Goal: Information Seeking & Learning: Learn about a topic

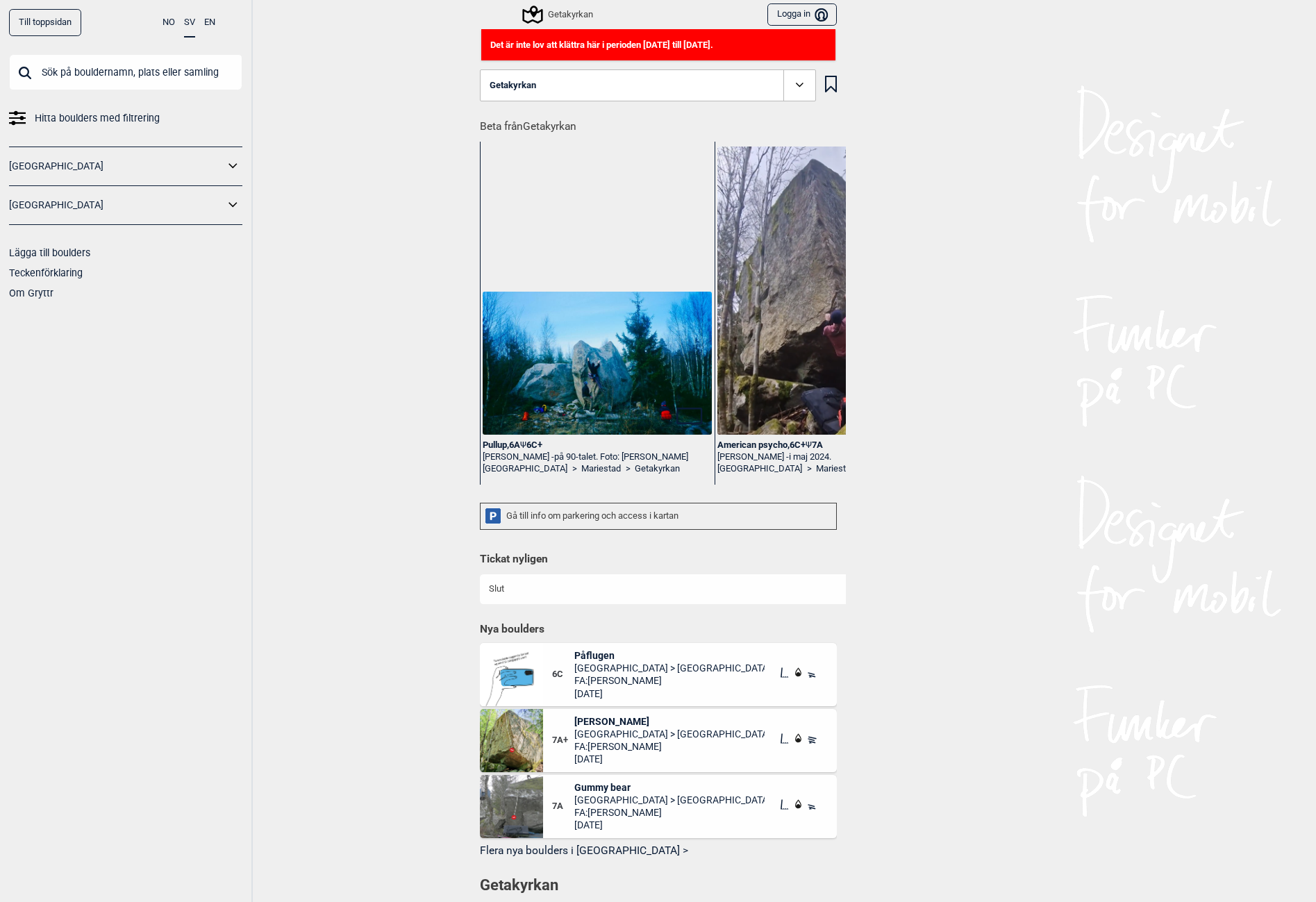
click at [109, 202] on link "[GEOGRAPHIC_DATA]" at bounding box center [117, 206] width 215 height 20
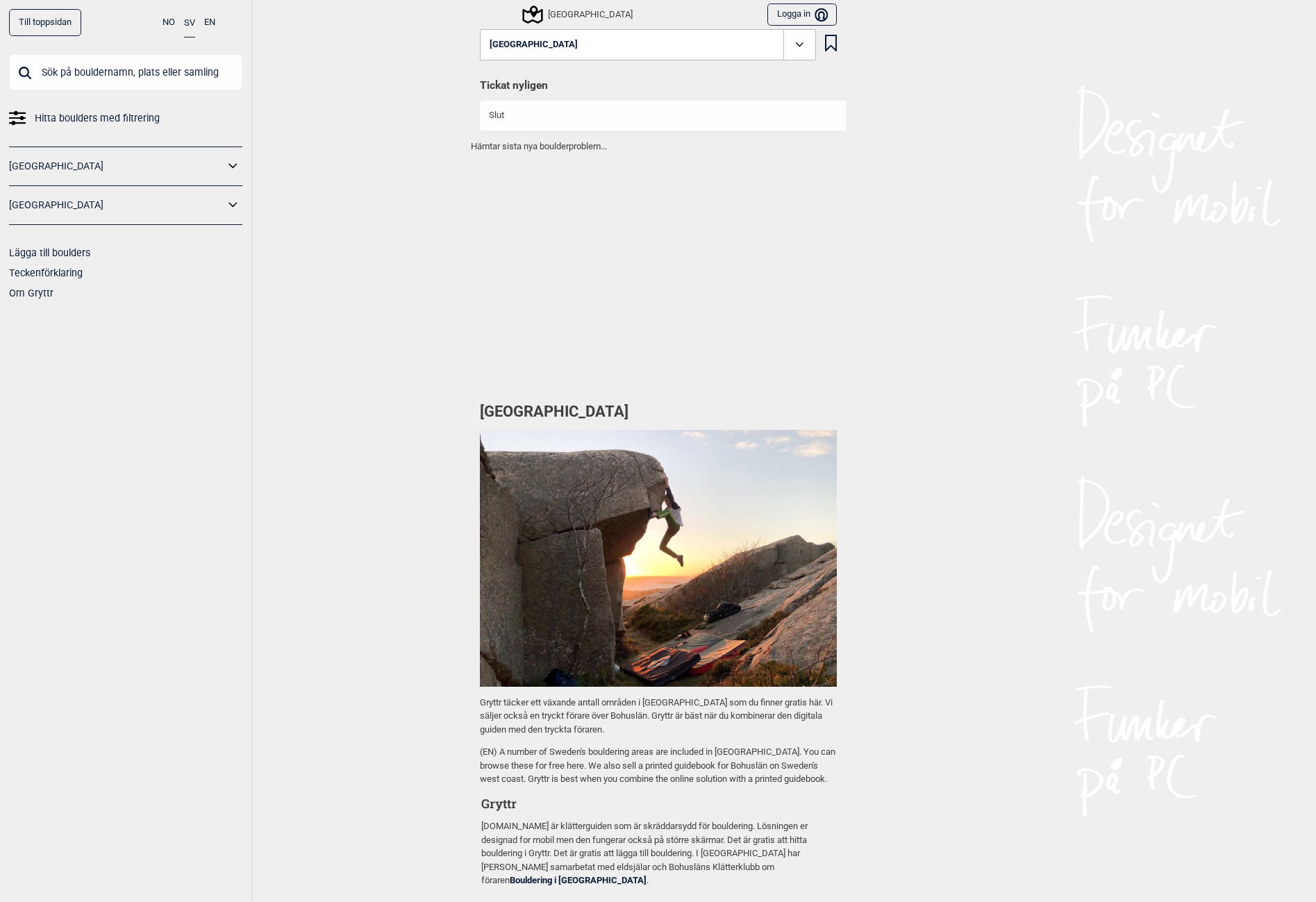
click at [226, 215] on icon at bounding box center [233, 206] width 18 height 20
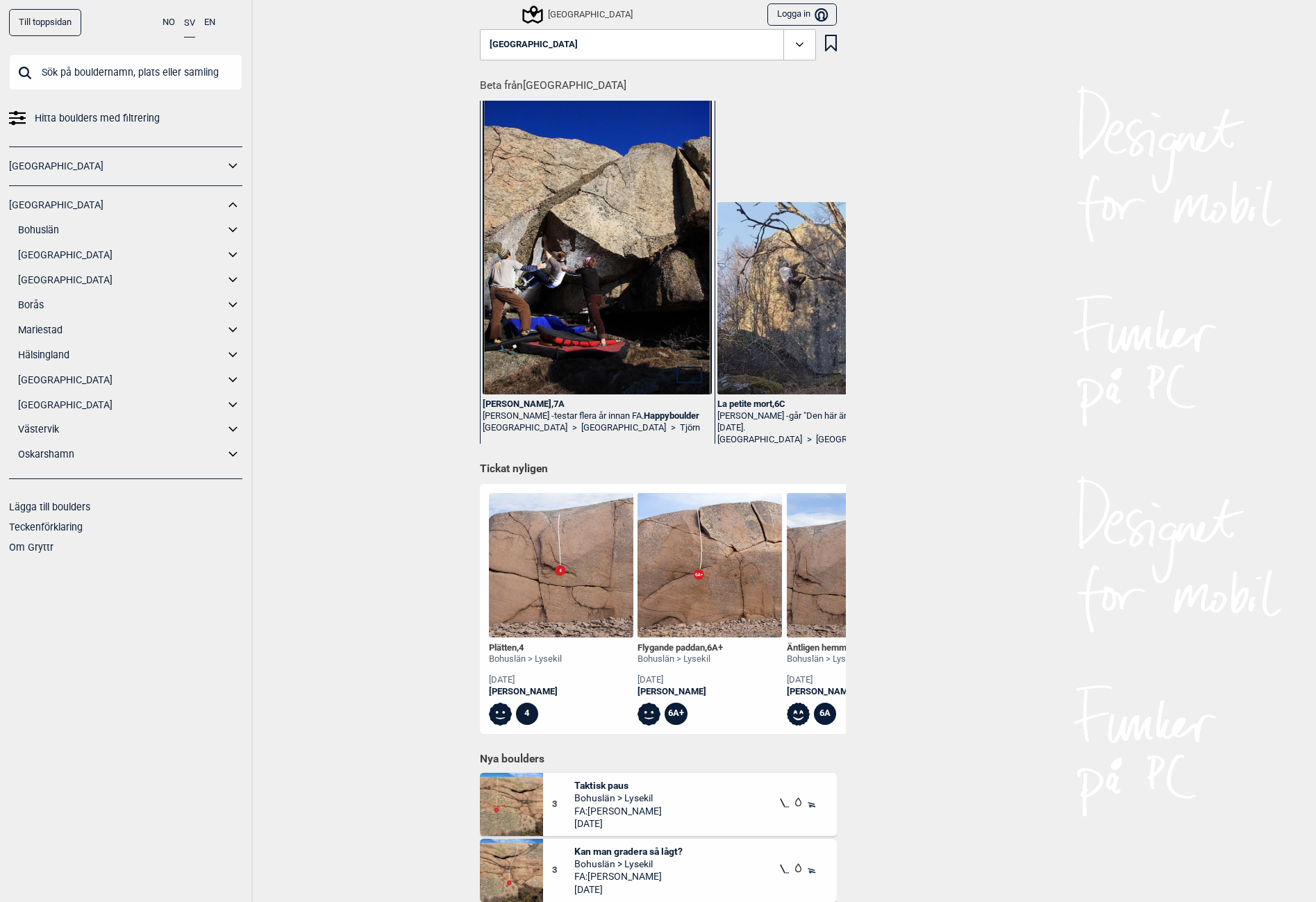
click at [231, 231] on icon at bounding box center [233, 231] width 18 height 20
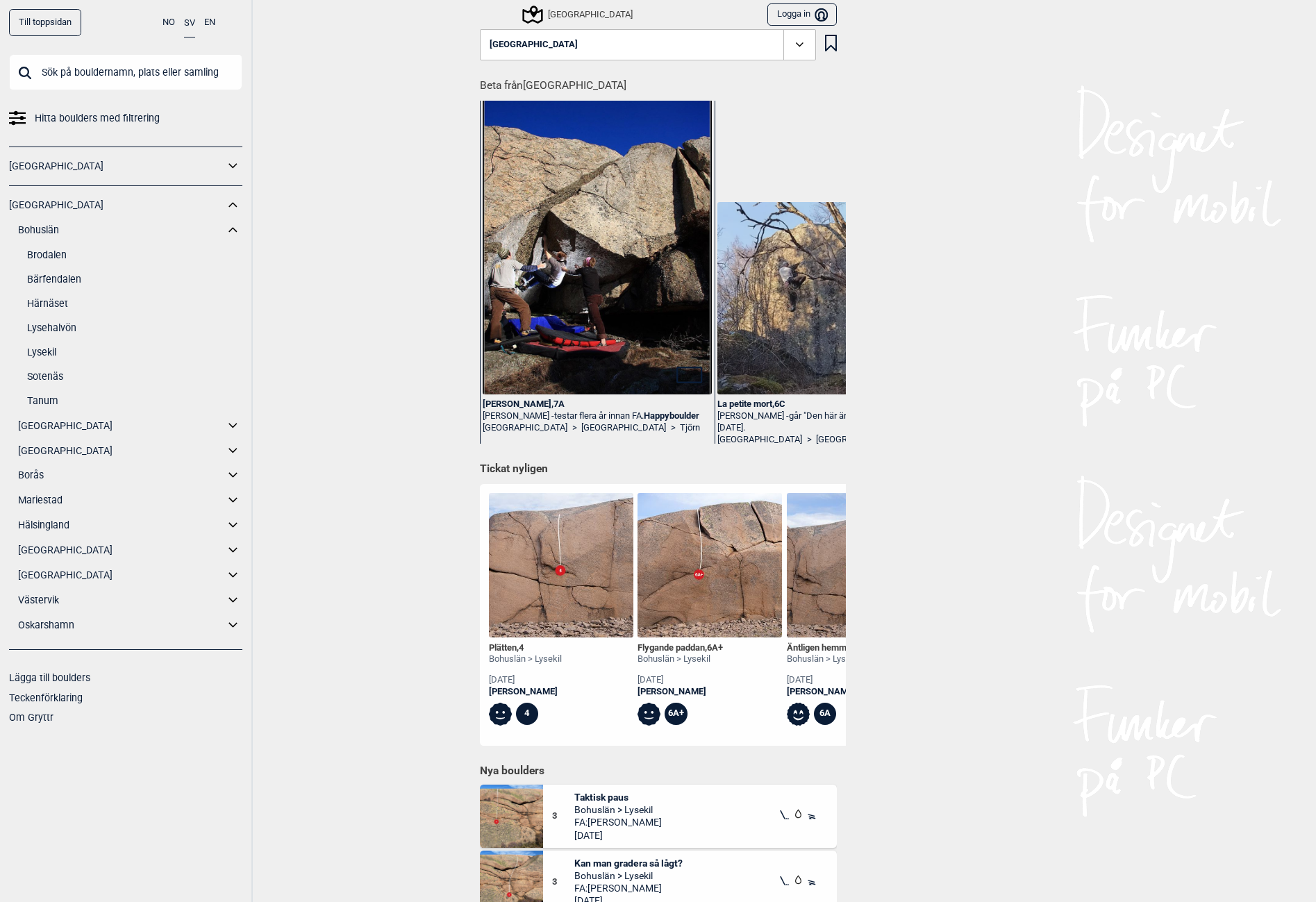
click at [57, 328] on link "Lysehalvön" at bounding box center [135, 328] width 215 height 20
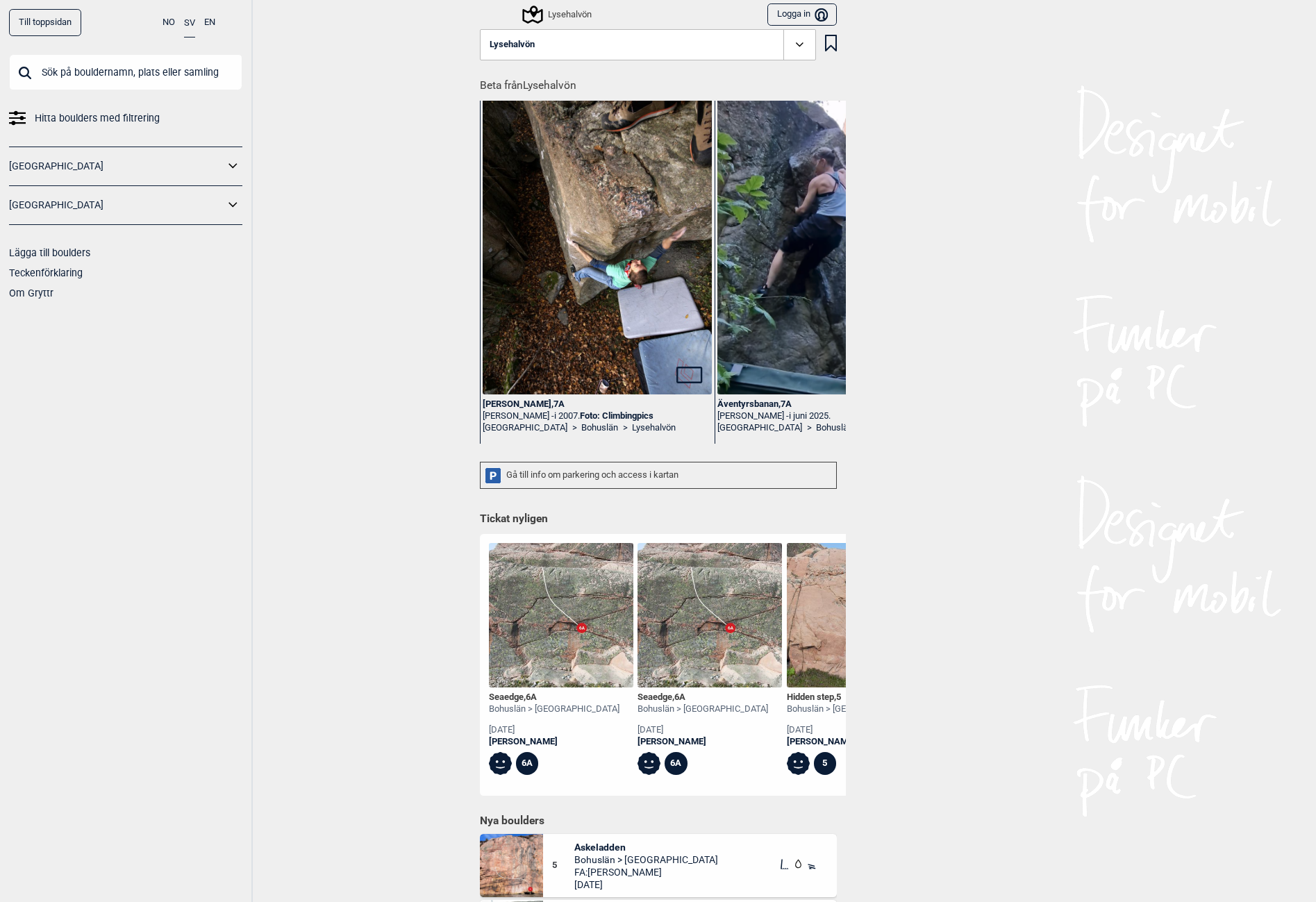
click at [510, 402] on div "[PERSON_NAME] , 7A" at bounding box center [597, 405] width 229 height 12
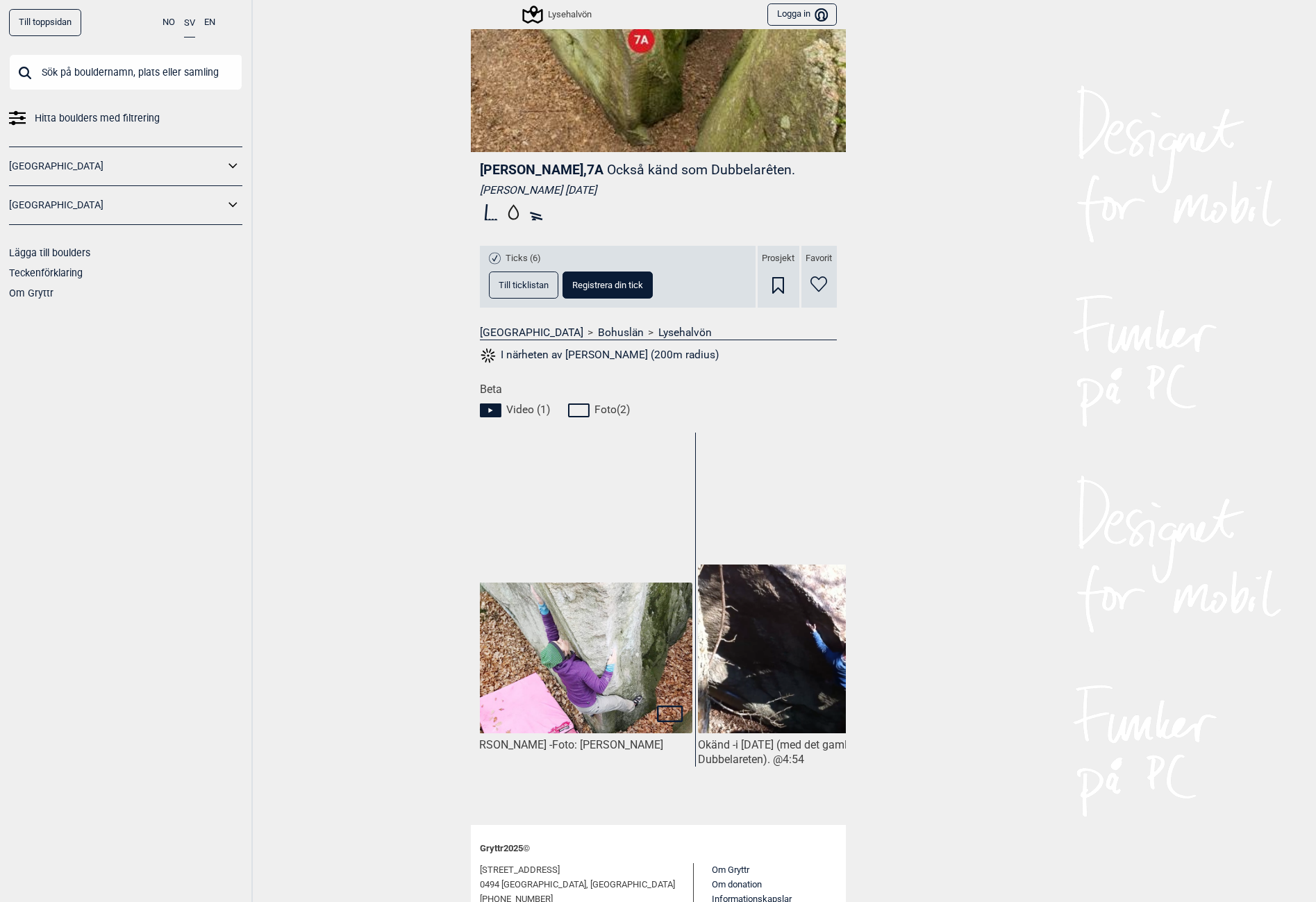
scroll to position [0, 338]
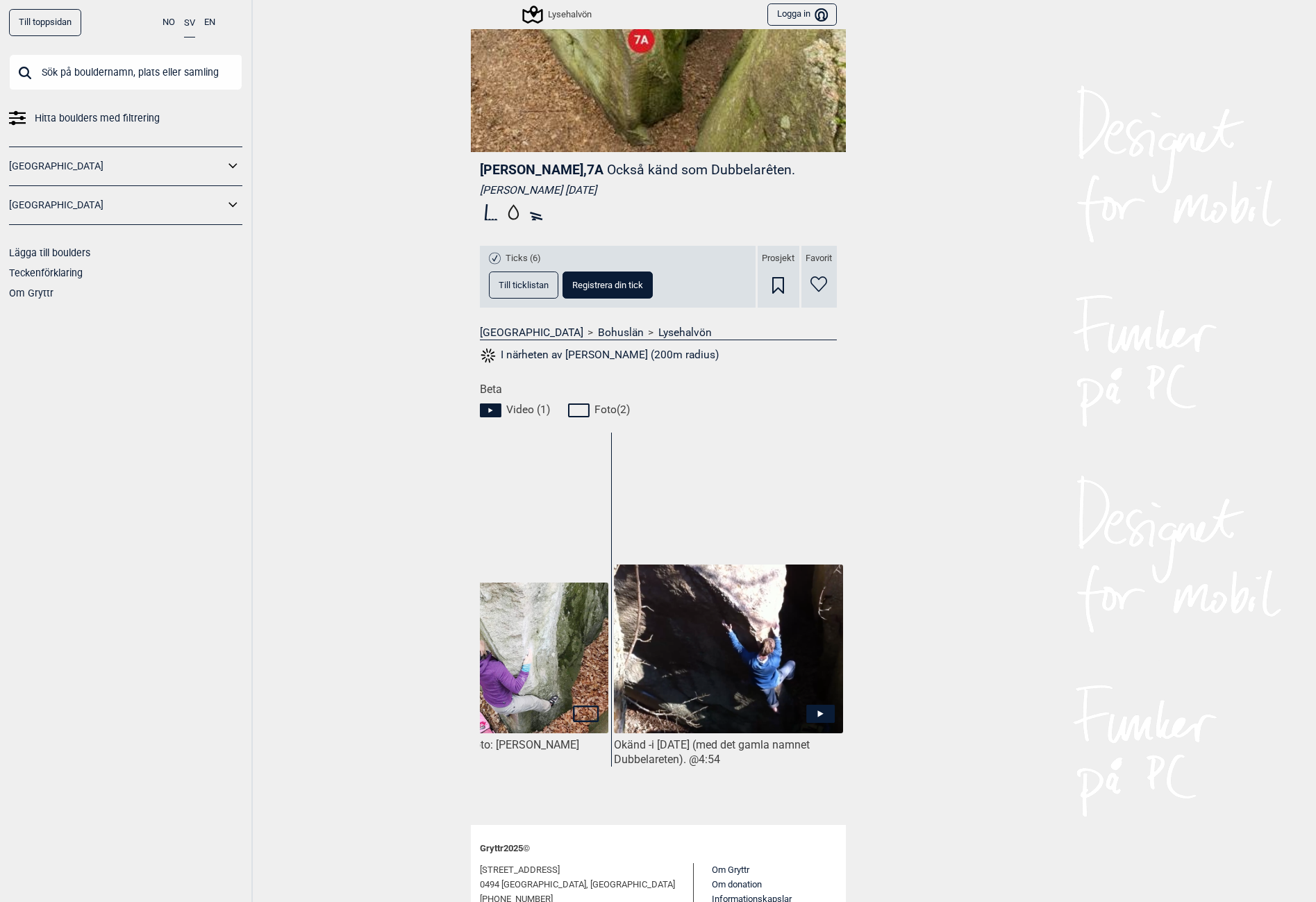
click at [731, 653] on img at bounding box center [728, 649] width 229 height 170
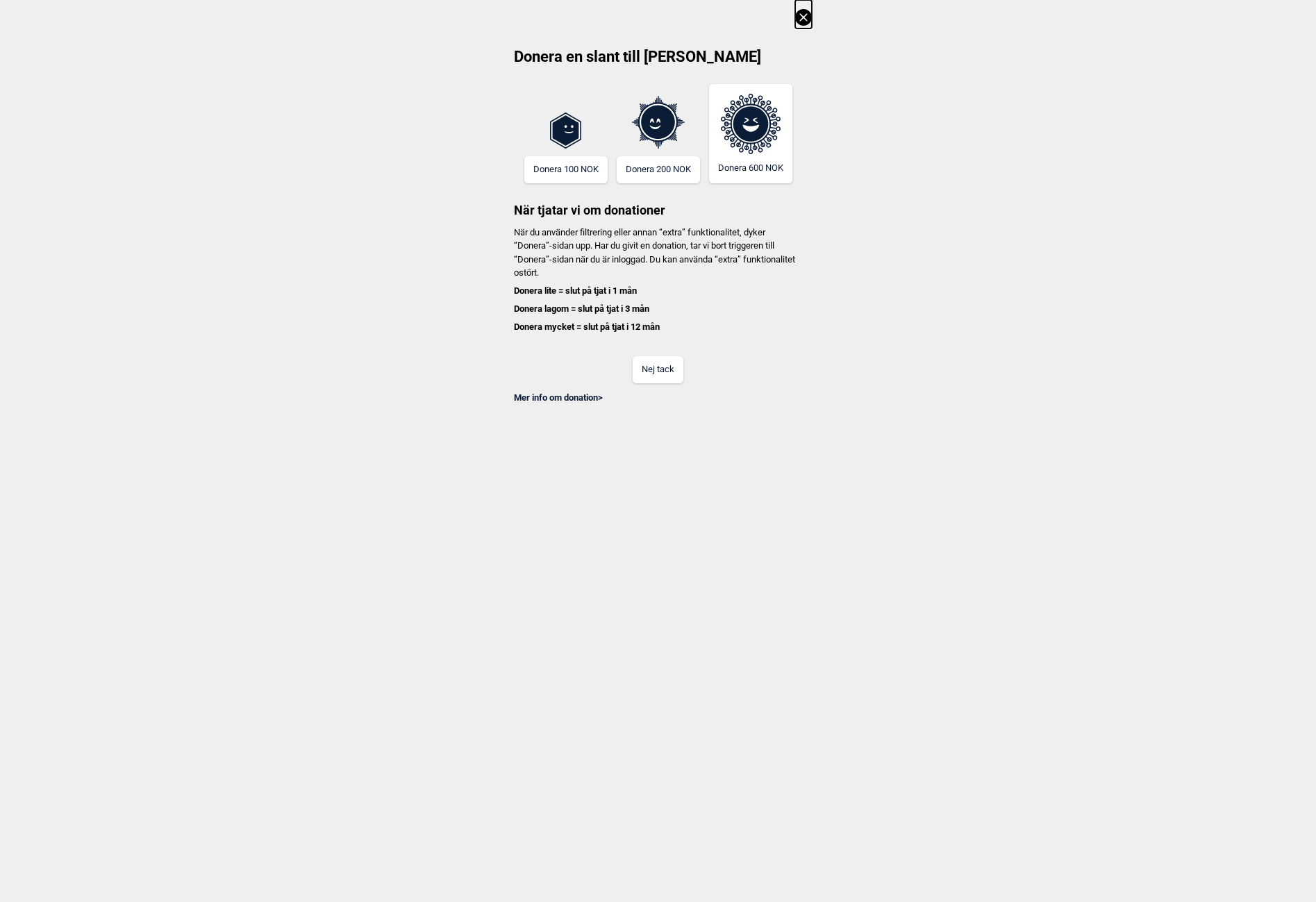
click at [655, 374] on button "Nej tack" at bounding box center [658, 370] width 50 height 27
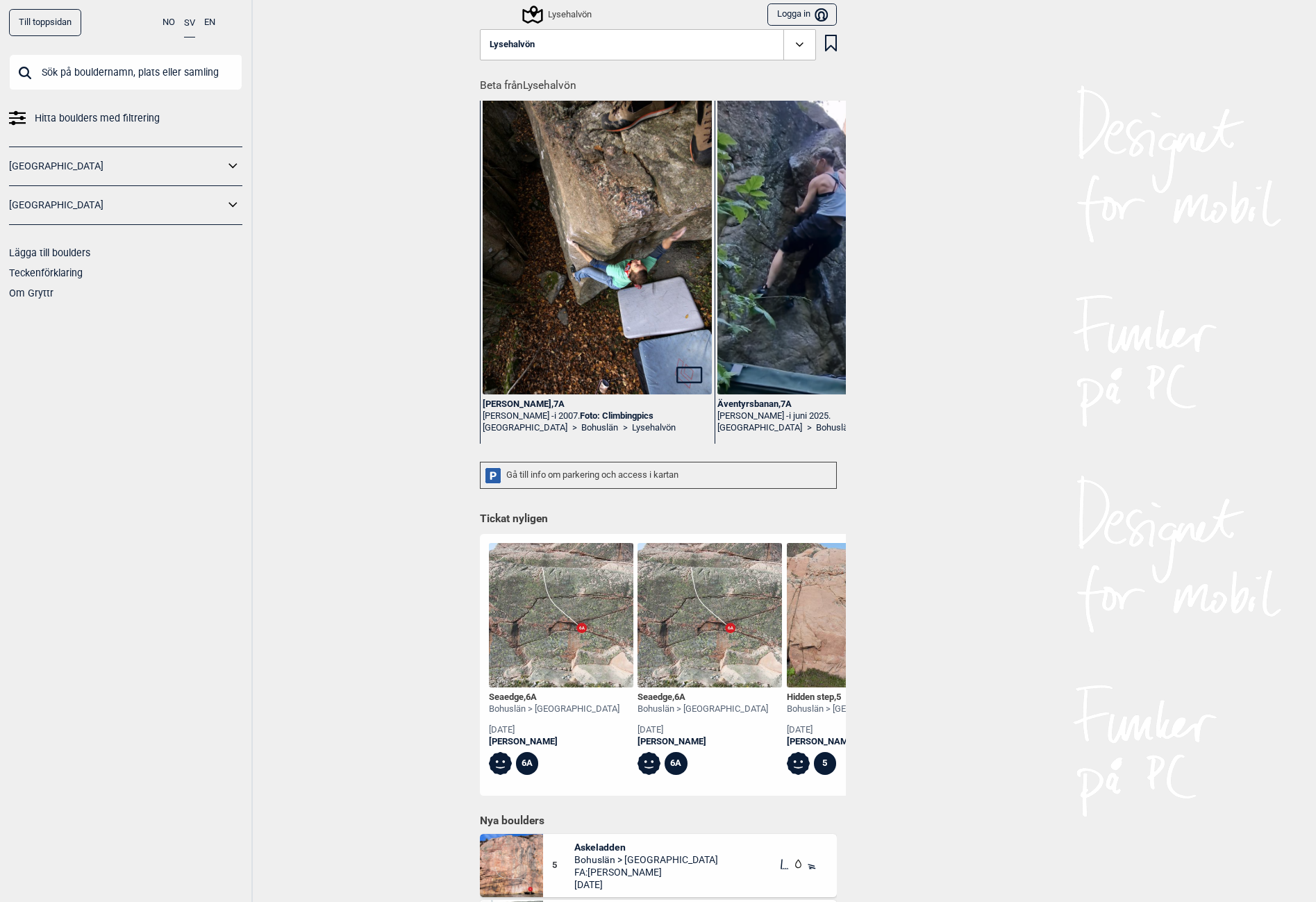
click at [498, 399] on div "[PERSON_NAME] , 7A" at bounding box center [597, 405] width 229 height 12
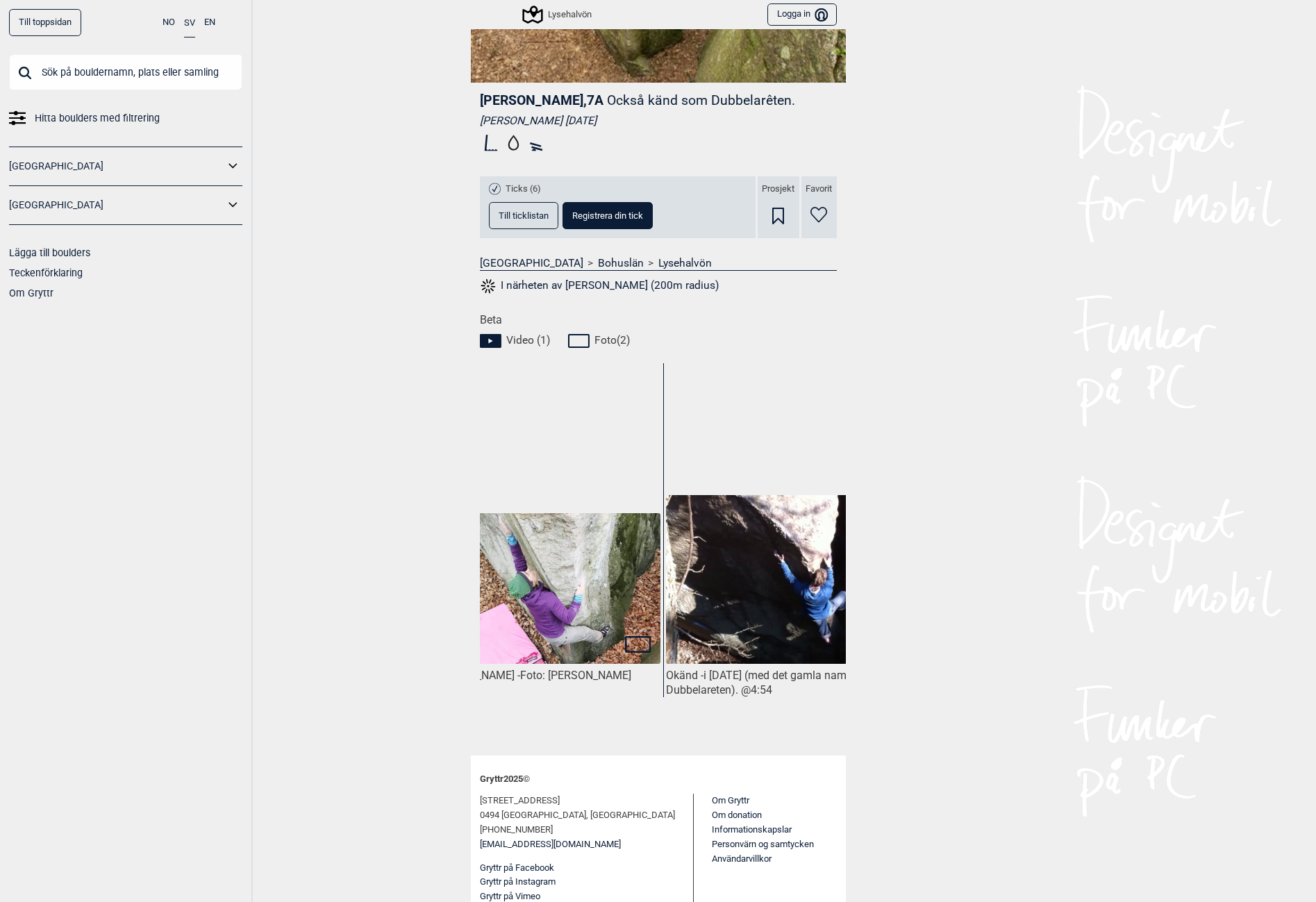
scroll to position [0, 338]
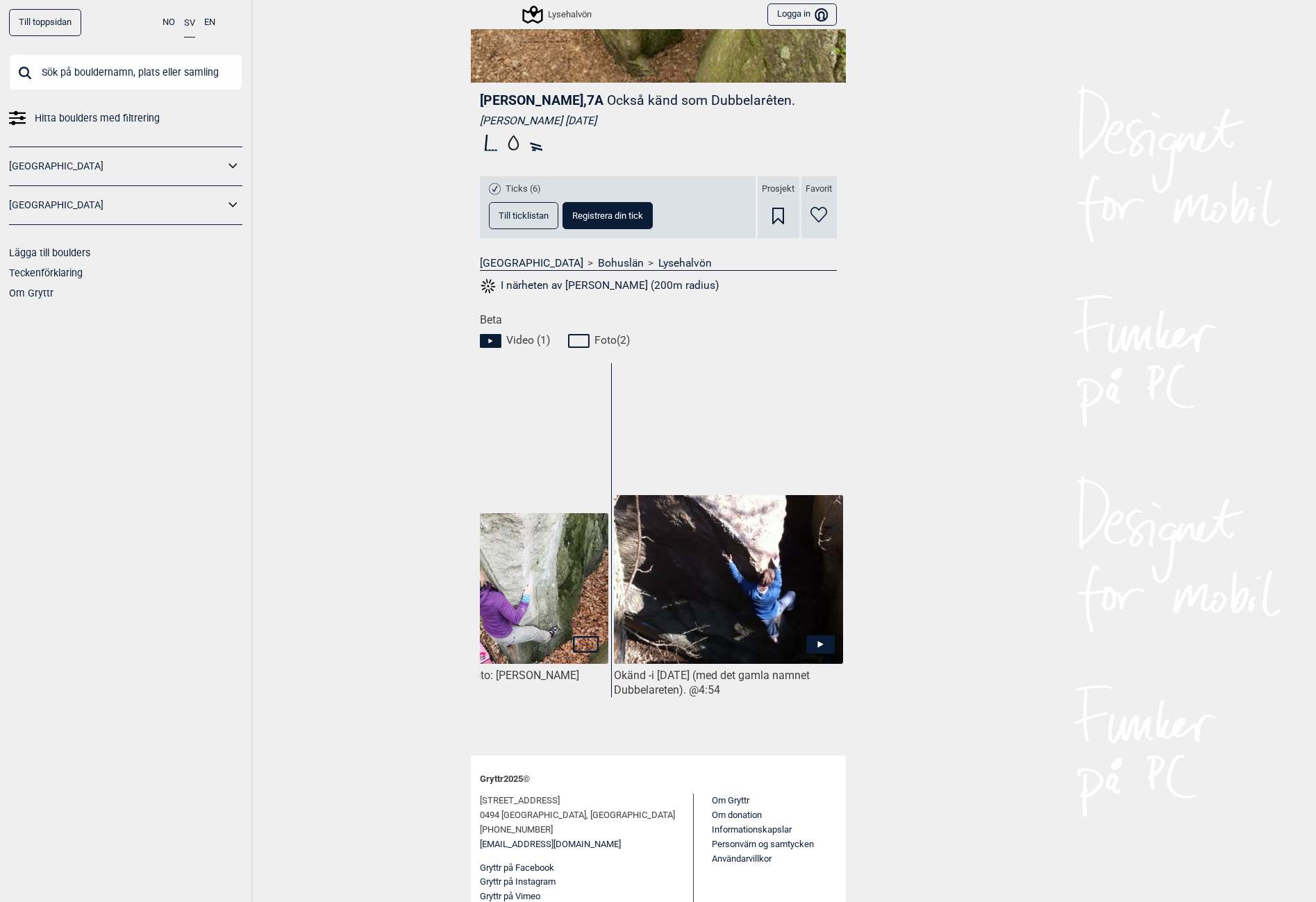
click at [822, 645] on icon at bounding box center [820, 644] width 28 height 18
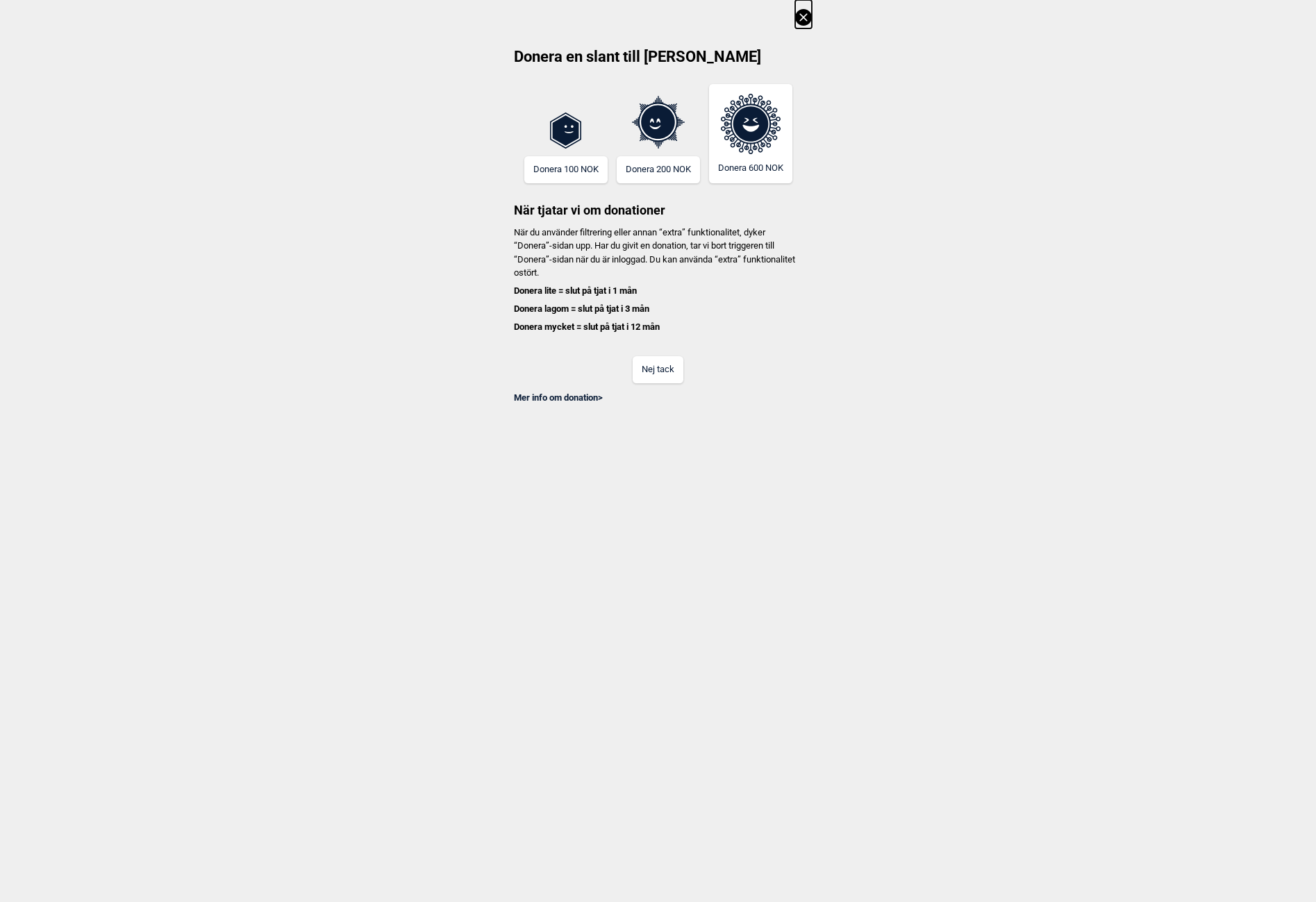
click at [665, 368] on button "Nej tack" at bounding box center [658, 370] width 50 height 27
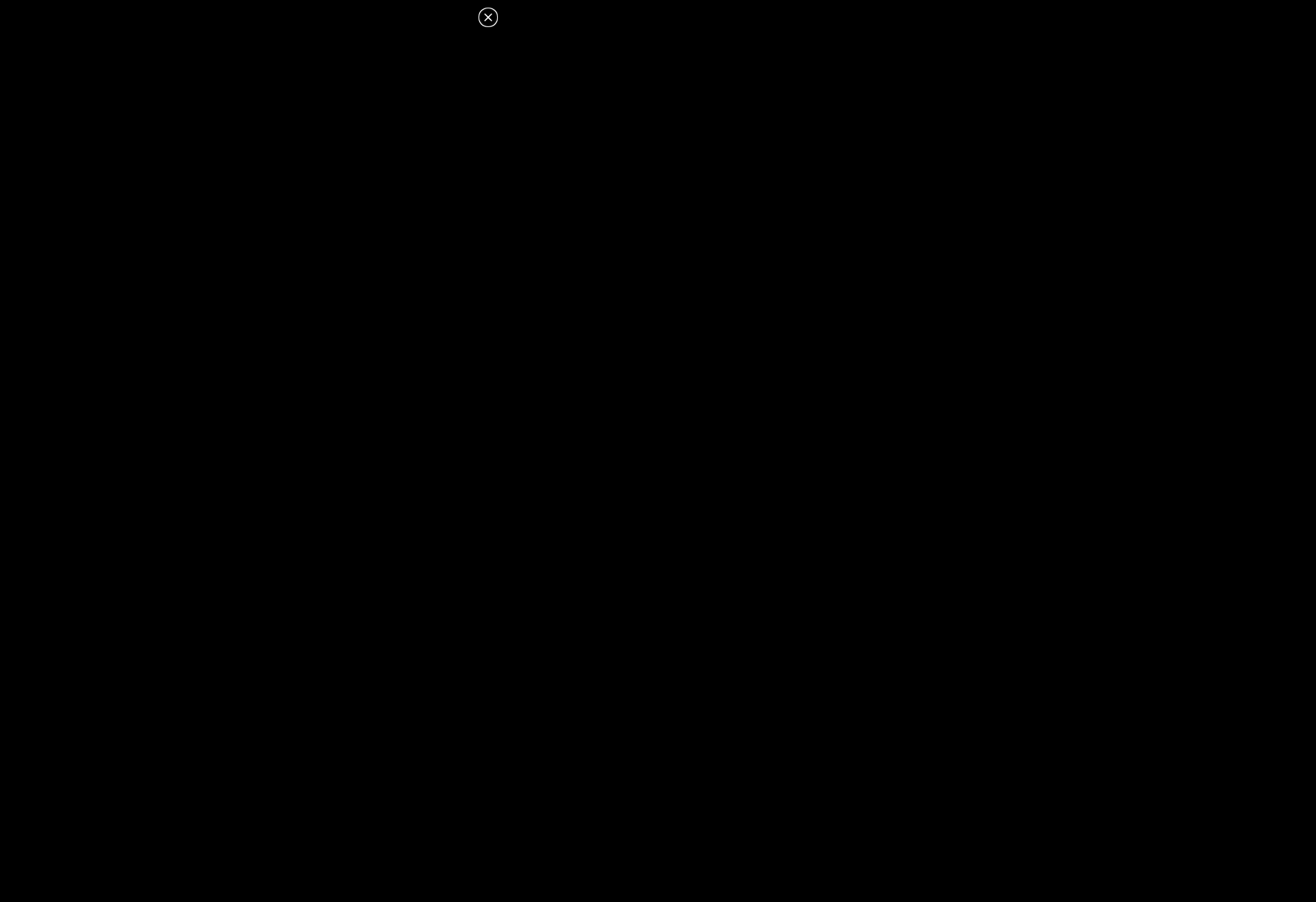
click at [487, 15] on icon at bounding box center [488, 18] width 17 height 17
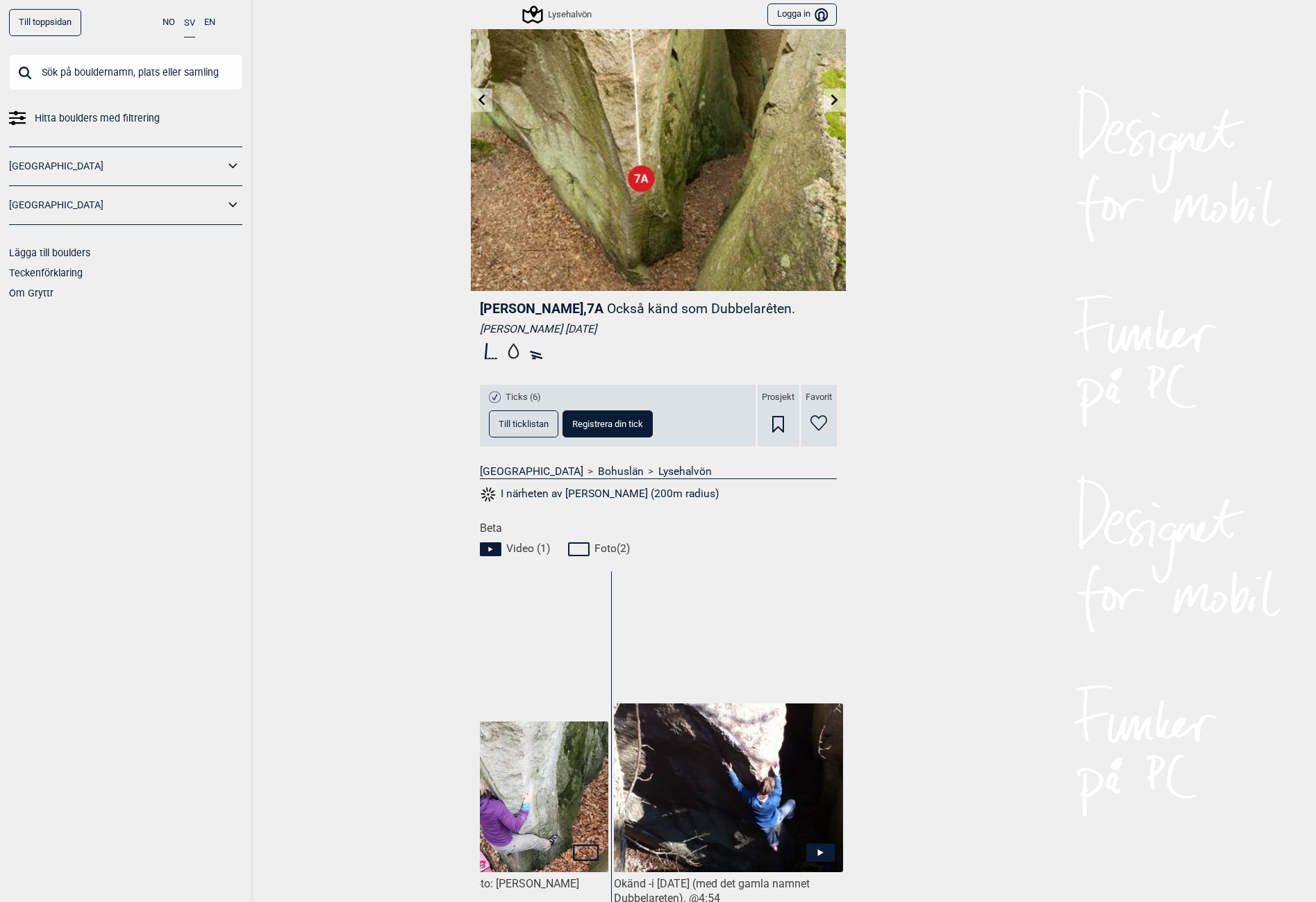
scroll to position [0, 0]
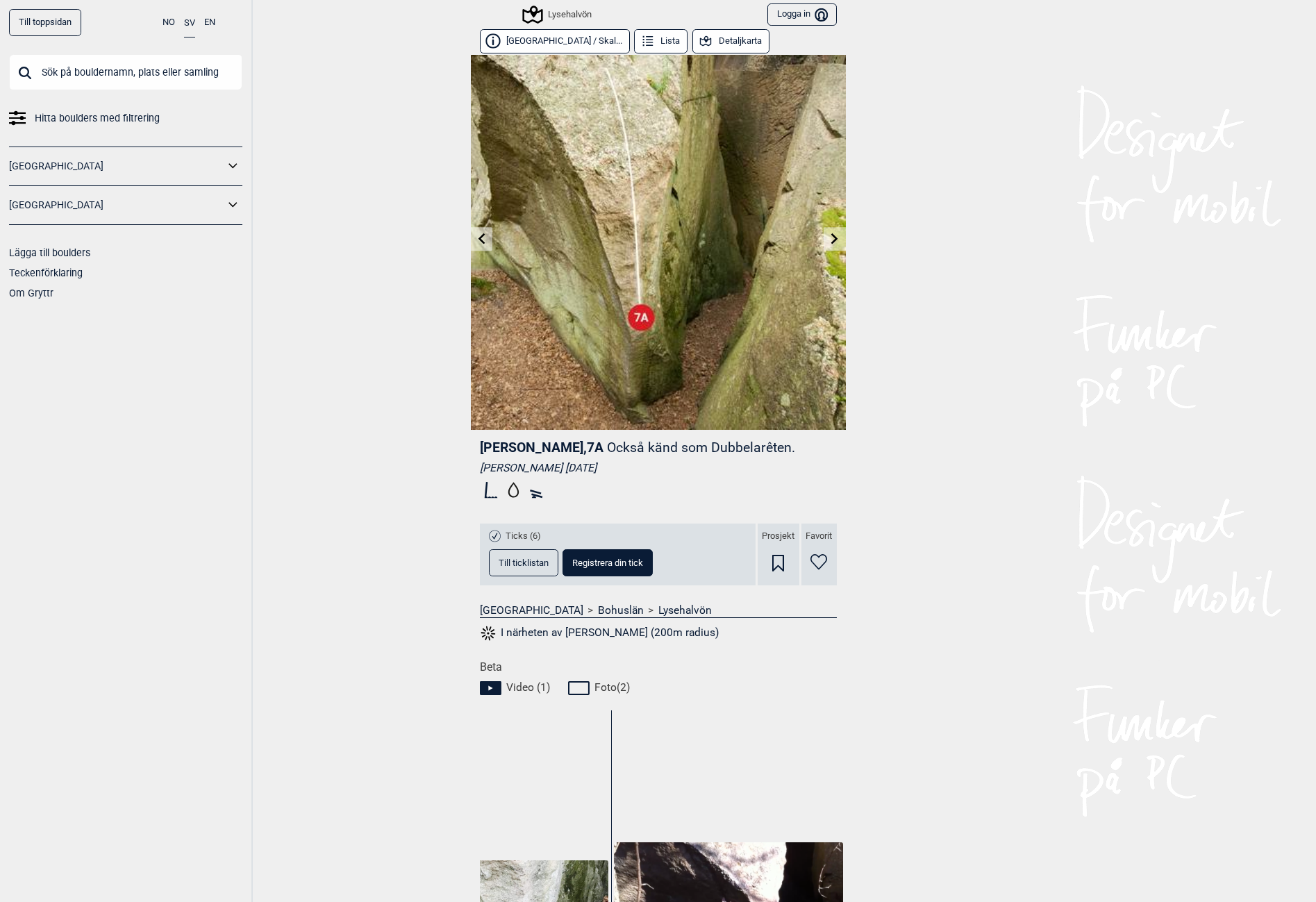
click at [634, 41] on button "Lista" at bounding box center [660, 41] width 54 height 24
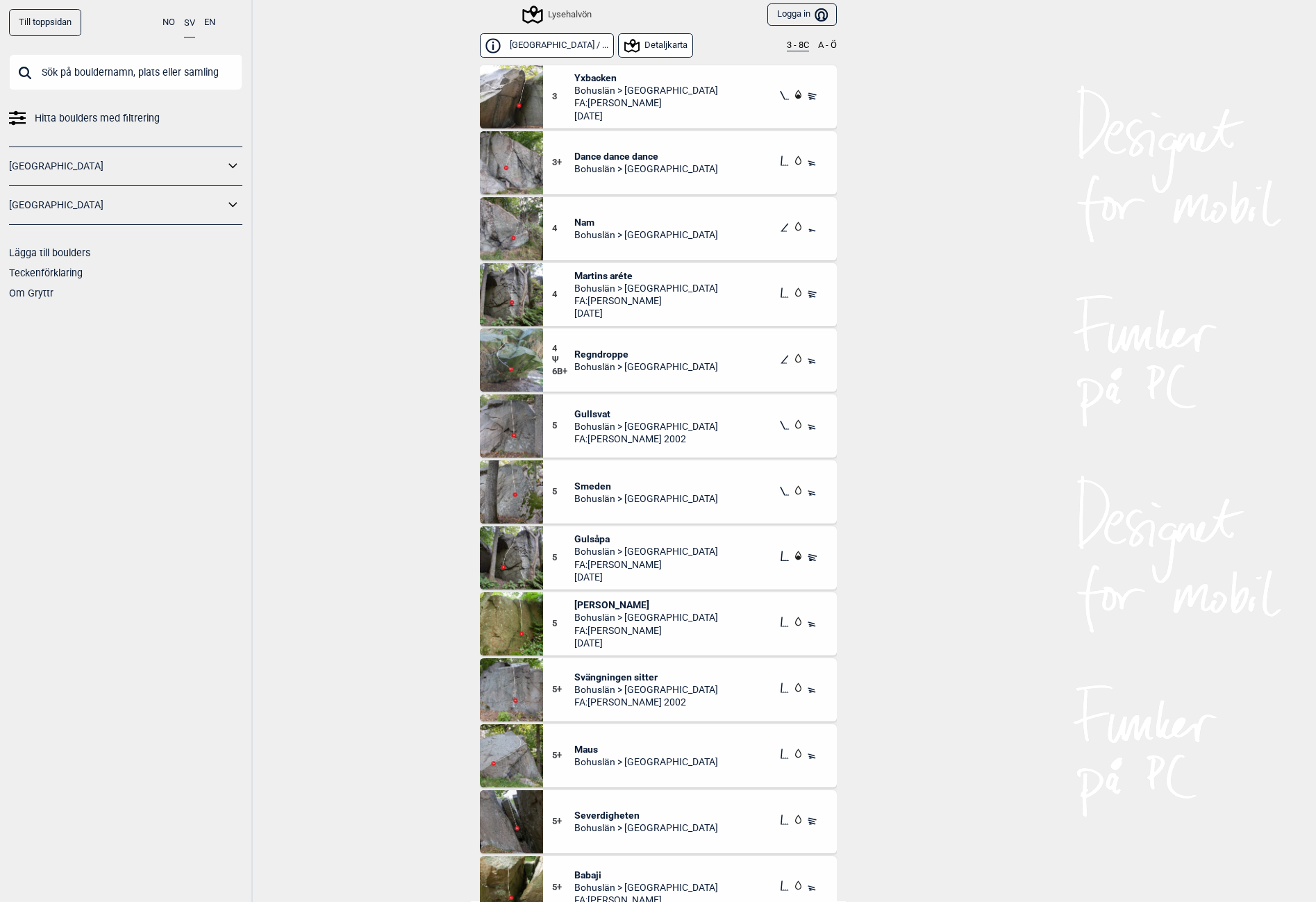
click at [508, 357] on img at bounding box center [512, 360] width 63 height 63
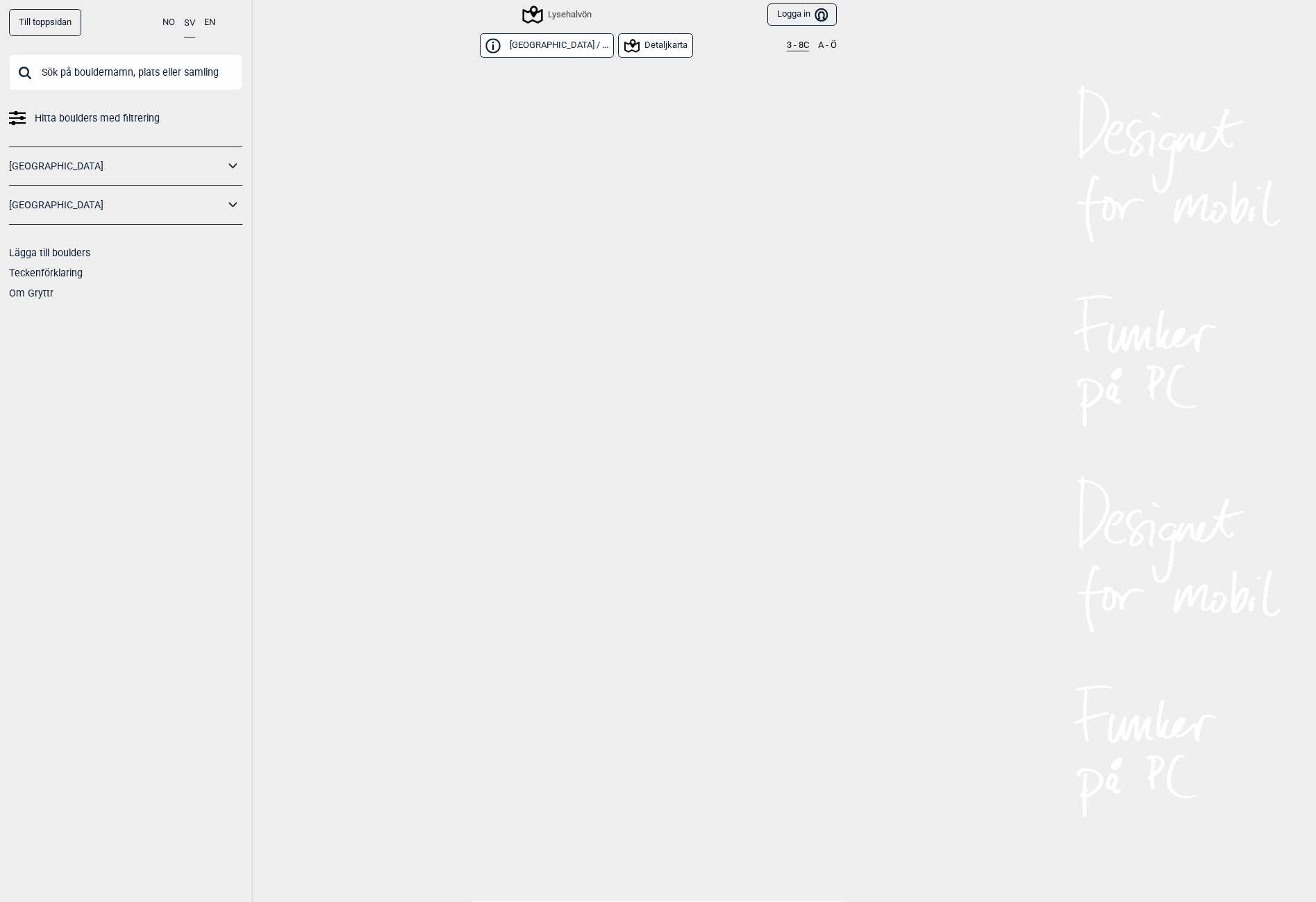
scroll to position [2053, 0]
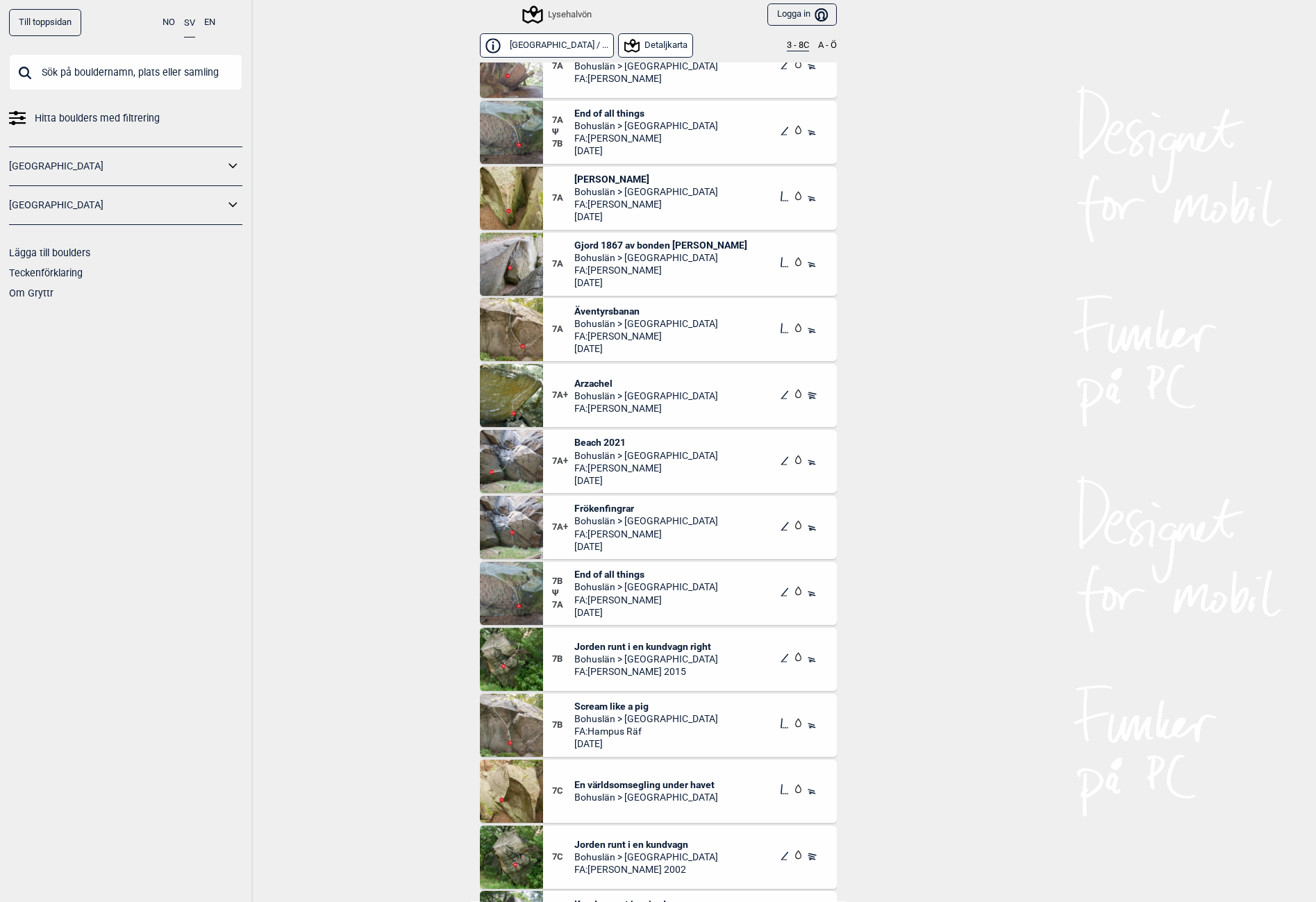
click at [0, 412] on div "Till toppsidan NO SV EN Hitta boulders med filtrering [GEOGRAPHIC_DATA] [GEOGRA…" at bounding box center [126, 451] width 253 height 902
drag, startPoint x: 188, startPoint y: 758, endPoint x: 197, endPoint y: 772, distance: 16.6
click at [190, 758] on div "Till toppsidan NO SV EN Hitta boulders med filtrering [GEOGRAPHIC_DATA] [GEOGRA…" at bounding box center [126, 451] width 253 height 902
click at [530, 38] on button "[GEOGRAPHIC_DATA] / ..." at bounding box center [547, 45] width 134 height 24
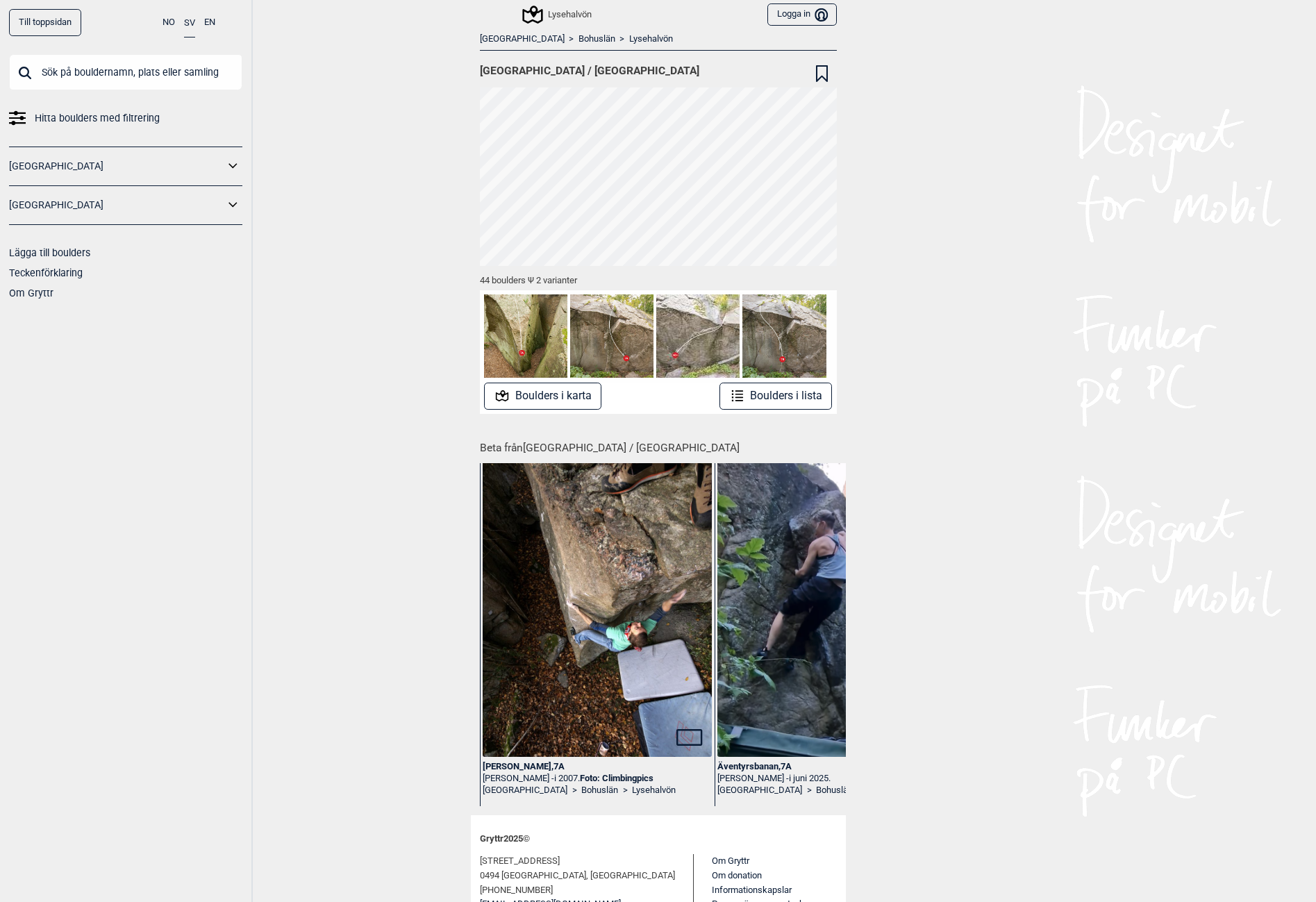
click at [576, 28] on div "Lysehalvön Logga in [GEOGRAPHIC_DATA]" at bounding box center [658, 15] width 375 height 29
click at [589, 46] on span "[GEOGRAPHIC_DATA] > [GEOGRAPHIC_DATA] > [GEOGRAPHIC_DATA]" at bounding box center [658, 39] width 357 height 21
click at [629, 41] on link "Lysehalvön" at bounding box center [651, 39] width 44 height 12
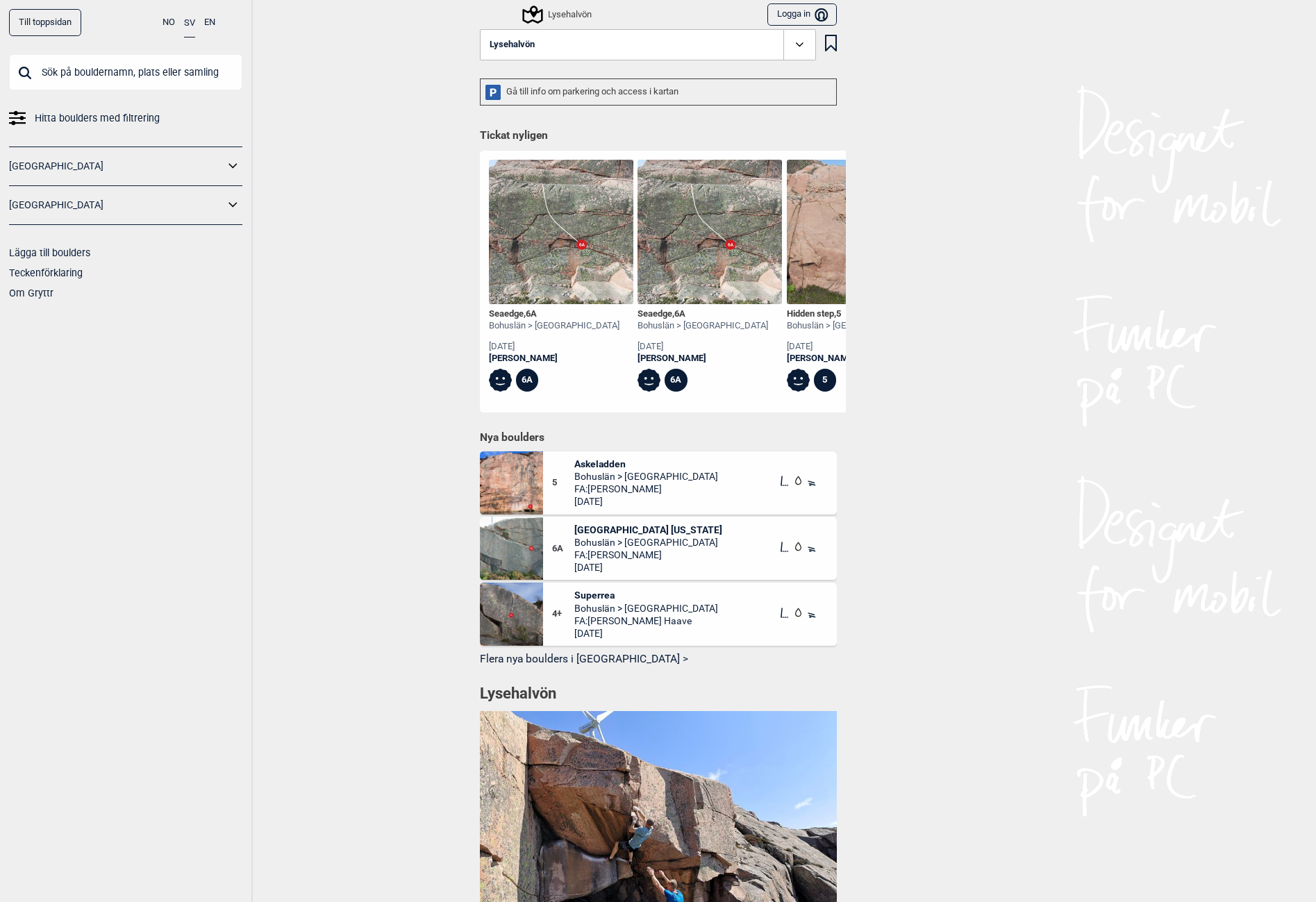
click at [547, 51] on button "Lysehalvön" at bounding box center [648, 44] width 336 height 32
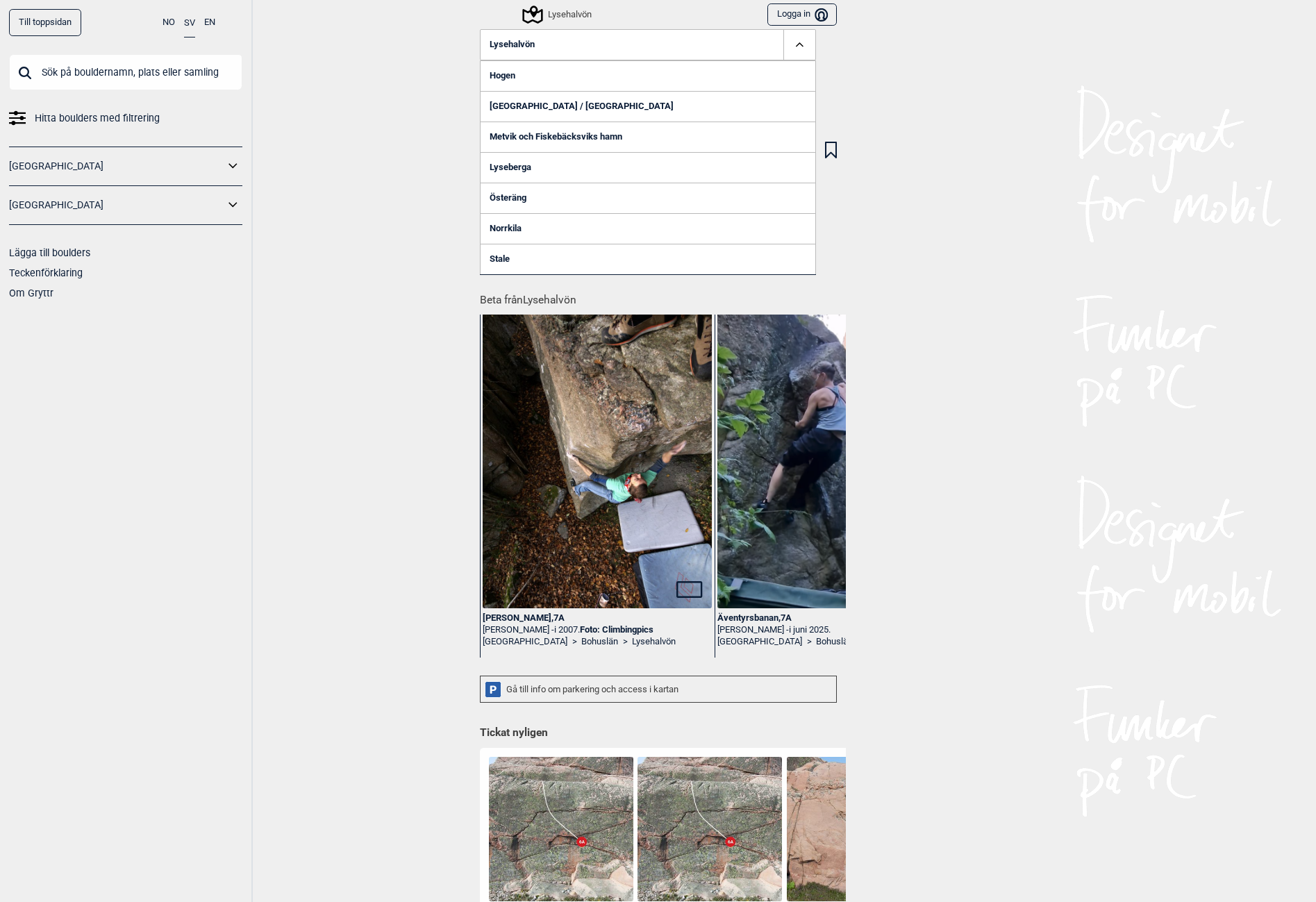
click at [500, 267] on link "Stale" at bounding box center [648, 259] width 336 height 31
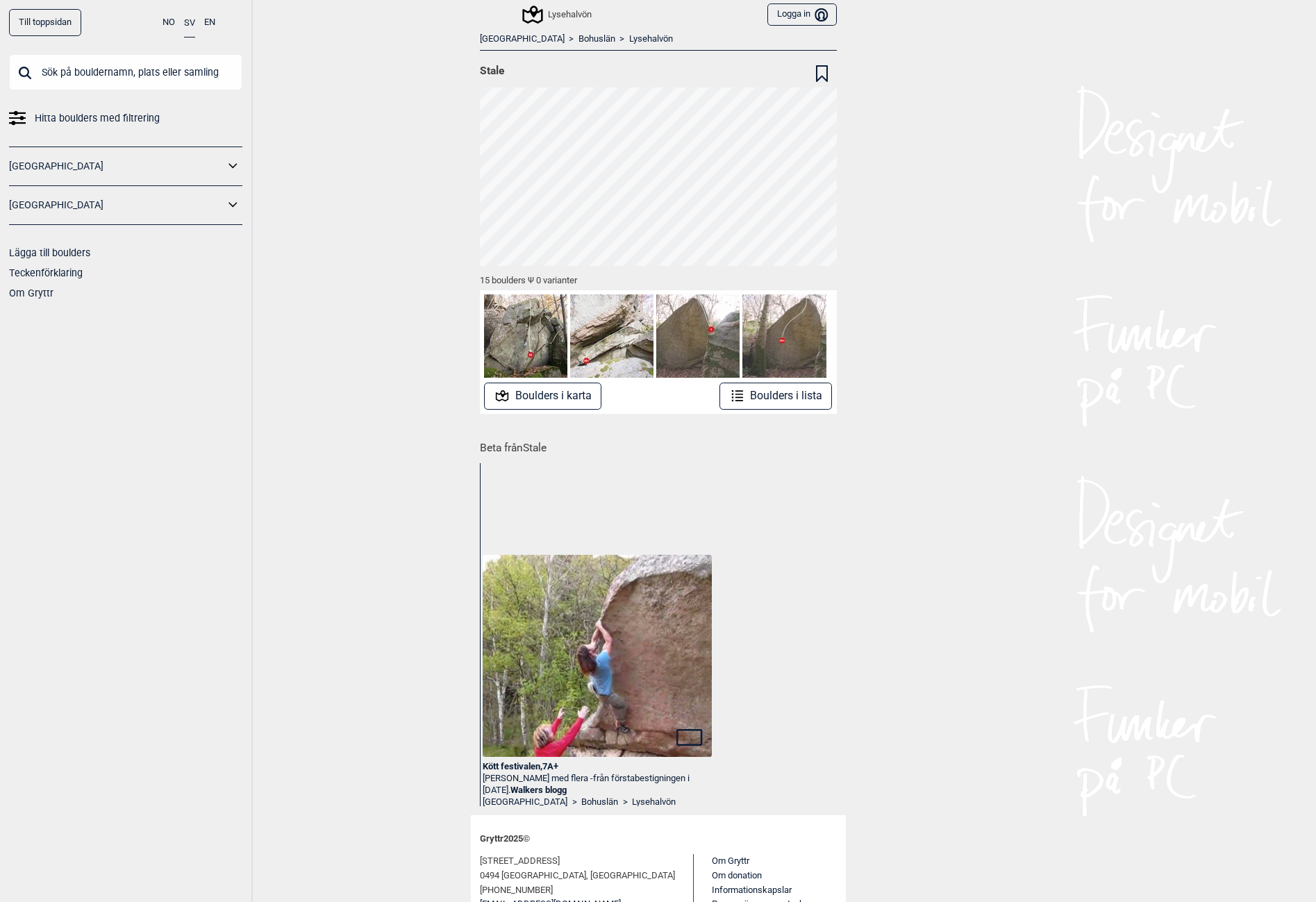
click at [629, 39] on link "Lysehalvön" at bounding box center [651, 39] width 44 height 12
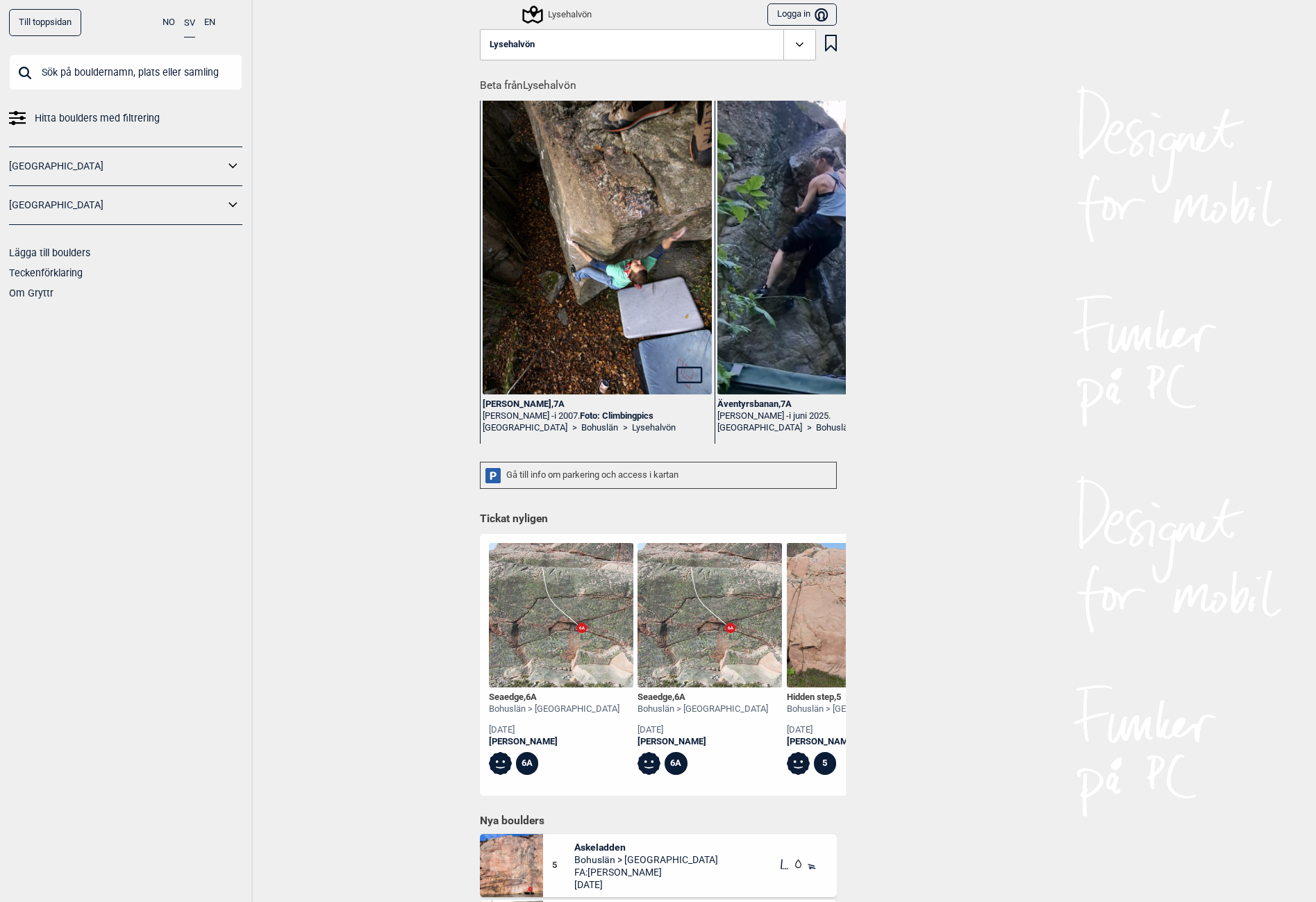
click at [572, 45] on button "Lysehalvön" at bounding box center [648, 44] width 336 height 32
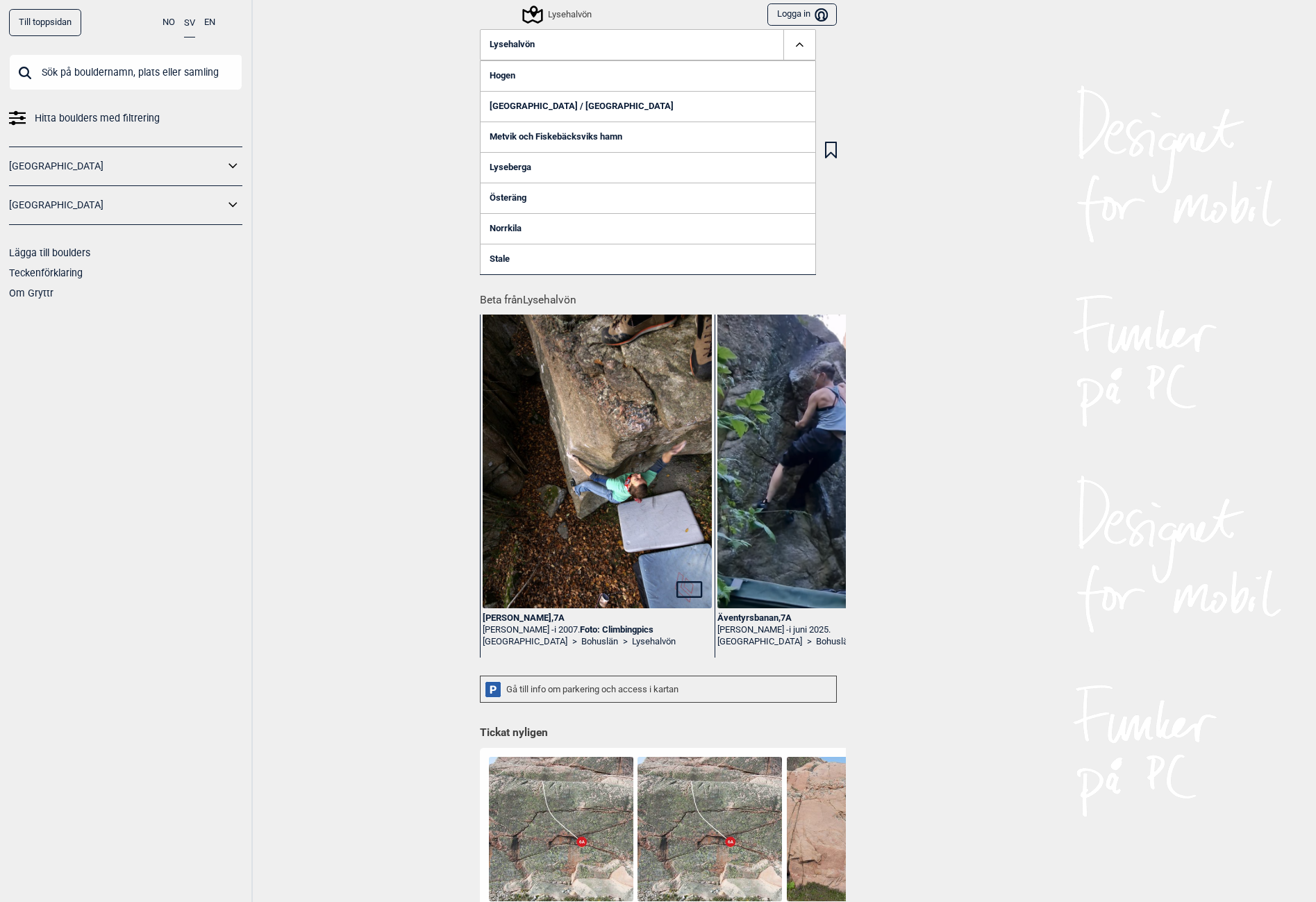
click at [550, 140] on link "Metvik och Fiskebäcksviks hamn" at bounding box center [648, 137] width 336 height 31
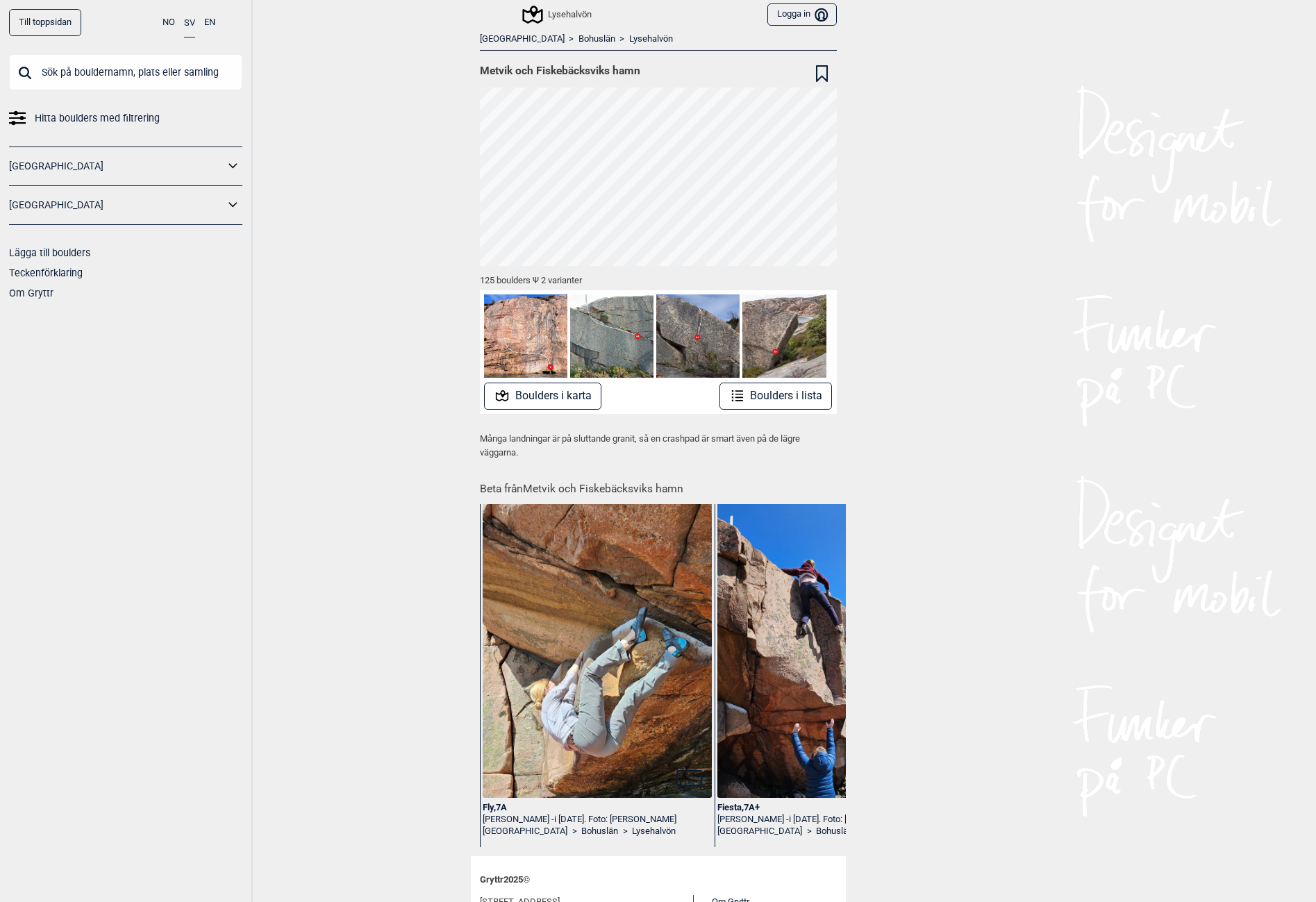
click at [487, 805] on div "Fly , 7A" at bounding box center [597, 808] width 229 height 12
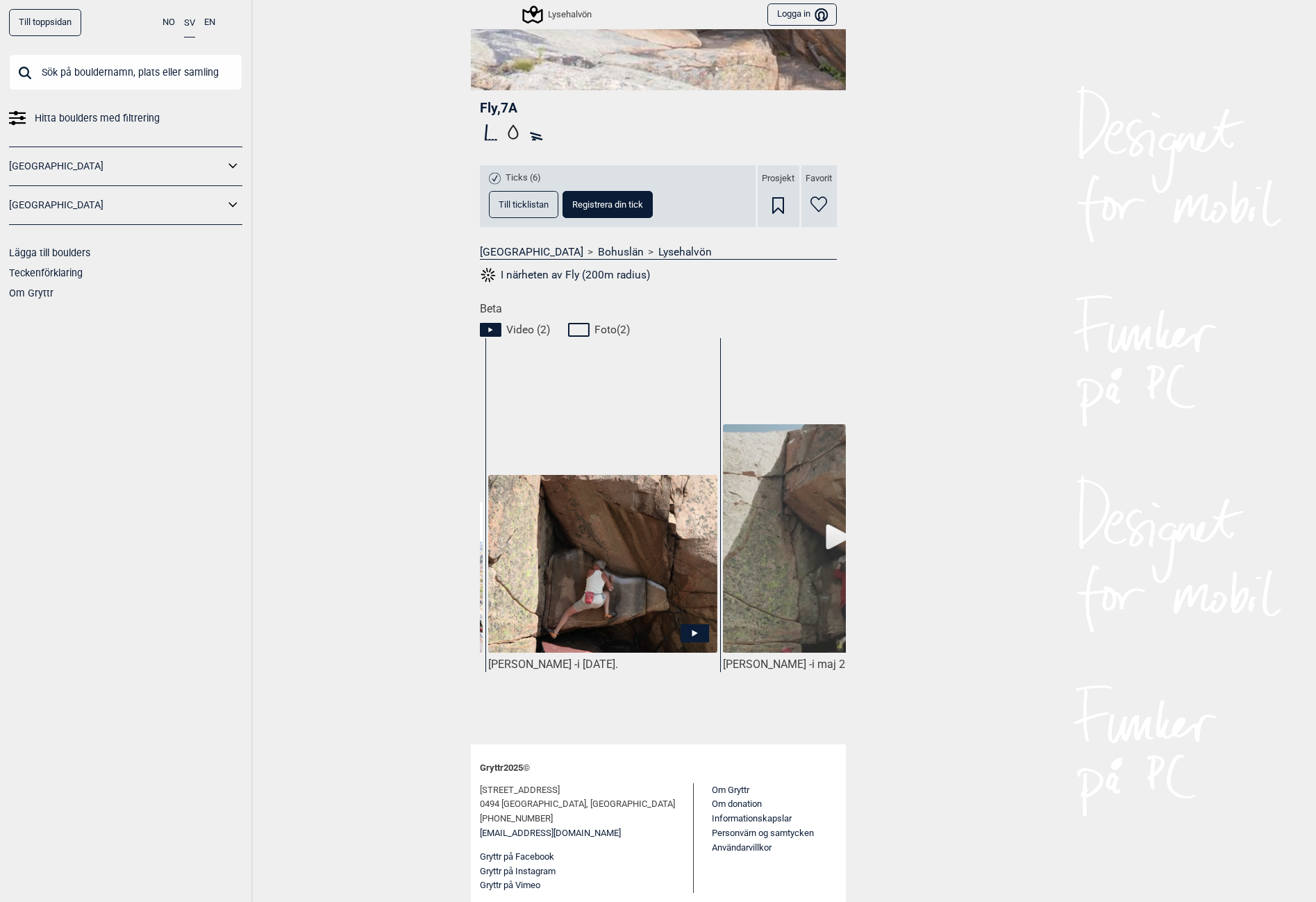
scroll to position [0, 459]
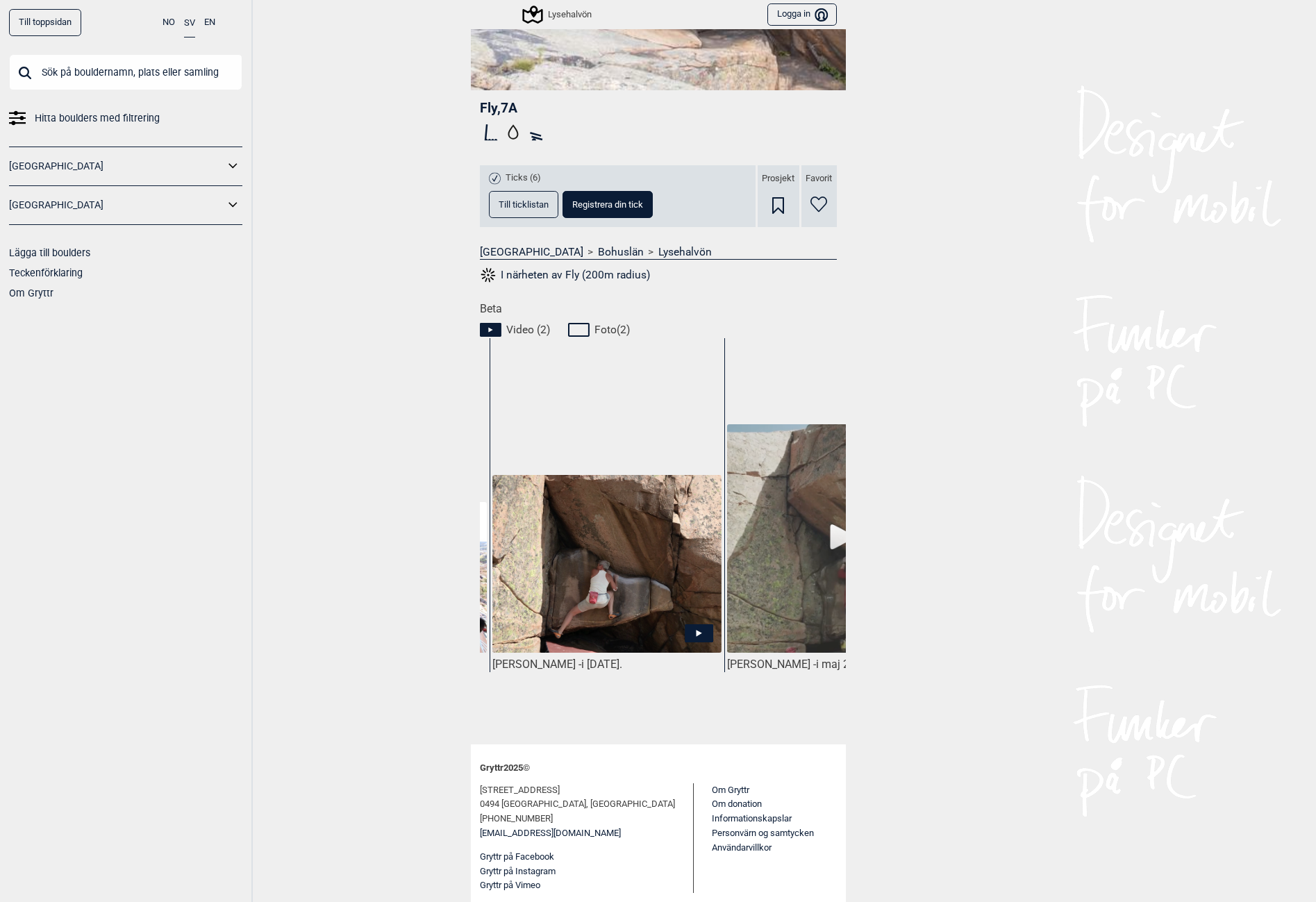
click at [656, 577] on img at bounding box center [607, 565] width 229 height 180
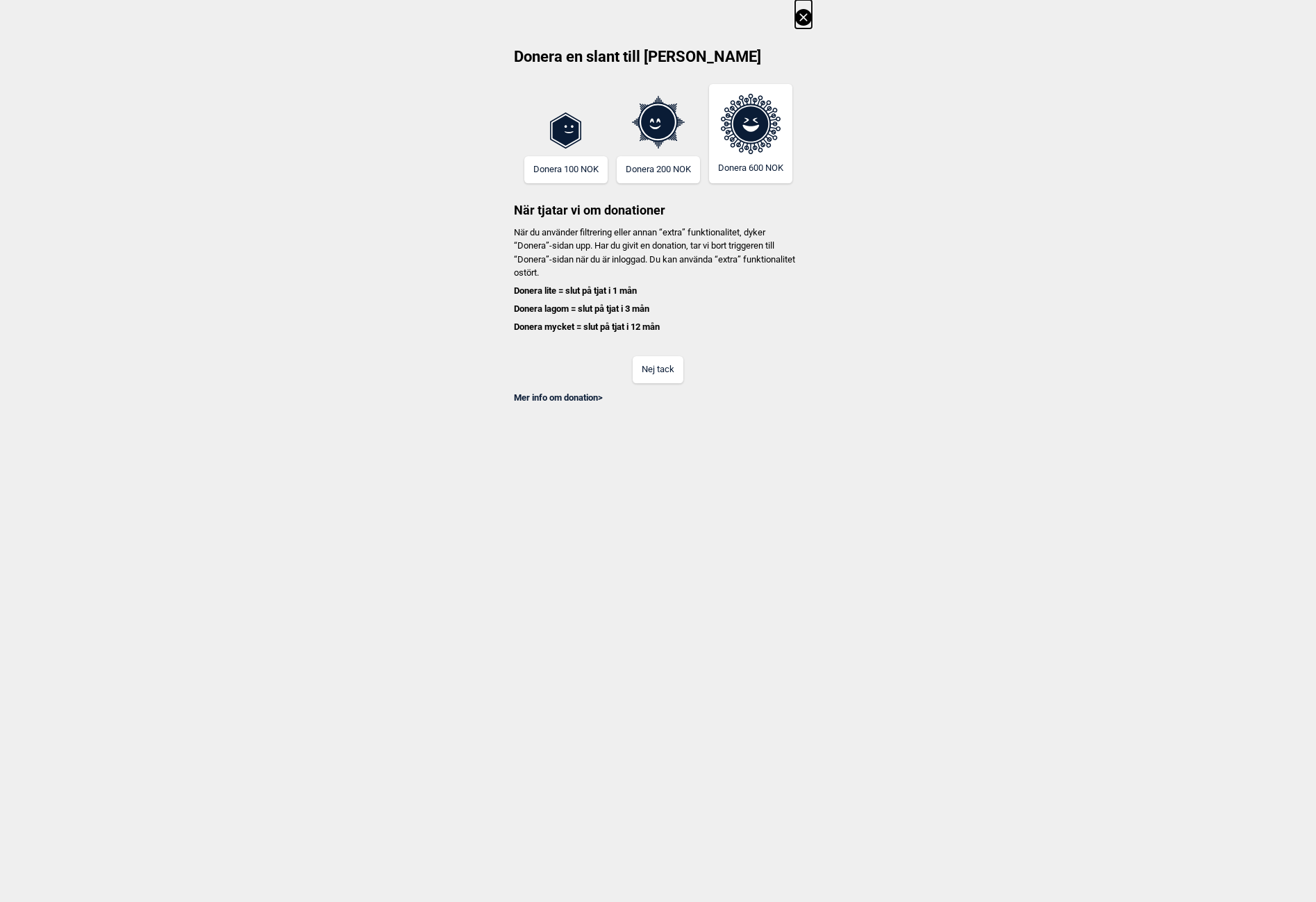
click at [663, 360] on button "Nej tack" at bounding box center [658, 370] width 50 height 27
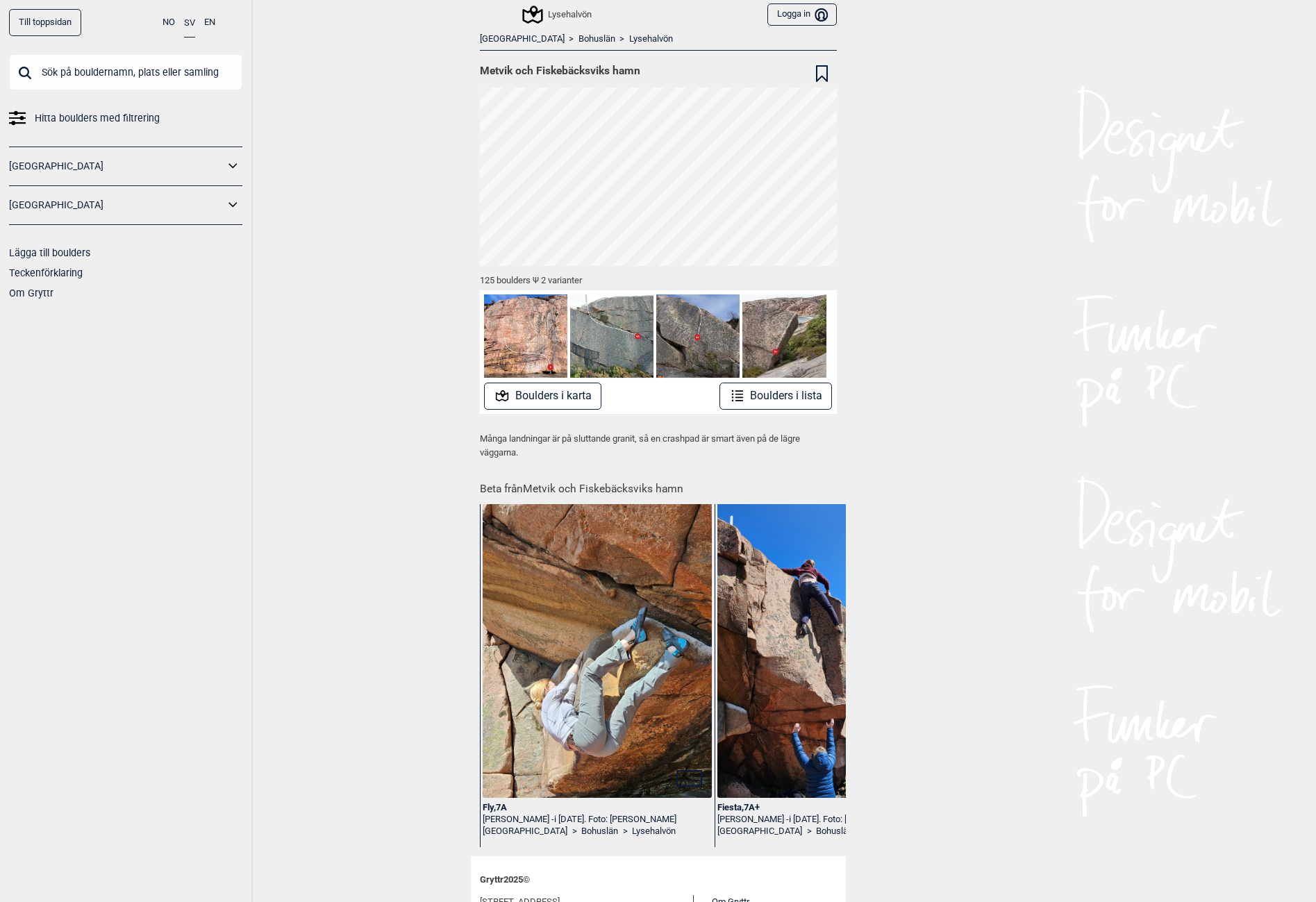
click at [484, 810] on div "Fly , 7A" at bounding box center [597, 808] width 229 height 12
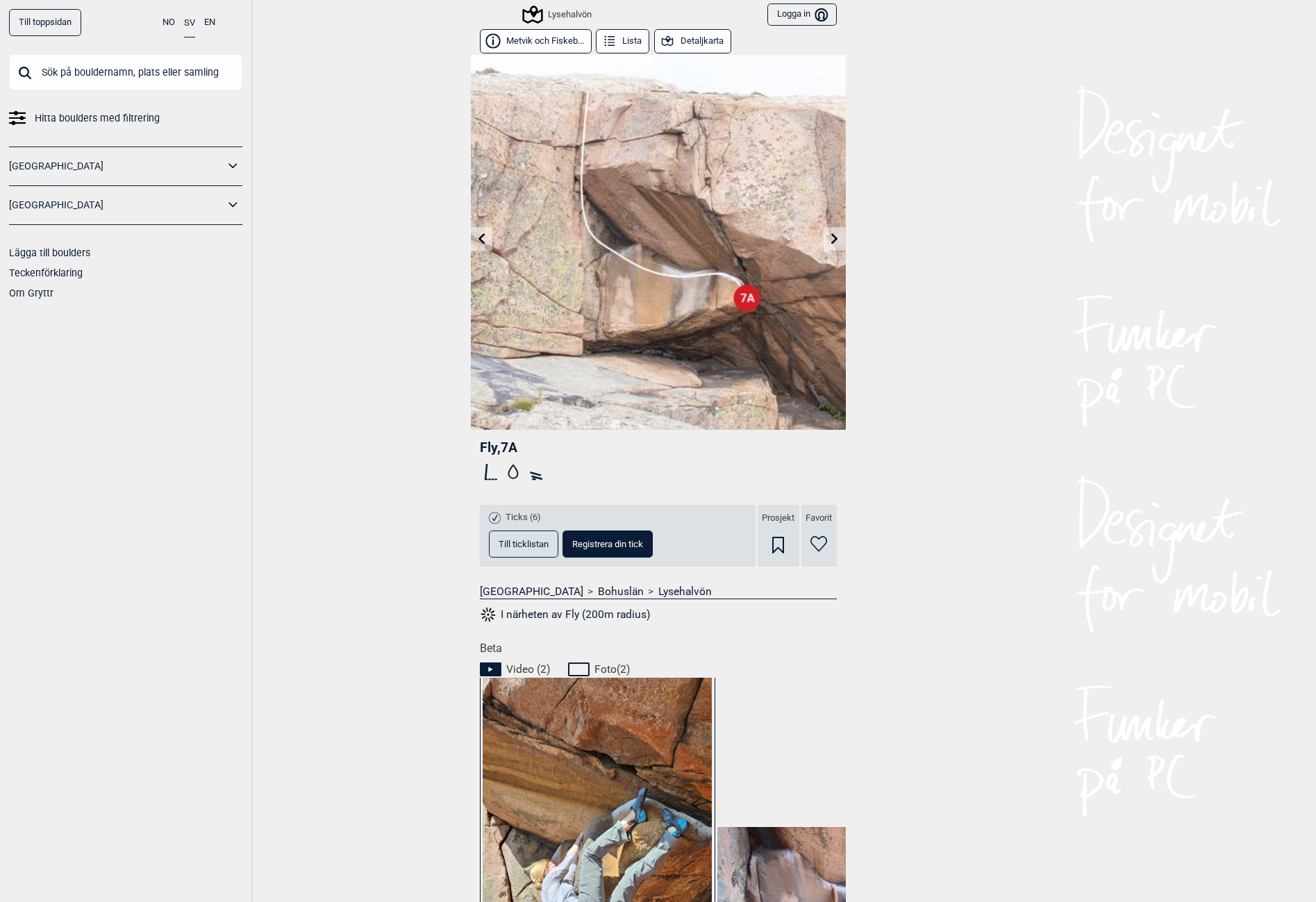
scroll to position [340, 0]
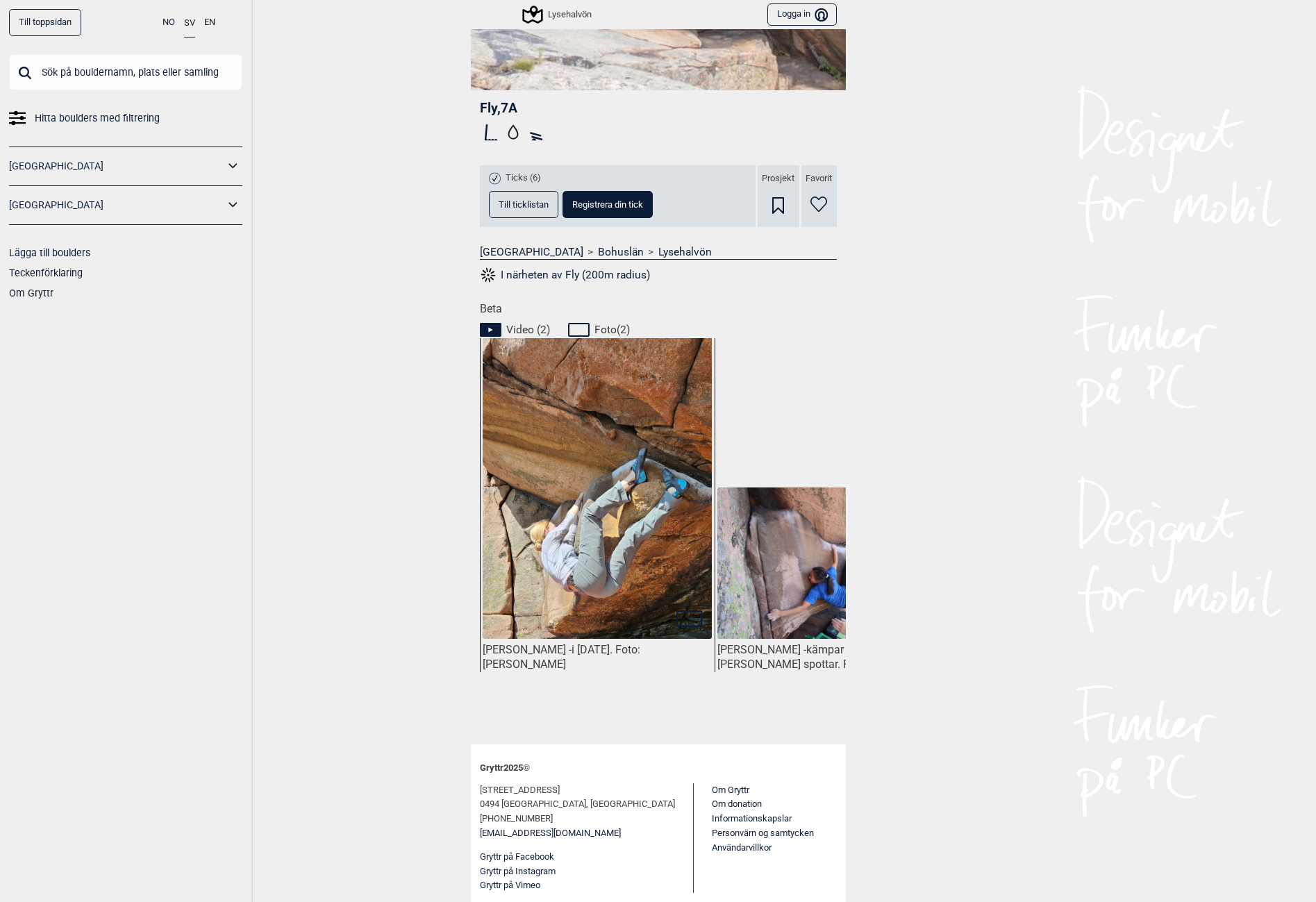
click at [574, 583] on img at bounding box center [597, 526] width 229 height 407
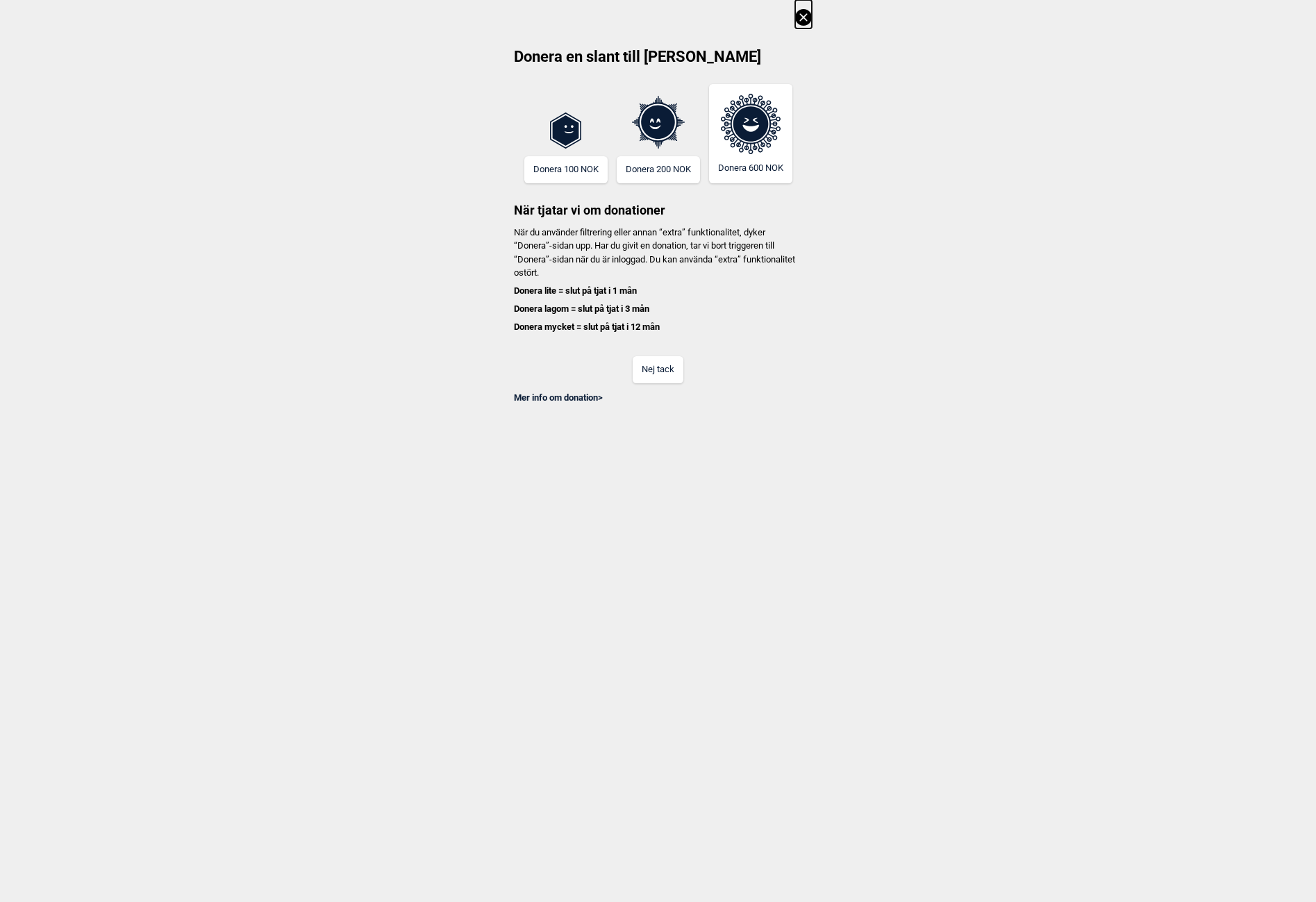
click at [660, 374] on button "Nej tack" at bounding box center [658, 370] width 50 height 27
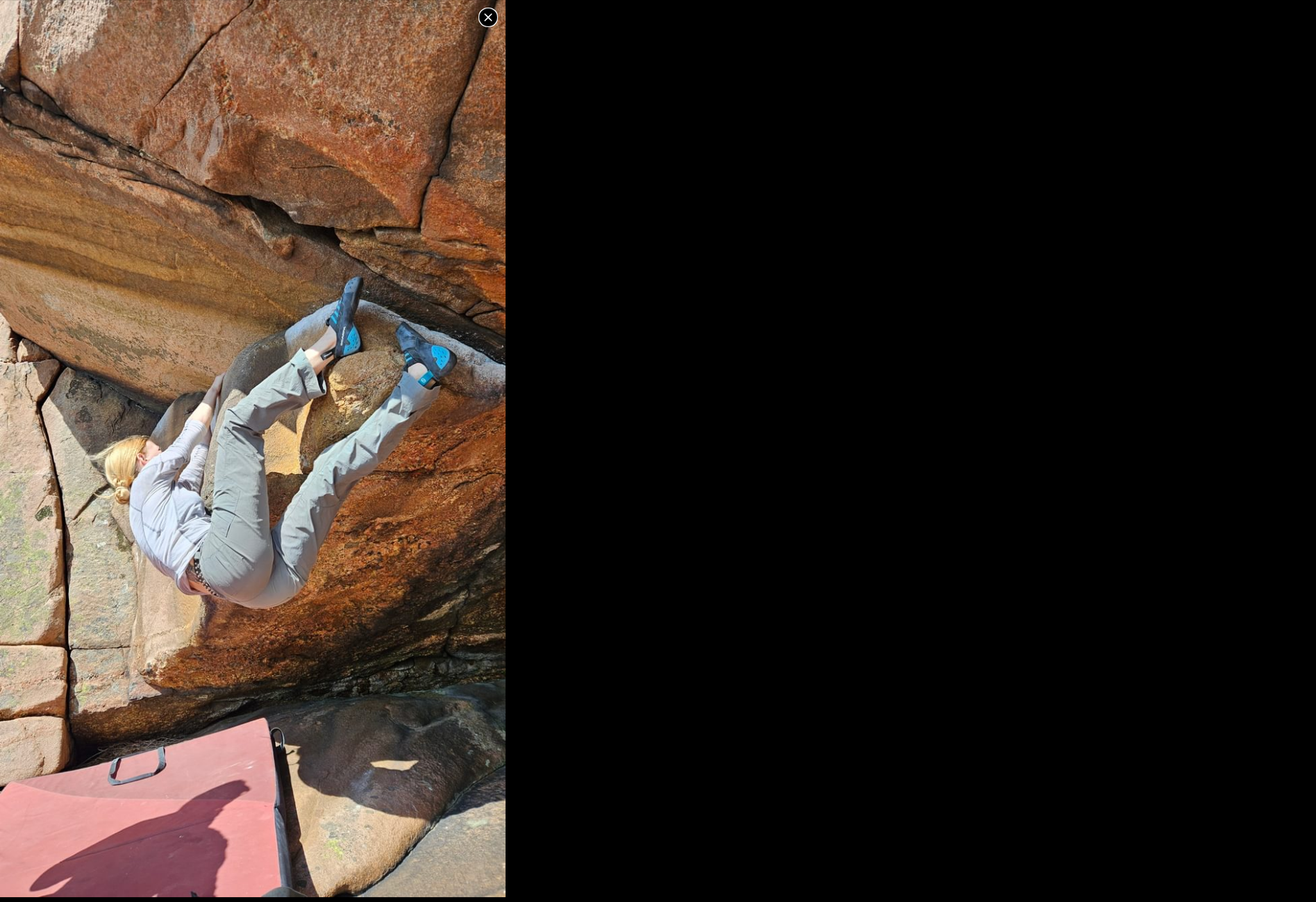
click at [307, 467] on img at bounding box center [253, 449] width 506 height 899
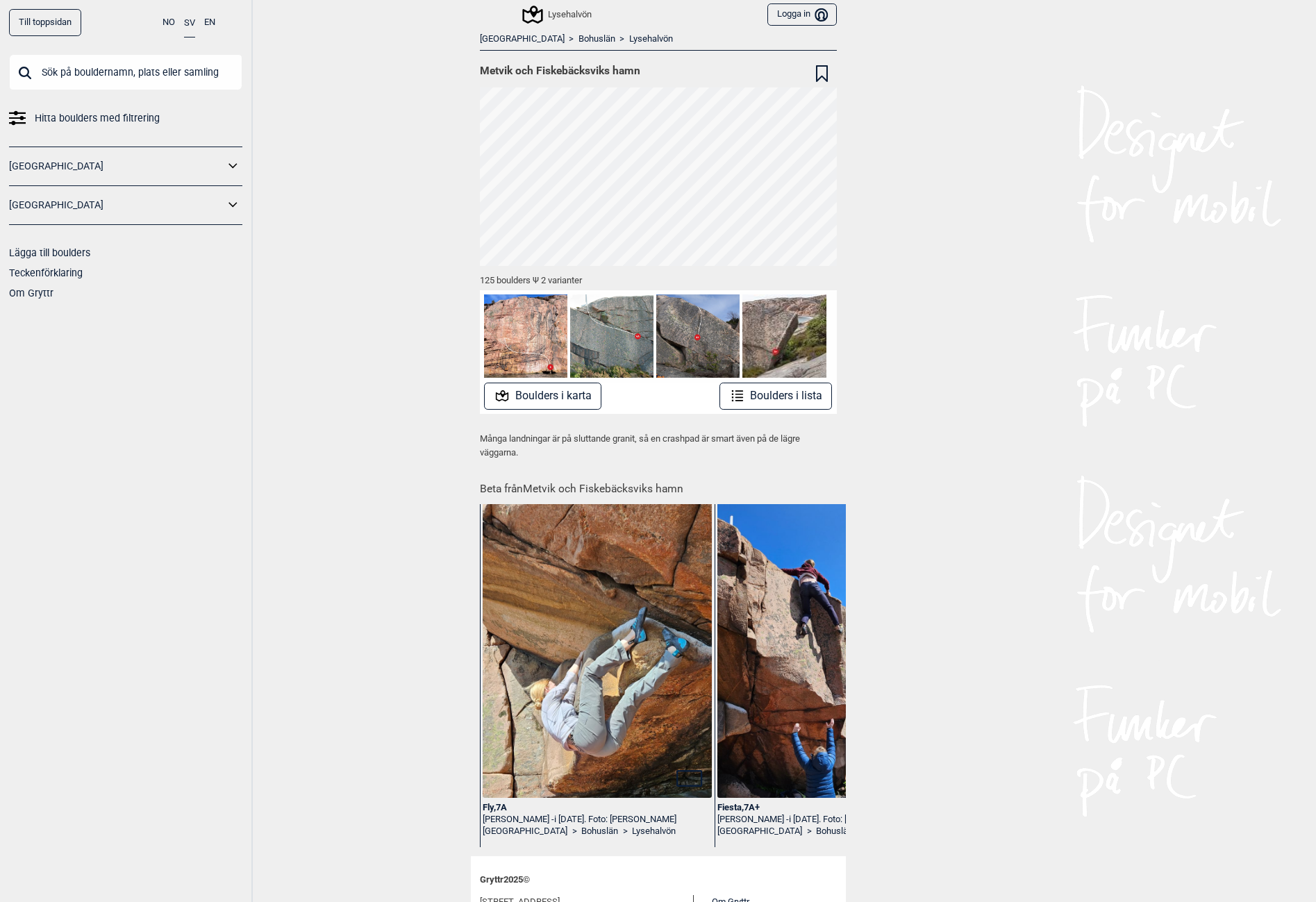
click at [490, 805] on div "Fly , 7A" at bounding box center [597, 808] width 229 height 12
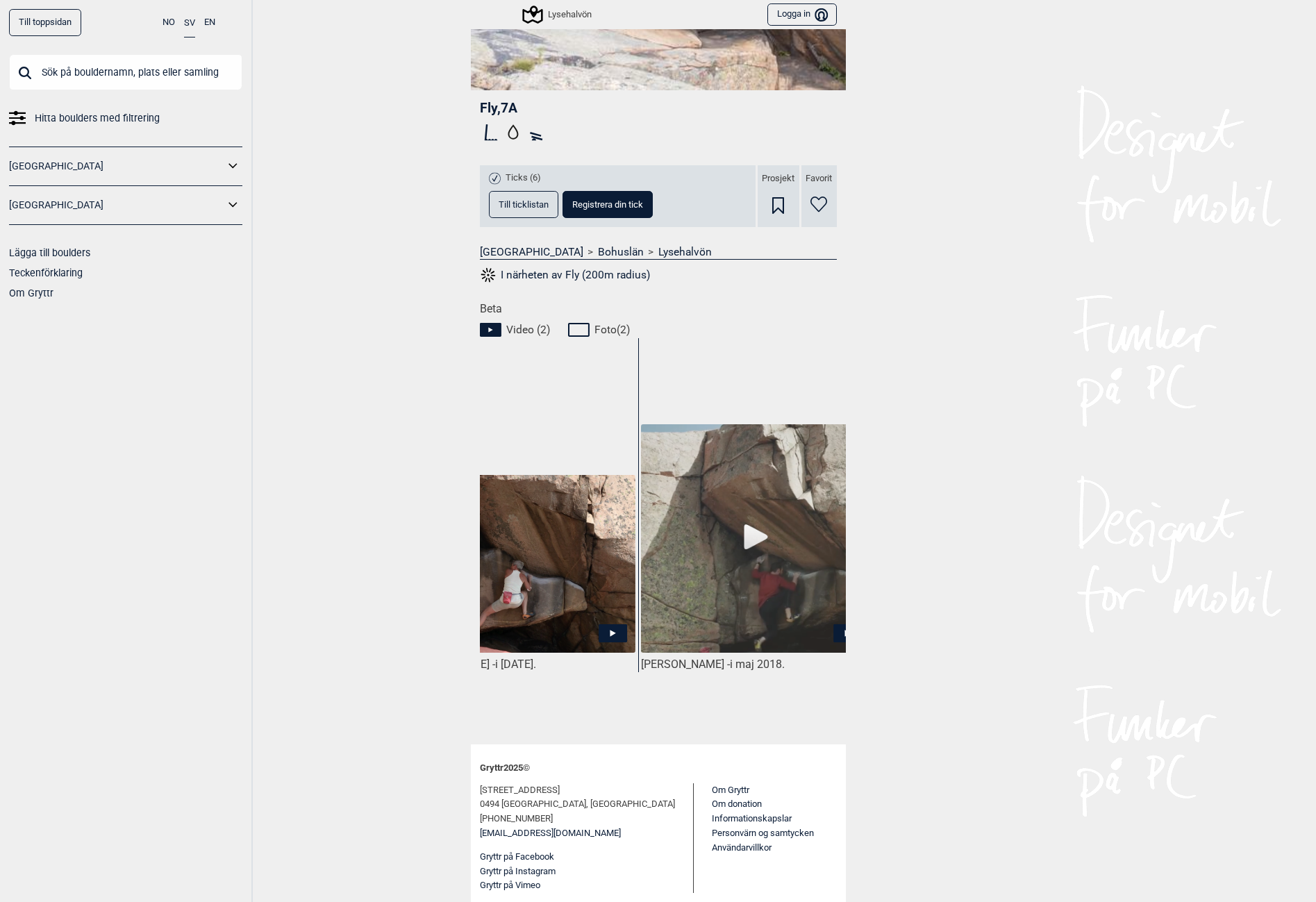
scroll to position [0, 573]
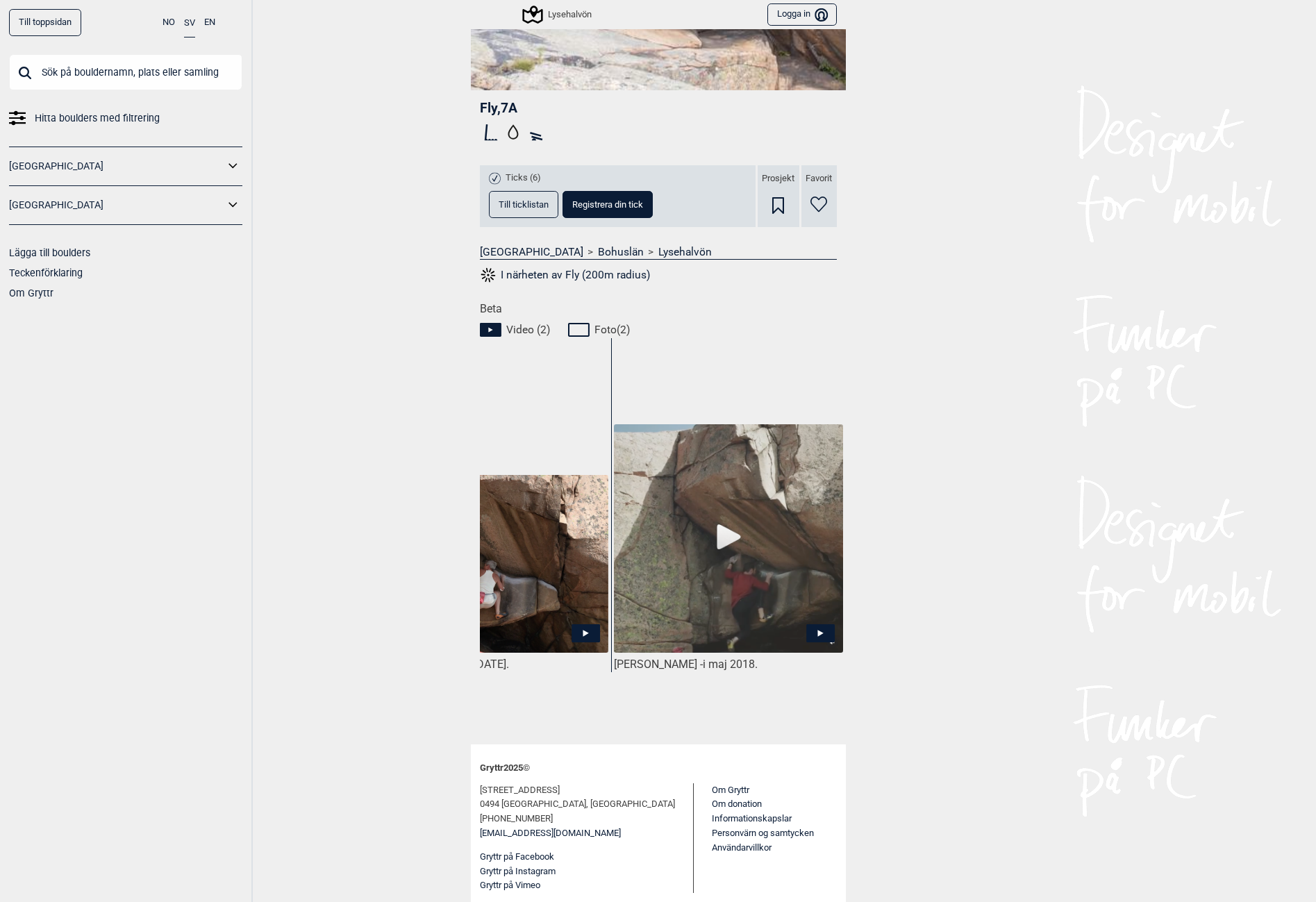
click at [721, 544] on img at bounding box center [728, 540] width 229 height 231
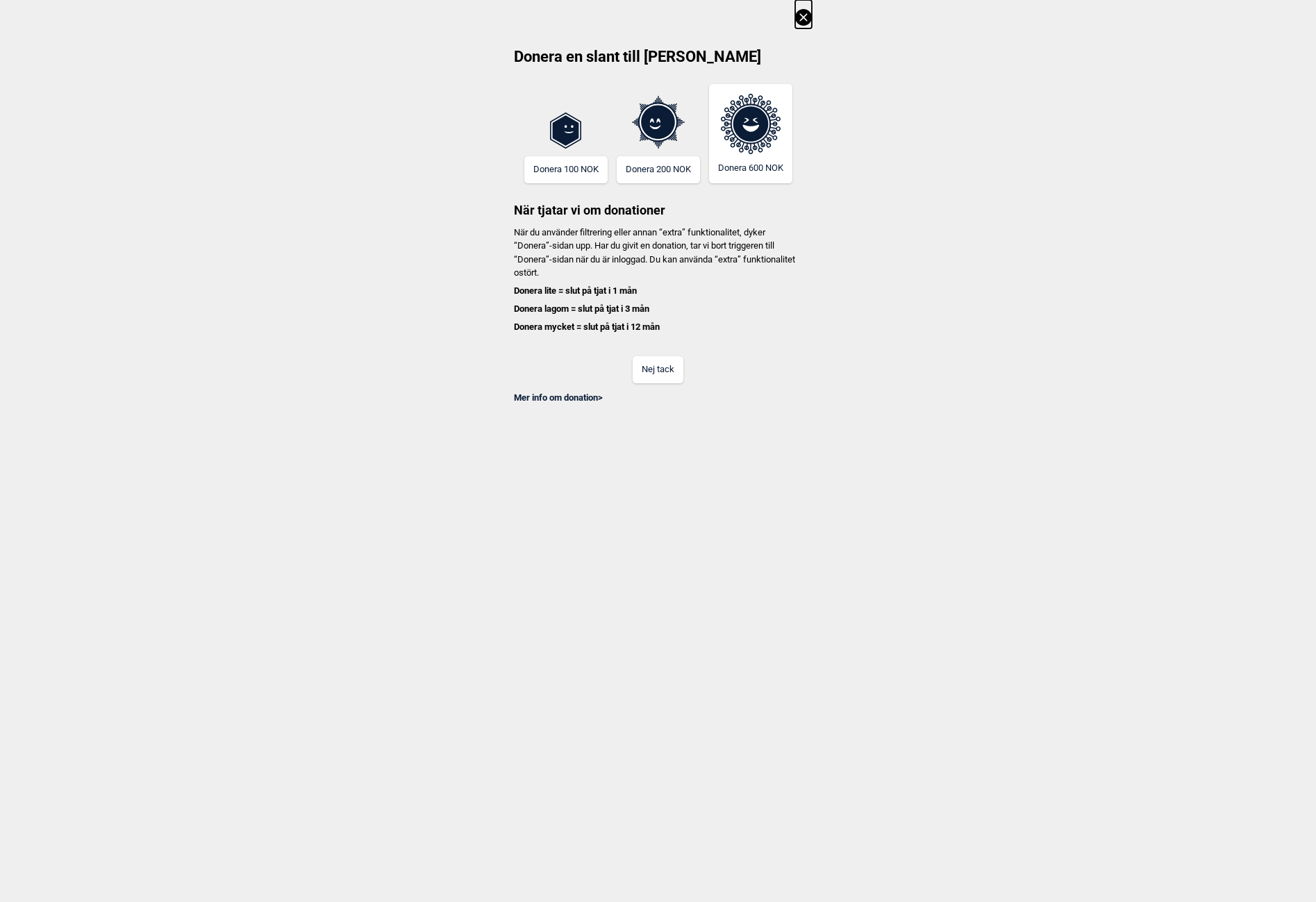
click at [659, 372] on button "Nej tack" at bounding box center [658, 370] width 50 height 27
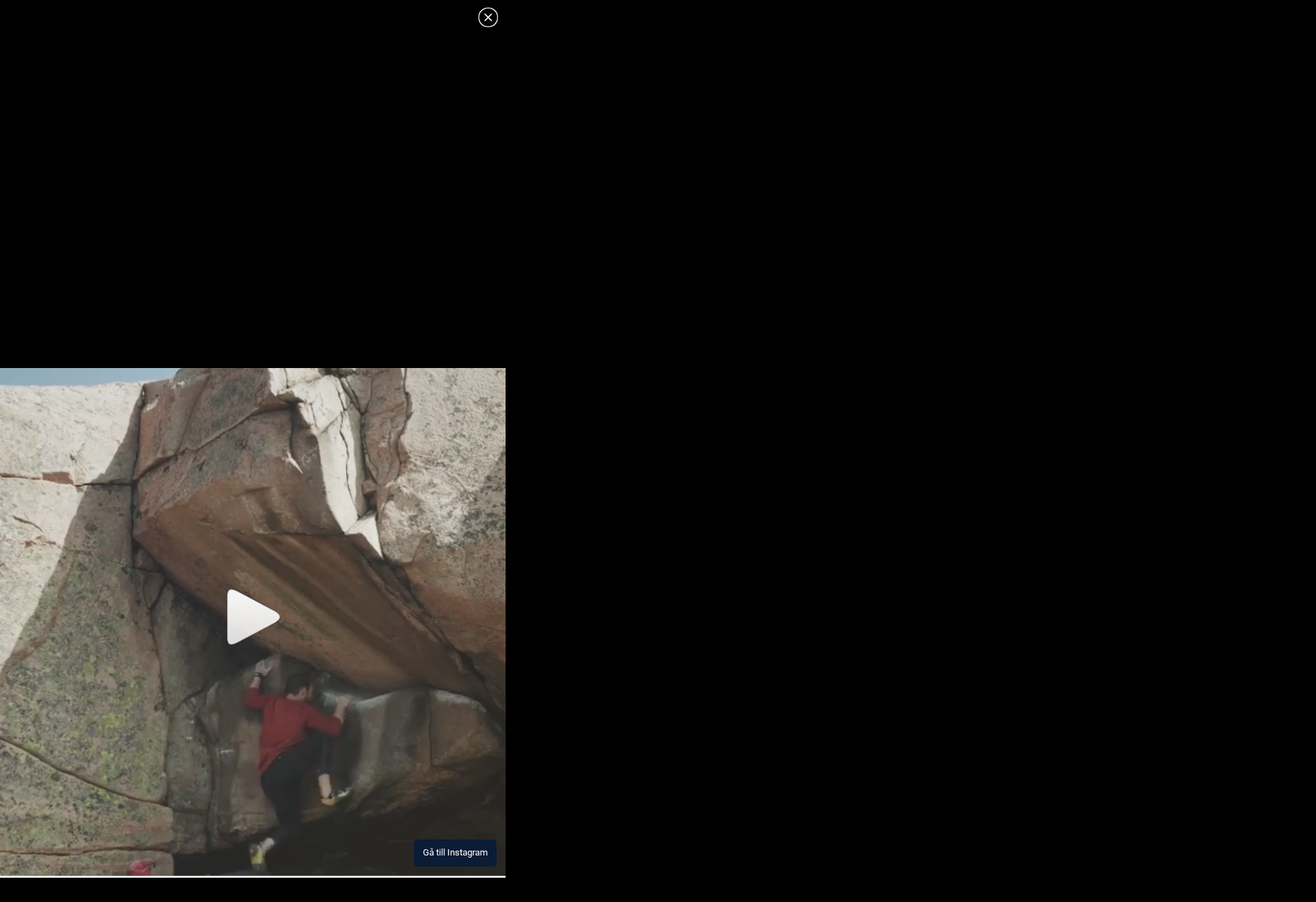
click at [257, 606] on img at bounding box center [253, 623] width 506 height 510
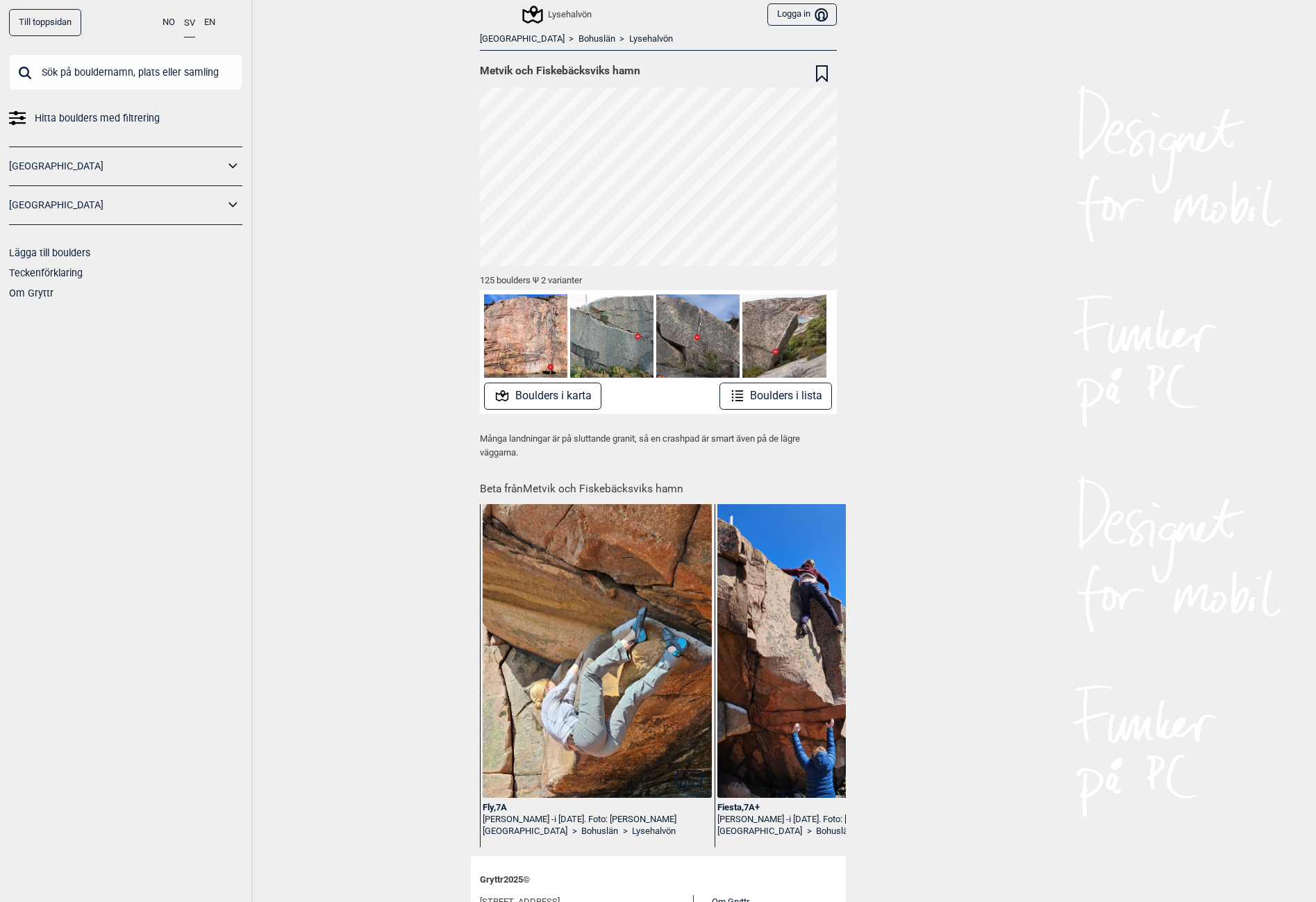
click at [483, 805] on div "Fly , 7A" at bounding box center [597, 808] width 229 height 12
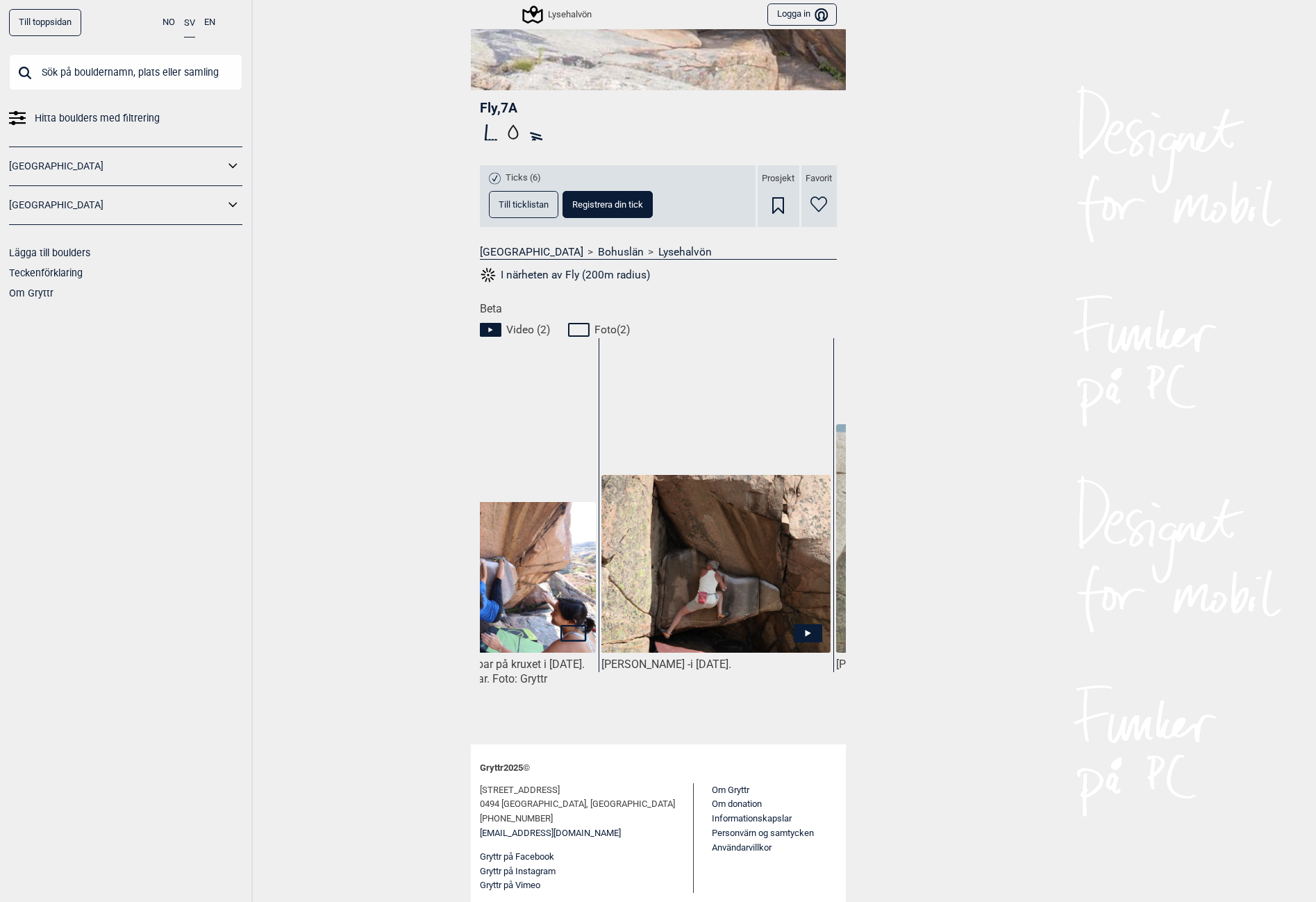
scroll to position [0, 363]
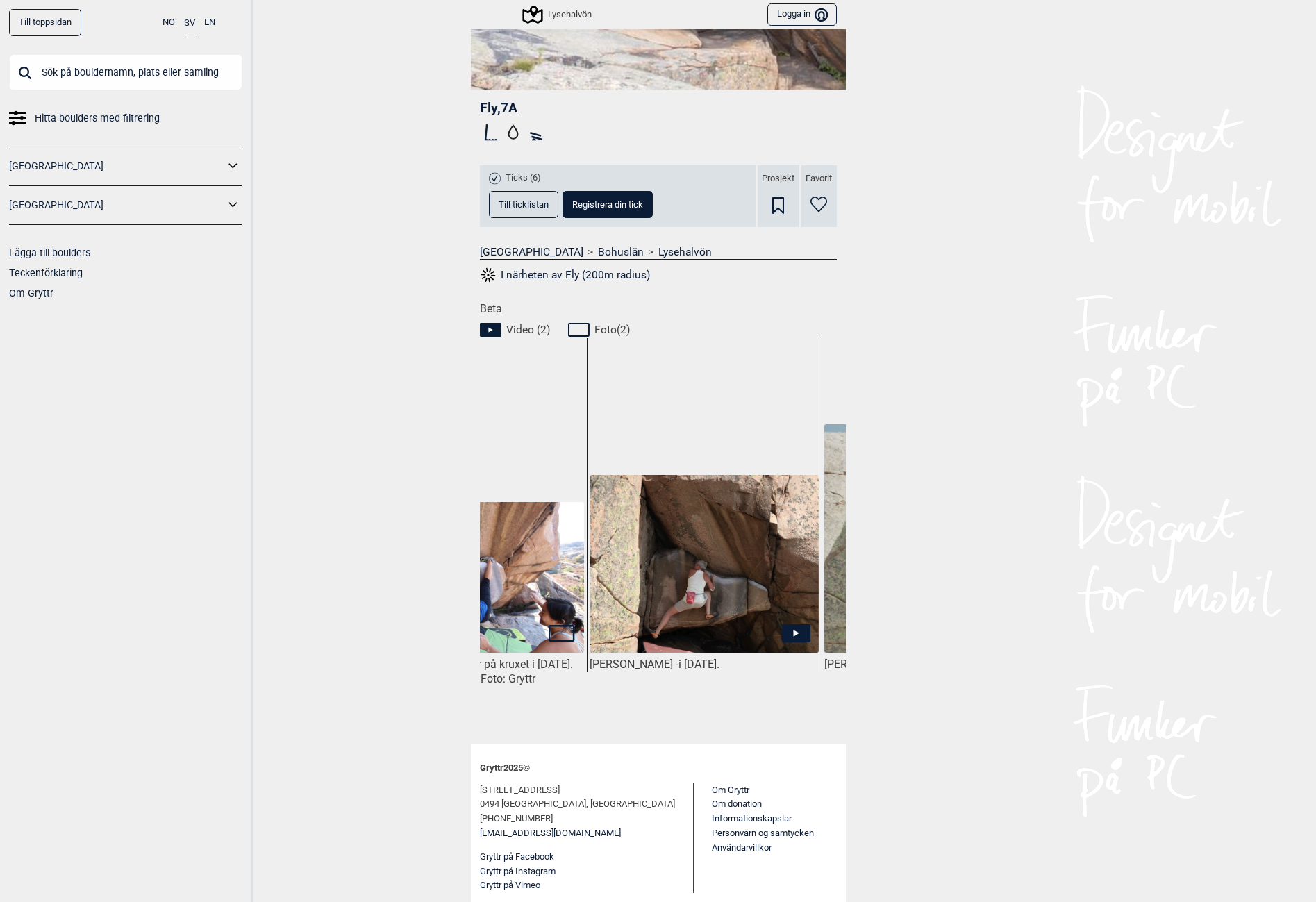
click at [742, 618] on img at bounding box center [704, 565] width 229 height 180
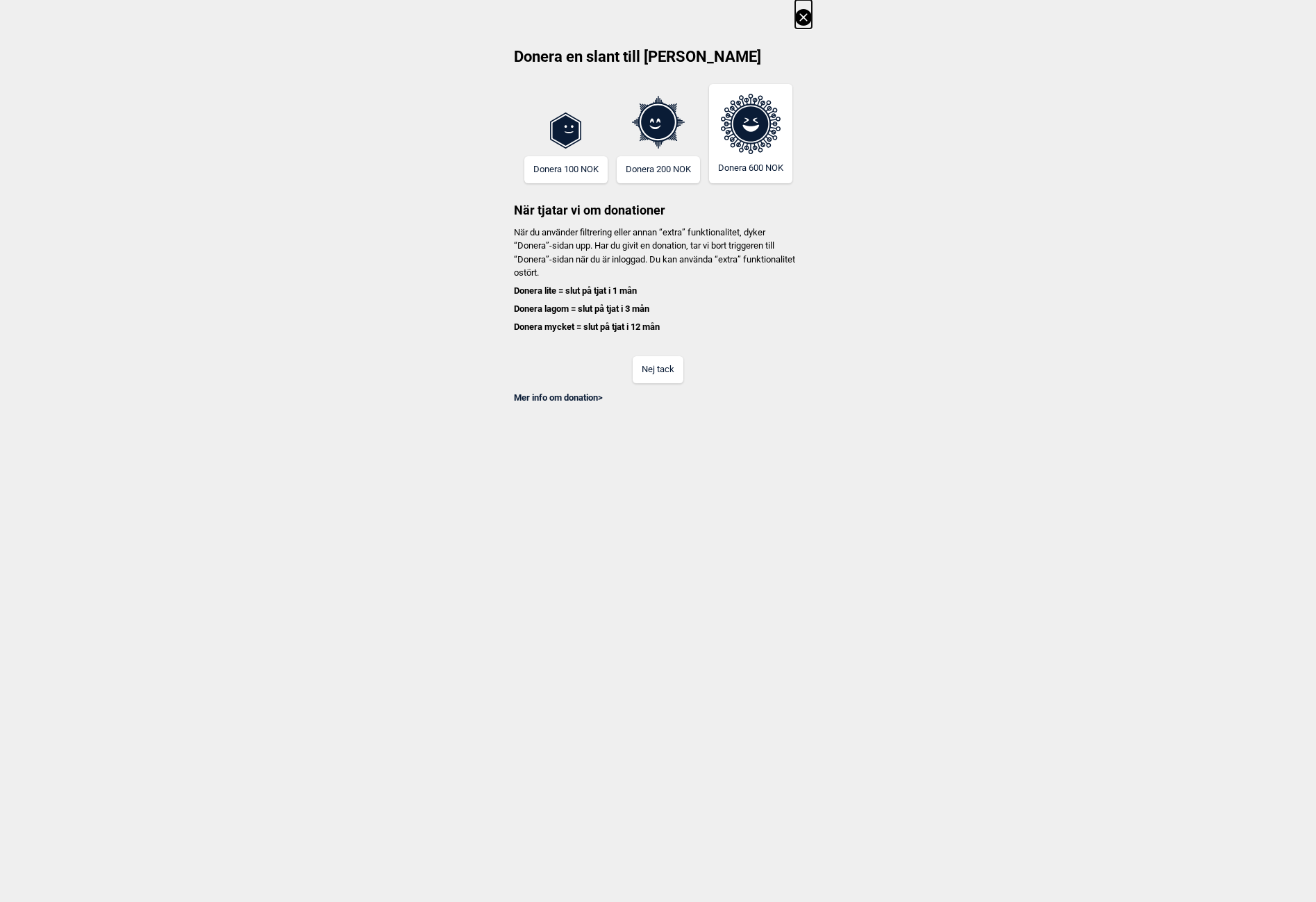
click at [658, 367] on button "Nej tack" at bounding box center [658, 370] width 50 height 27
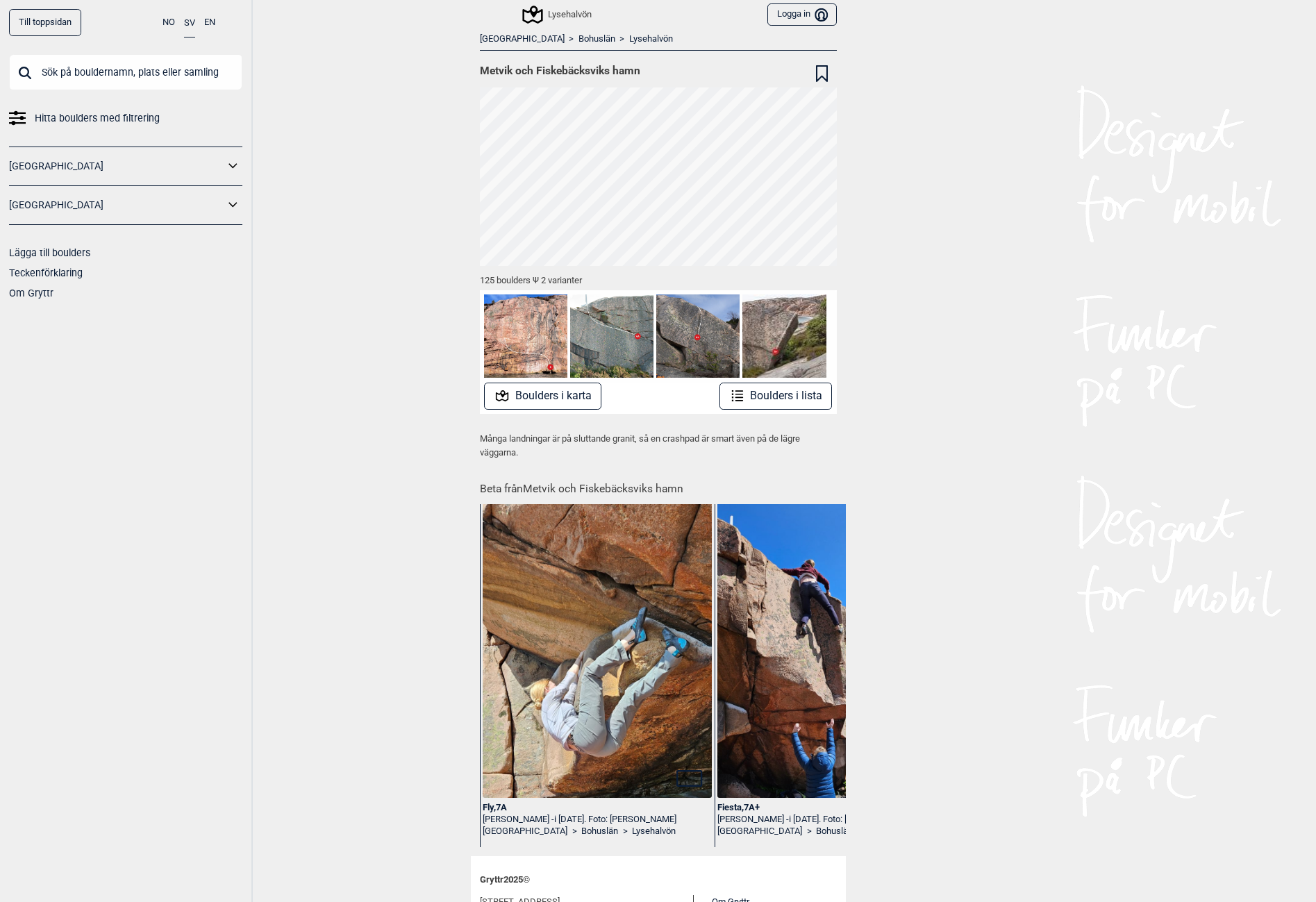
click at [553, 392] on button "Boulders i karta" at bounding box center [542, 396] width 117 height 27
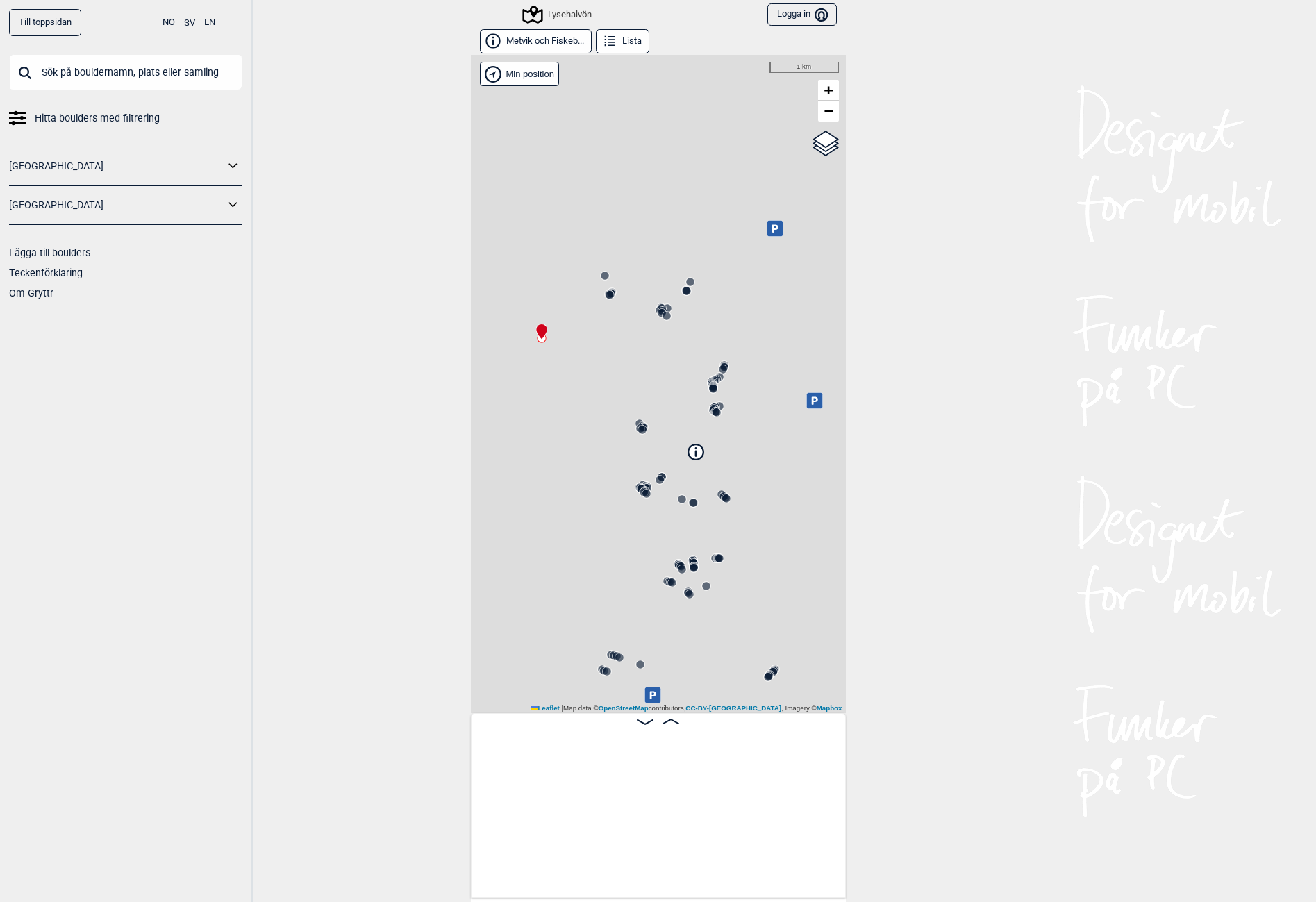
scroll to position [0, 109]
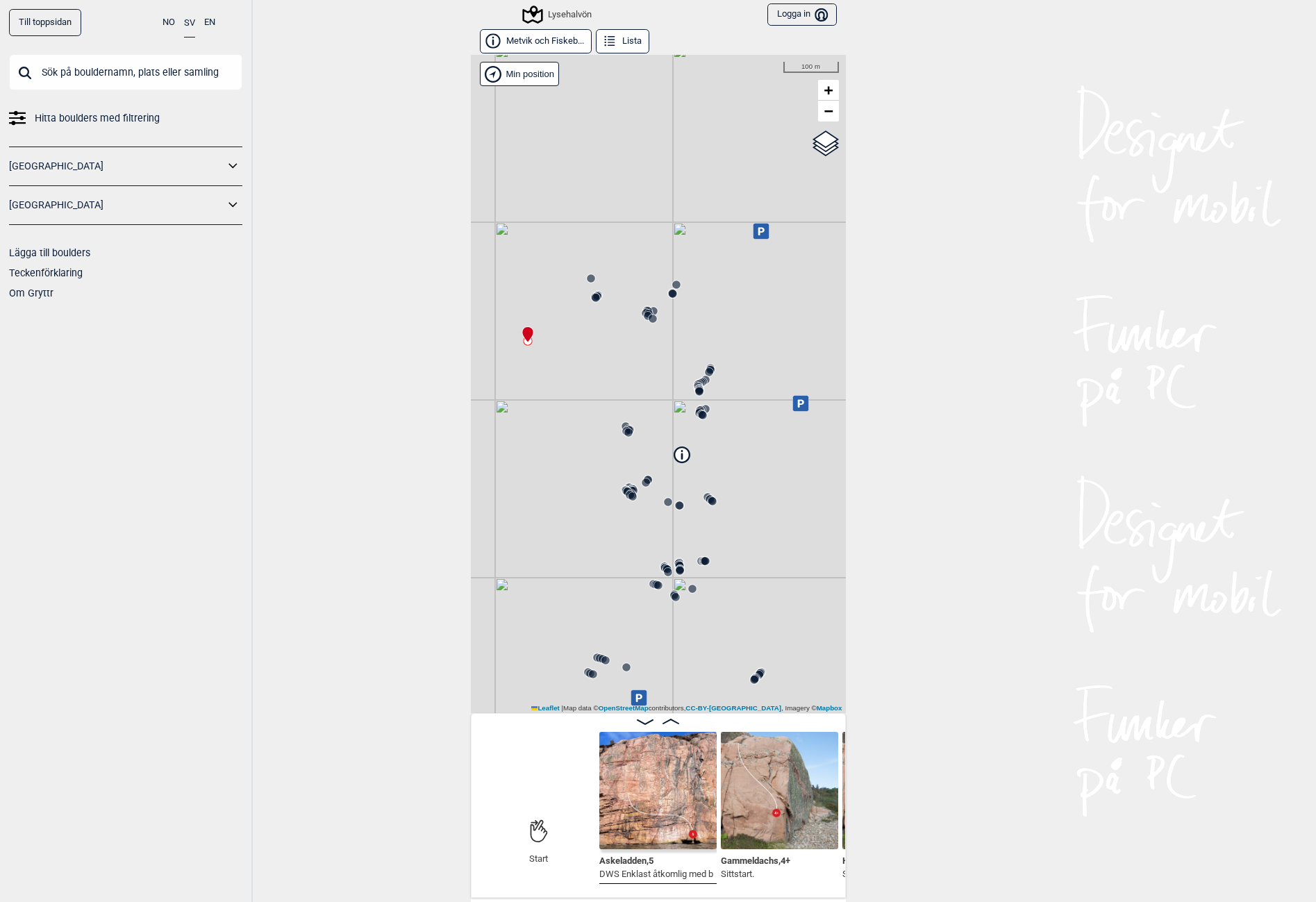
drag, startPoint x: 728, startPoint y: 491, endPoint x: 725, endPoint y: 463, distance: 28.2
click at [726, 504] on div "Lysehalvön" at bounding box center [658, 384] width 375 height 659
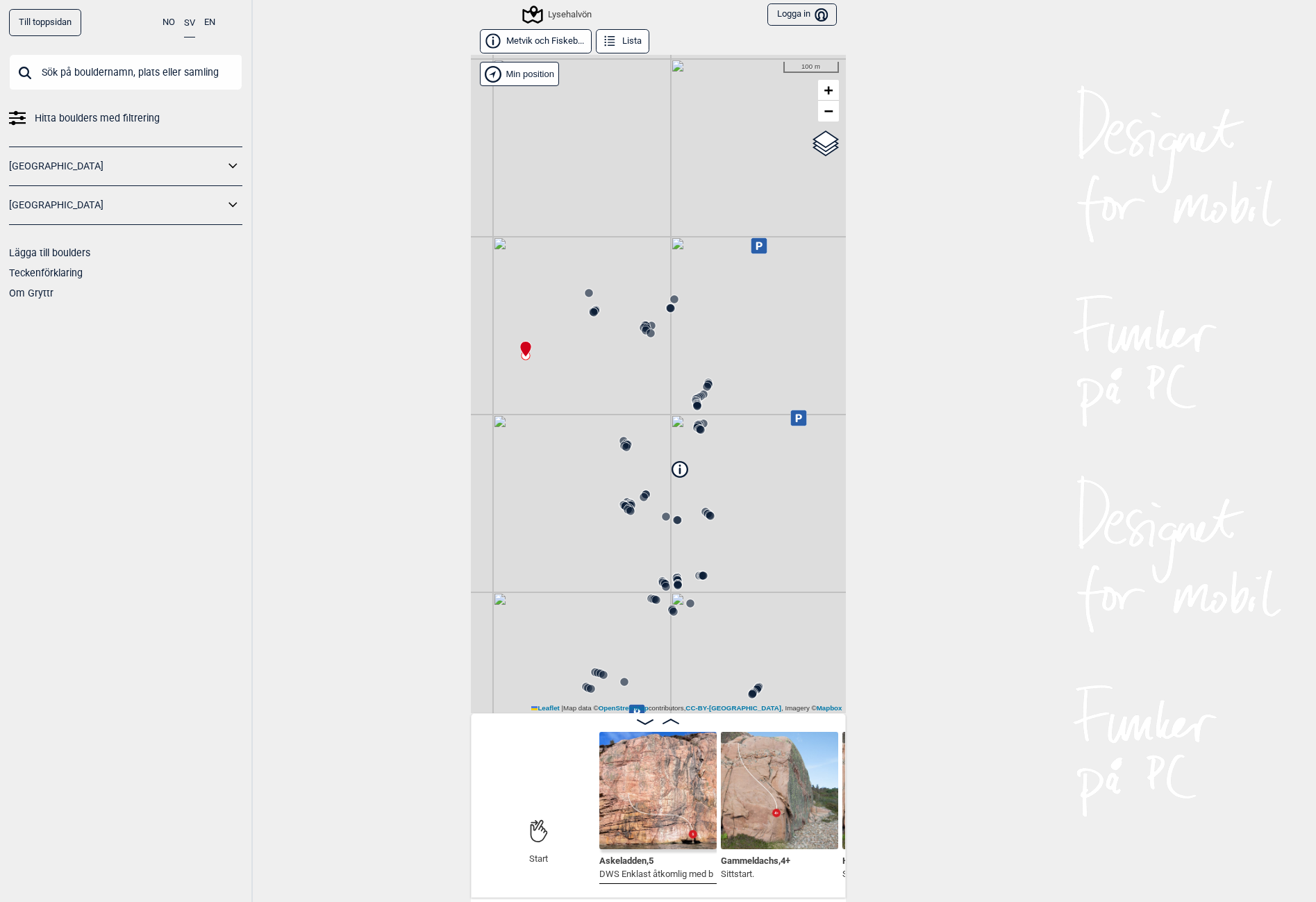
click at [703, 379] on icon at bounding box center [708, 384] width 11 height 11
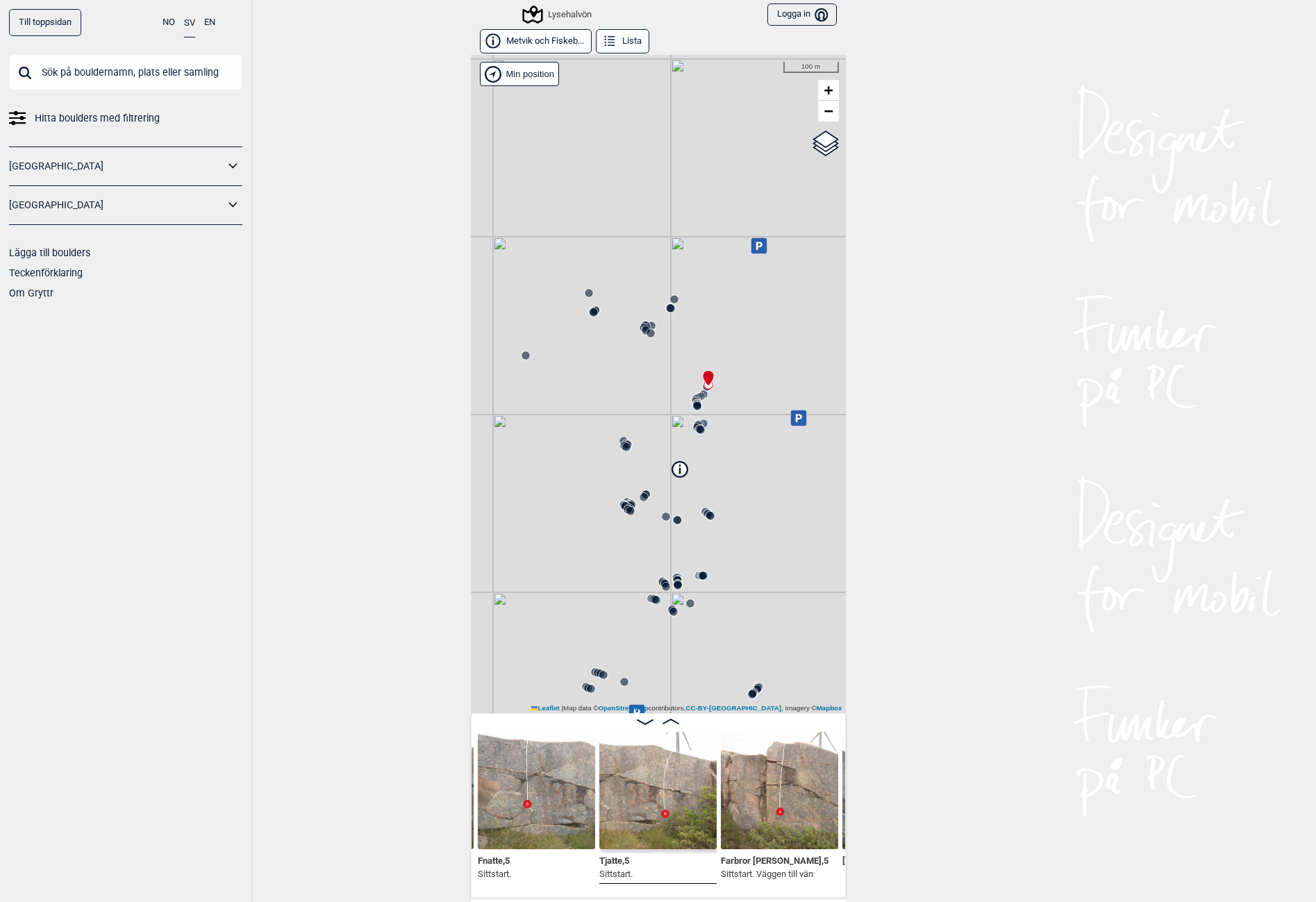
click at [455, 73] on div "Lysehalvön" at bounding box center [455, 73] width 0 height 0
click at [693, 407] on circle at bounding box center [698, 407] width 9 height 9
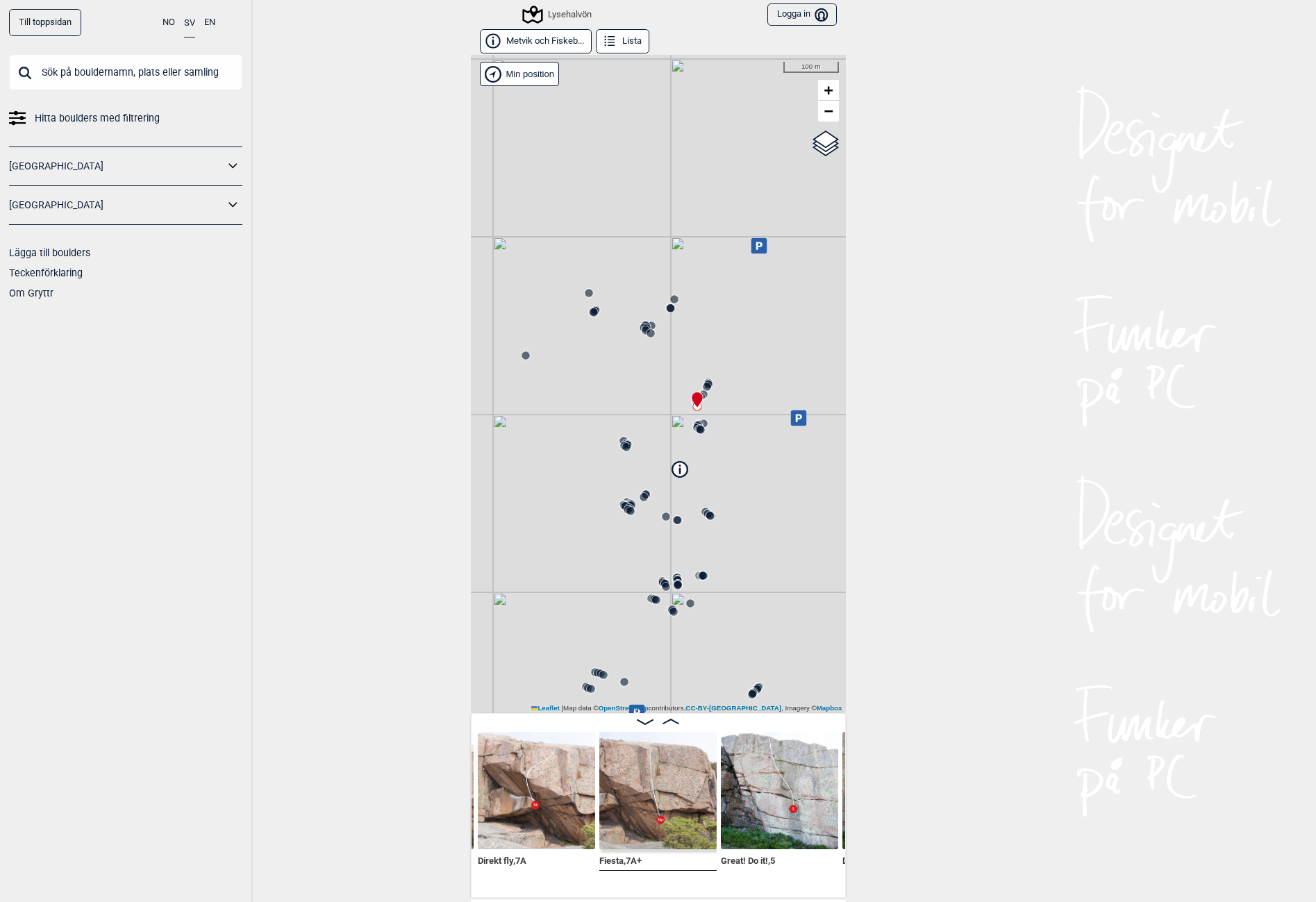
click at [690, 439] on div "Lysehalvön" at bounding box center [658, 384] width 375 height 659
click at [698, 436] on div "Lysehalvön" at bounding box center [658, 384] width 375 height 659
click at [500, 862] on span "Direkt fly , 7A" at bounding box center [502, 859] width 49 height 13
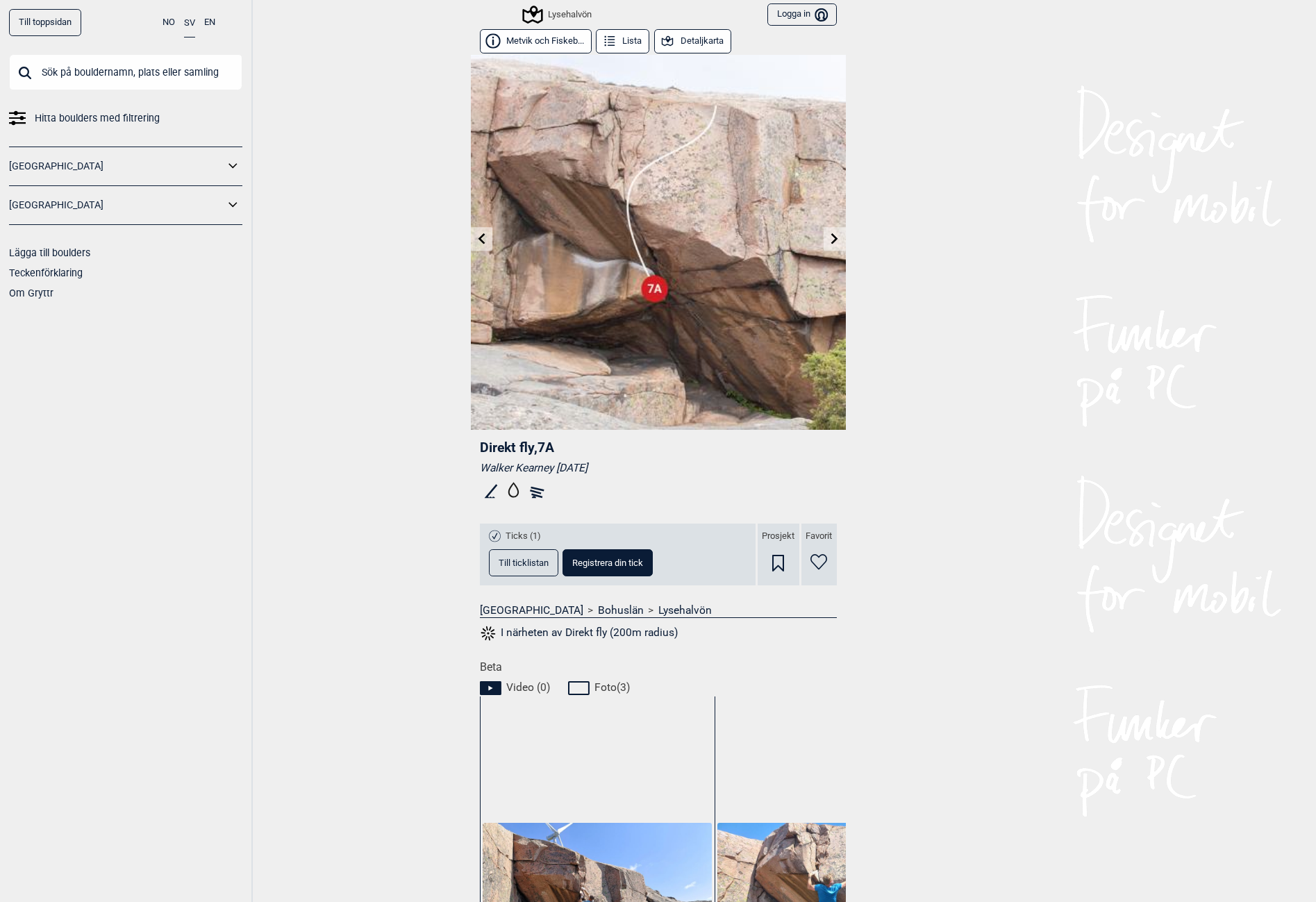
scroll to position [348, 0]
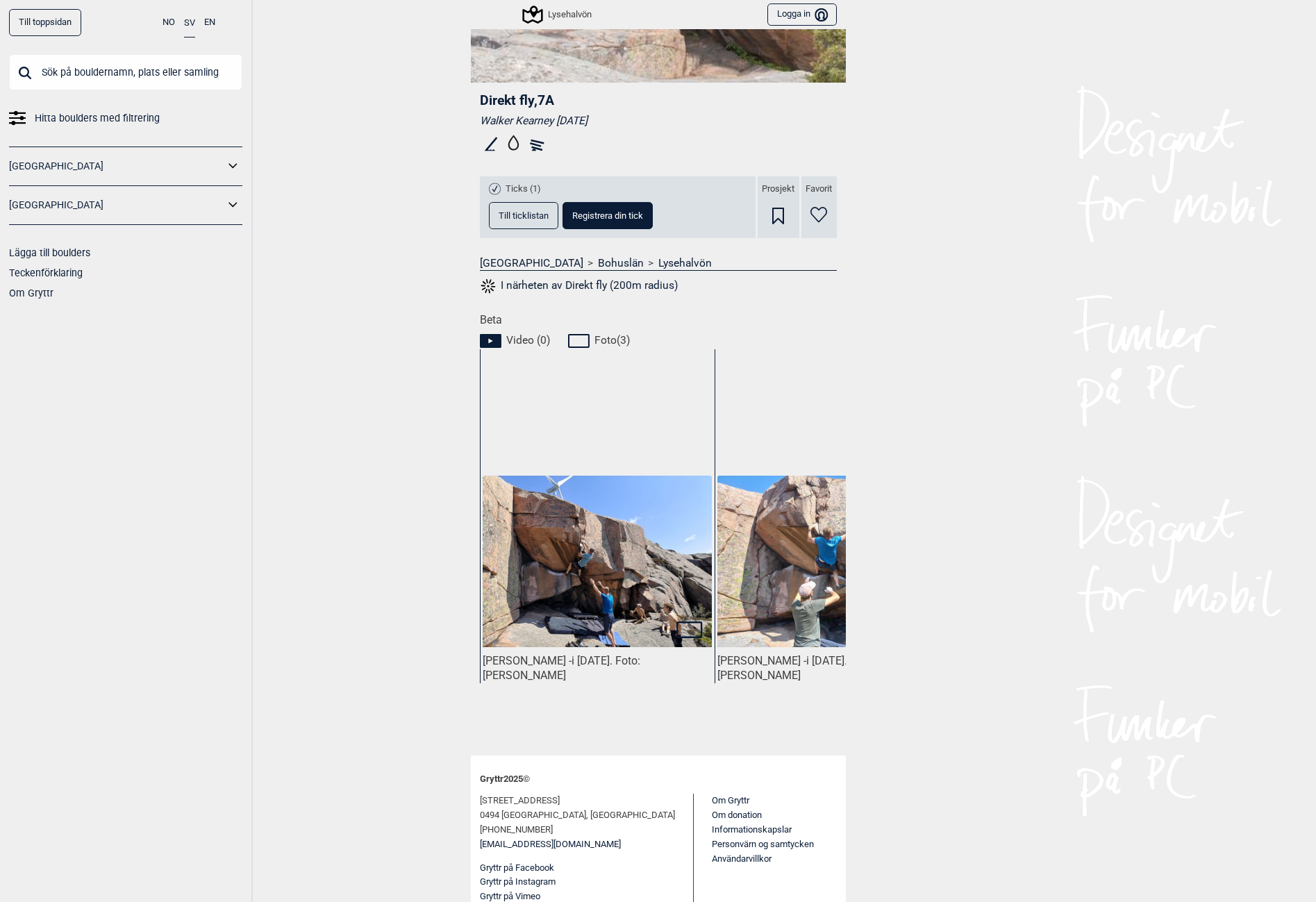
drag, startPoint x: 578, startPoint y: 743, endPoint x: 625, endPoint y: 753, distance: 48.1
click at [625, 753] on span at bounding box center [658, 747] width 375 height 18
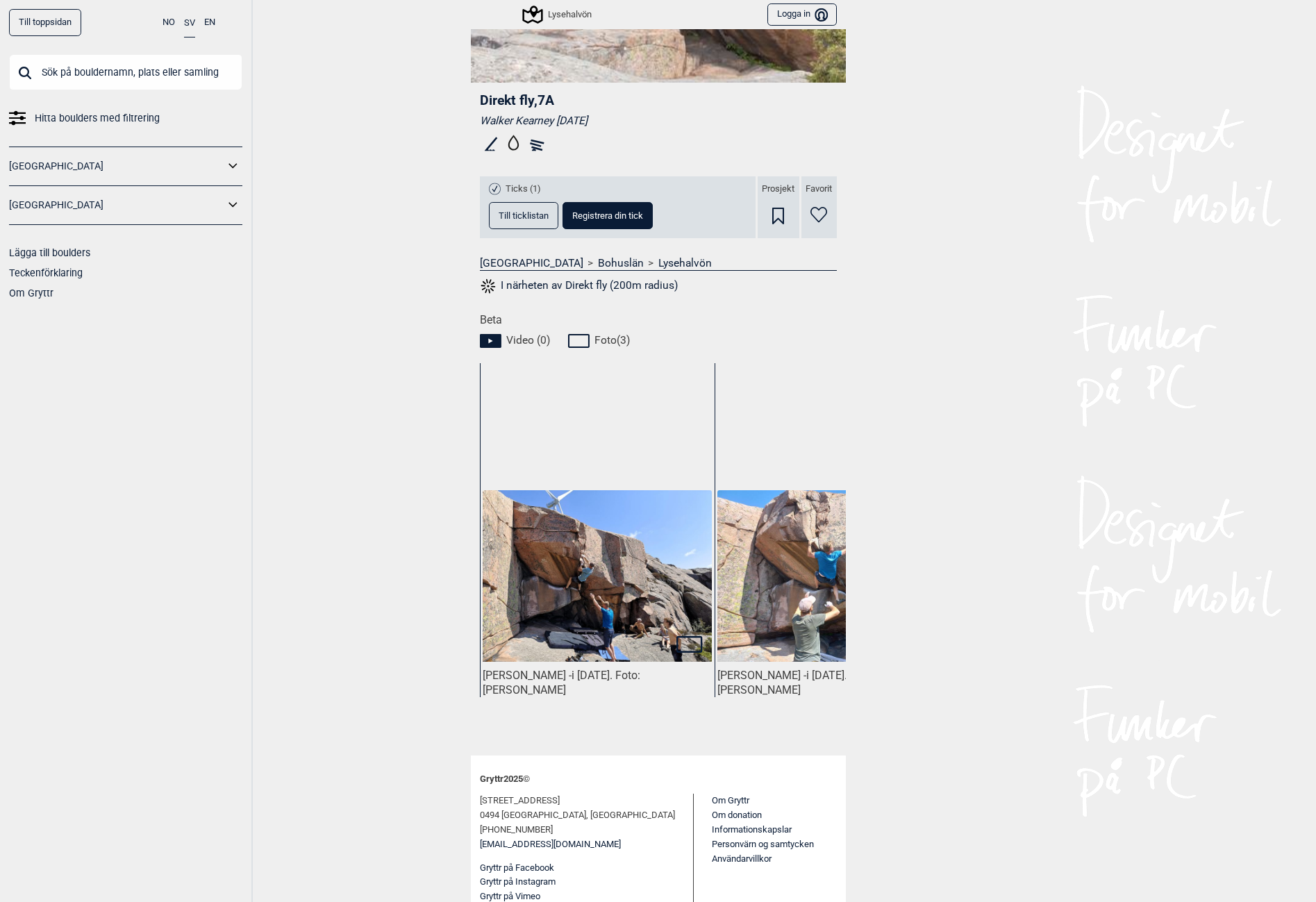
scroll to position [0, 0]
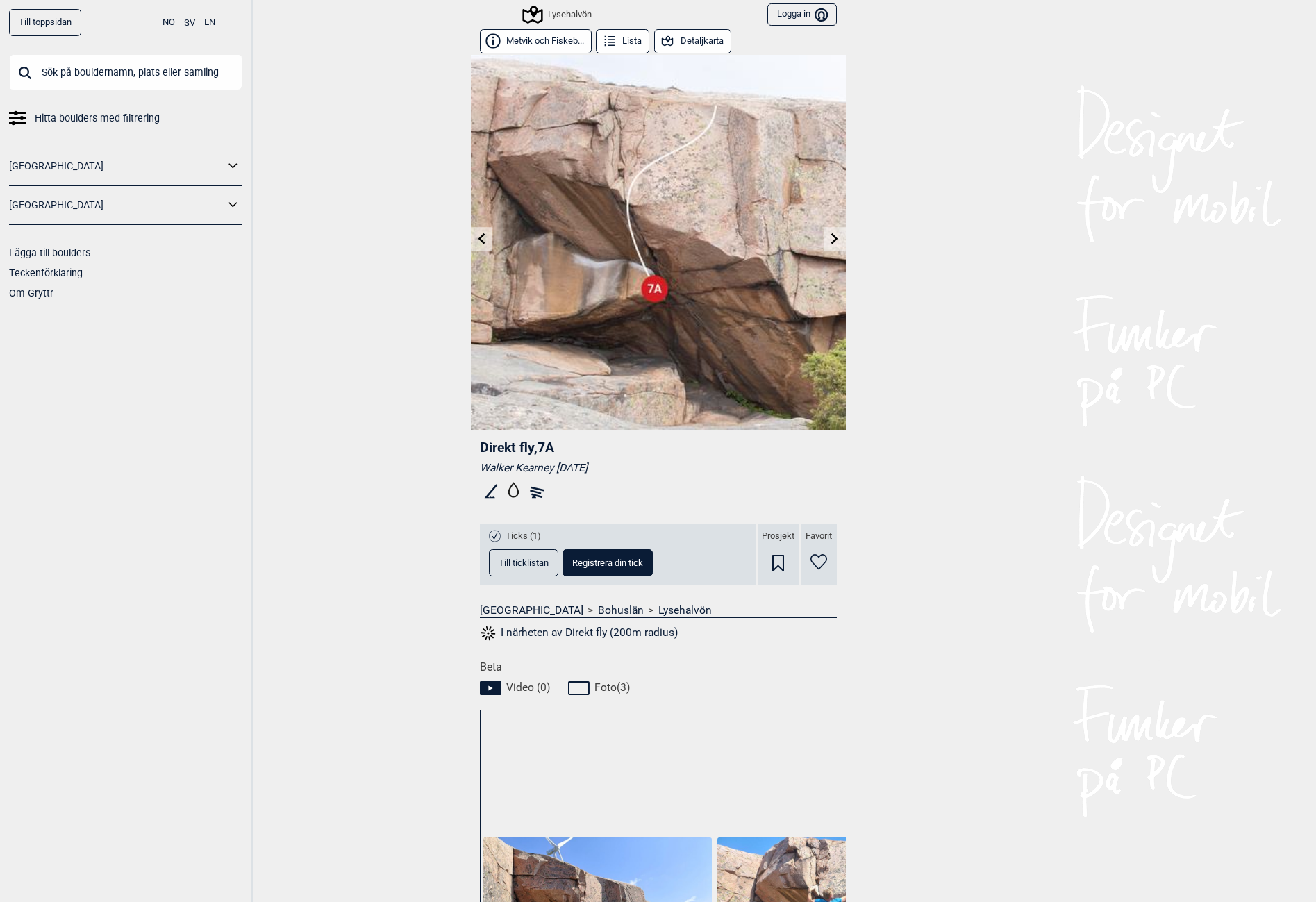
click at [190, 474] on div "Till toppsidan NO SV EN Hitta boulders med filtrering [GEOGRAPHIC_DATA] [GEOGRA…" at bounding box center [126, 451] width 253 height 902
click at [632, 35] on button "Lista" at bounding box center [623, 41] width 54 height 24
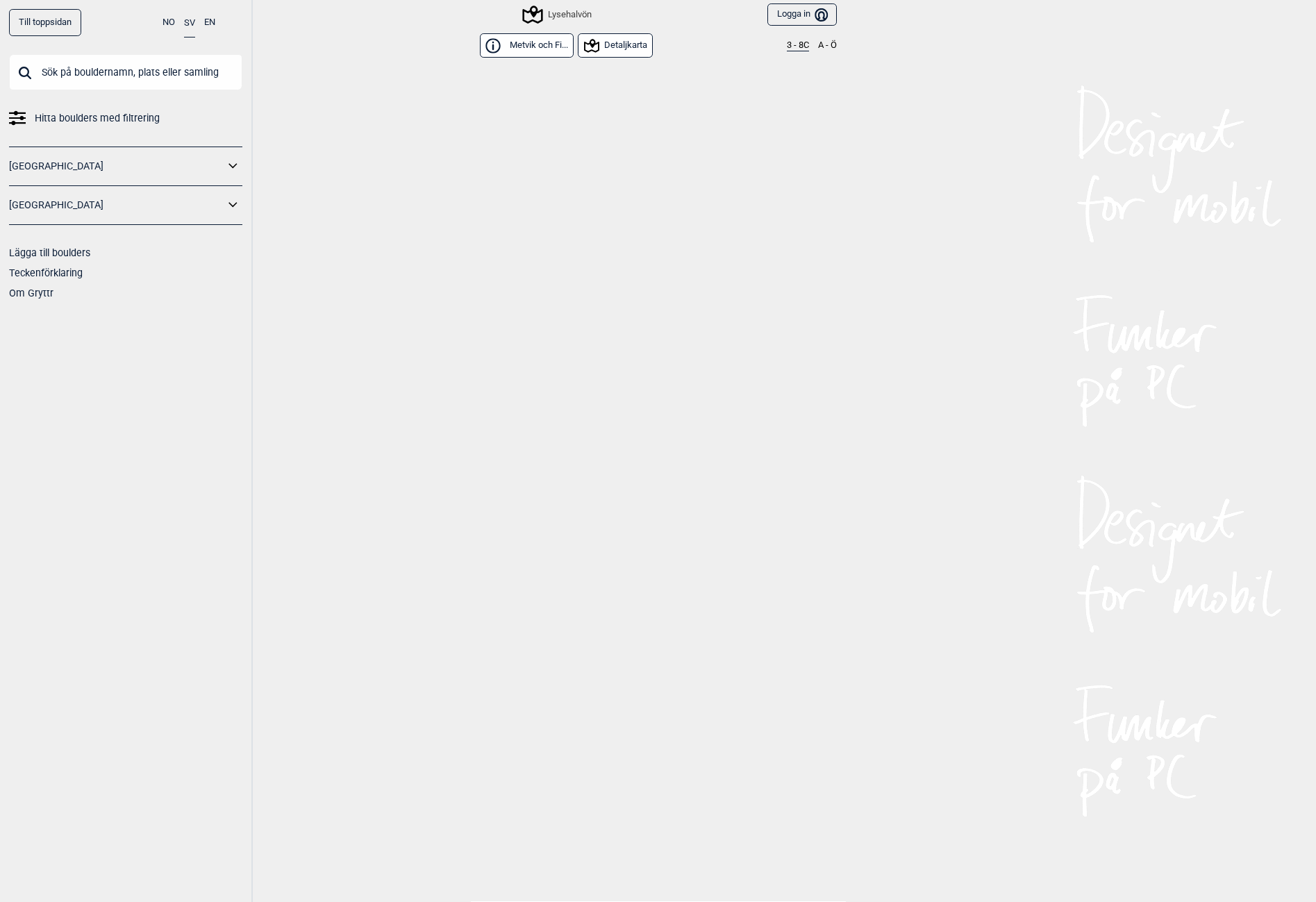
scroll to position [7173, 0]
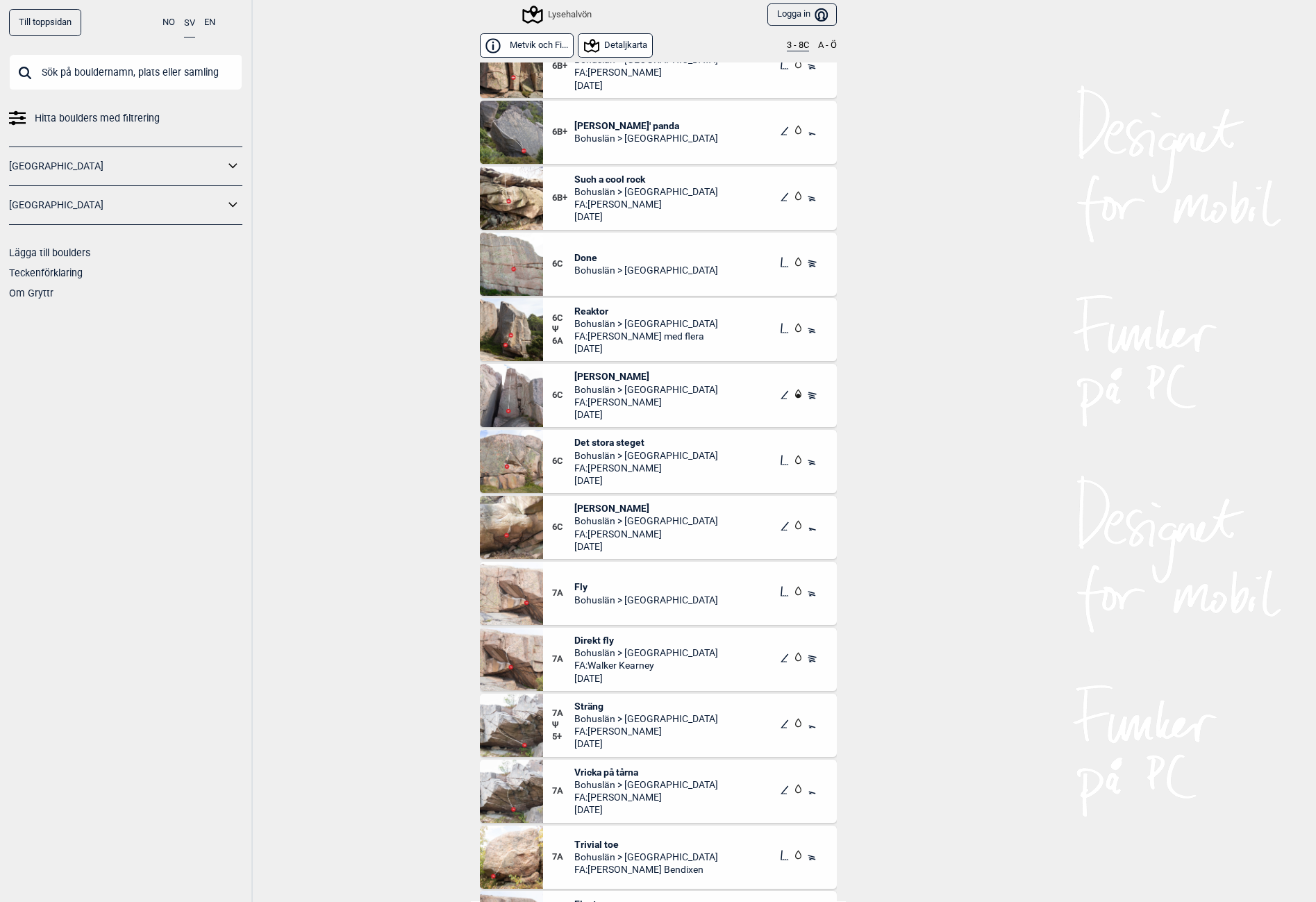
click at [336, 803] on div "Till toppsidan NO SV EN Hitta boulders med filtrering [GEOGRAPHIC_DATA] [GEOGRA…" at bounding box center [658, 451] width 1316 height 902
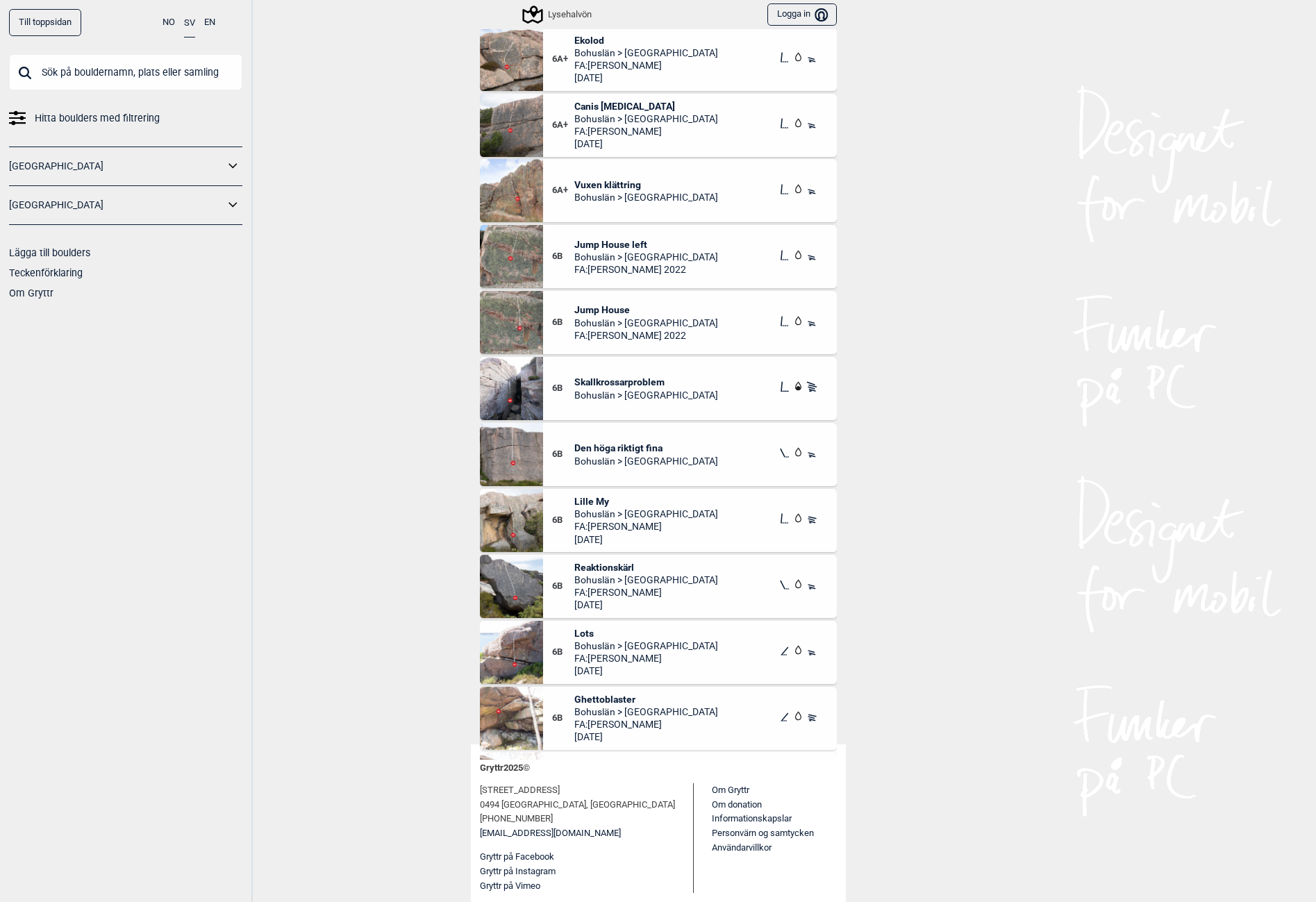
scroll to position [6340, 0]
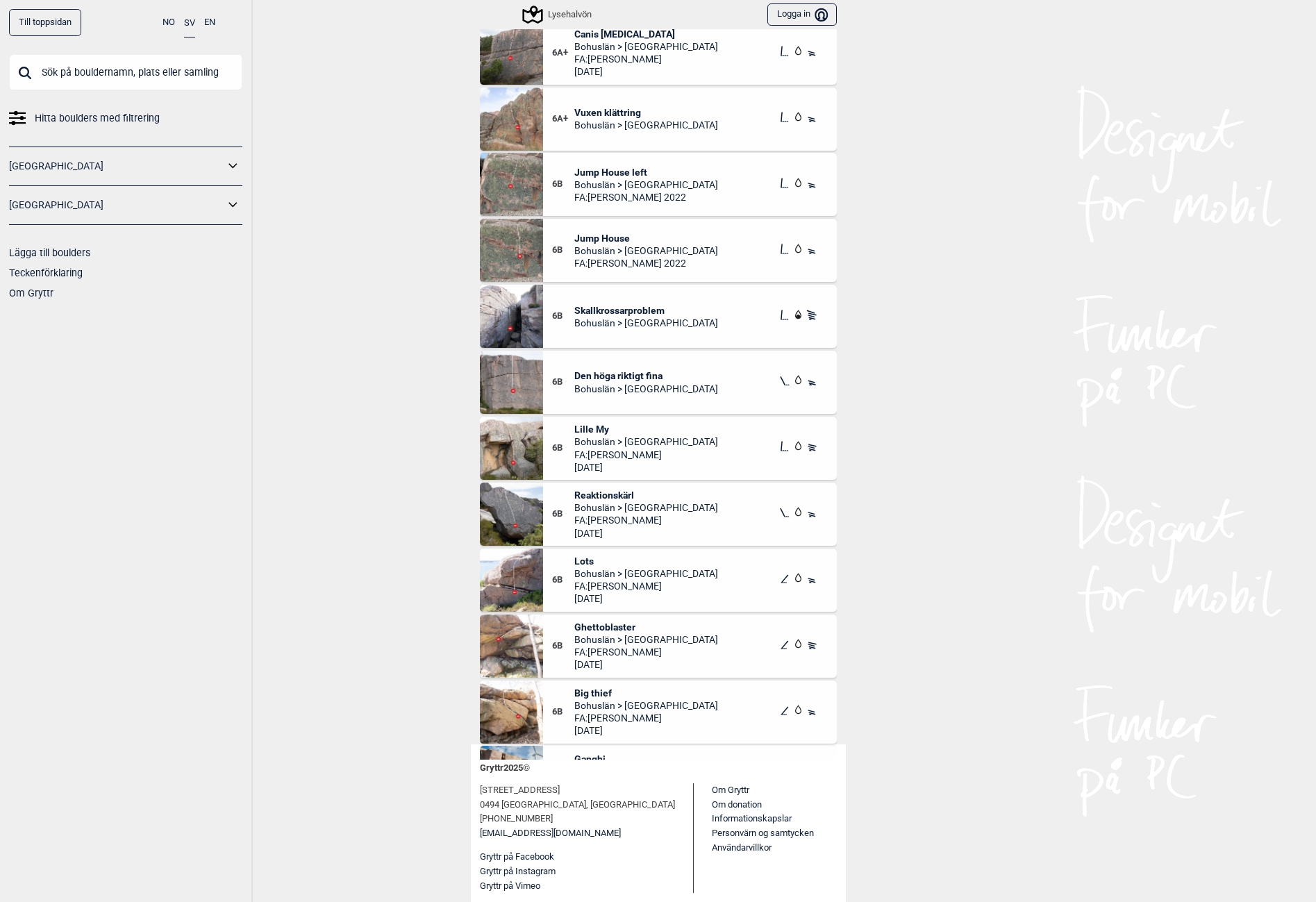
click at [586, 624] on span "Ghettoblaster" at bounding box center [646, 627] width 143 height 13
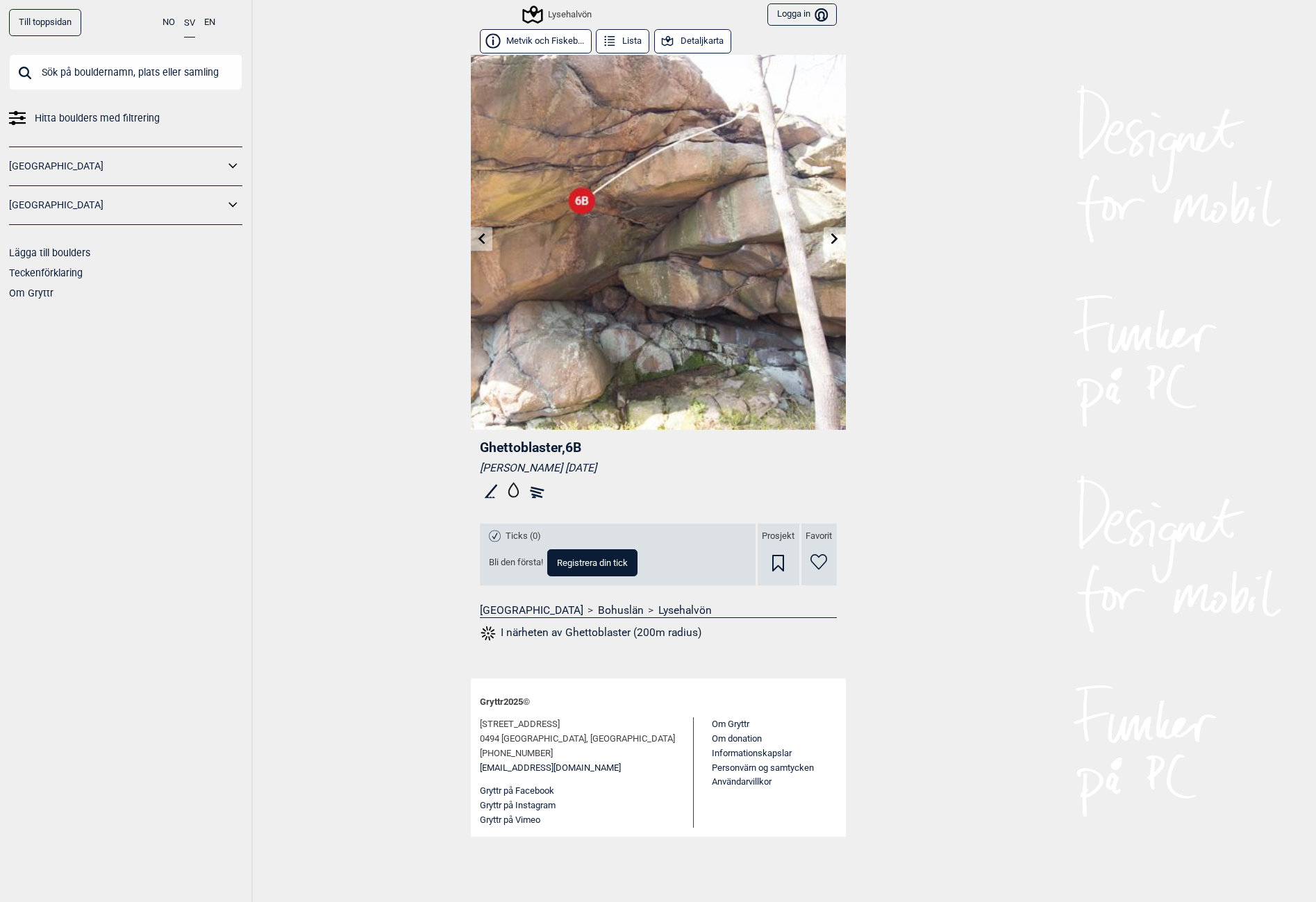
click at [627, 38] on button "Lista" at bounding box center [623, 41] width 54 height 24
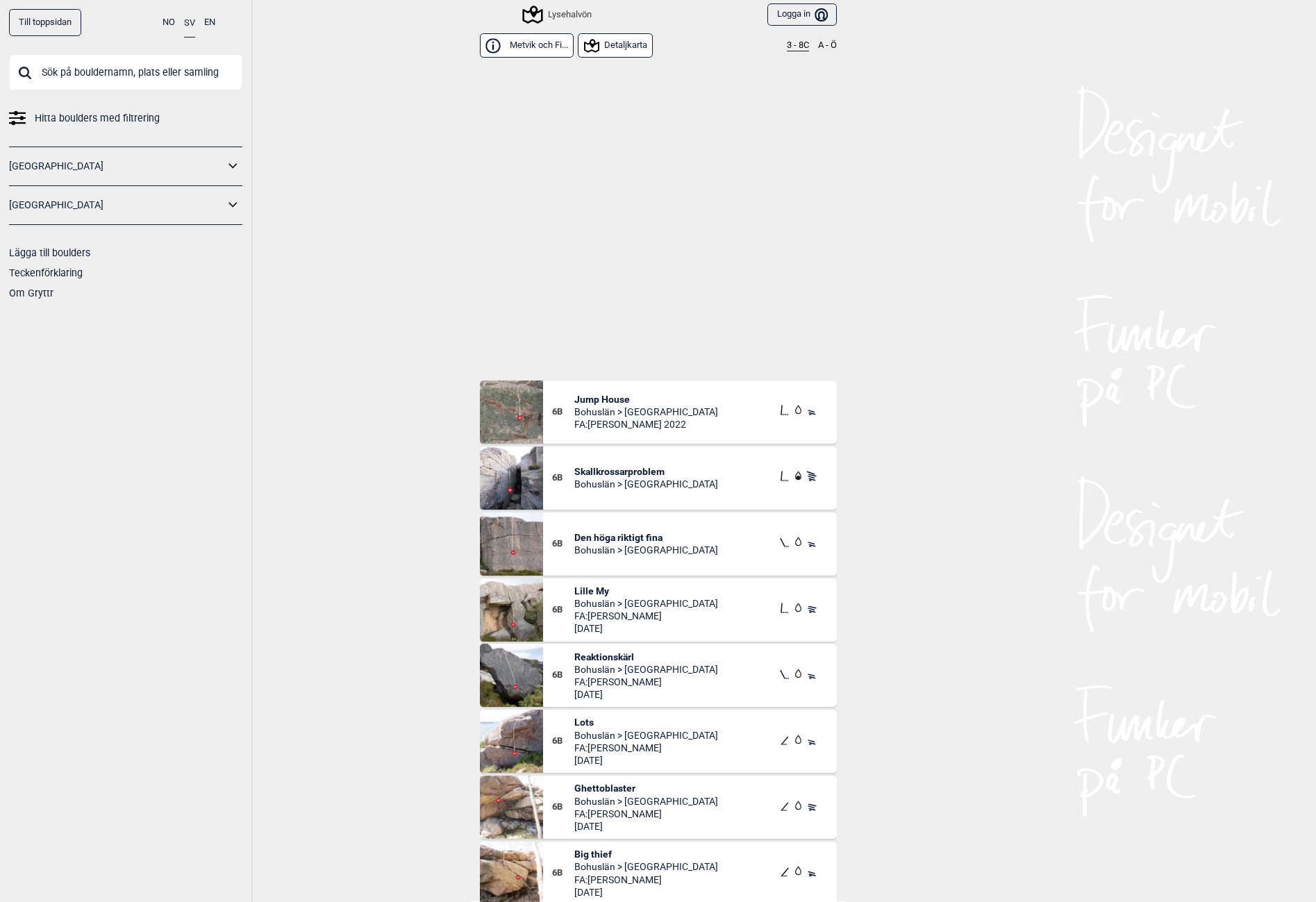
scroll to position [6252, 0]
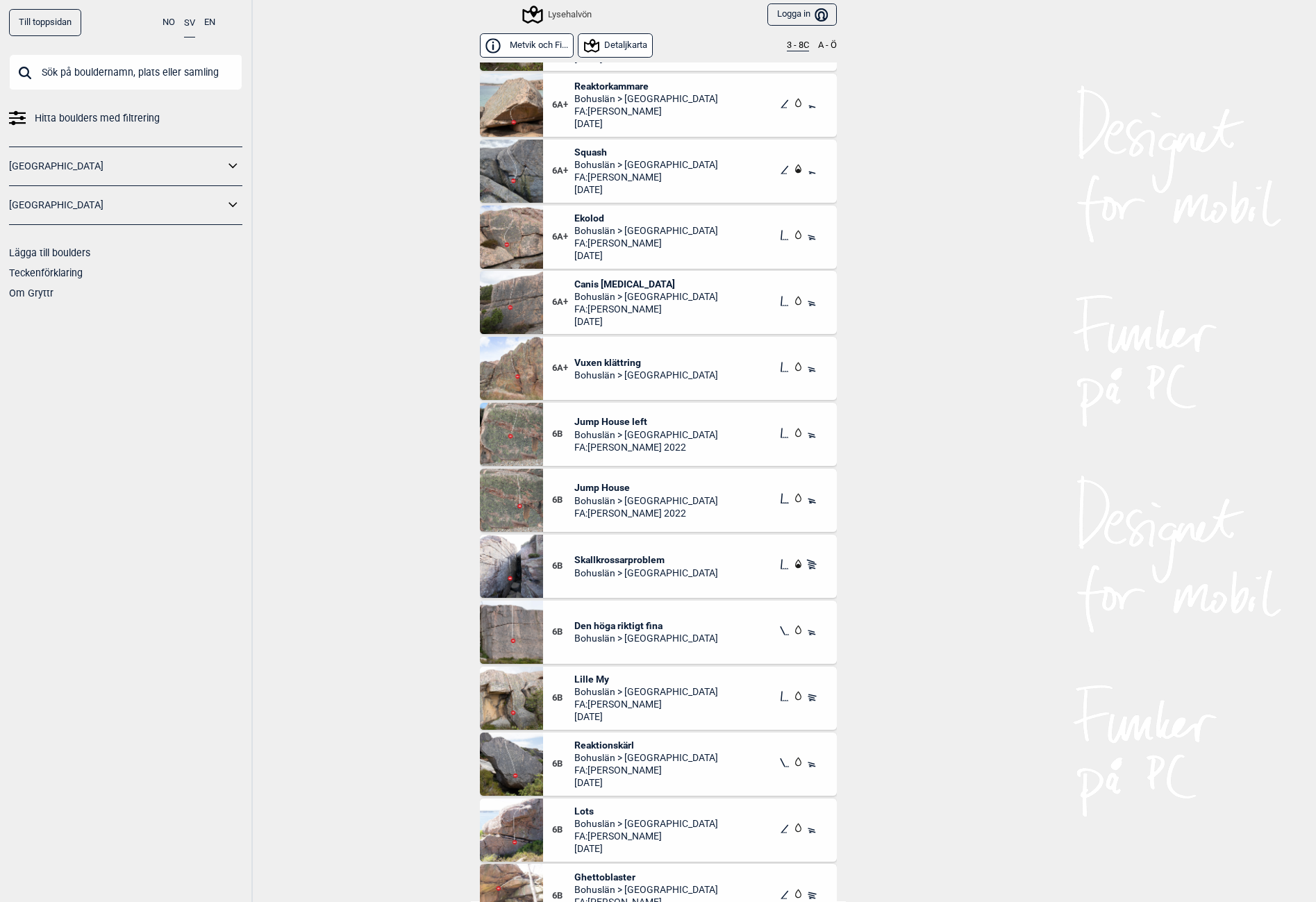
drag, startPoint x: 621, startPoint y: 41, endPoint x: 629, endPoint y: 214, distance: 173.2
click at [623, 208] on div "Metvik och Fi... Detaljkarta 3 - 8C A - Ö 6A+ Eplekjekk Bohuslän > Lysehalvön F…" at bounding box center [658, 465] width 375 height 872
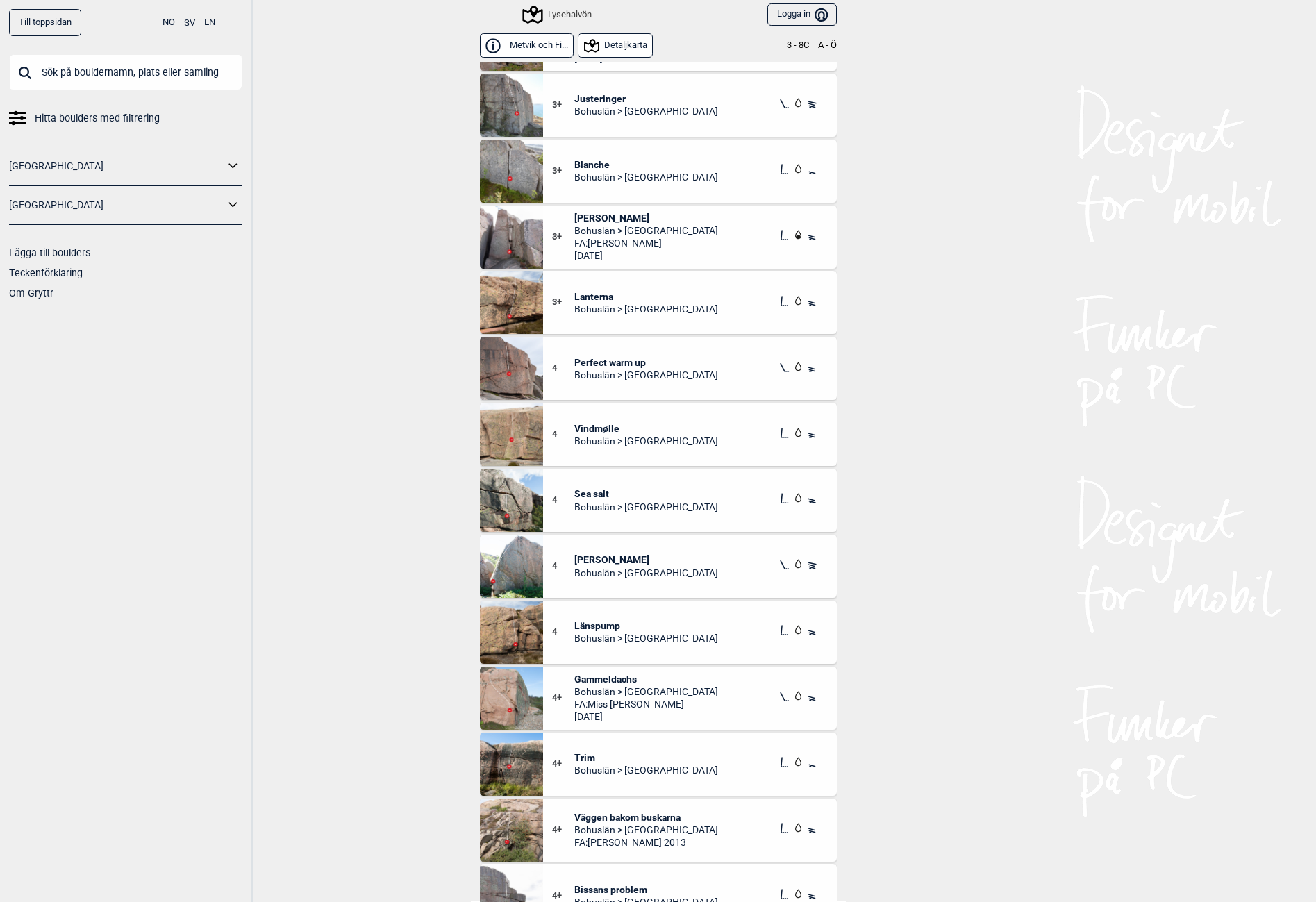
scroll to position [0, 0]
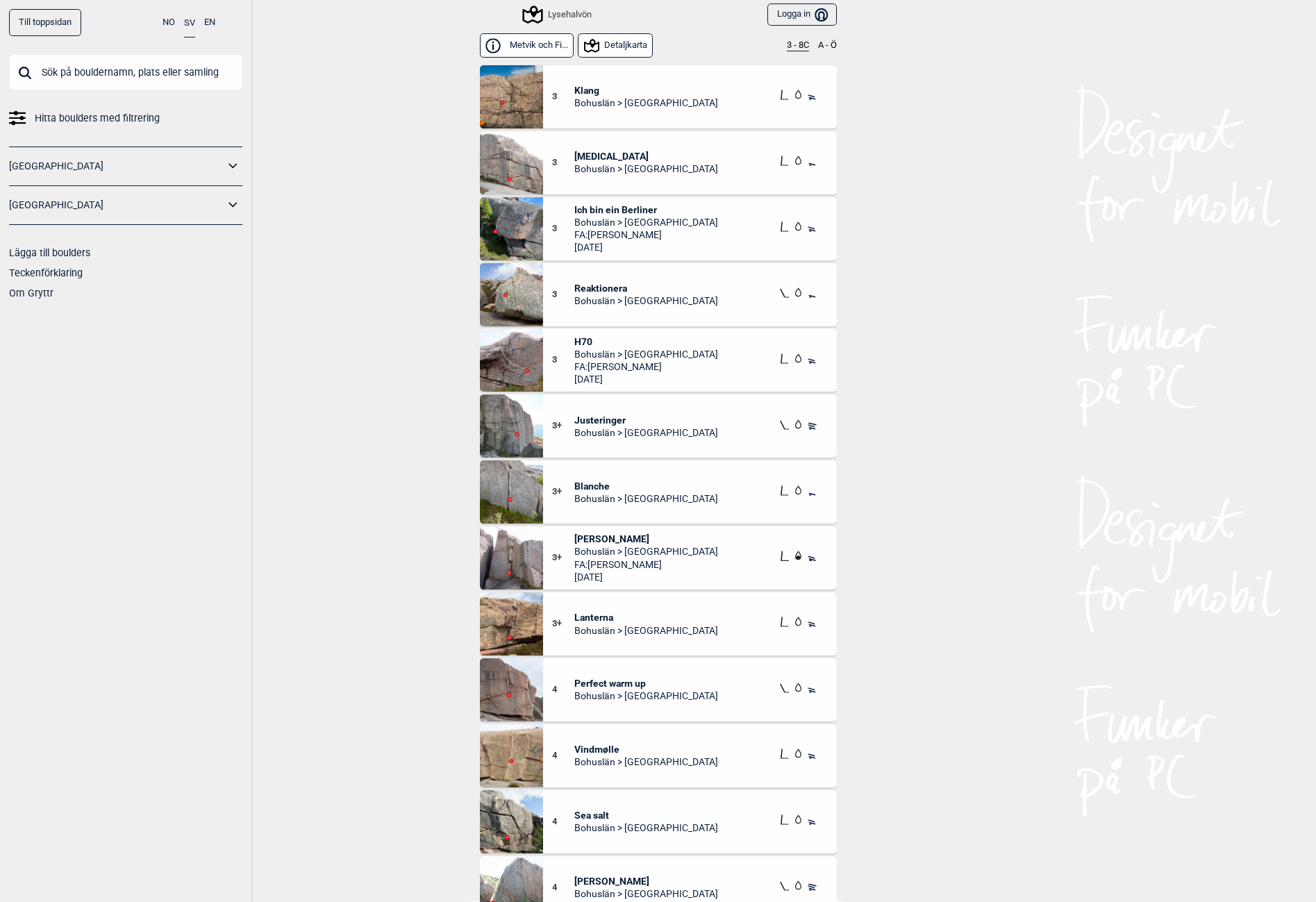
click at [607, 50] on button "Detaljkarta" at bounding box center [616, 45] width 75 height 24
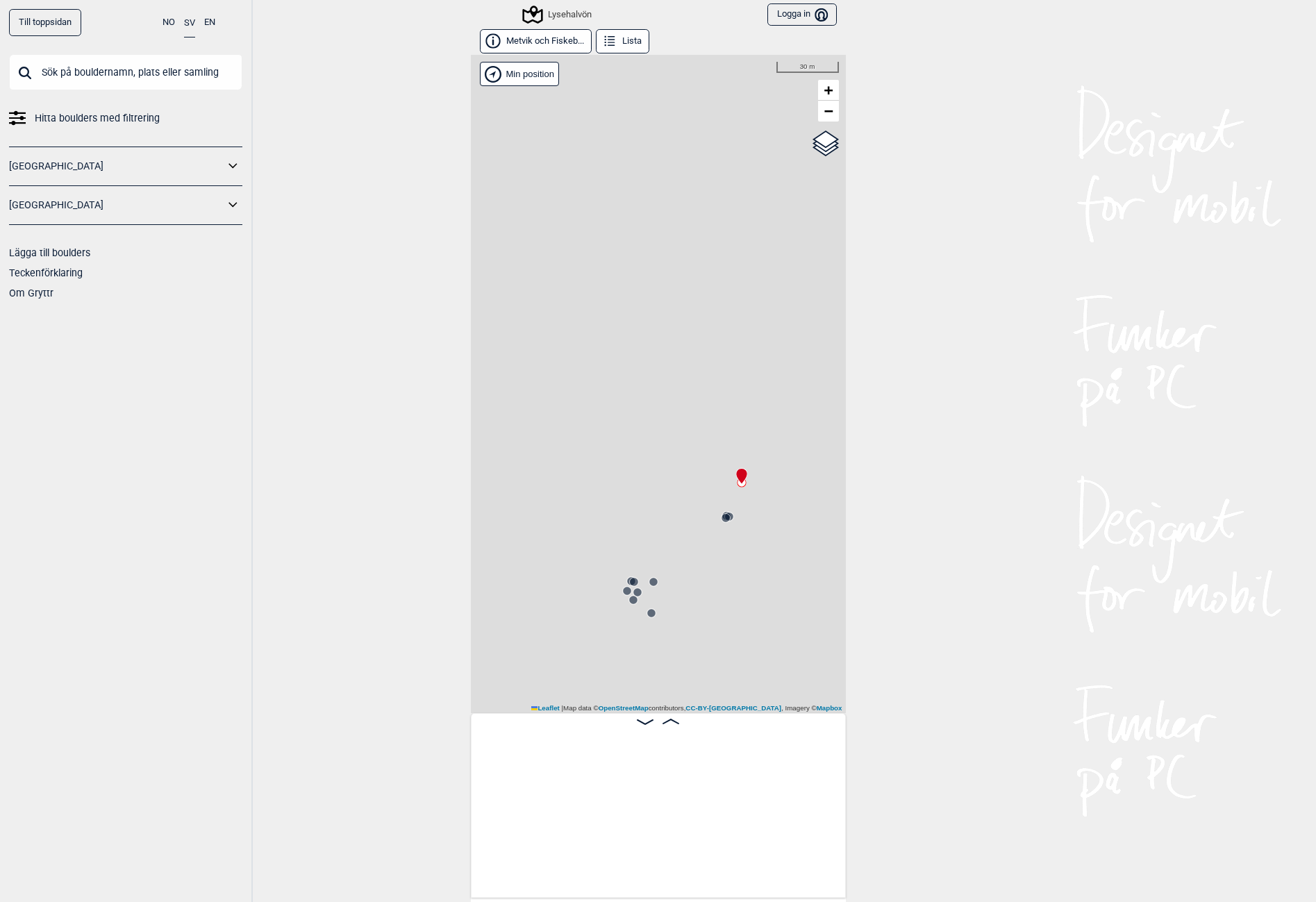
scroll to position [0, 939]
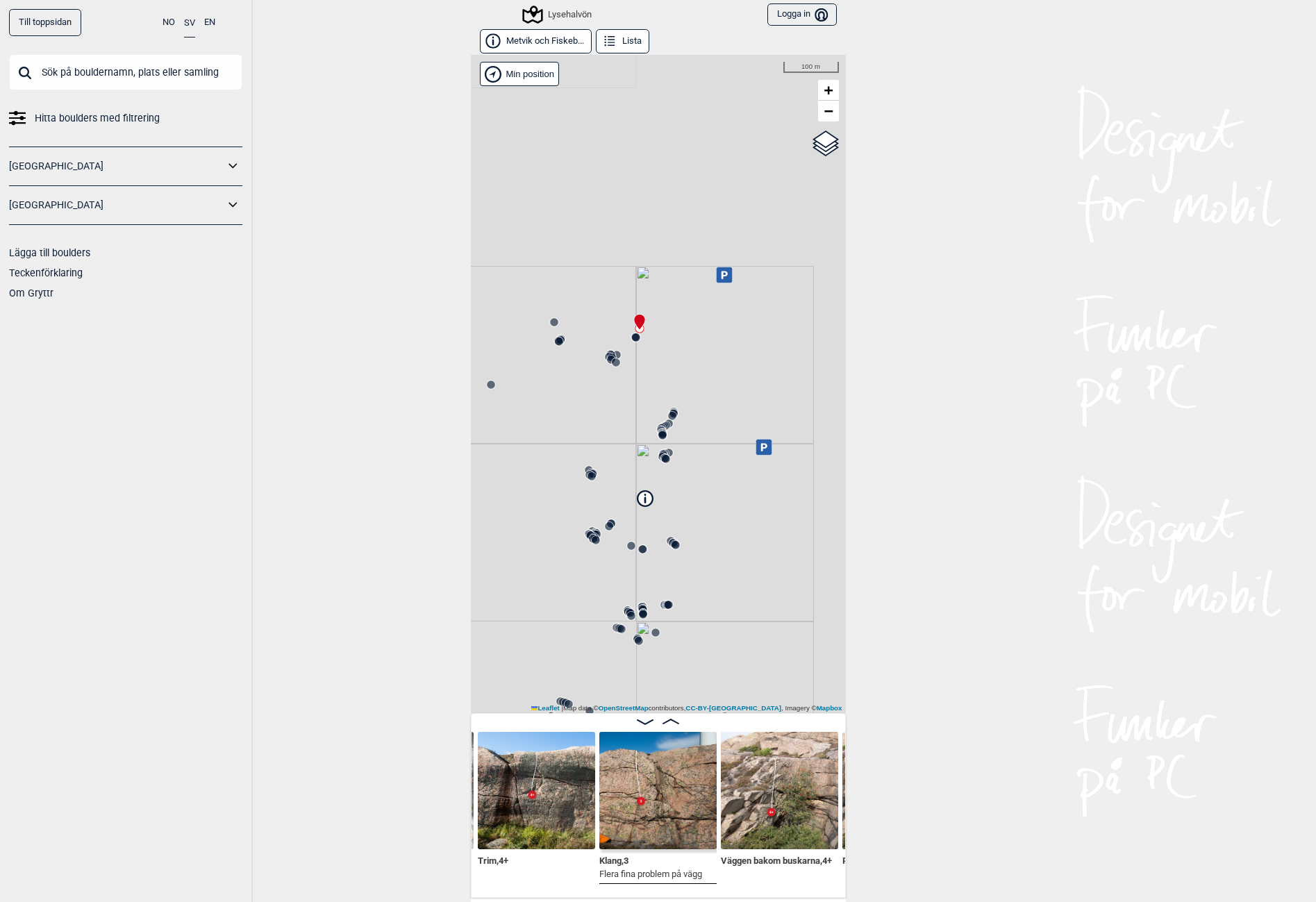
drag, startPoint x: 689, startPoint y: 488, endPoint x: 612, endPoint y: 433, distance: 94.6
click at [616, 444] on div "Lysehalvön" at bounding box center [658, 384] width 375 height 659
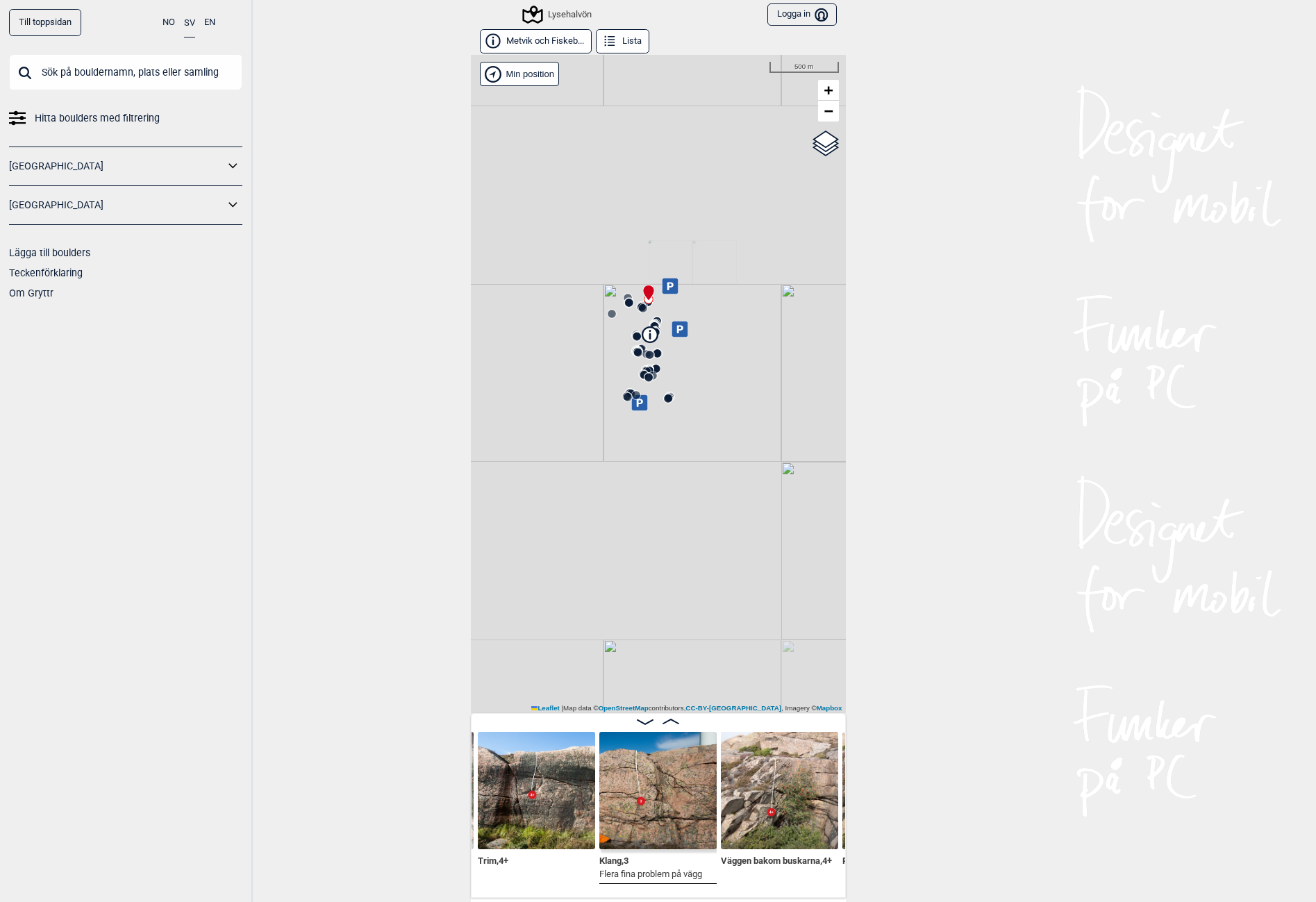
drag, startPoint x: 616, startPoint y: 465, endPoint x: 658, endPoint y: 364, distance: 109.4
click at [653, 366] on circle at bounding box center [650, 371] width 9 height 9
drag, startPoint x: 344, startPoint y: 753, endPoint x: 363, endPoint y: 765, distance: 22.5
click at [356, 753] on div "Till toppsidan NO SV EN Hitta boulders med filtrering [GEOGRAPHIC_DATA] [GEOGRA…" at bounding box center [658, 451] width 1316 height 902
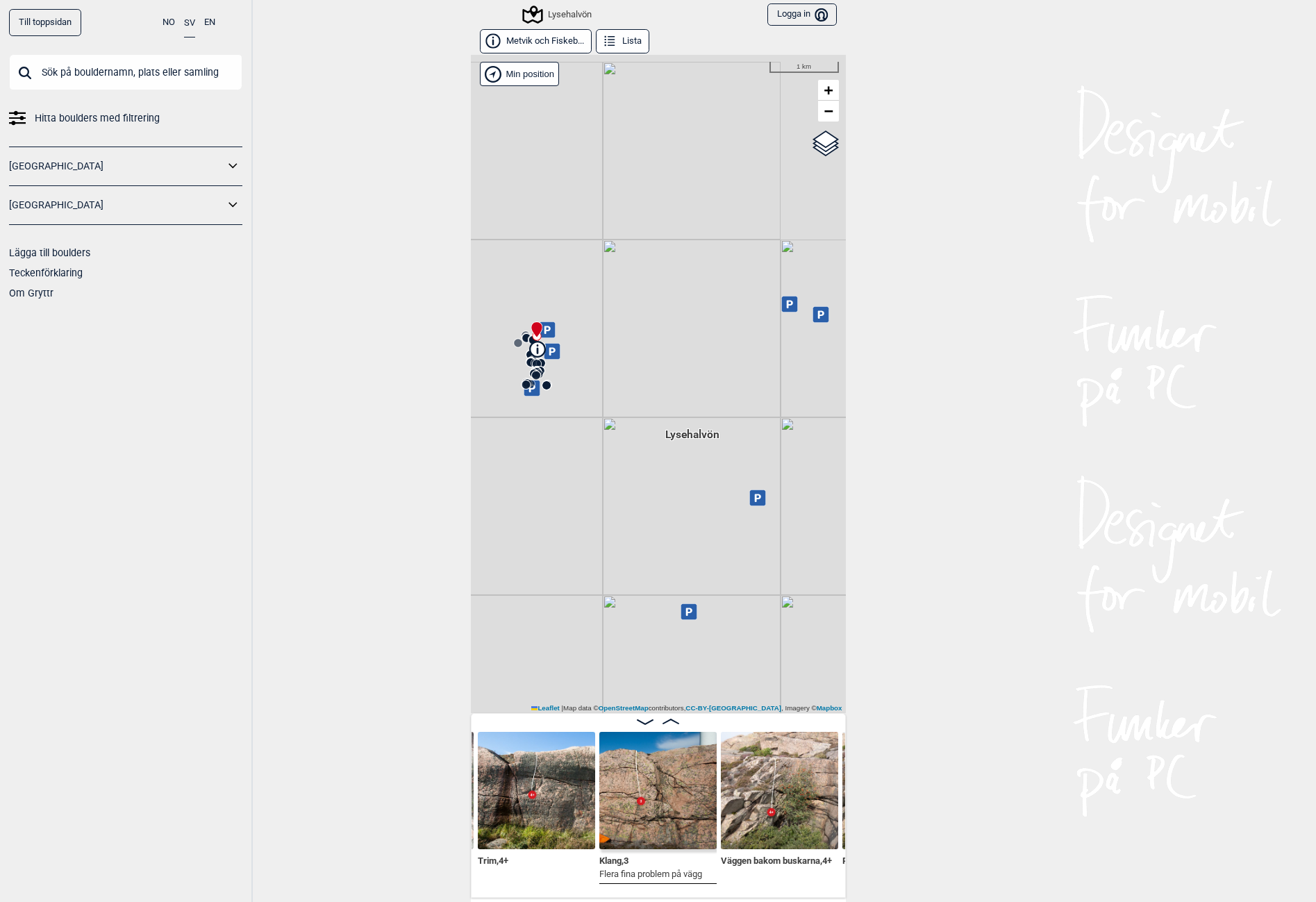
drag, startPoint x: 648, startPoint y: 485, endPoint x: 608, endPoint y: 536, distance: 64.8
click at [608, 536] on div "Lysehalvön" at bounding box center [658, 384] width 375 height 659
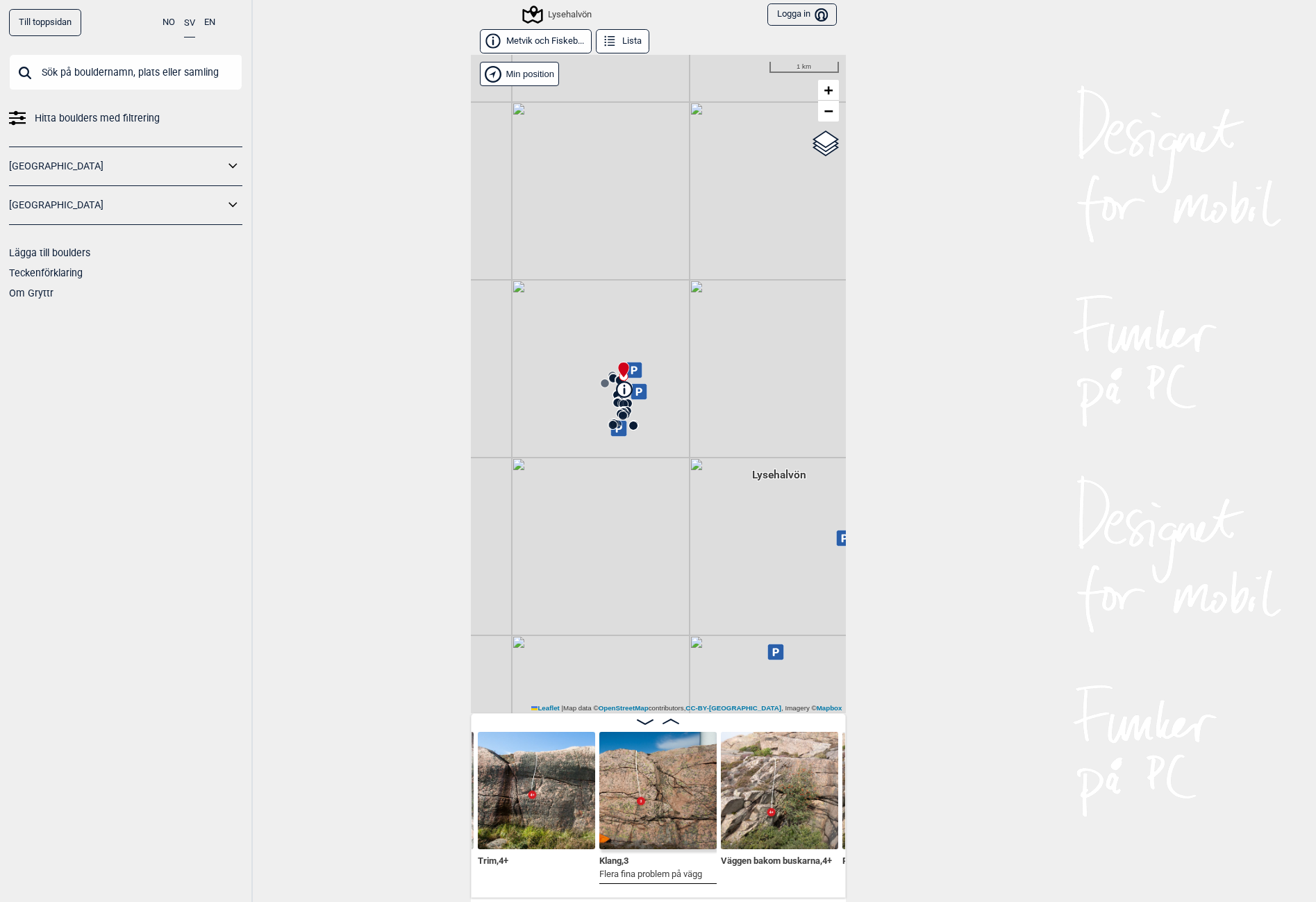
click at [627, 46] on button "Lista" at bounding box center [623, 41] width 54 height 24
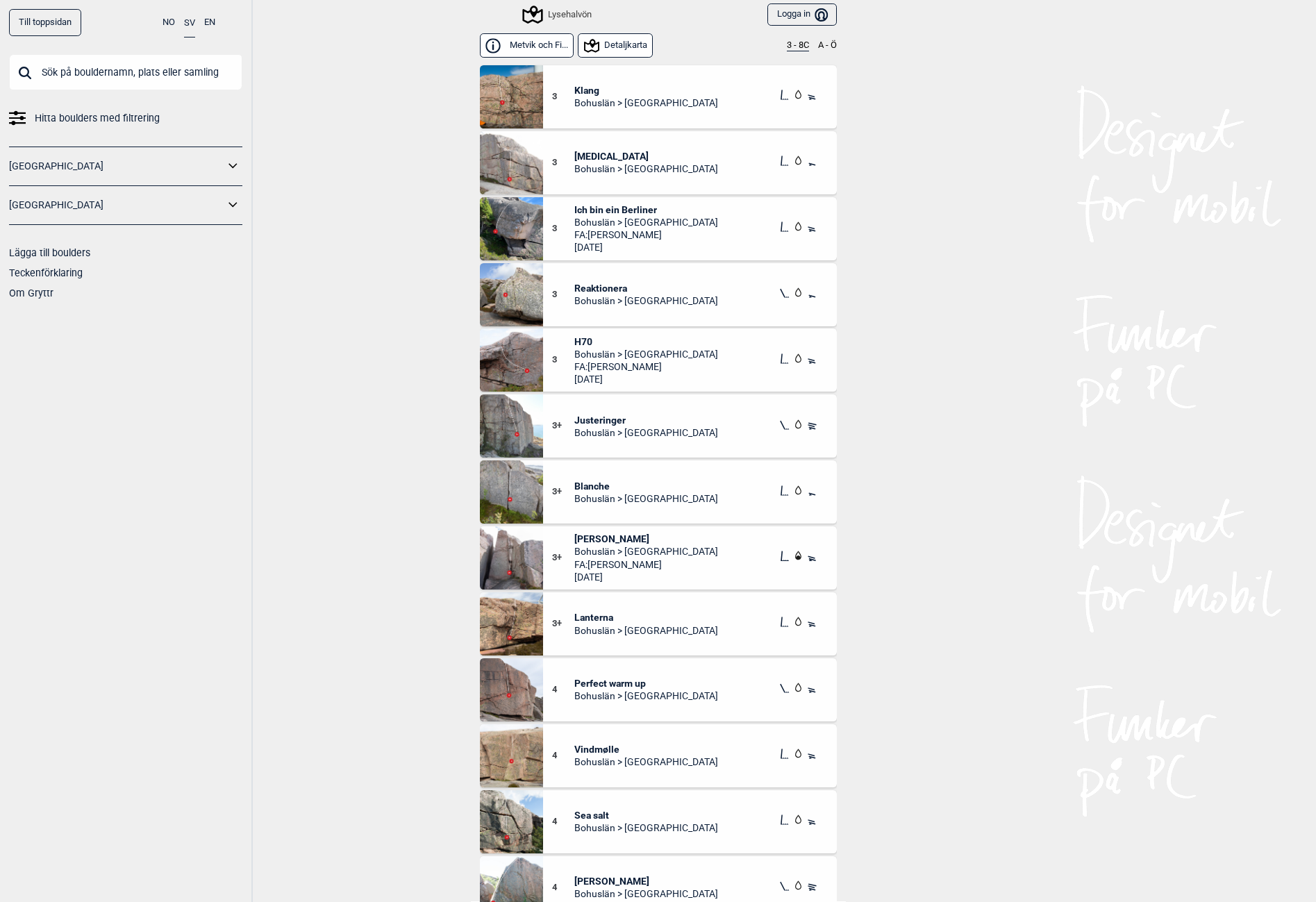
click at [496, 109] on img at bounding box center [512, 97] width 63 height 63
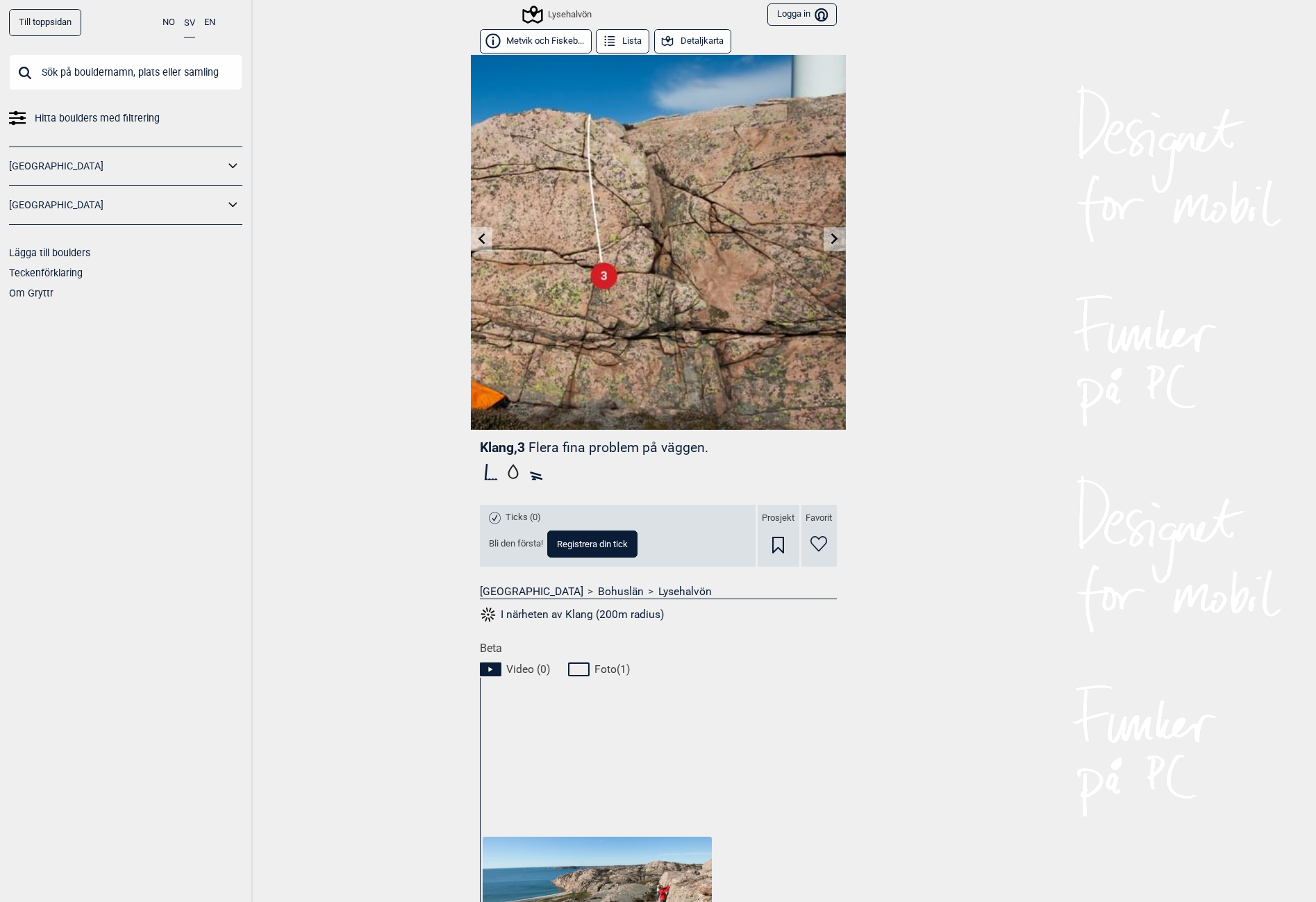
click at [829, 238] on icon at bounding box center [834, 237] width 11 height 11
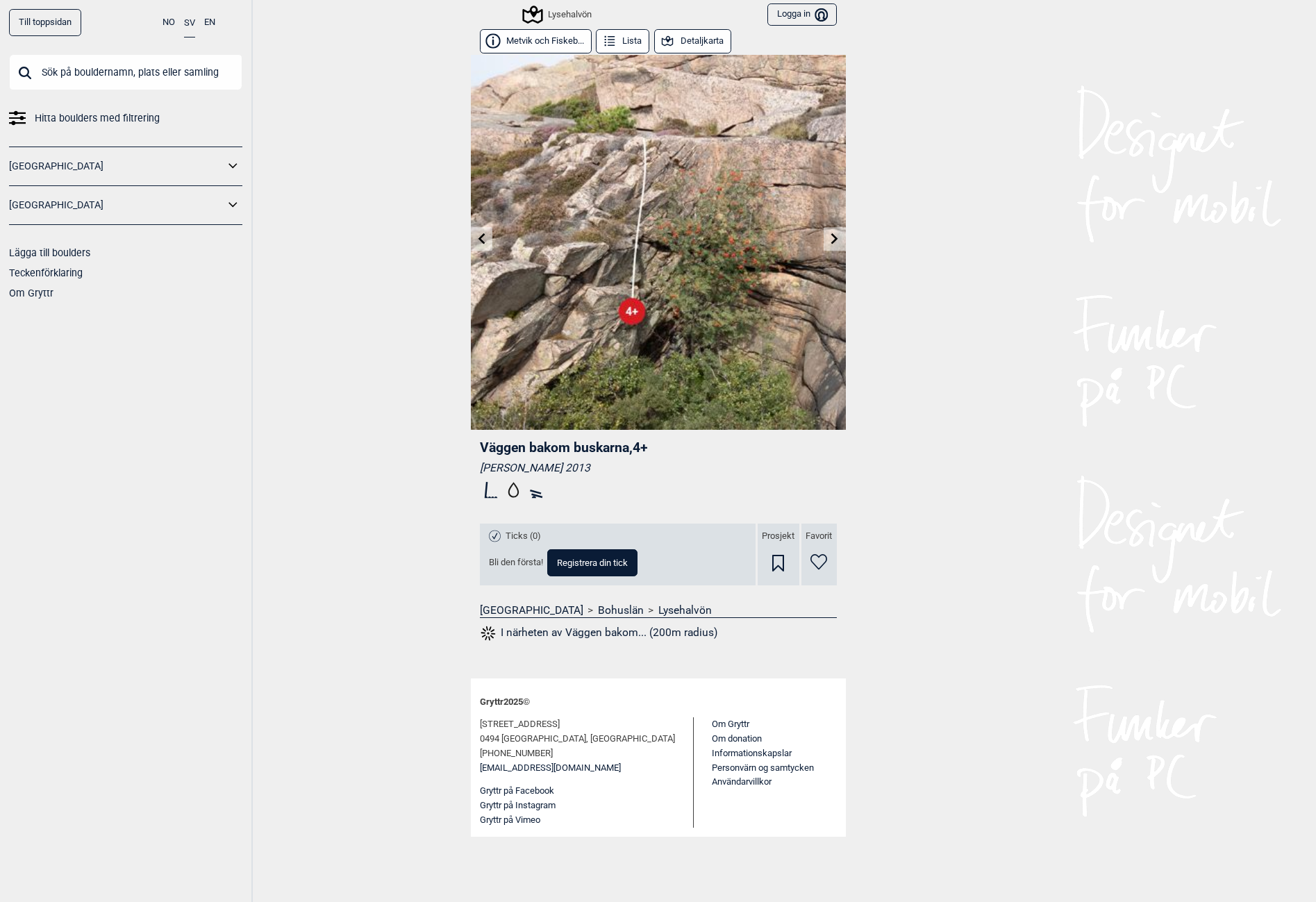
click at [829, 238] on icon at bounding box center [834, 237] width 11 height 11
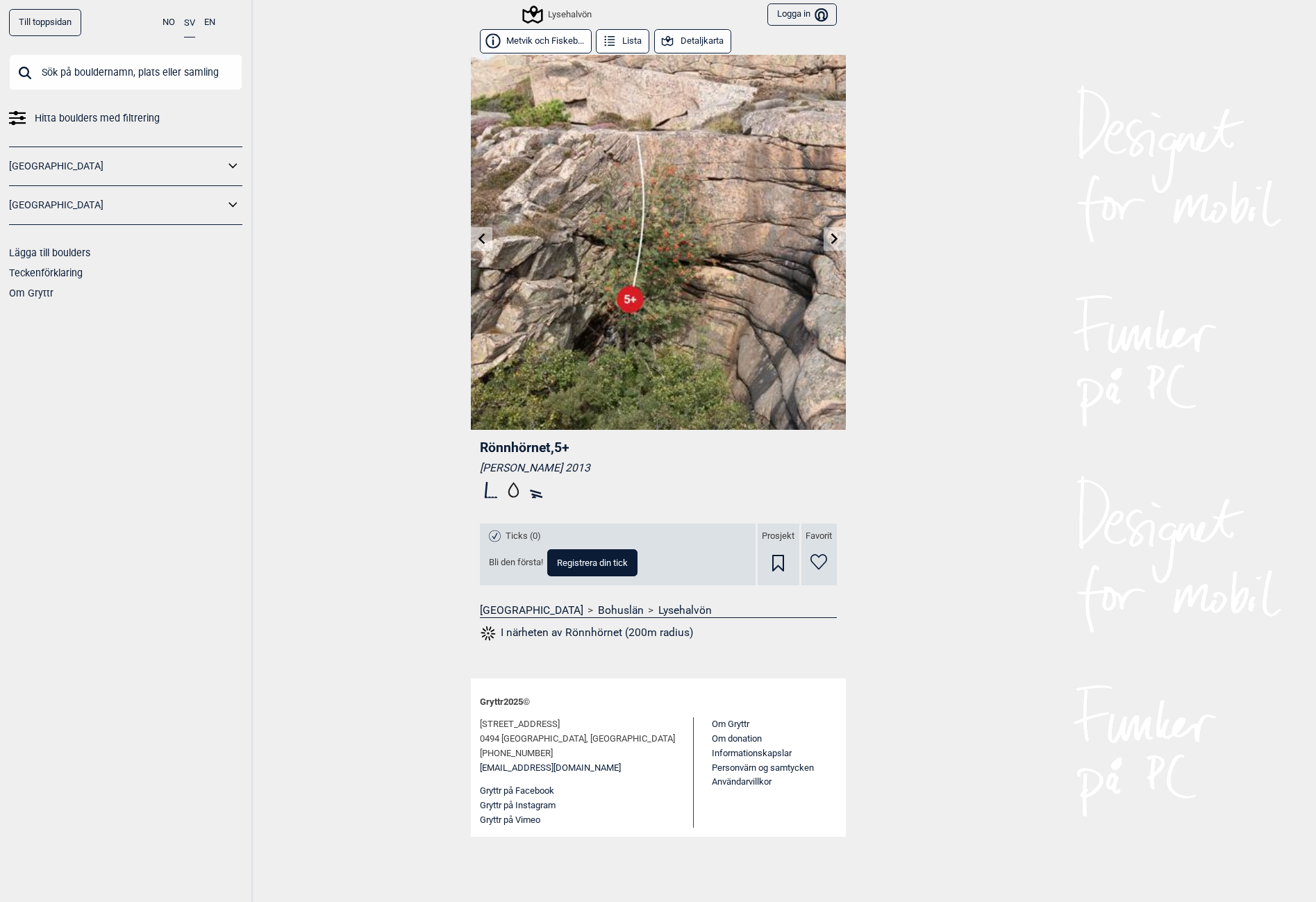
click at [829, 238] on icon at bounding box center [834, 237] width 11 height 11
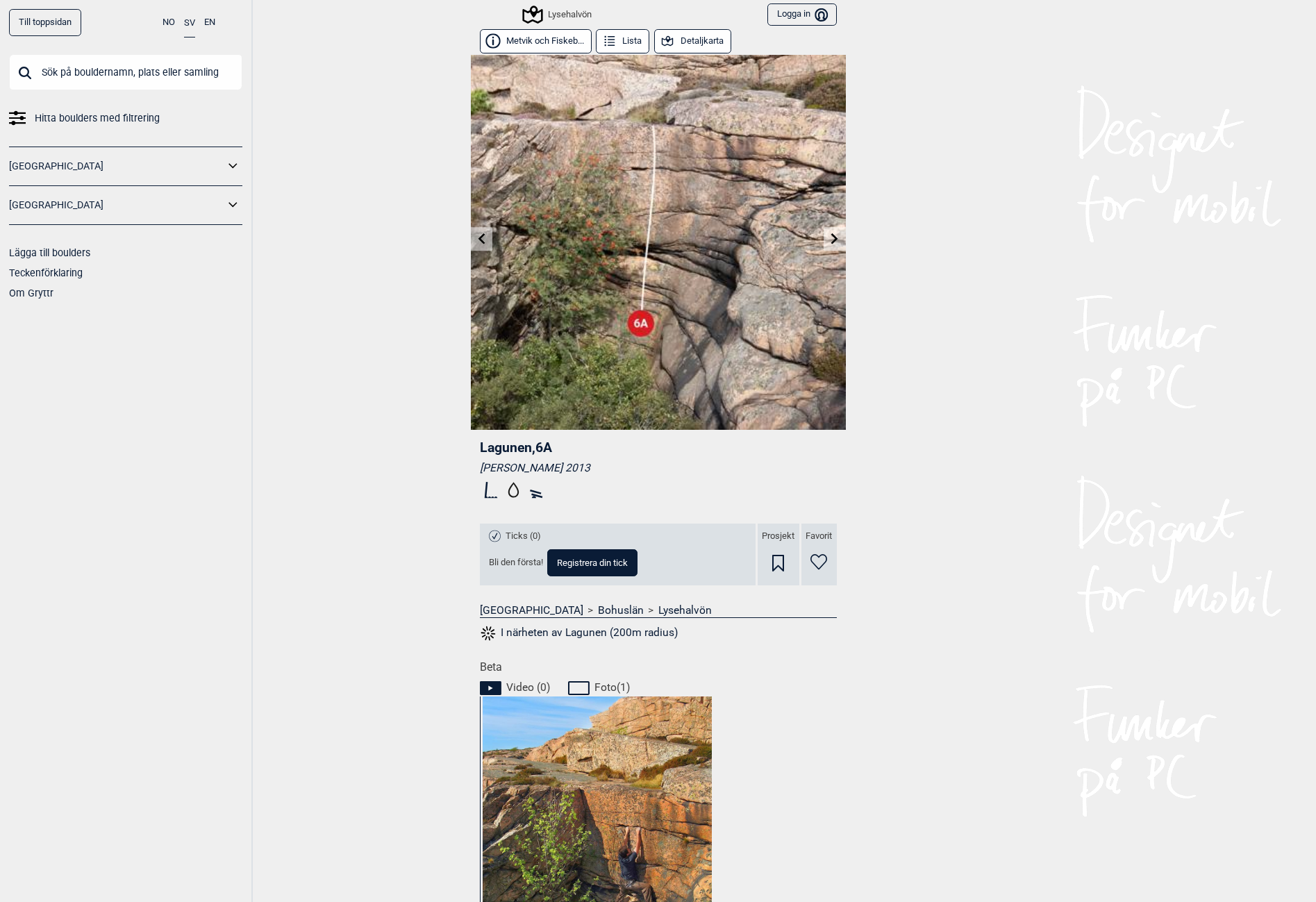
click at [829, 238] on icon at bounding box center [834, 237] width 11 height 11
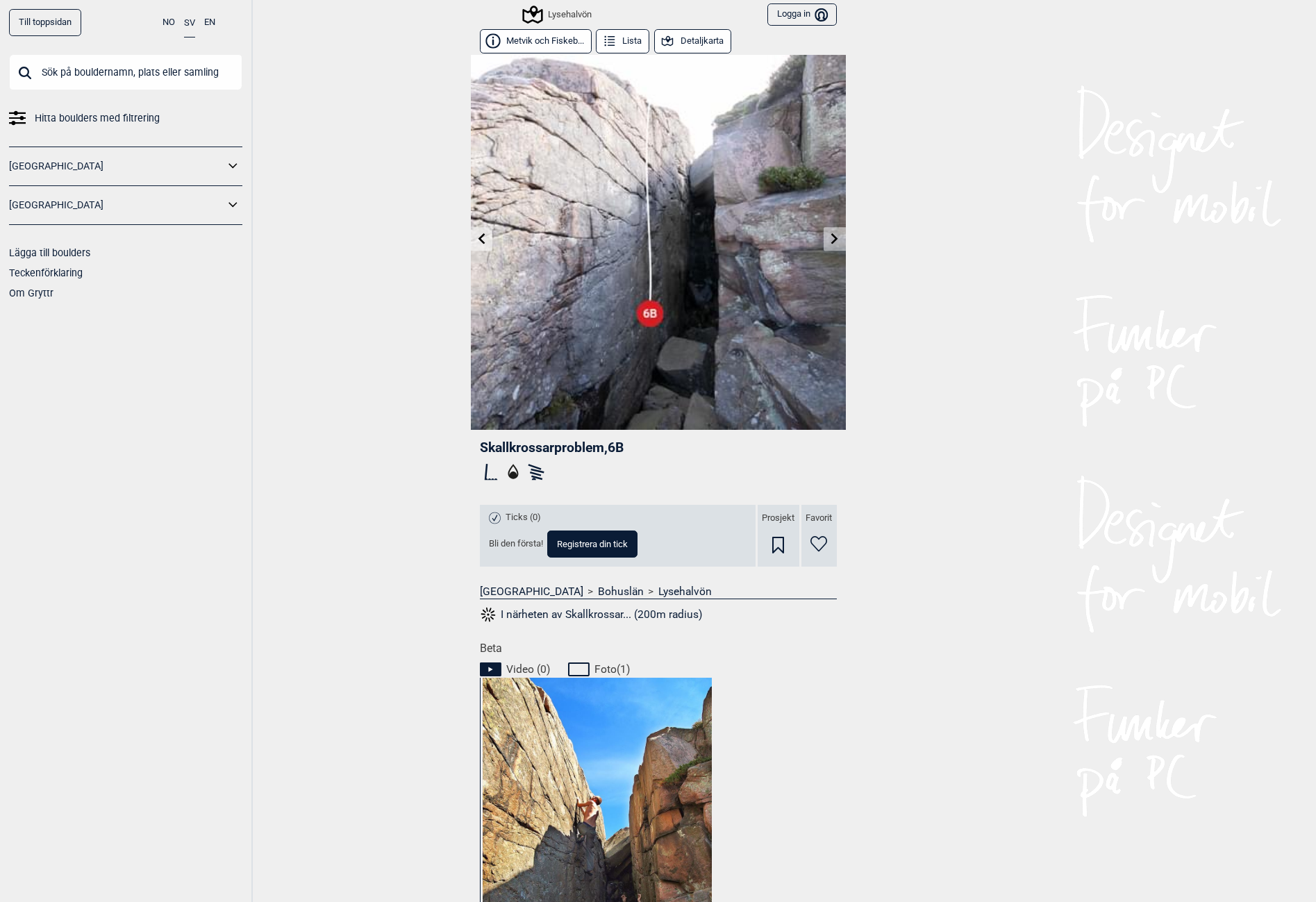
click at [829, 238] on icon at bounding box center [834, 237] width 11 height 11
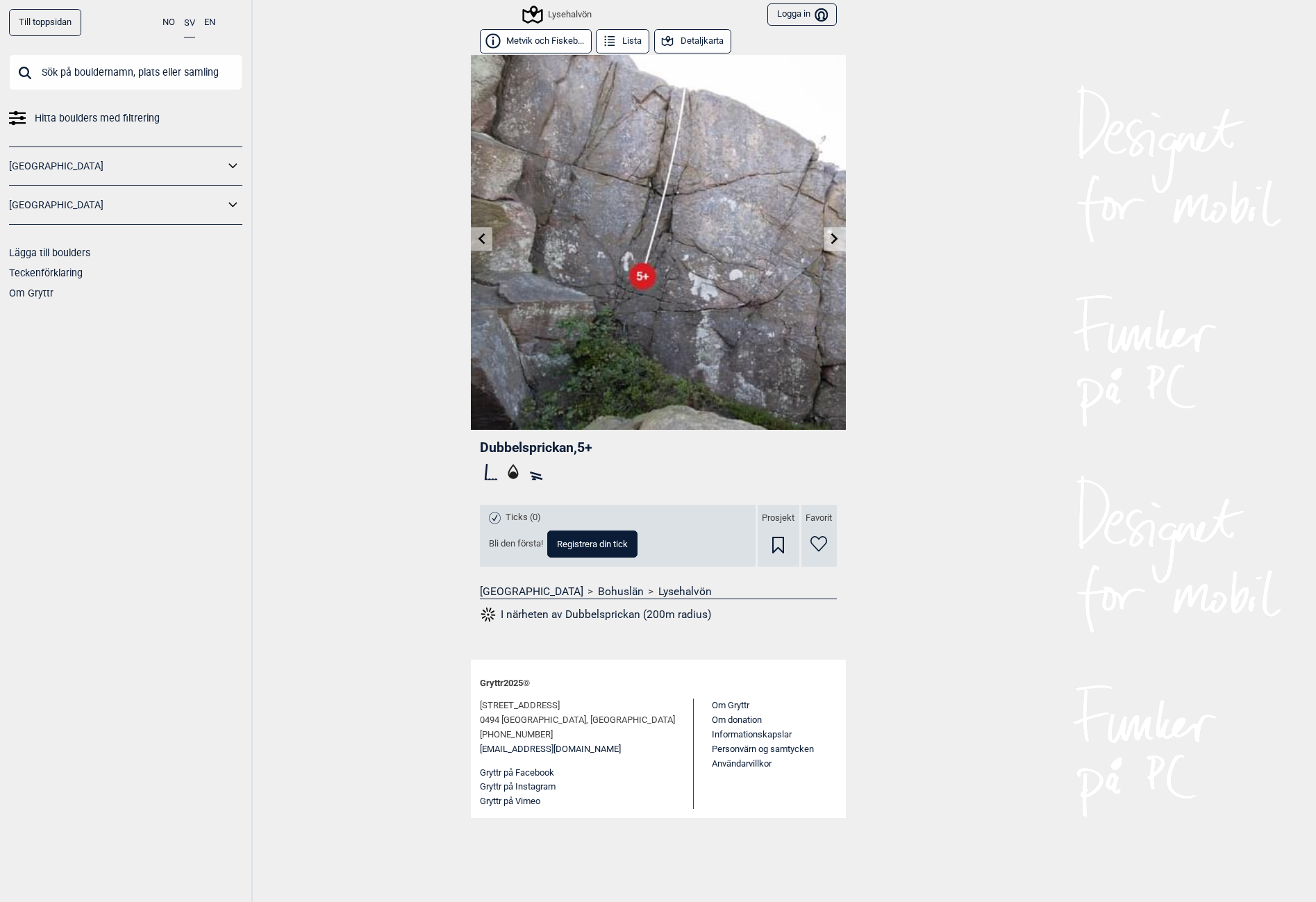
click at [829, 238] on icon at bounding box center [834, 237] width 11 height 11
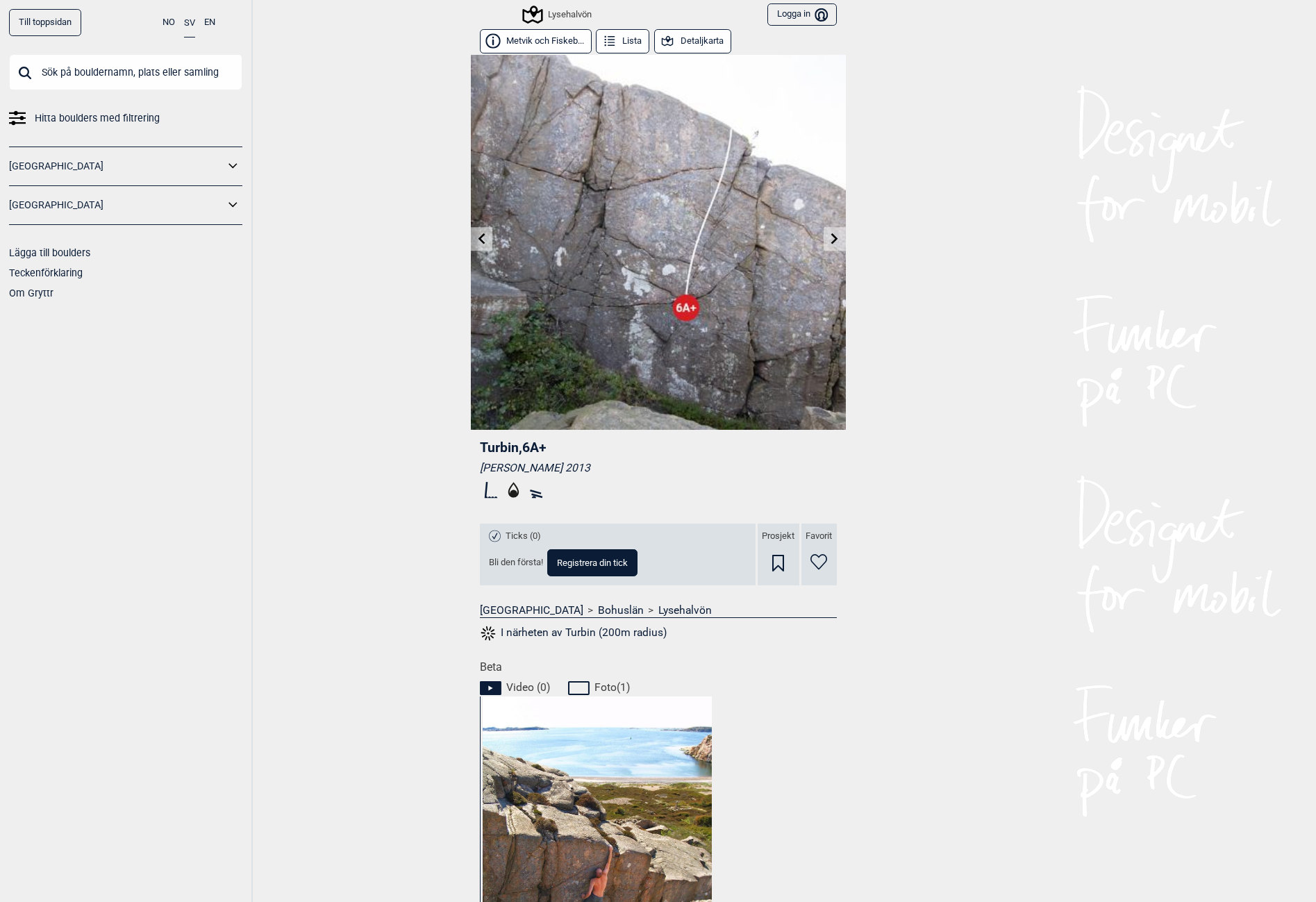
click at [829, 238] on icon at bounding box center [834, 237] width 11 height 11
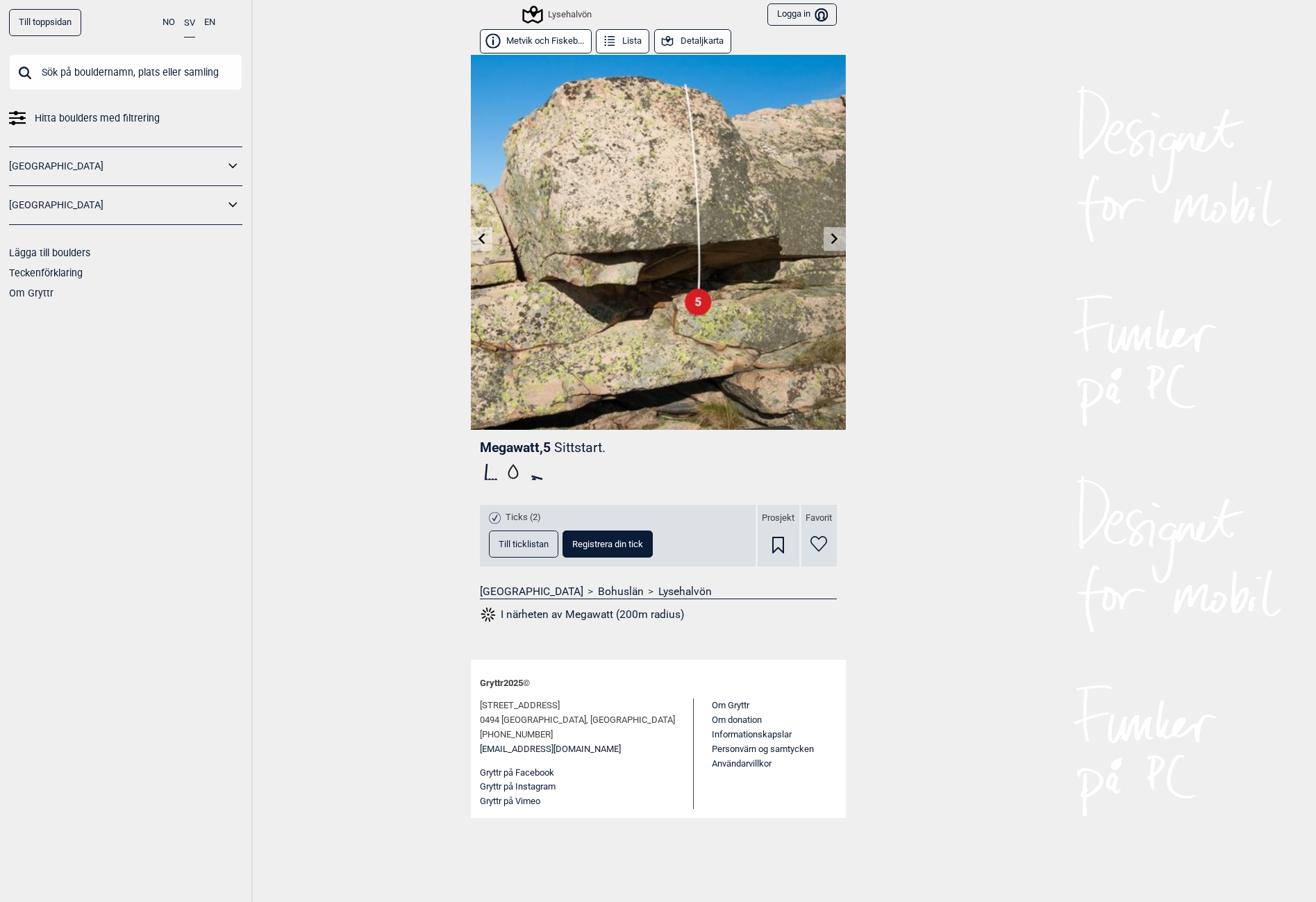
click at [831, 246] on link at bounding box center [834, 239] width 21 height 23
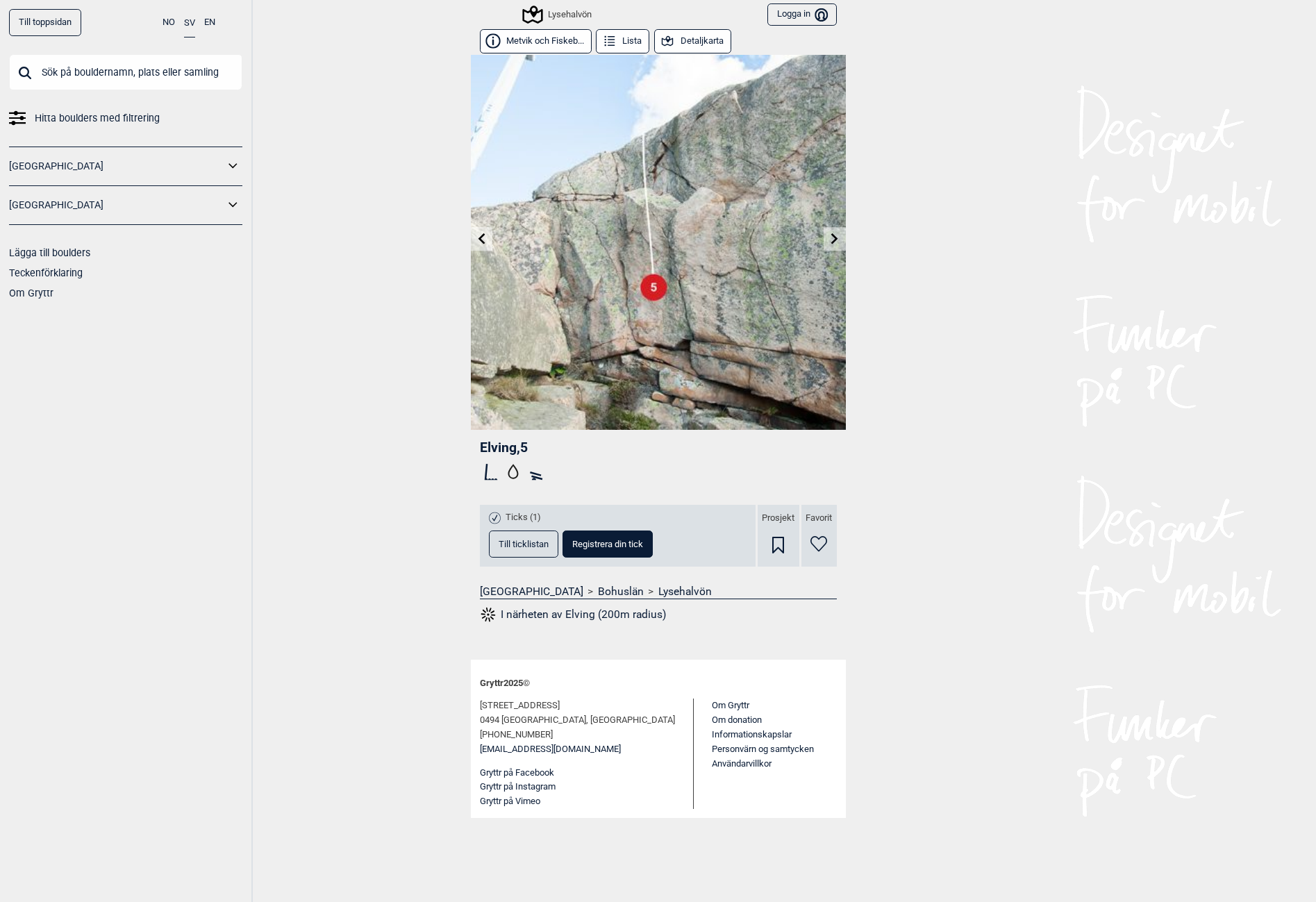
click at [831, 246] on link at bounding box center [834, 239] width 21 height 23
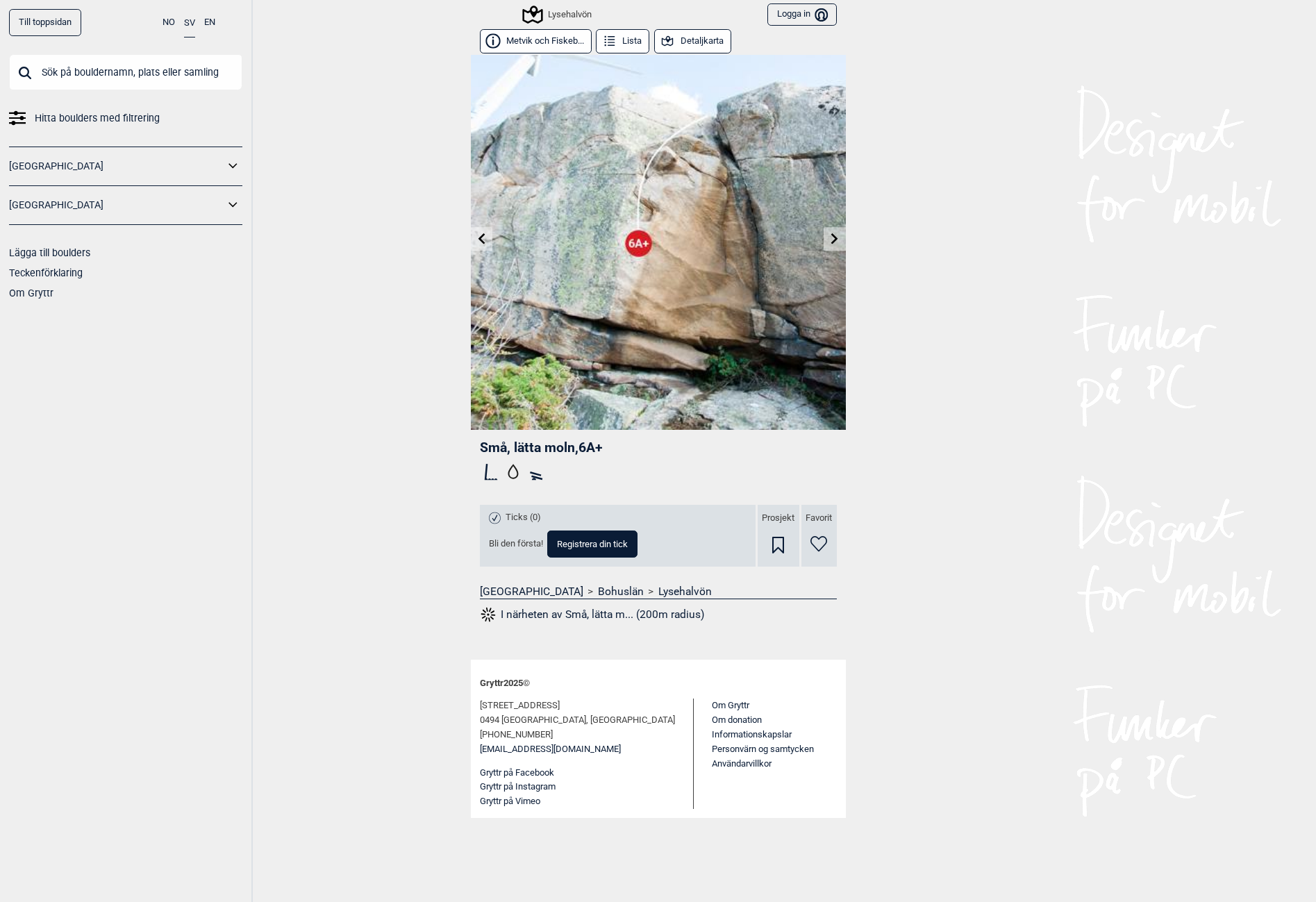
click at [266, 779] on div "Till toppsidan NO SV EN Hitta boulders med filtrering [GEOGRAPHIC_DATA] [GEOGRA…" at bounding box center [658, 451] width 1316 height 902
click at [833, 237] on icon at bounding box center [834, 237] width 11 height 11
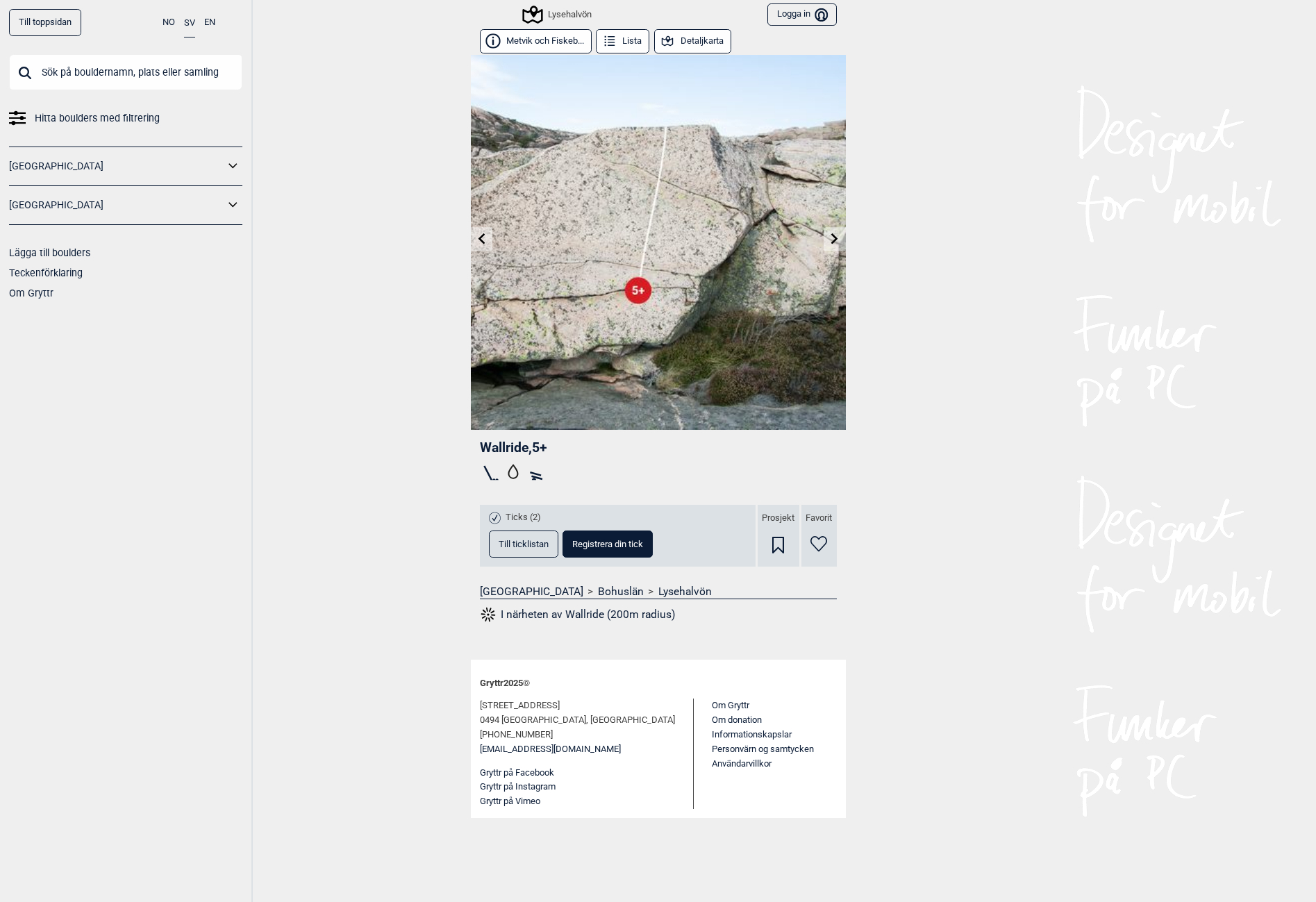
click at [835, 231] on link at bounding box center [834, 239] width 21 height 23
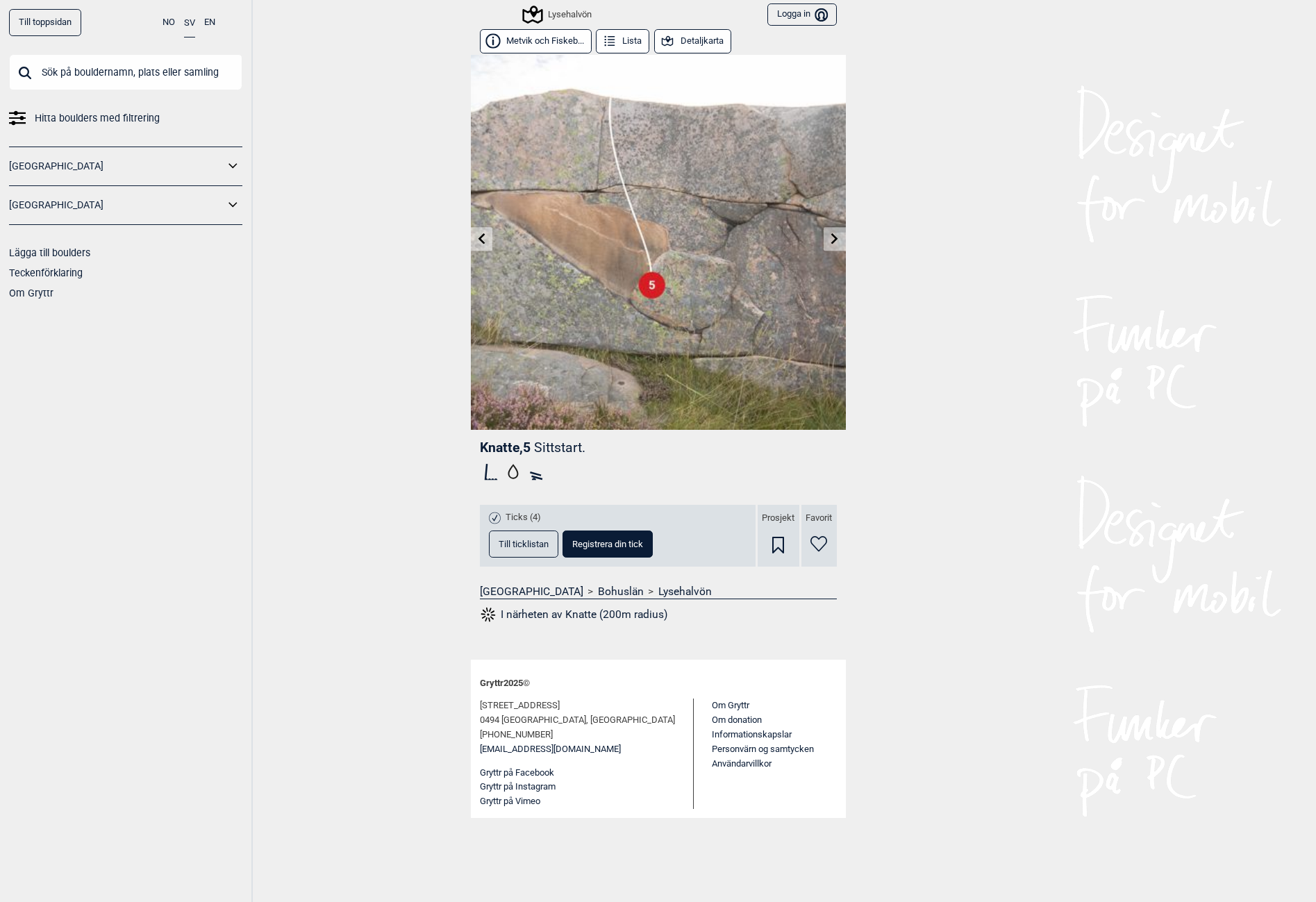
click at [831, 228] on link at bounding box center [834, 239] width 21 height 23
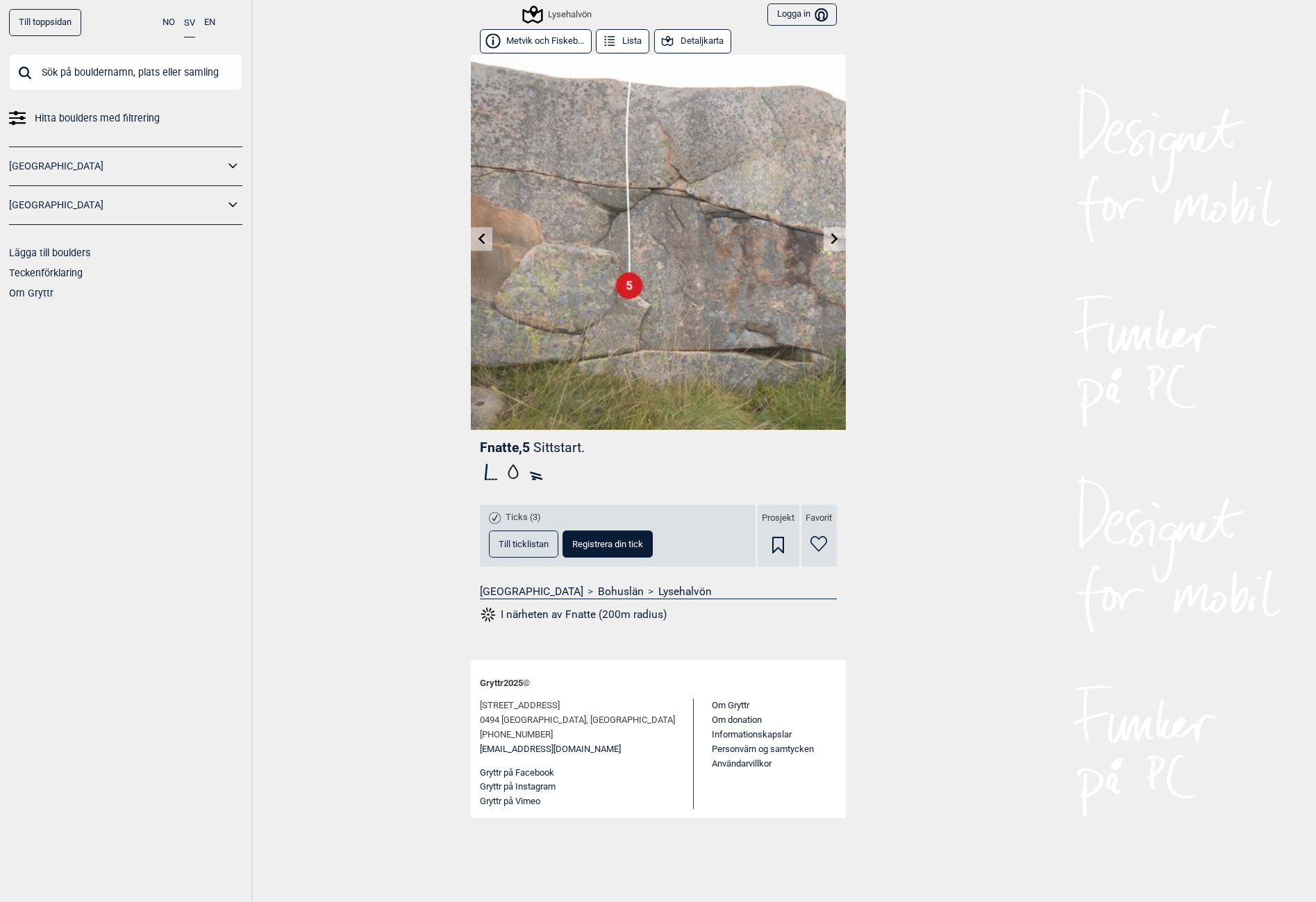
click at [830, 229] on link at bounding box center [834, 239] width 21 height 23
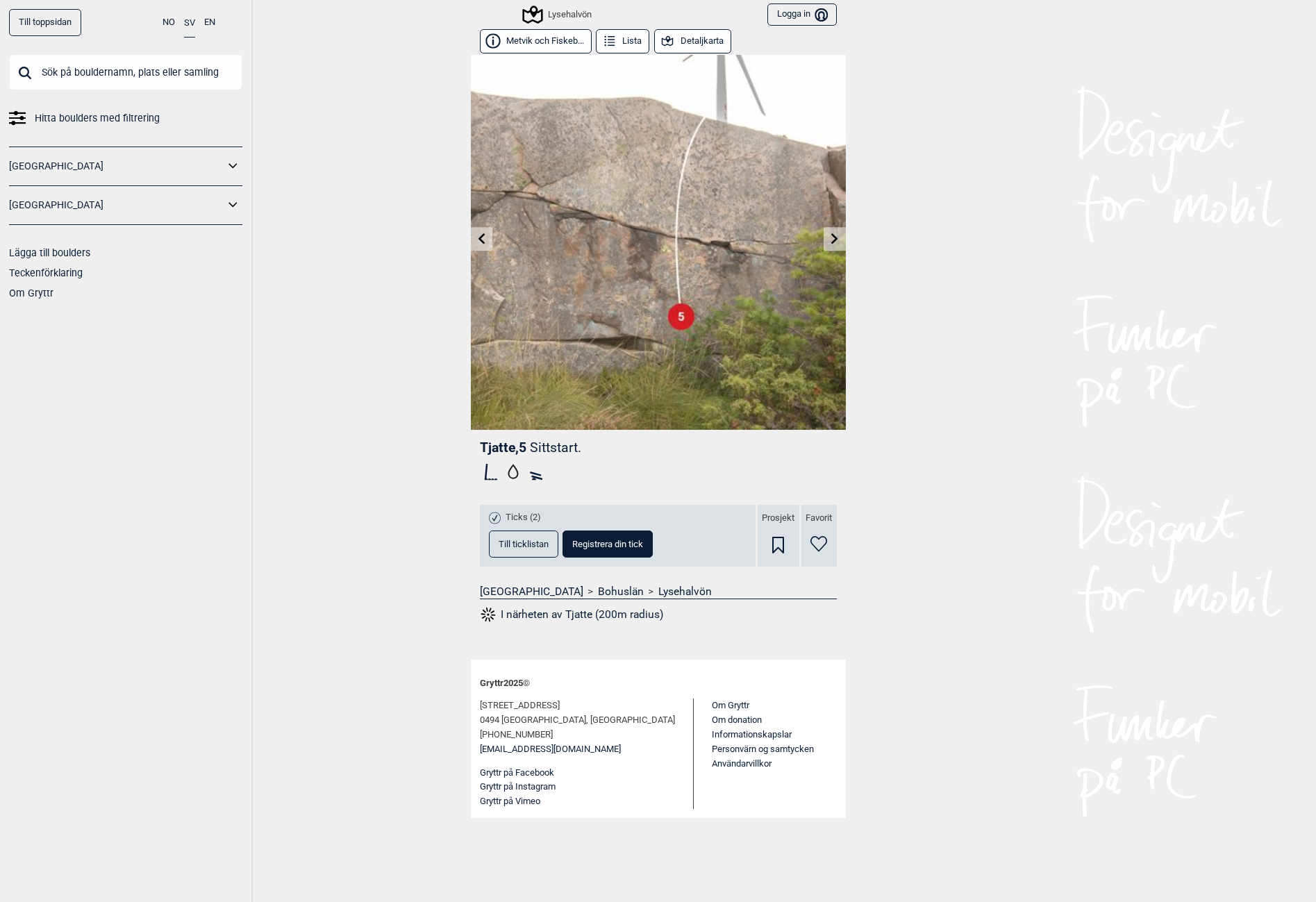
click at [825, 237] on link at bounding box center [834, 239] width 21 height 23
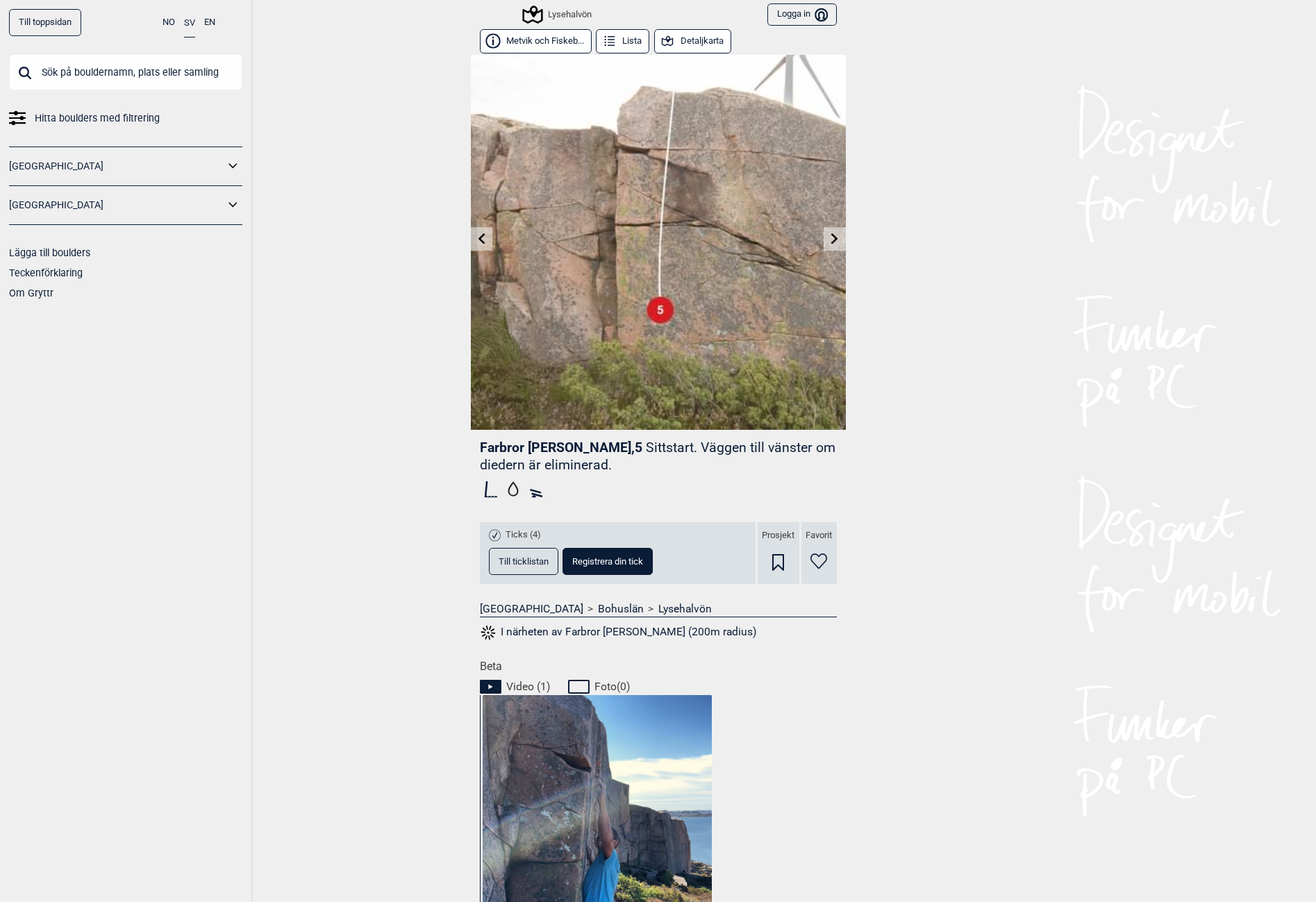
click at [829, 237] on icon at bounding box center [834, 237] width 11 height 11
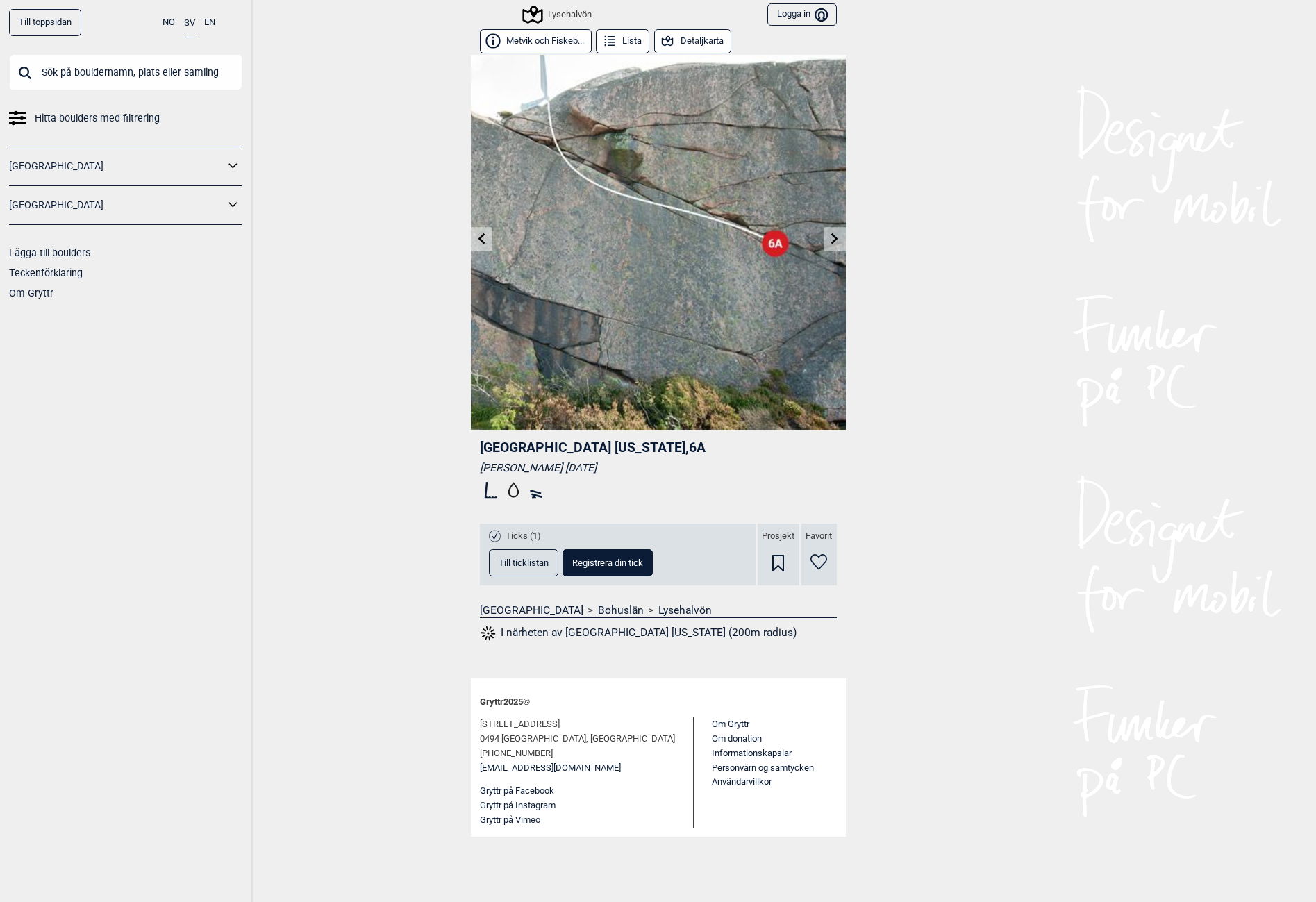
click at [824, 237] on link at bounding box center [834, 239] width 21 height 23
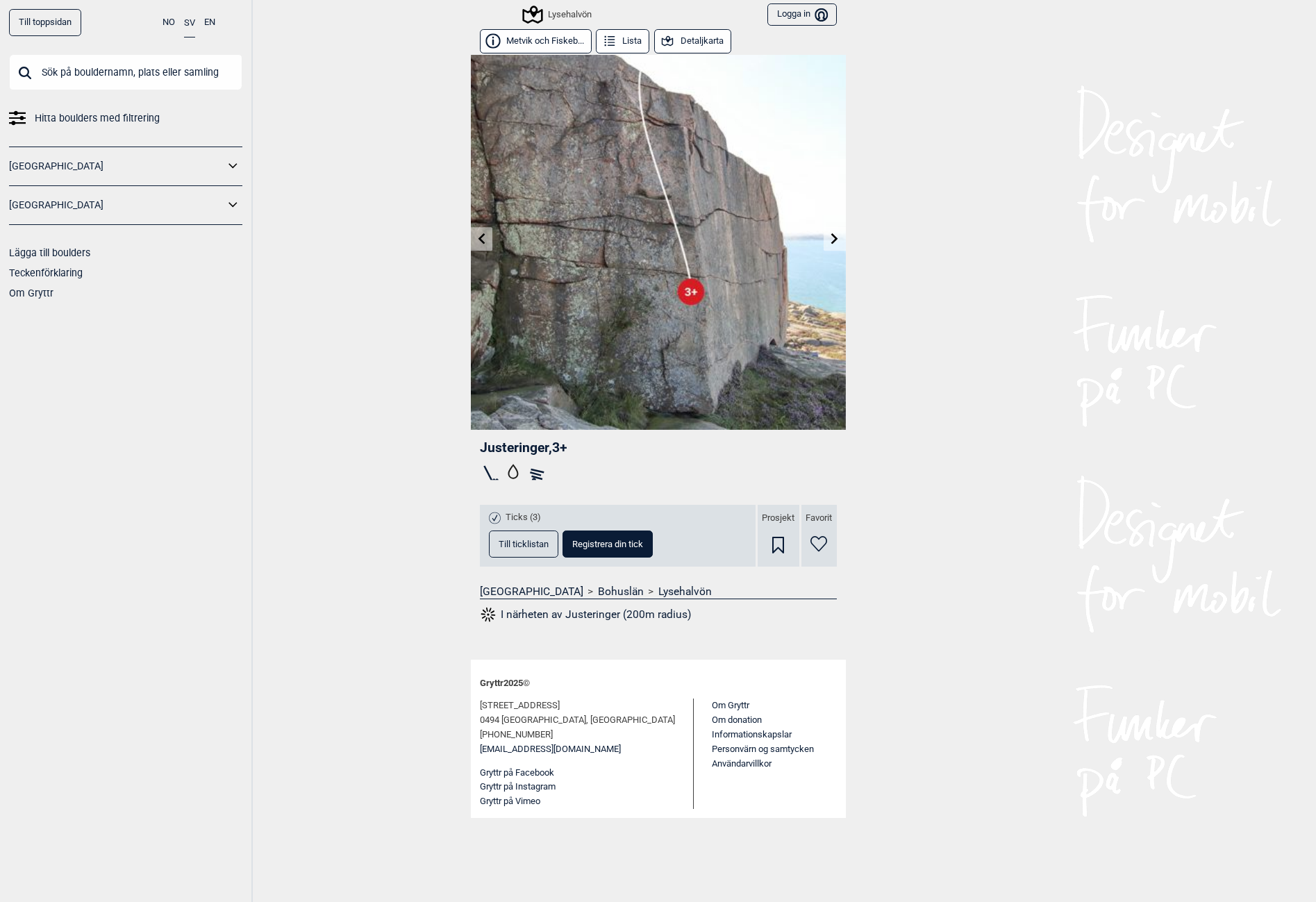
click at [824, 237] on link at bounding box center [834, 239] width 21 height 23
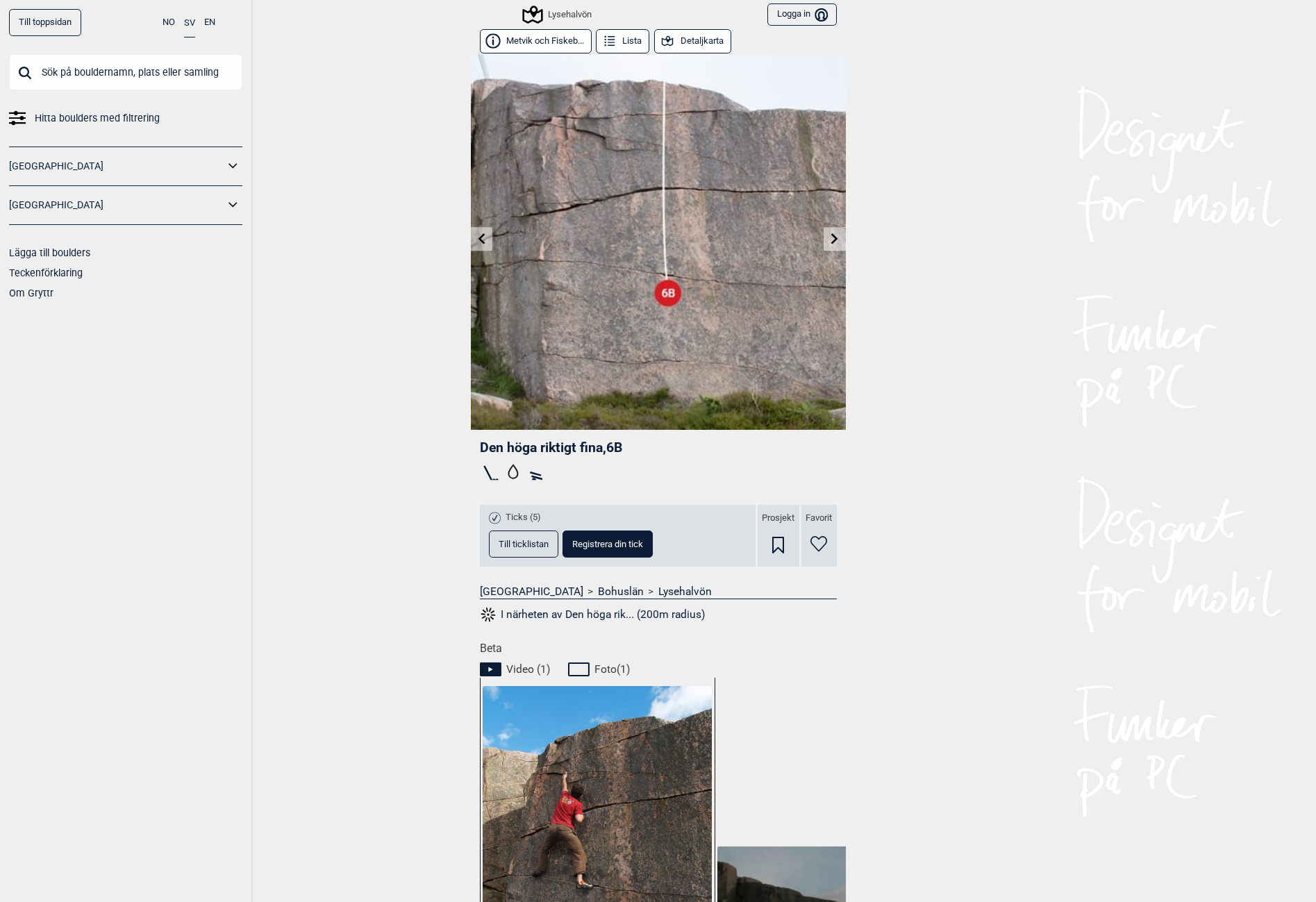
click at [829, 230] on link at bounding box center [834, 239] width 21 height 23
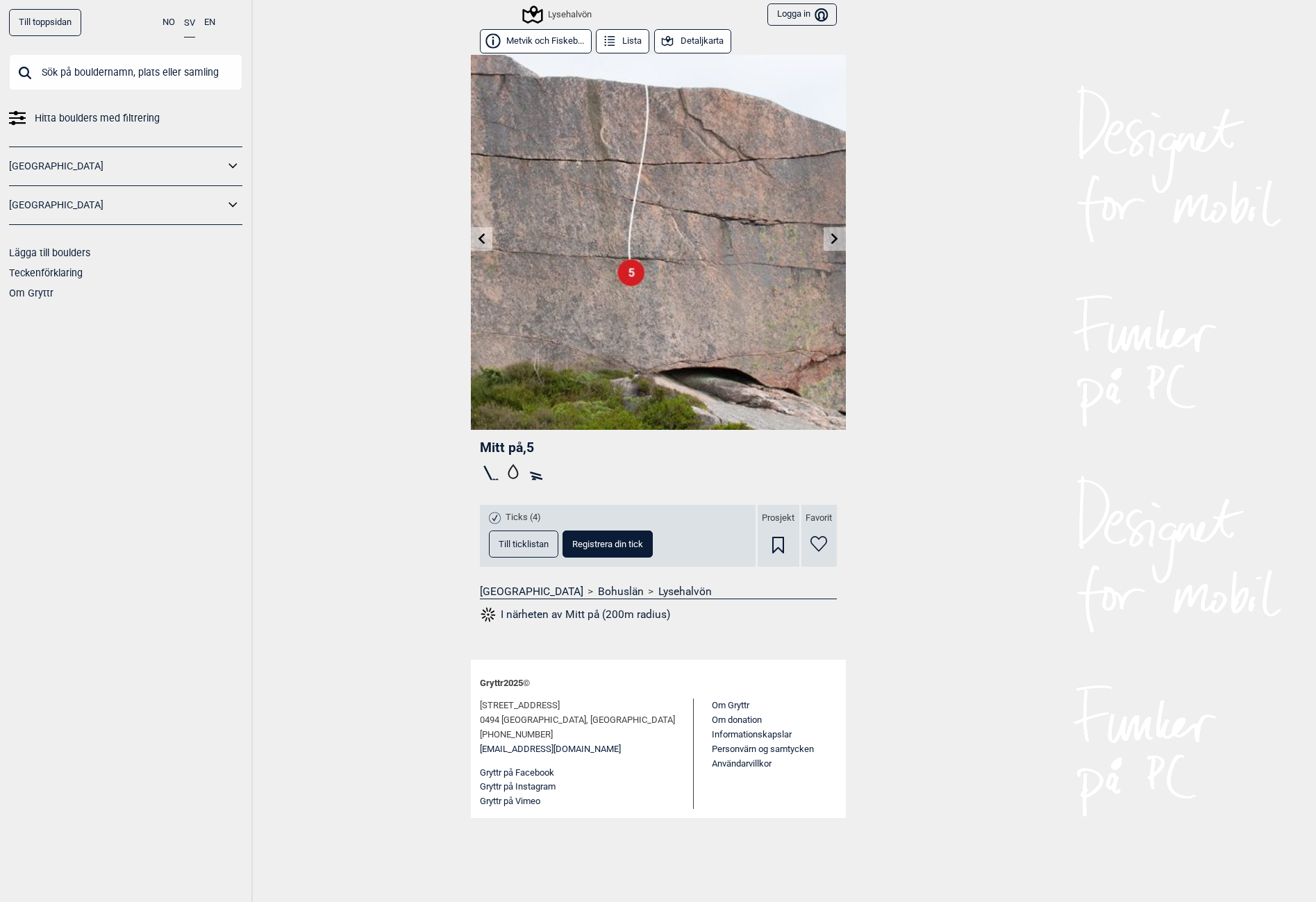
click at [829, 230] on link at bounding box center [834, 239] width 21 height 23
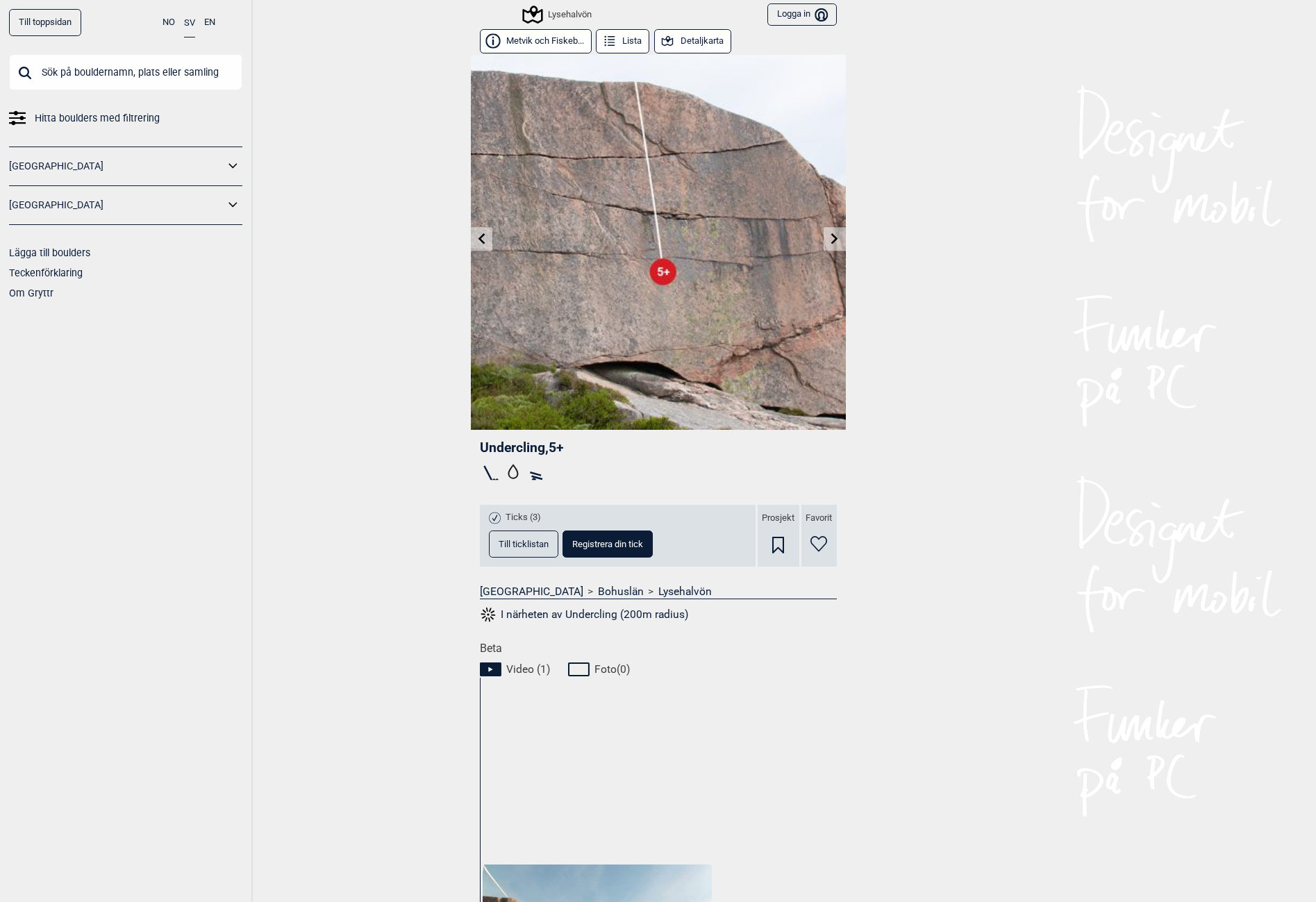
click at [829, 230] on link at bounding box center [834, 239] width 21 height 23
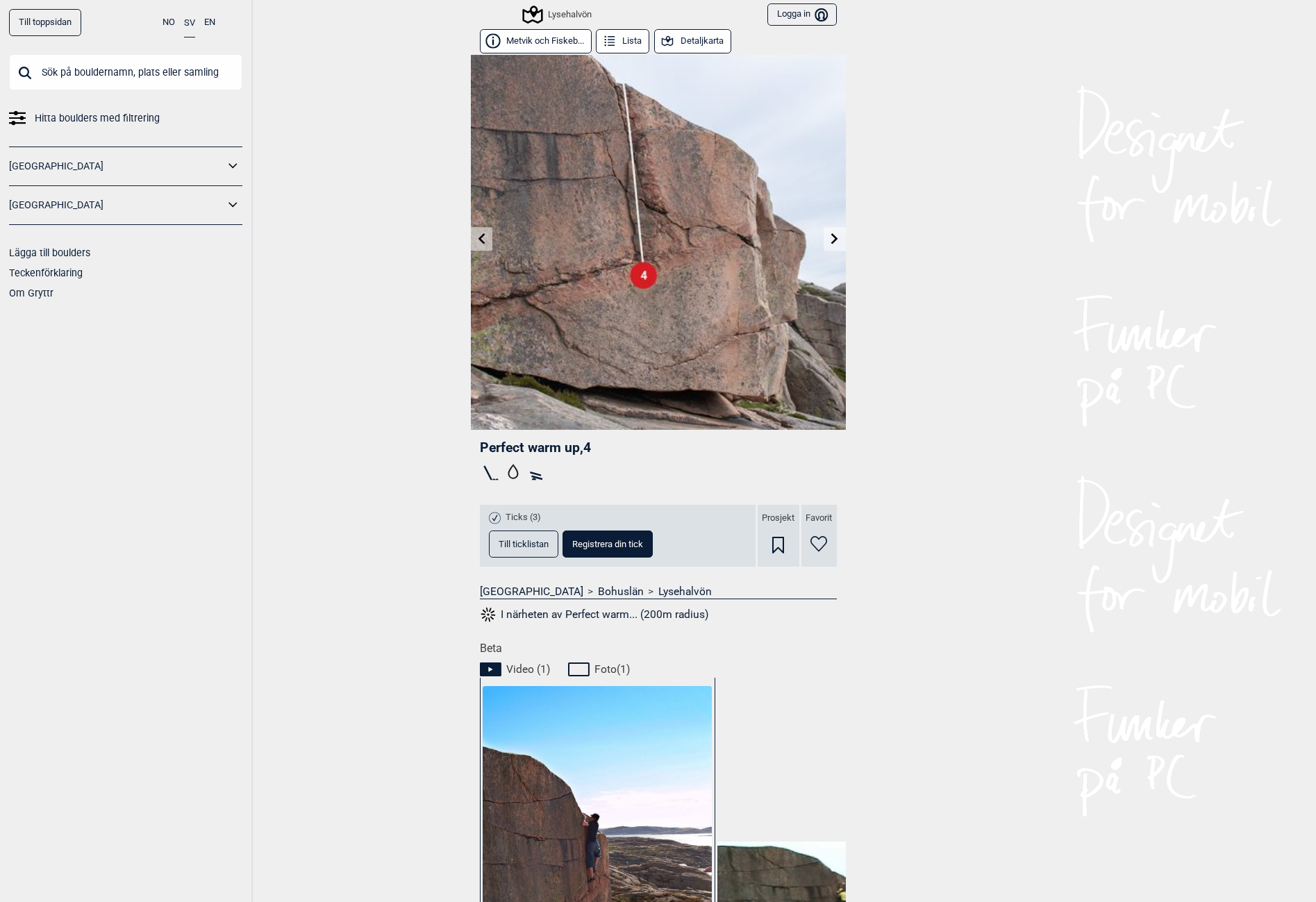
click at [831, 237] on icon at bounding box center [834, 237] width 7 height 11
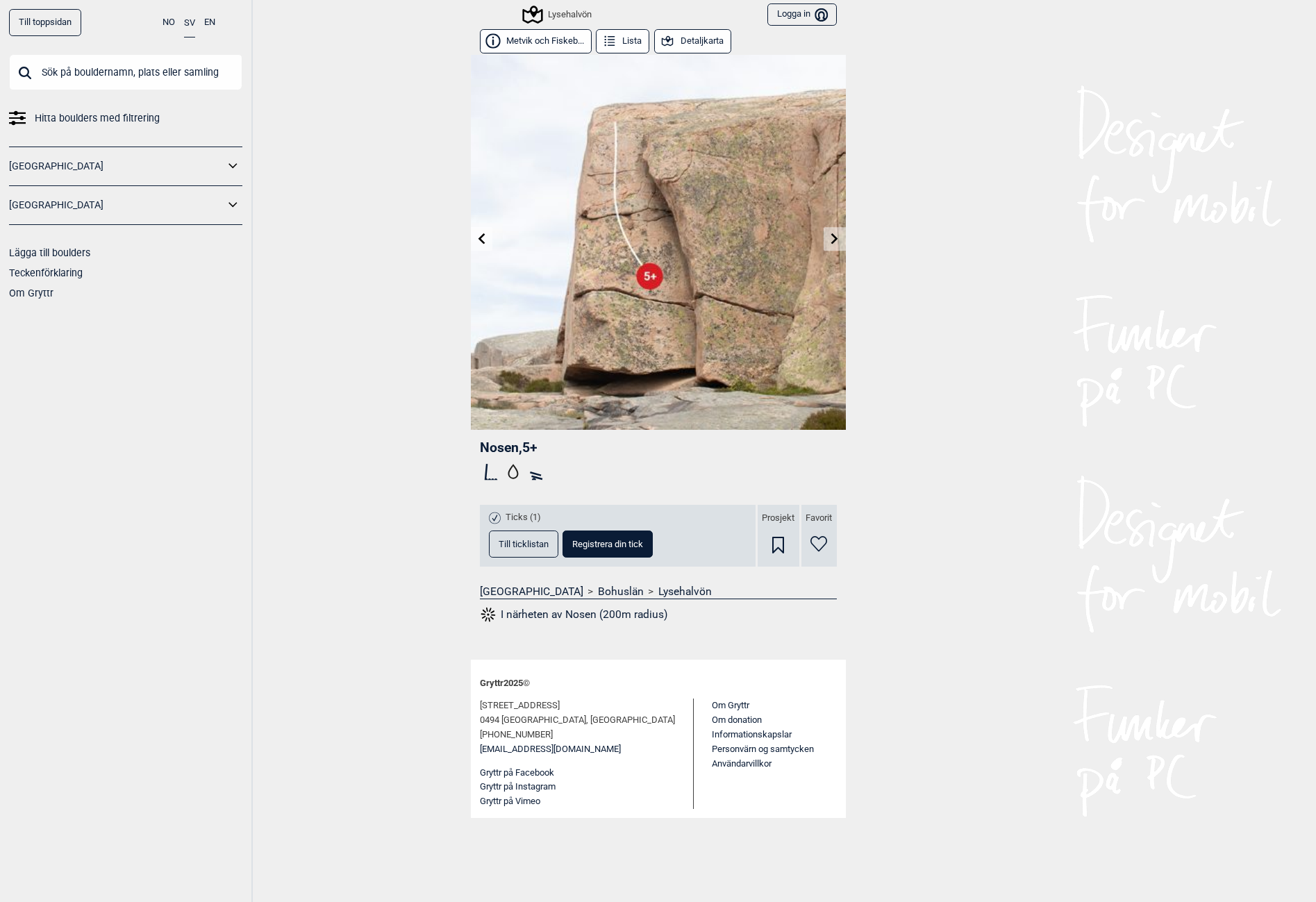
click at [830, 237] on icon at bounding box center [834, 237] width 11 height 11
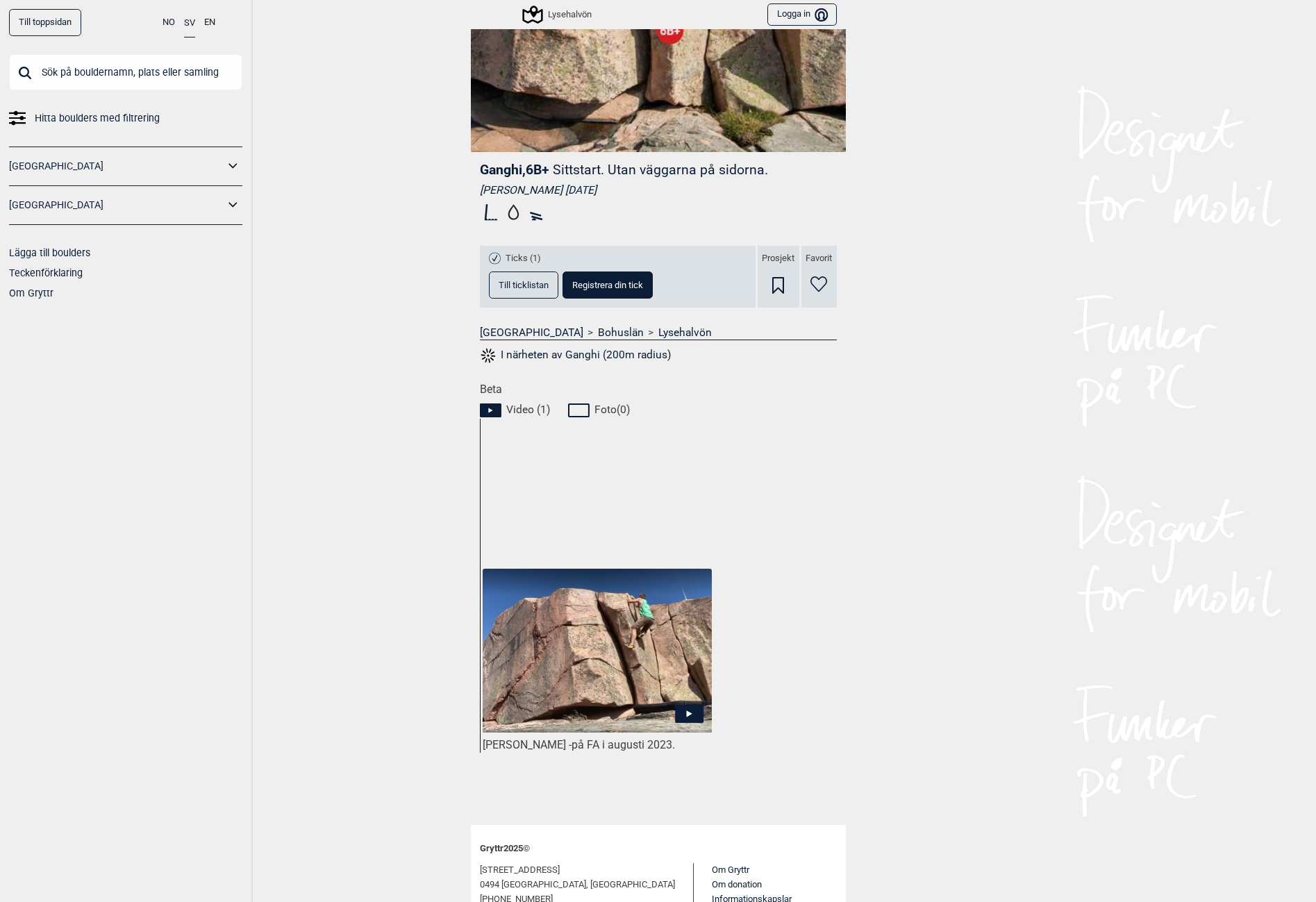
scroll to position [348, 0]
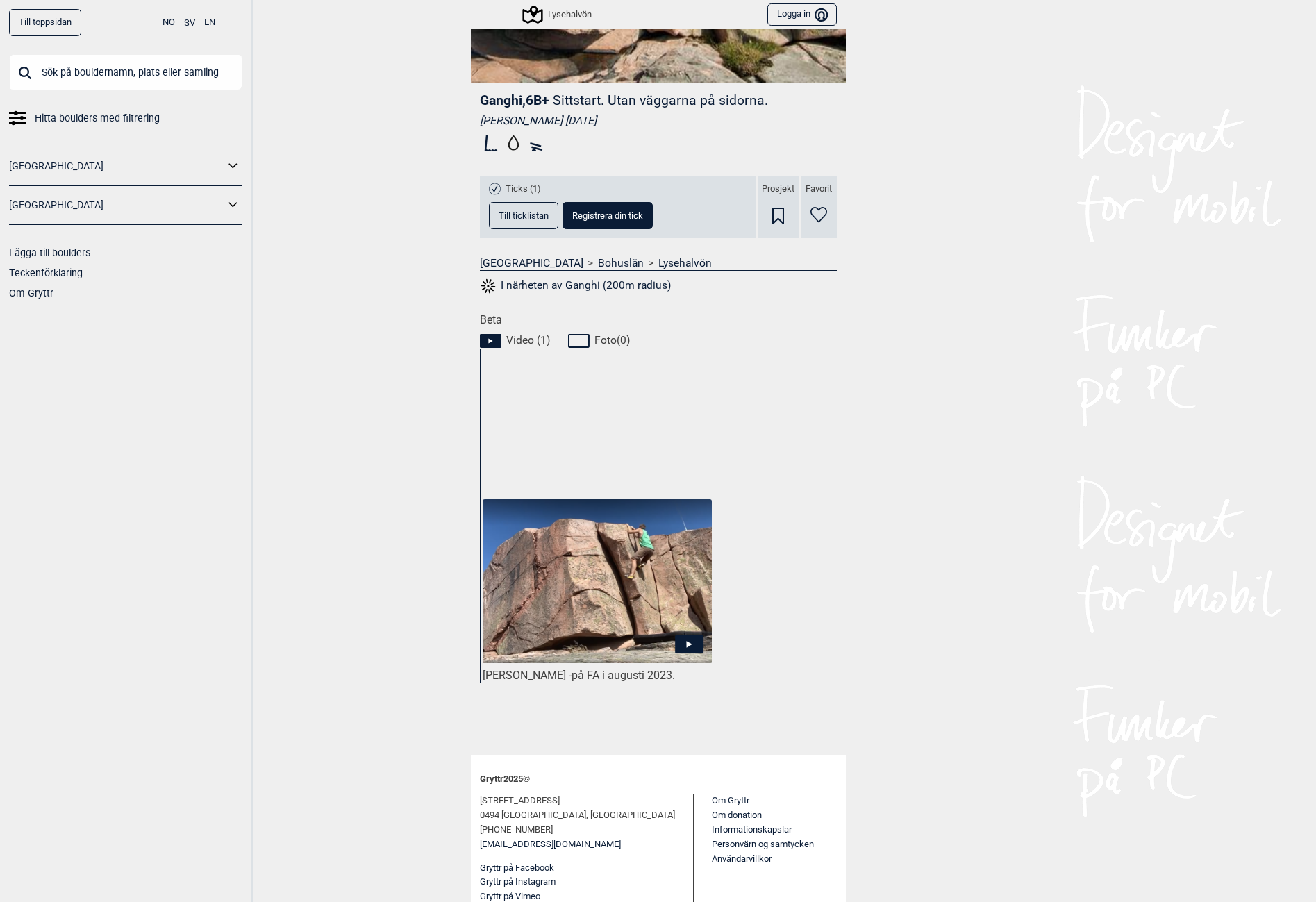
click at [652, 594] on img at bounding box center [597, 582] width 229 height 164
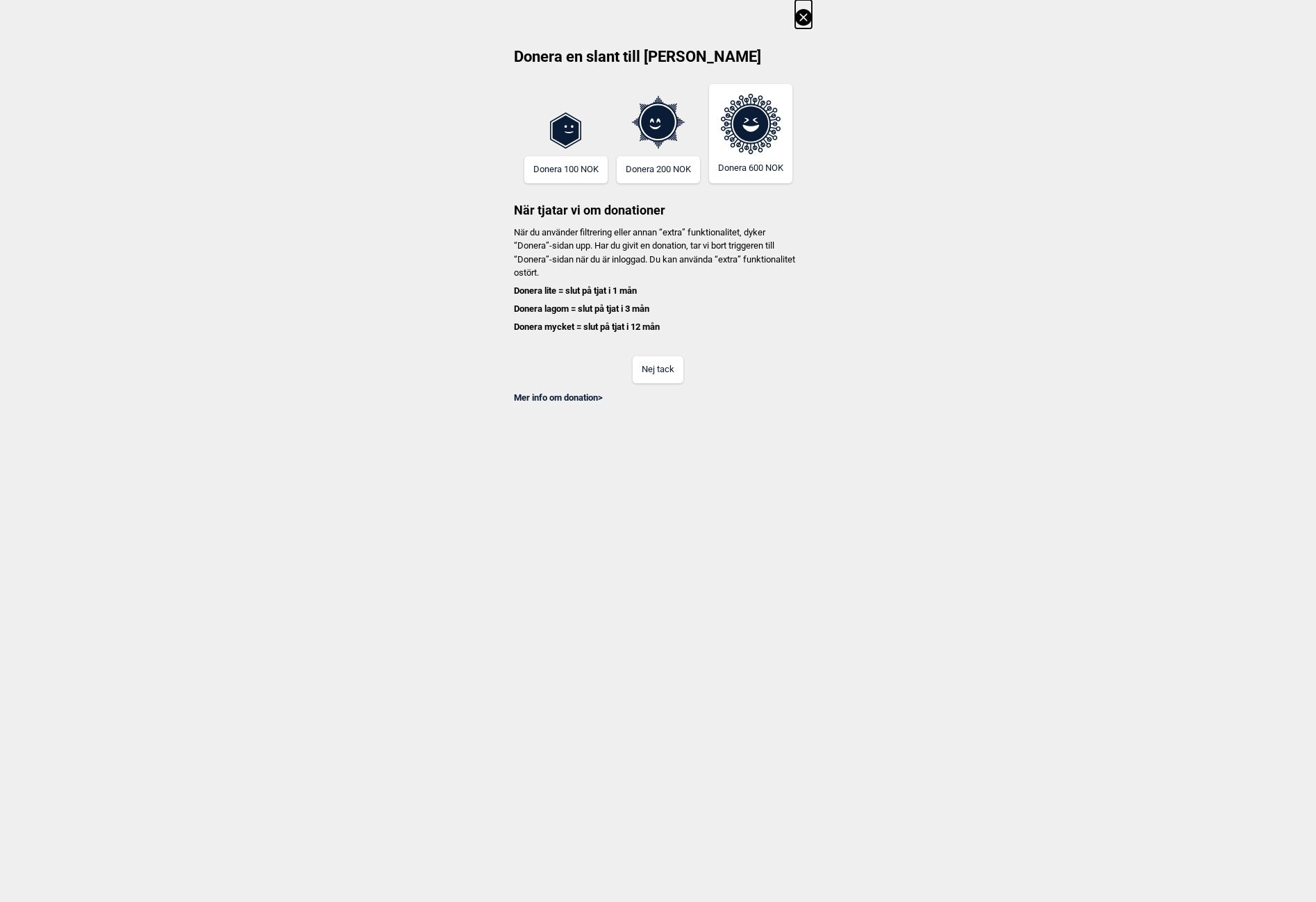
click at [651, 377] on button "Nej tack" at bounding box center [658, 370] width 50 height 27
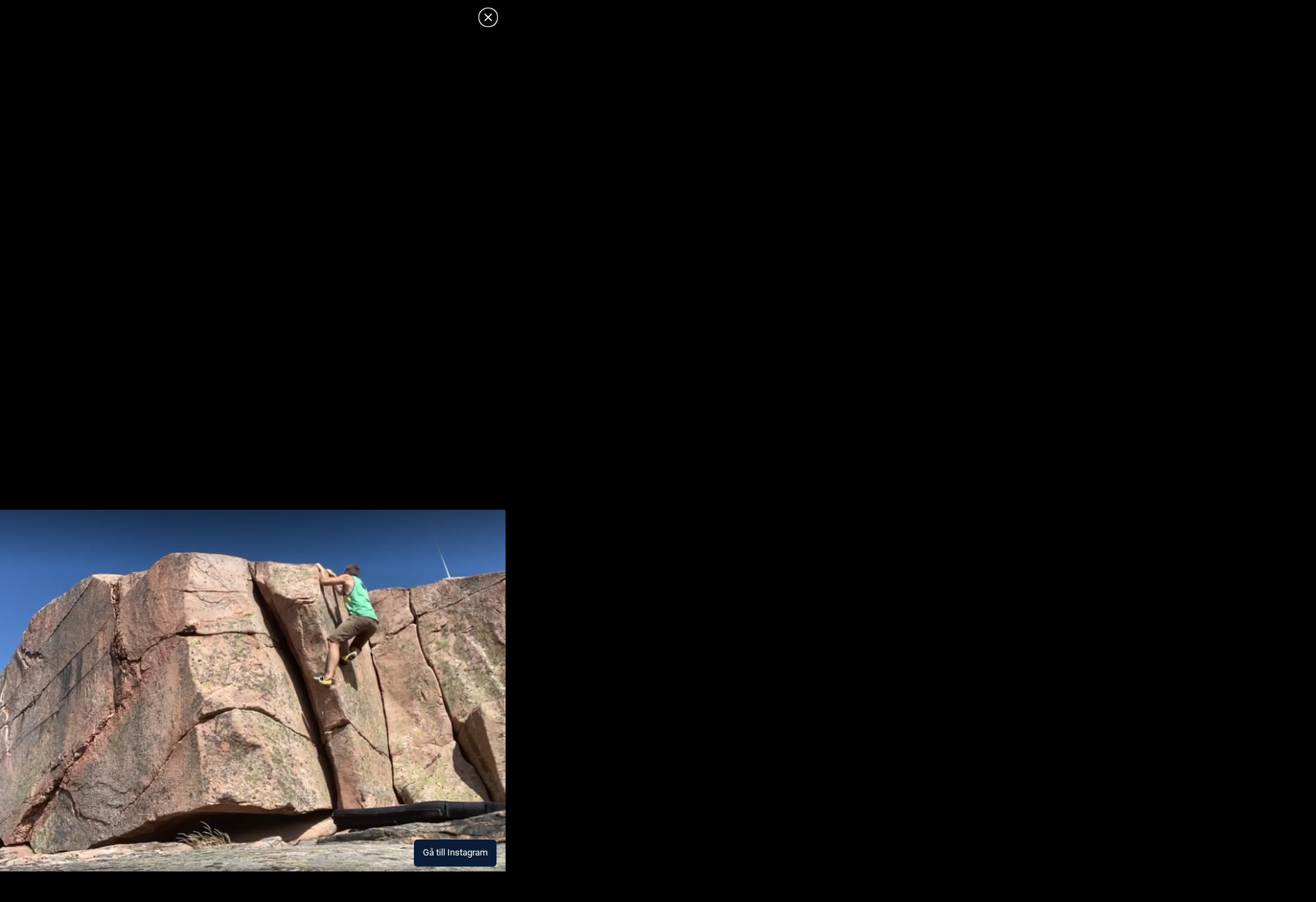
click at [355, 689] on img at bounding box center [253, 691] width 506 height 362
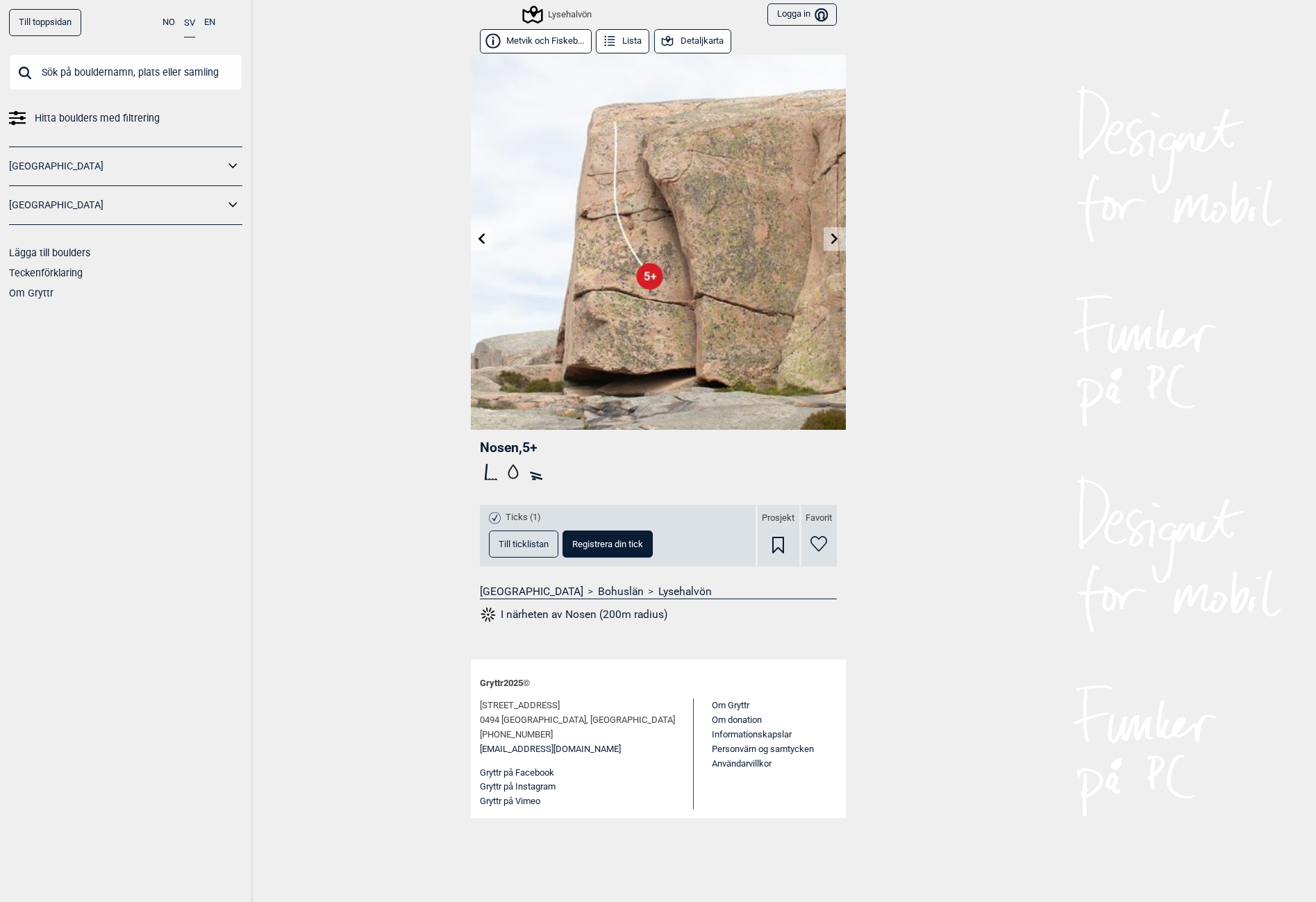
click at [831, 243] on icon at bounding box center [834, 237] width 11 height 11
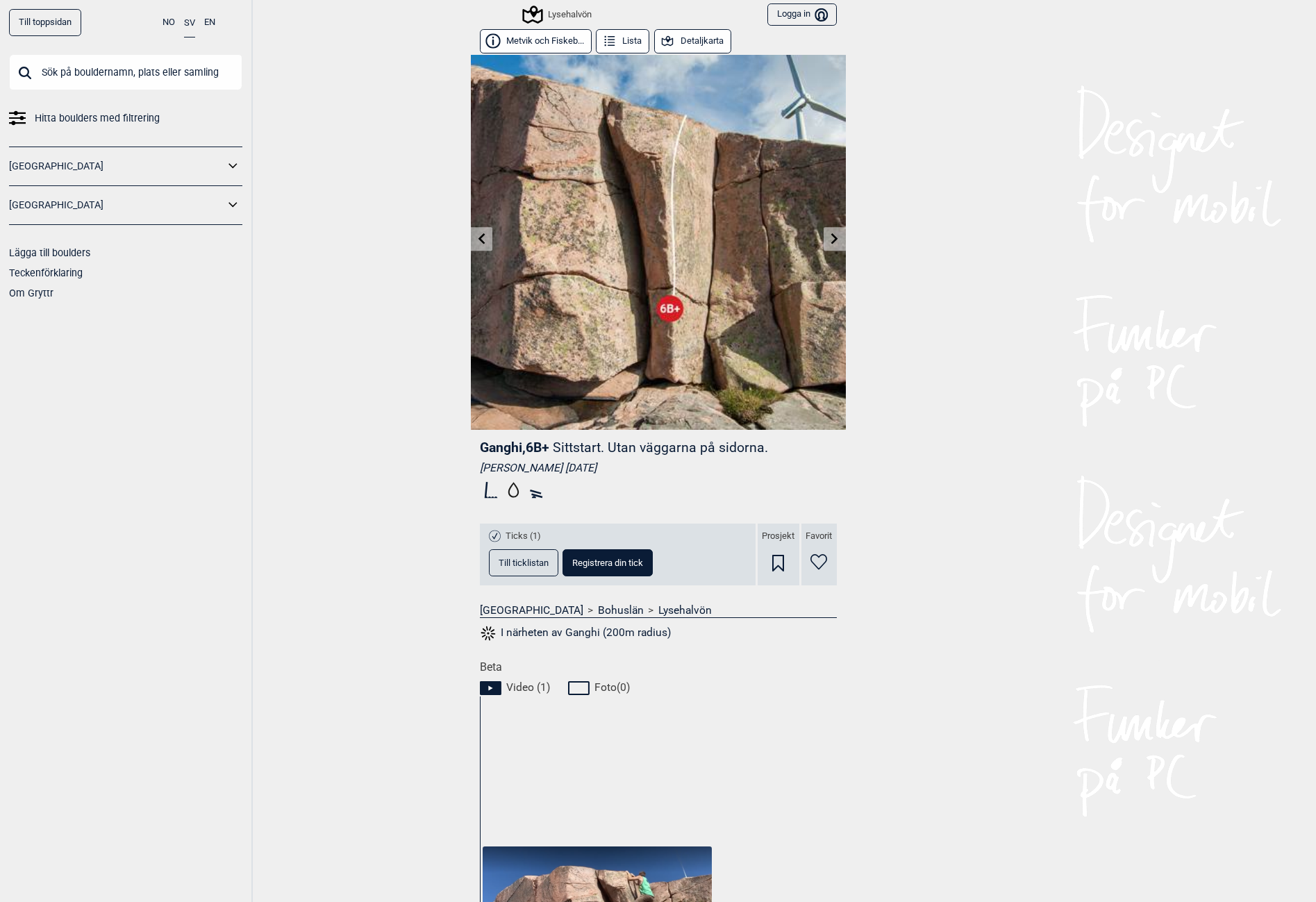
click at [831, 243] on icon at bounding box center [834, 237] width 11 height 11
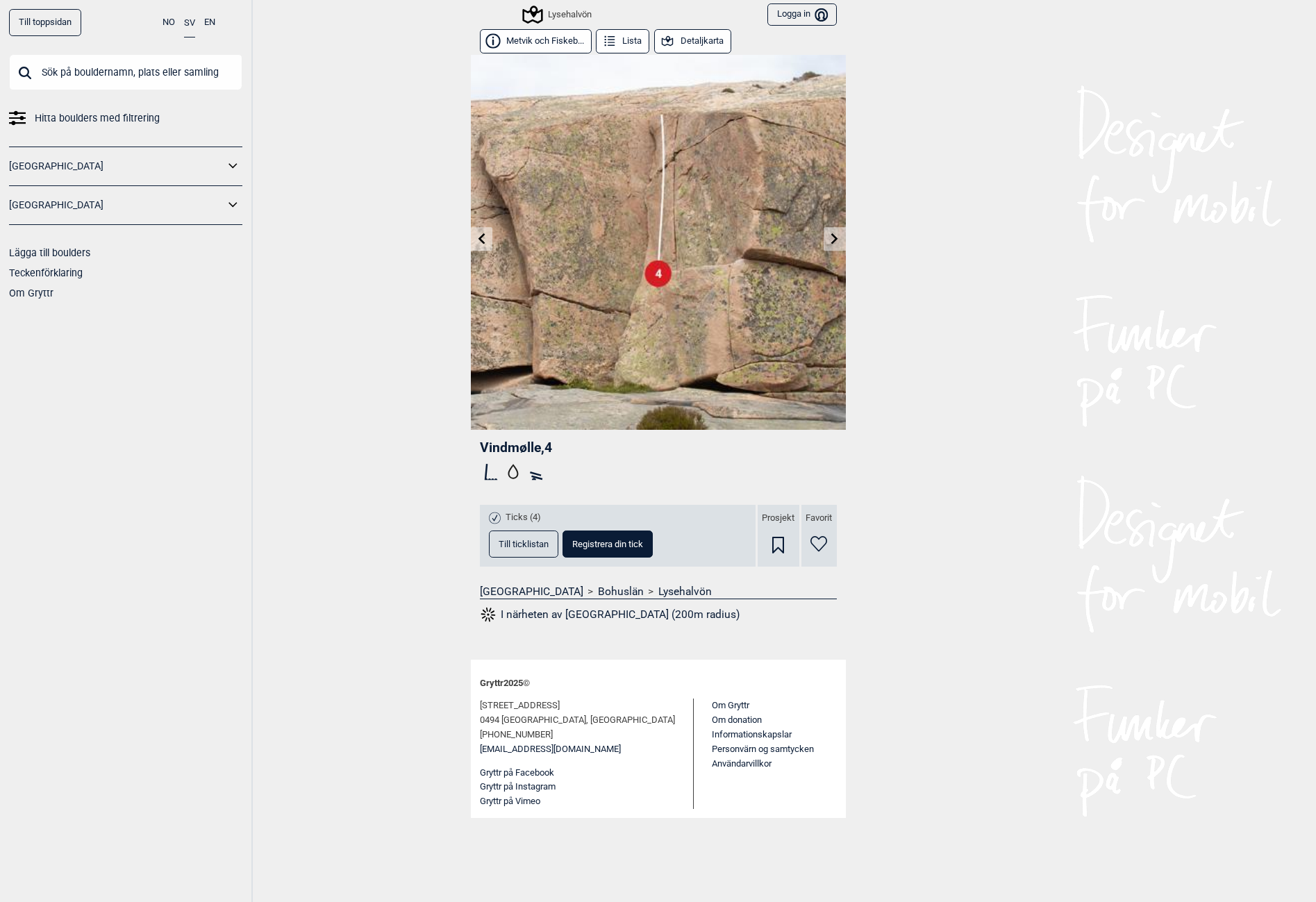
click at [831, 243] on icon at bounding box center [834, 237] width 11 height 11
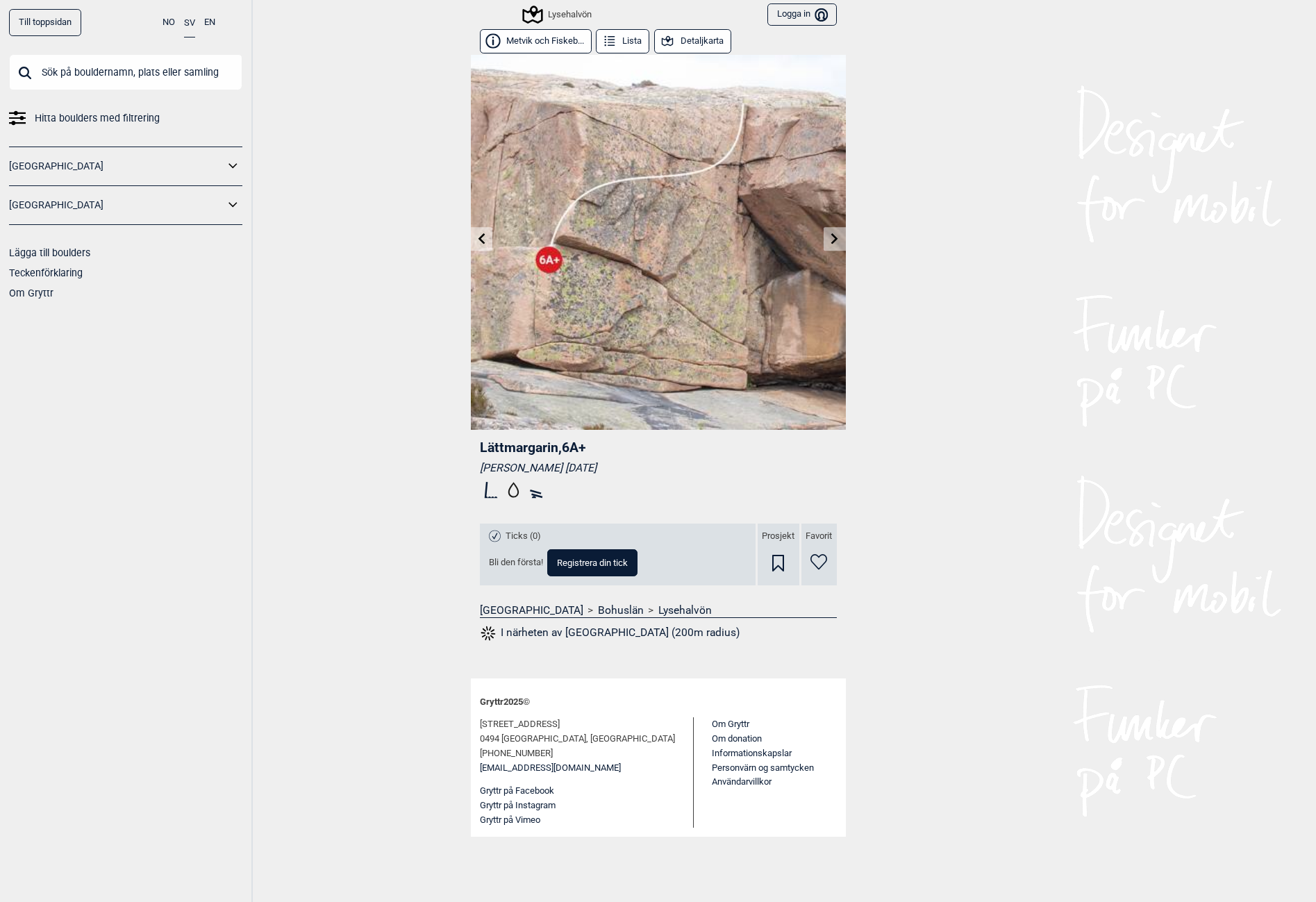
click at [831, 243] on icon at bounding box center [834, 237] width 11 height 11
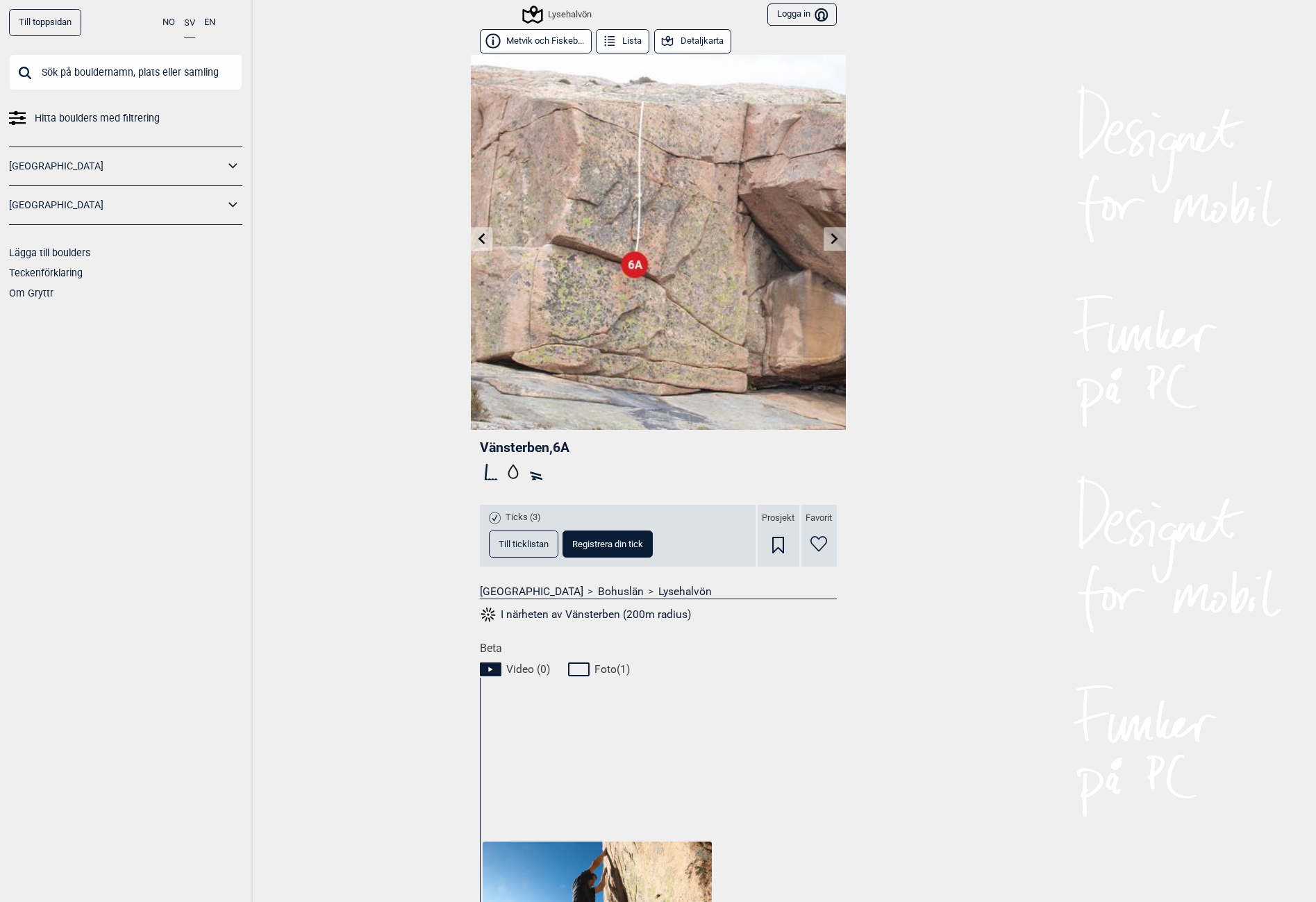
click at [824, 242] on link at bounding box center [834, 239] width 21 height 23
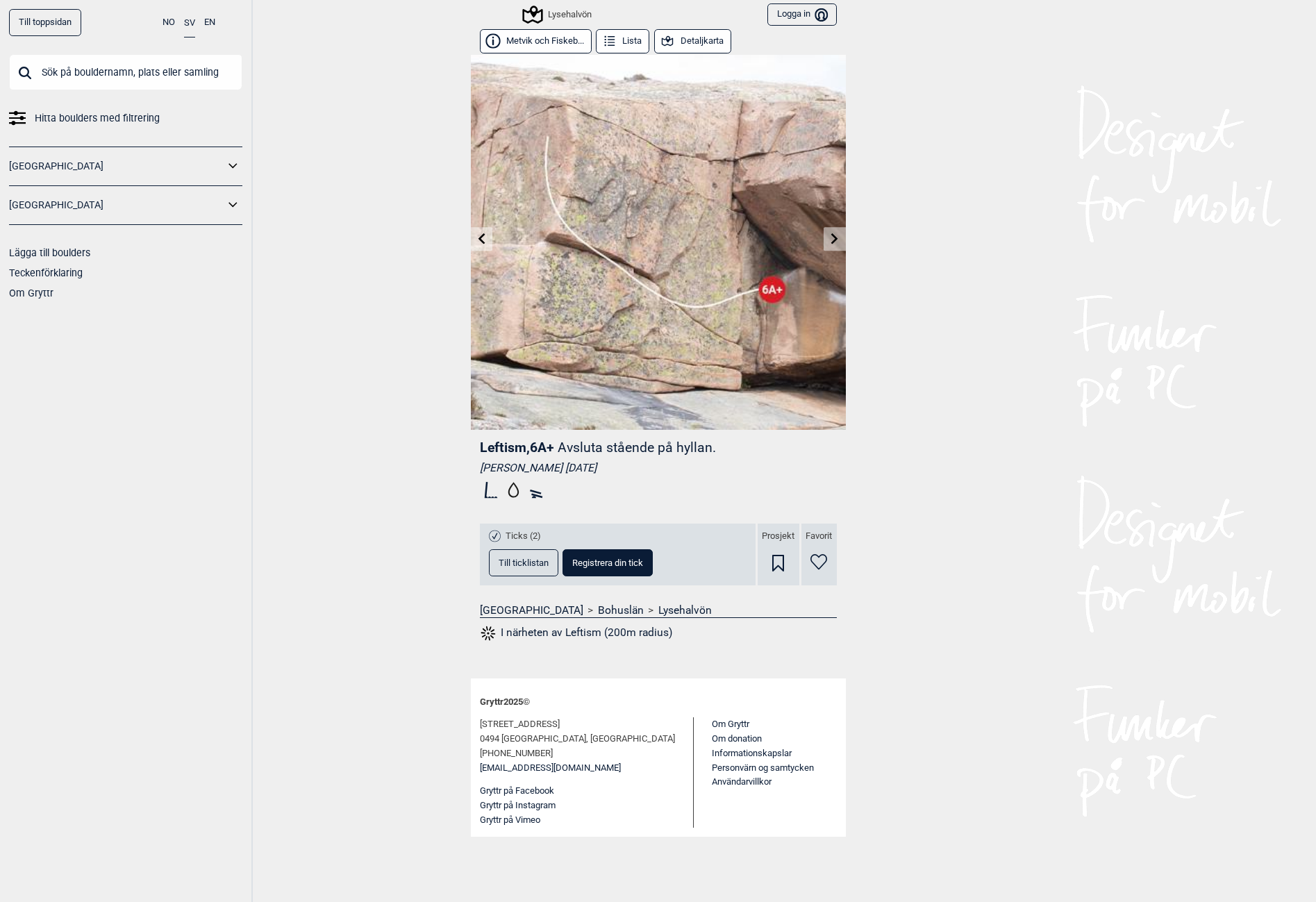
click at [822, 242] on img at bounding box center [658, 242] width 375 height 375
click at [840, 232] on link at bounding box center [834, 239] width 21 height 23
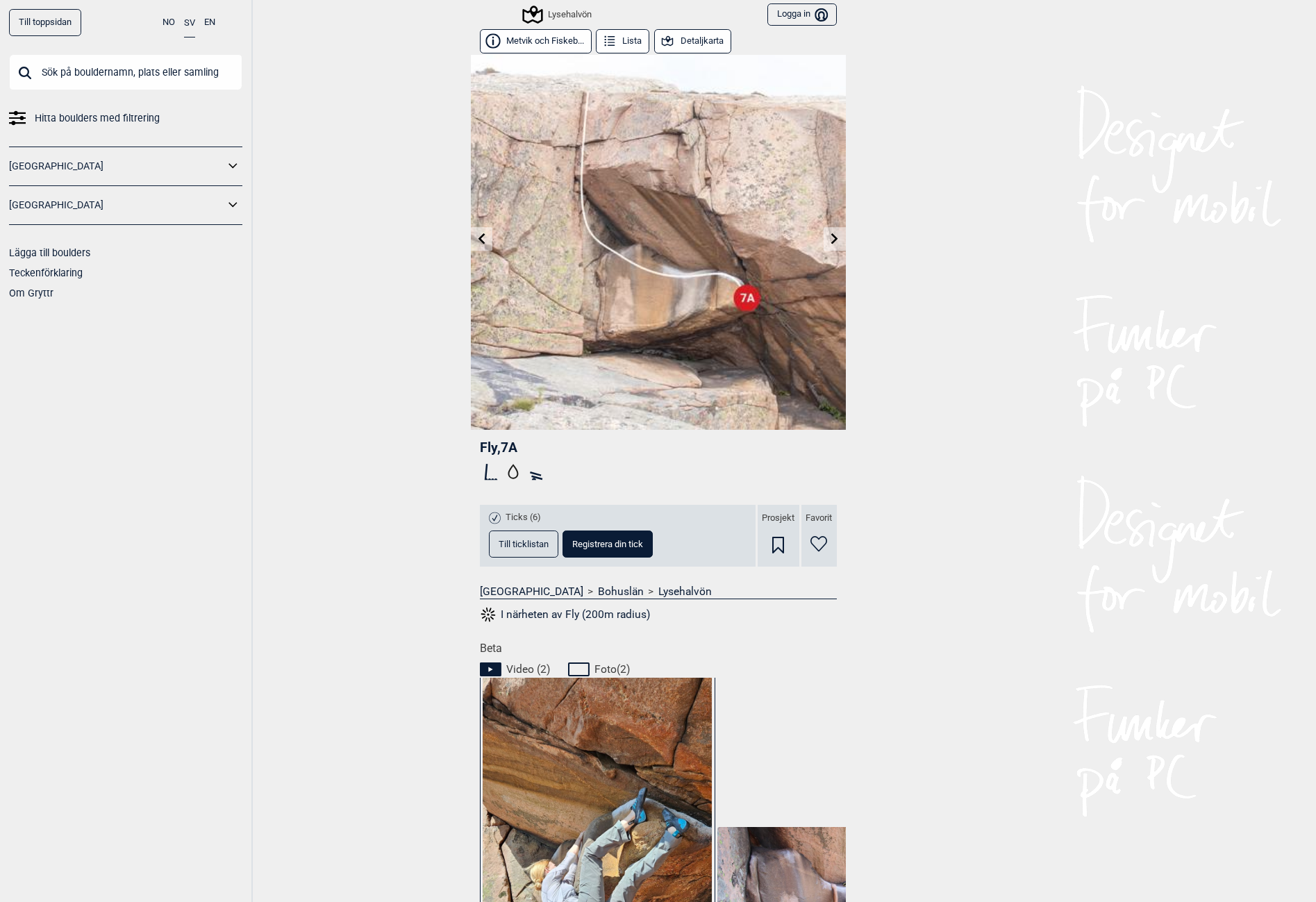
click at [839, 232] on link at bounding box center [834, 239] width 21 height 23
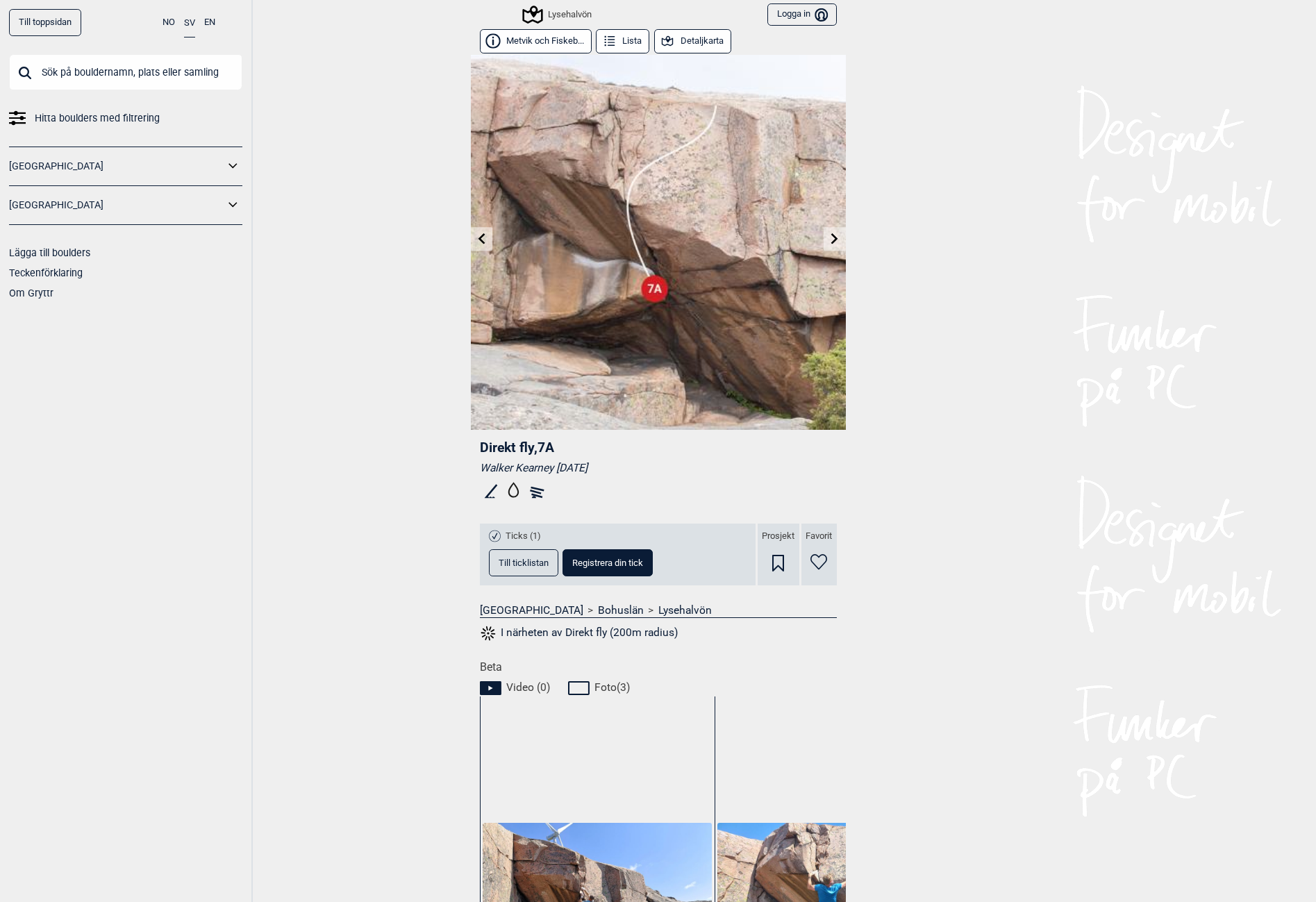
click at [839, 232] on link at bounding box center [834, 239] width 21 height 23
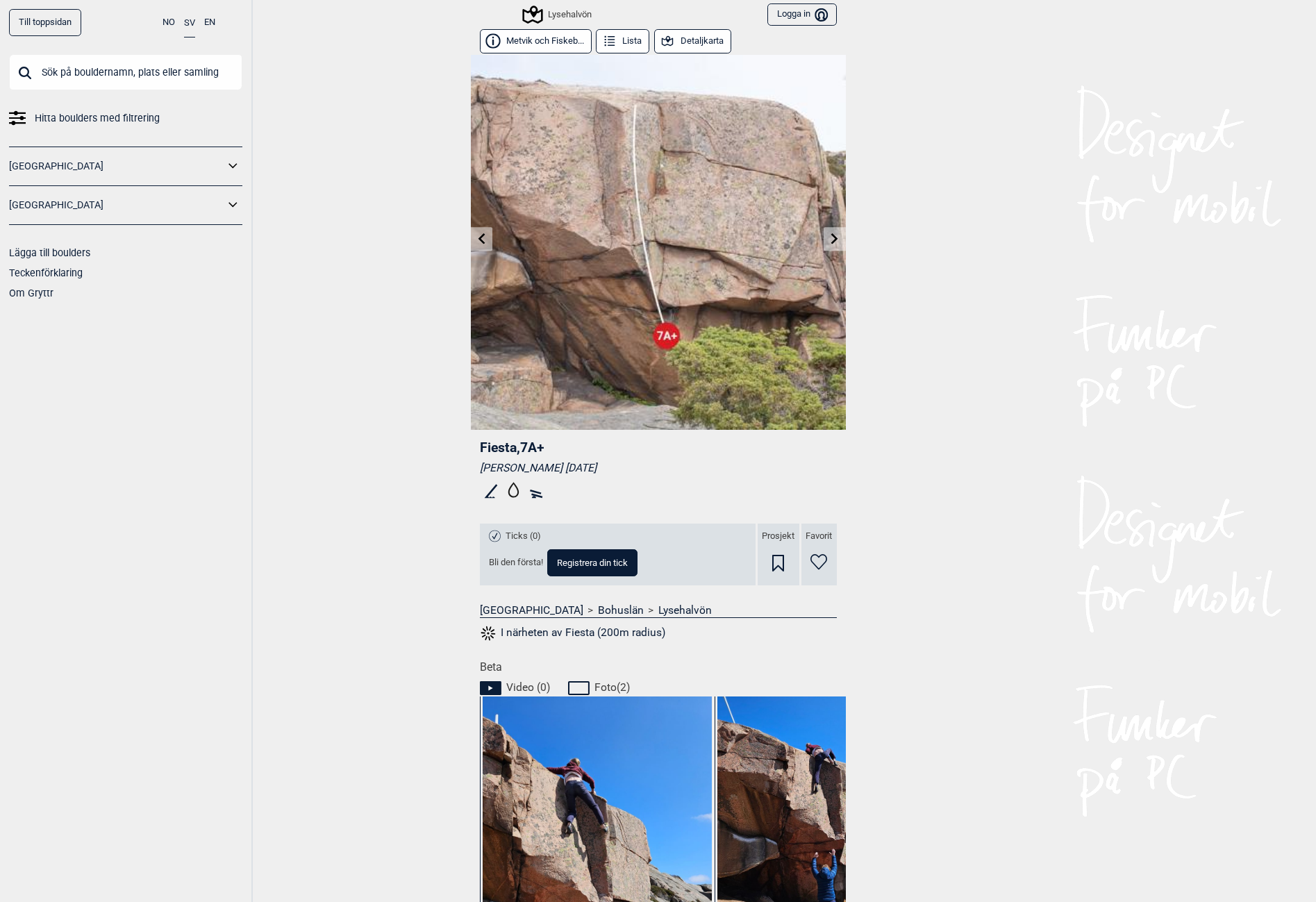
click at [839, 232] on link at bounding box center [834, 239] width 21 height 23
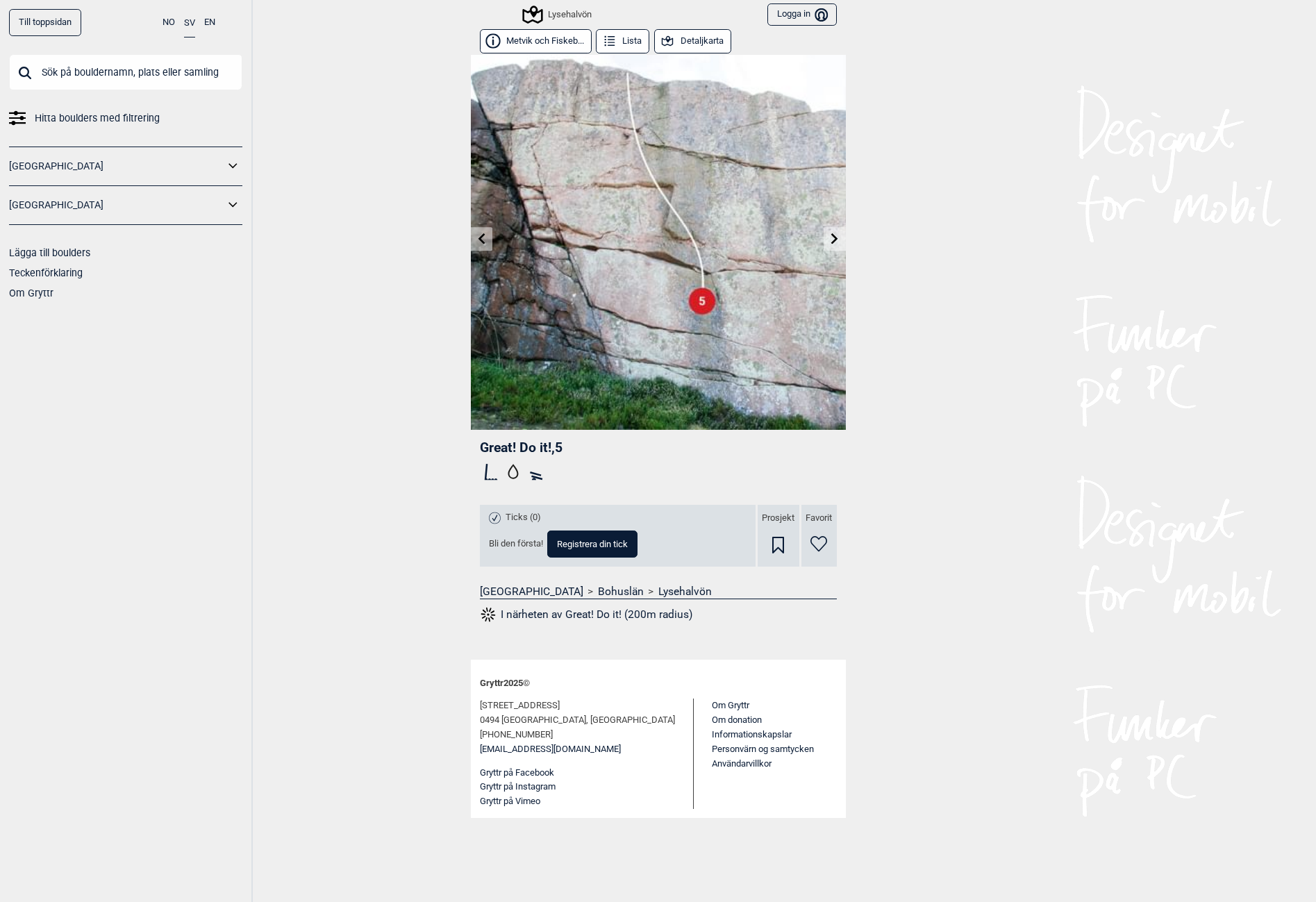
click at [839, 232] on link at bounding box center [834, 239] width 21 height 23
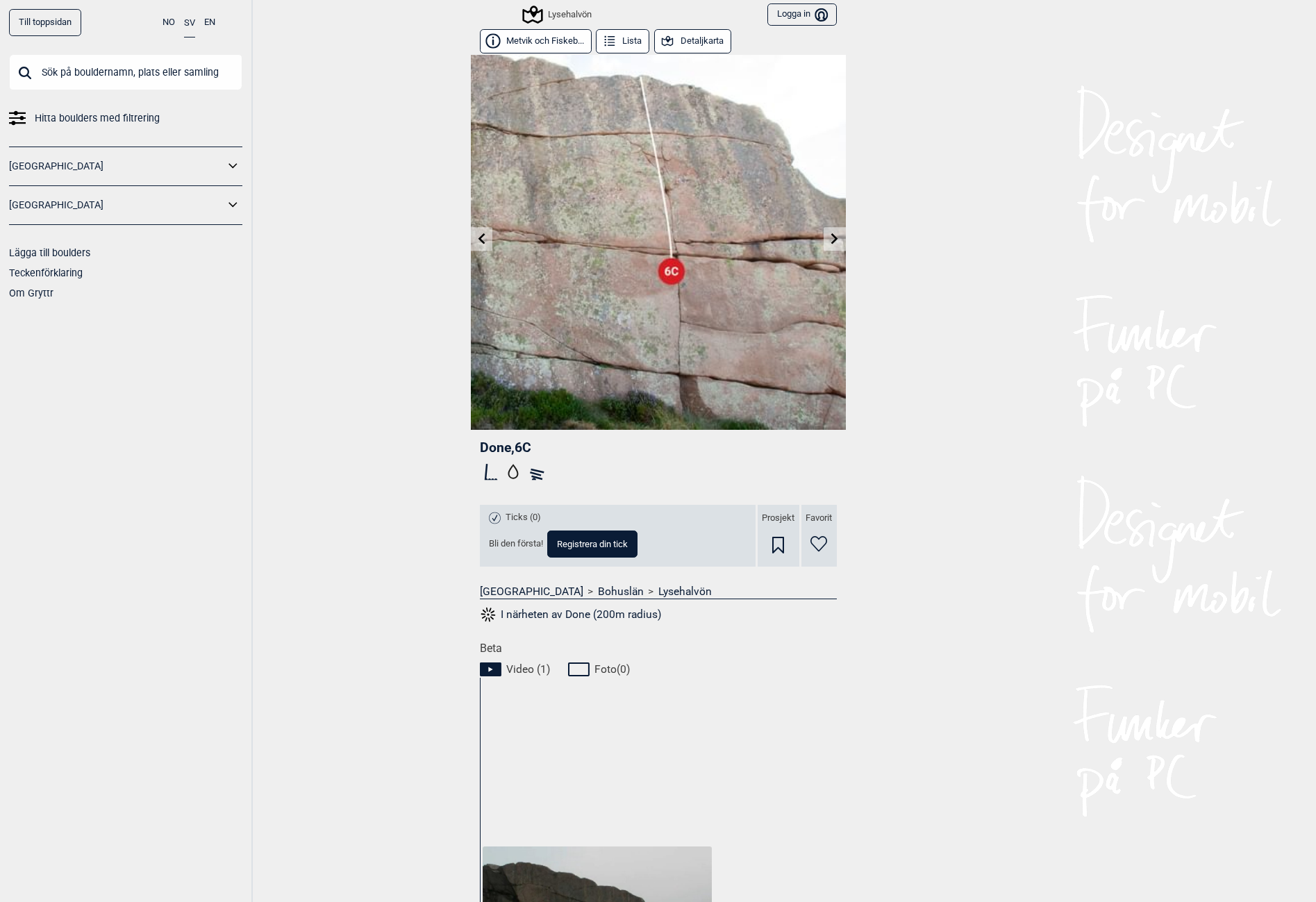
click at [839, 232] on link at bounding box center [834, 239] width 21 height 23
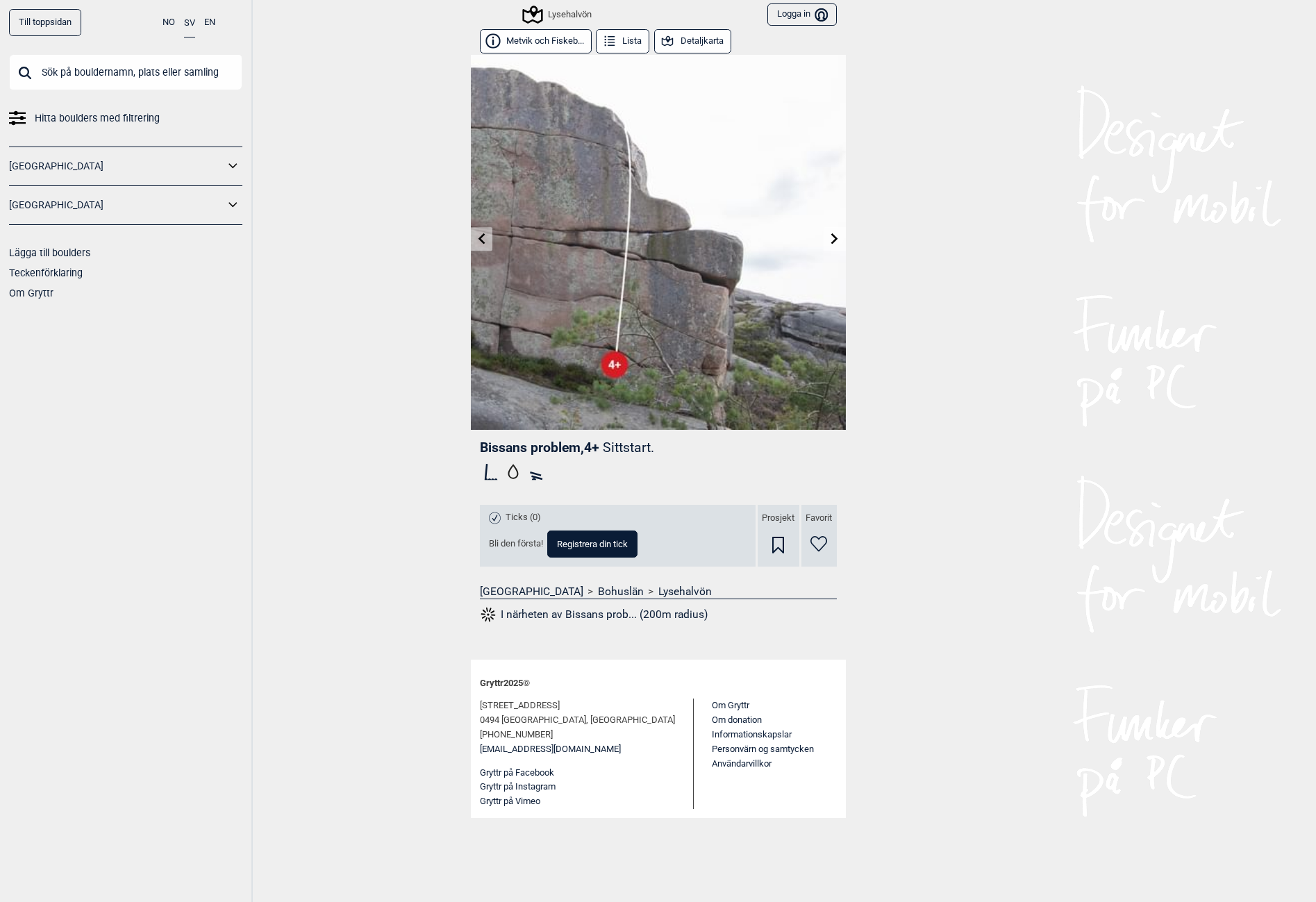
click at [835, 231] on link at bounding box center [834, 239] width 21 height 23
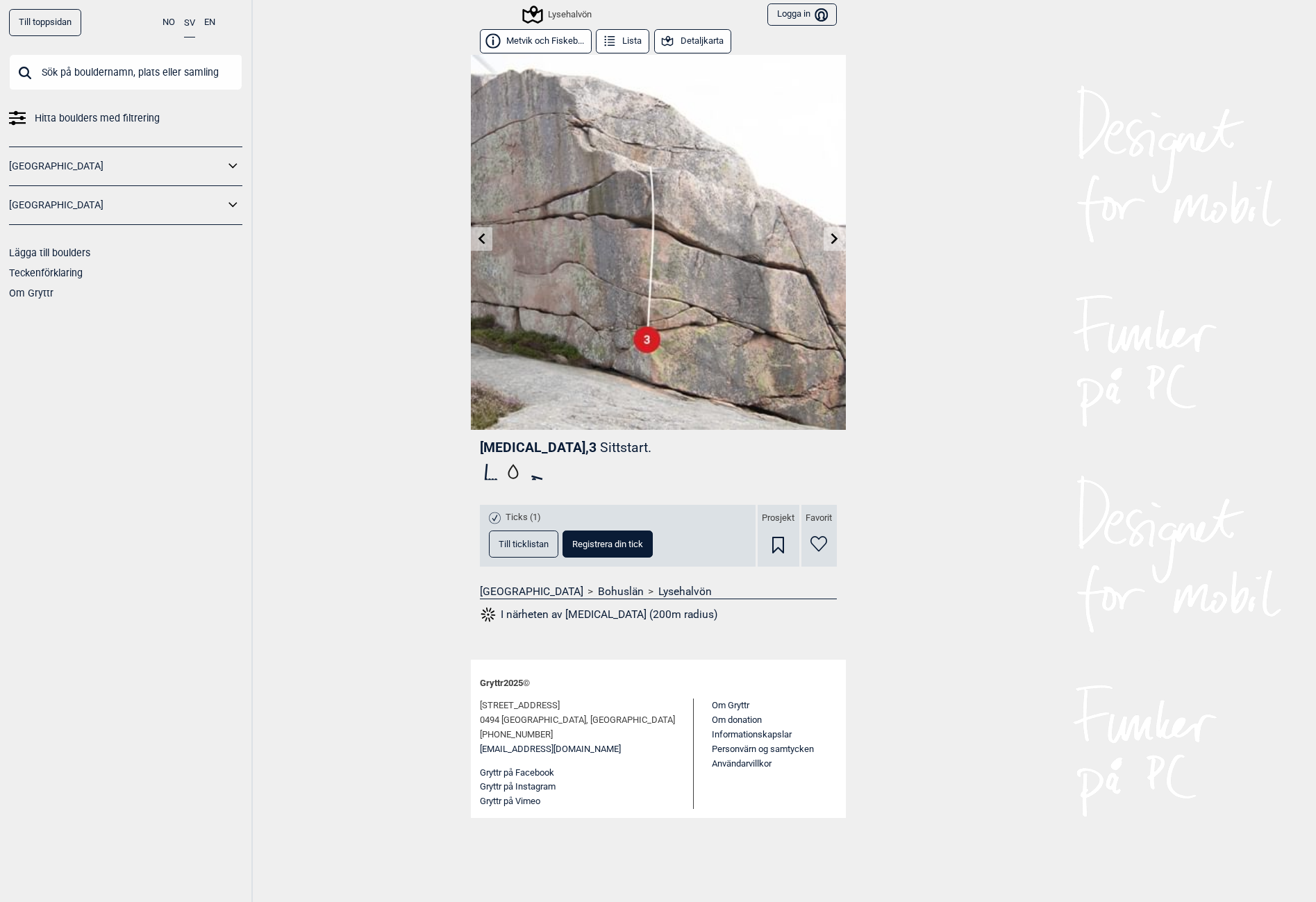
click at [834, 231] on link at bounding box center [834, 239] width 21 height 23
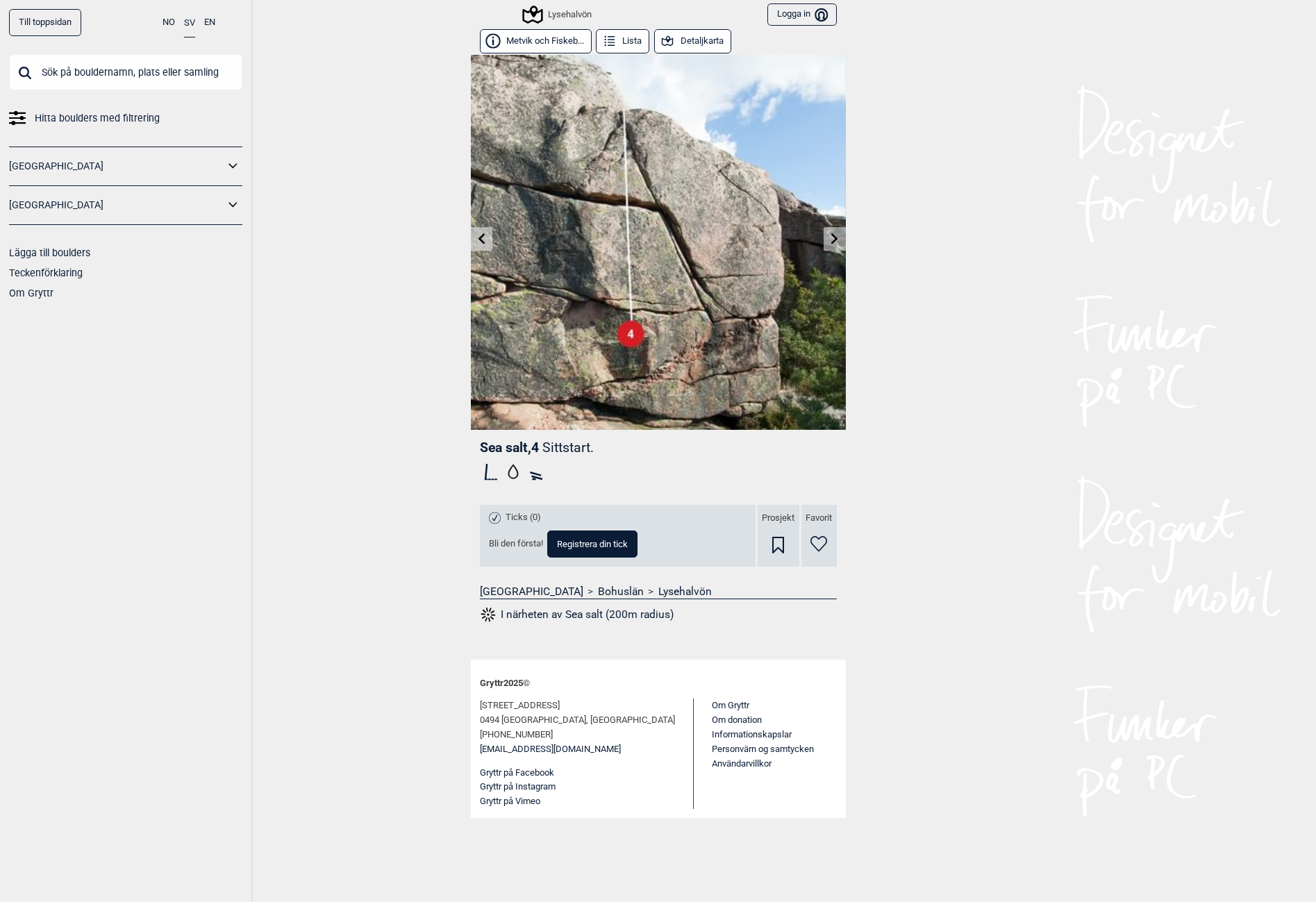
click at [834, 231] on link at bounding box center [834, 239] width 21 height 23
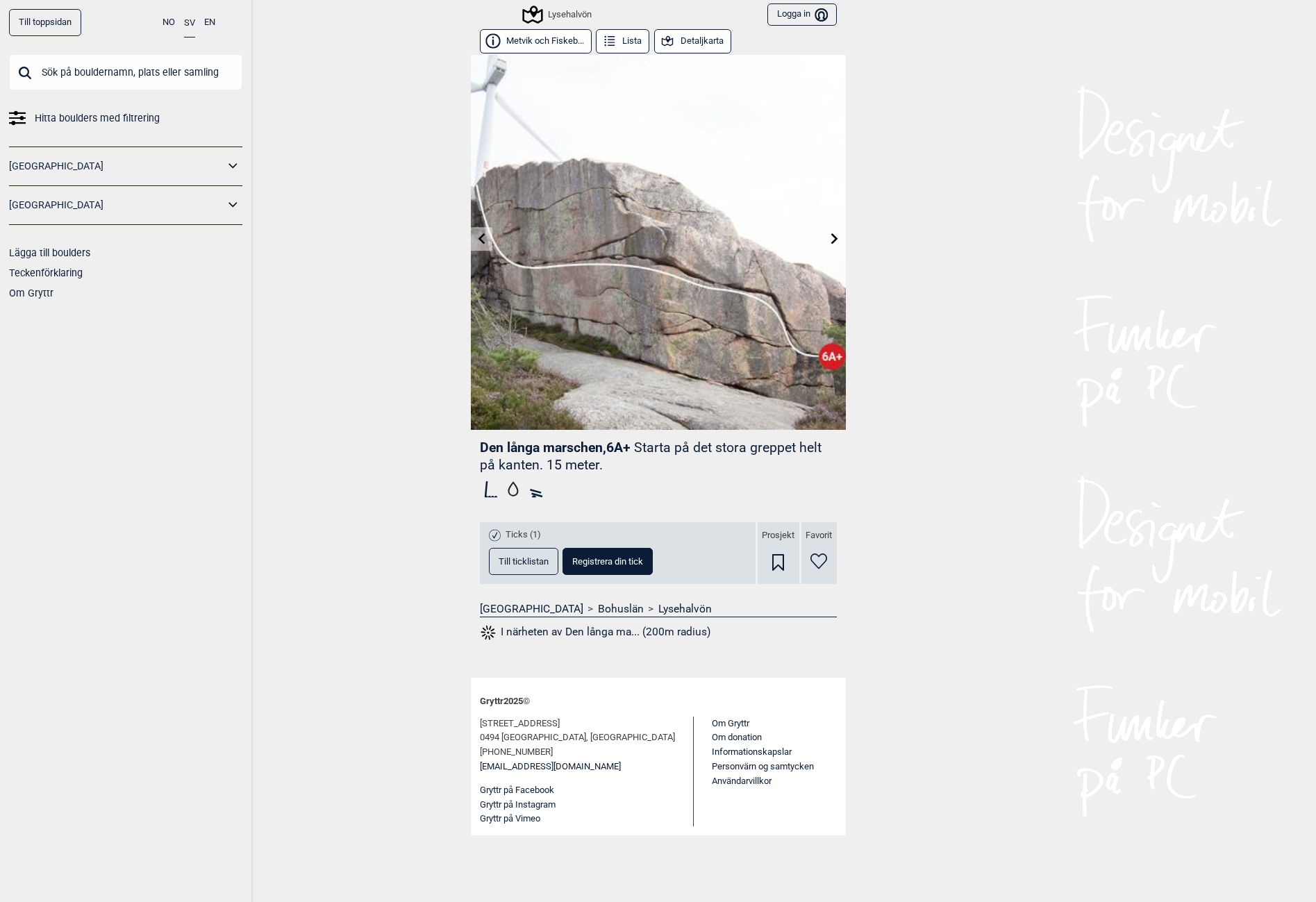
click at [834, 231] on link at bounding box center [834, 239] width 21 height 23
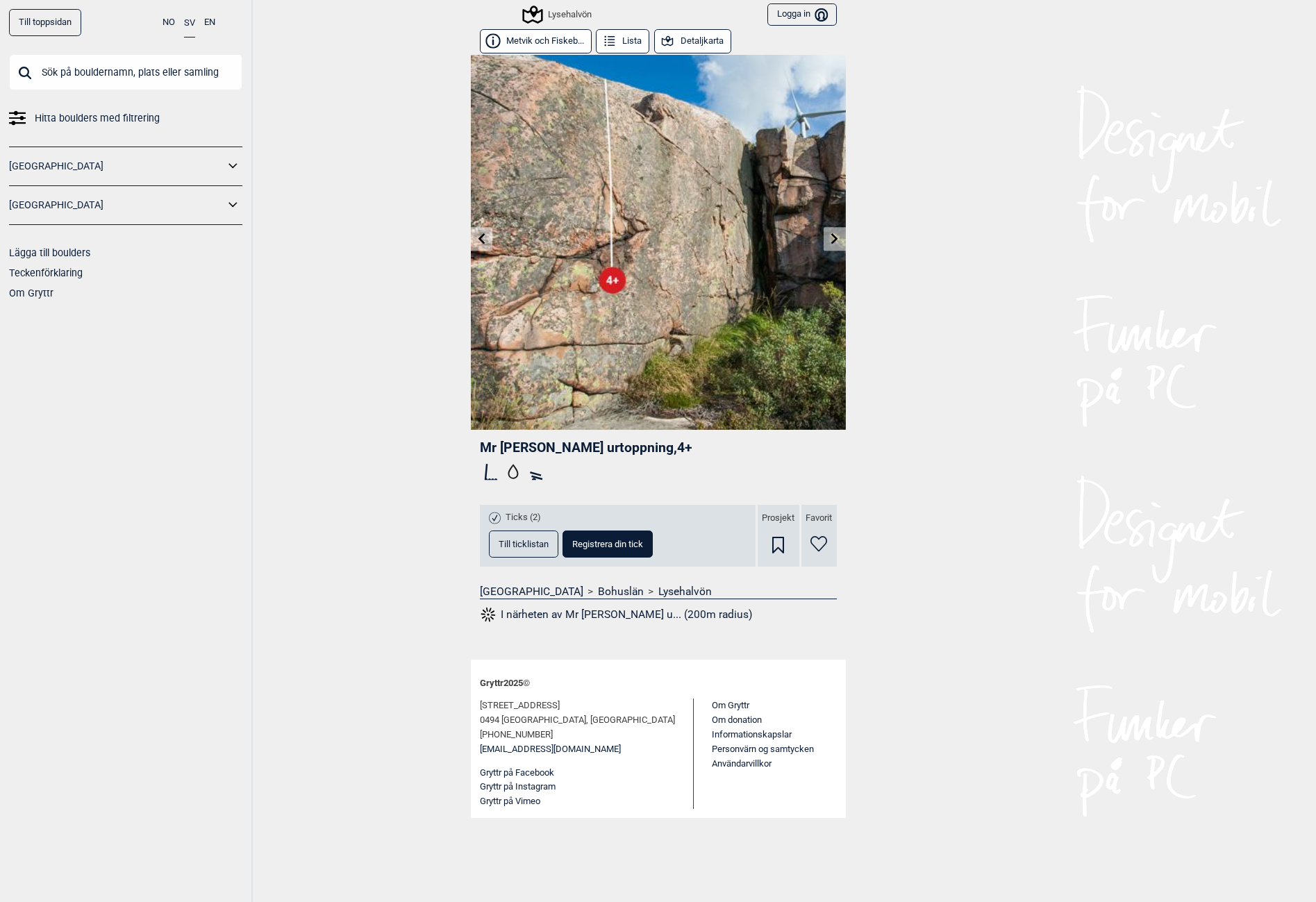
click at [834, 231] on link at bounding box center [834, 239] width 21 height 23
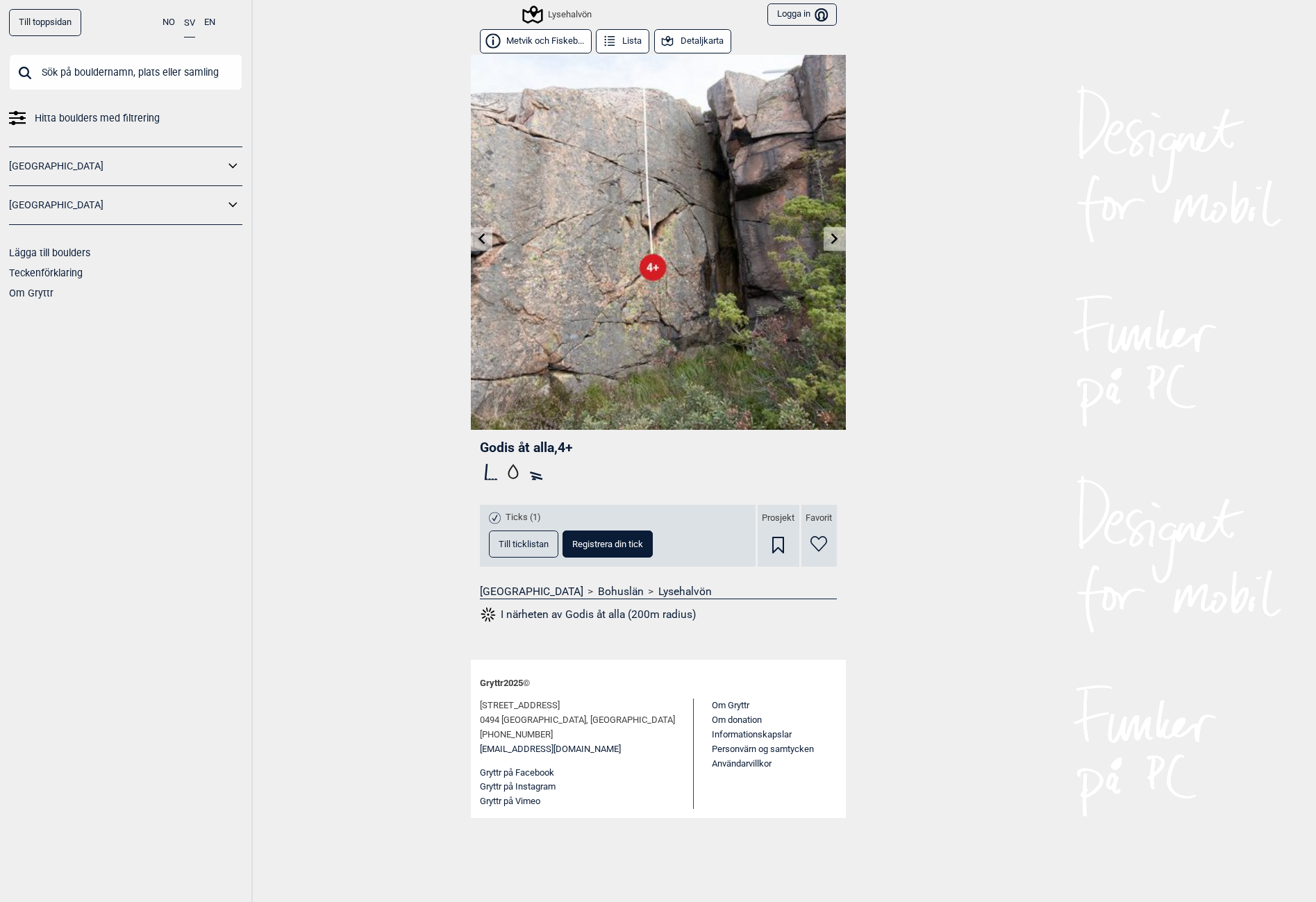
click at [833, 231] on link at bounding box center [834, 239] width 21 height 23
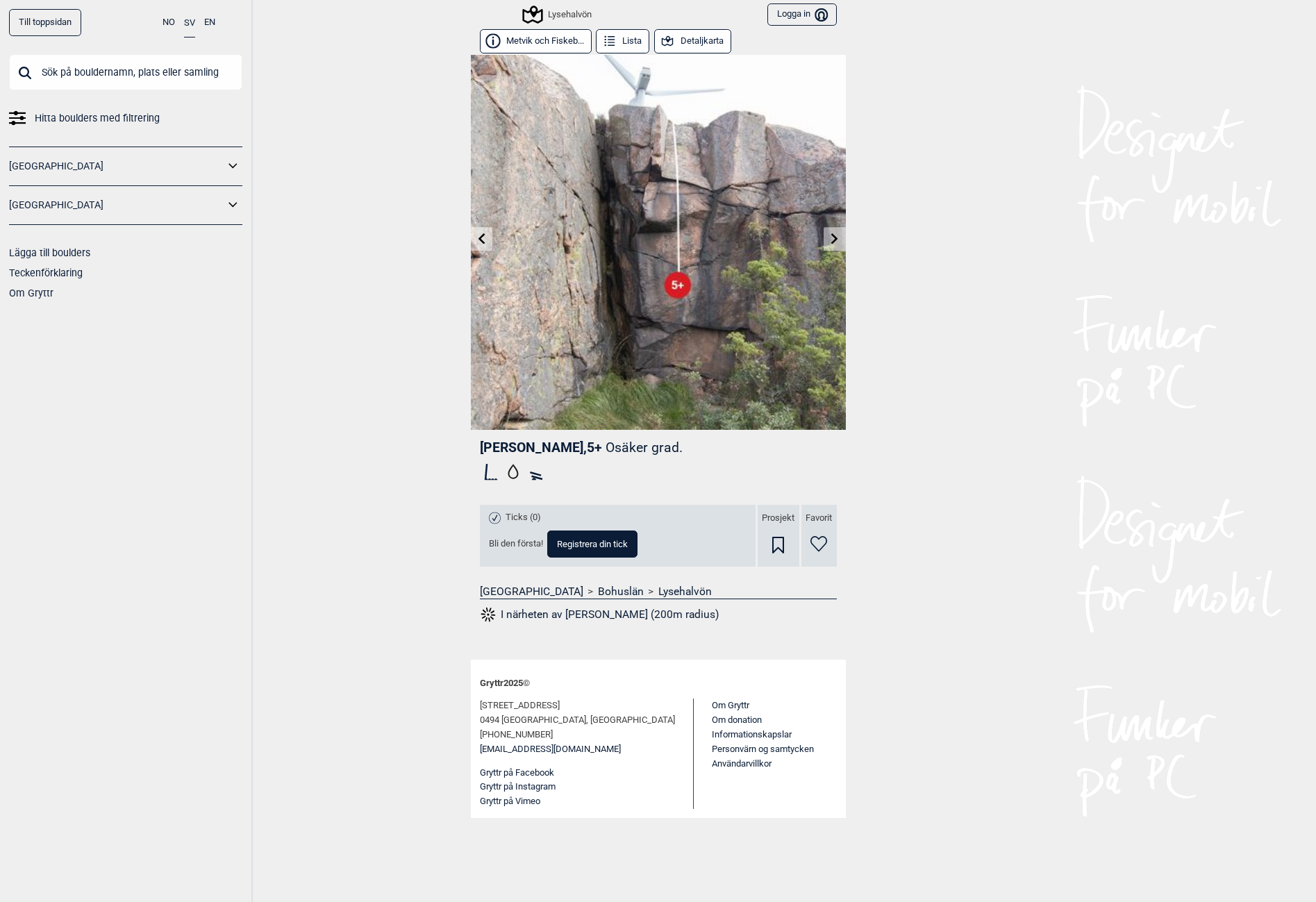
click at [833, 231] on link at bounding box center [834, 239] width 21 height 23
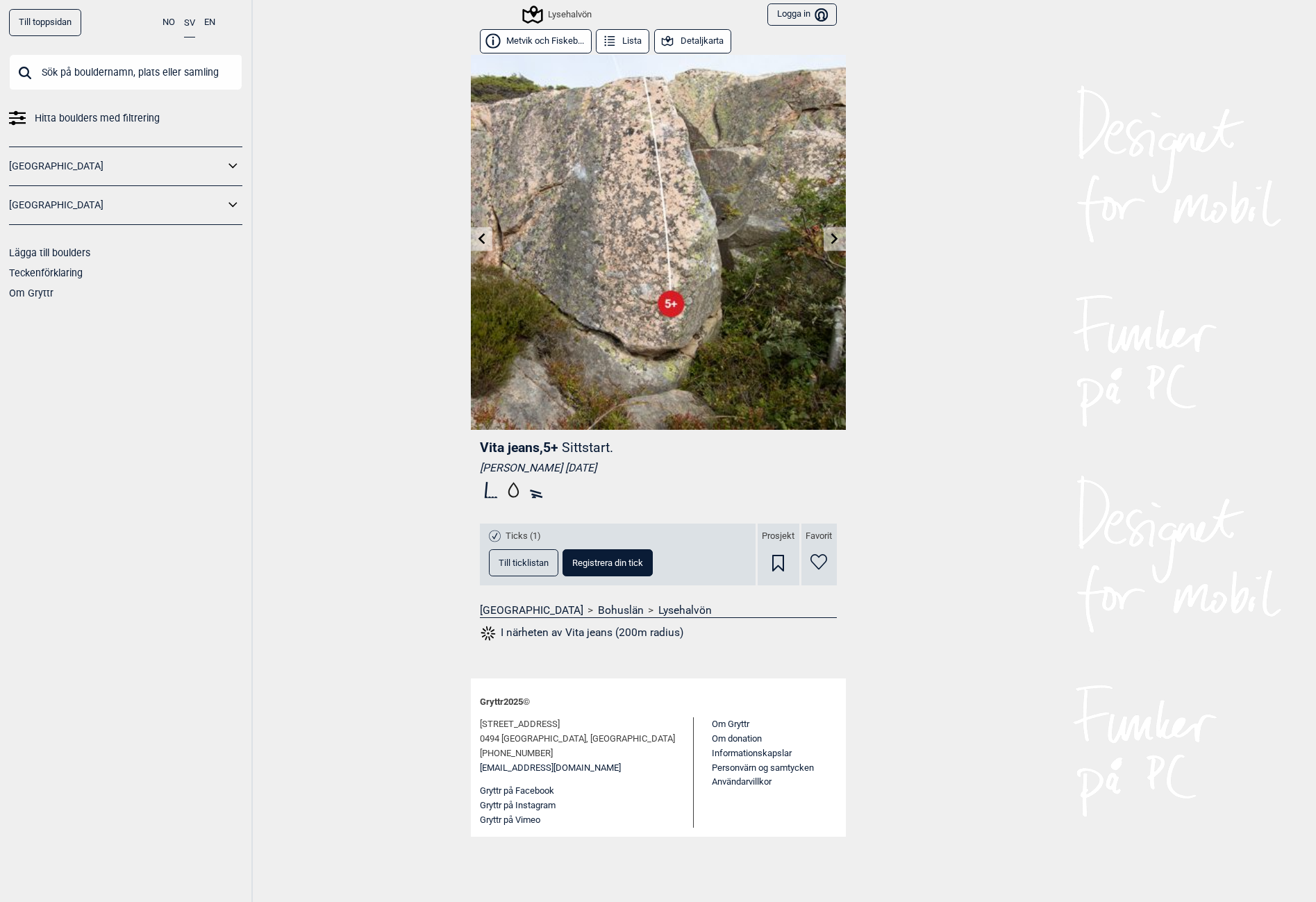
click at [832, 231] on link at bounding box center [834, 239] width 21 height 23
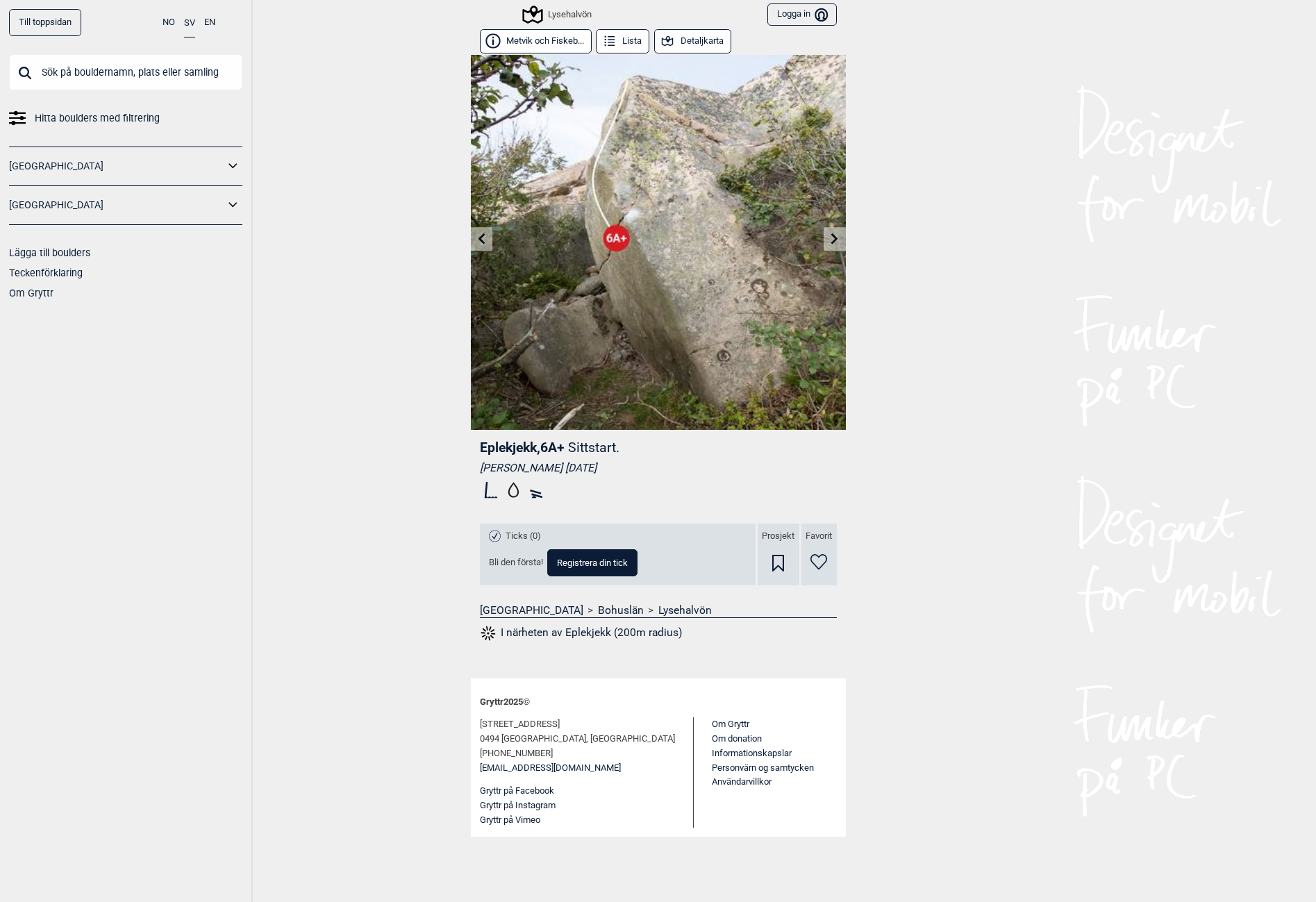
click at [832, 231] on link at bounding box center [834, 239] width 21 height 23
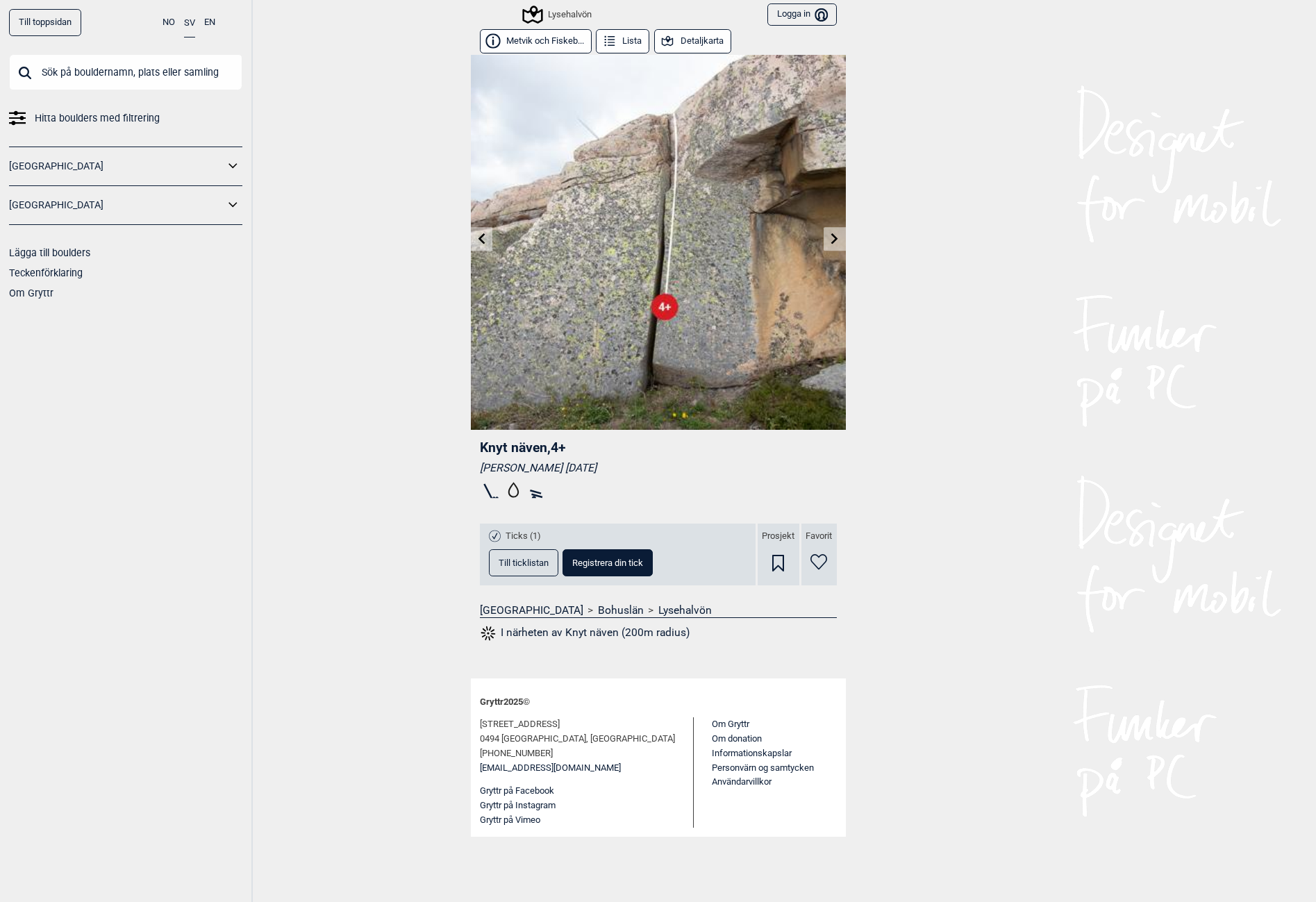
click at [832, 231] on link at bounding box center [834, 239] width 21 height 23
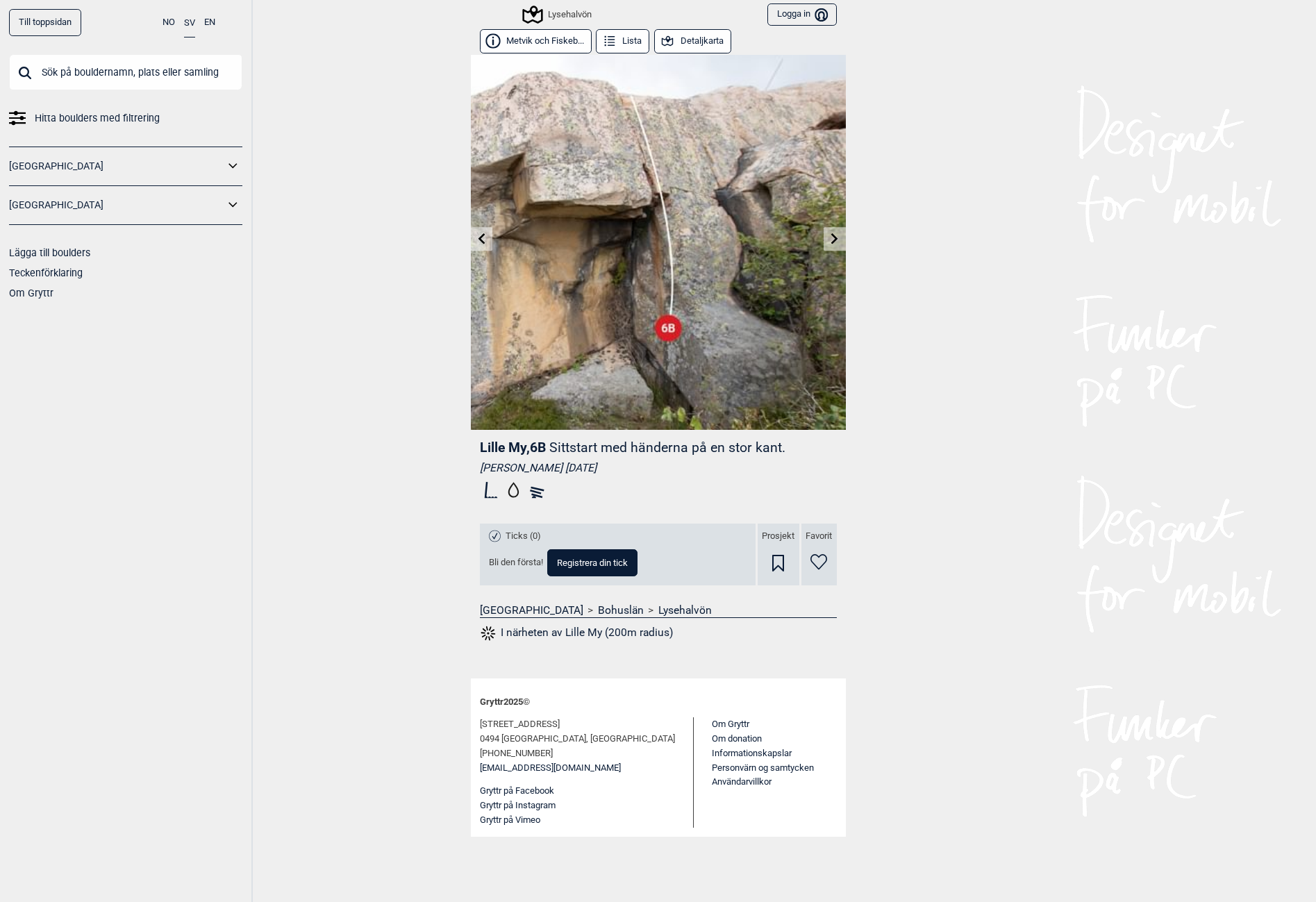
drag, startPoint x: 243, startPoint y: 765, endPoint x: 248, endPoint y: 759, distance: 7.8
click at [242, 765] on div "Till toppsidan NO SV EN Hitta boulders med filtrering [GEOGRAPHIC_DATA] [GEOGRA…" at bounding box center [126, 451] width 253 height 902
click at [833, 240] on icon at bounding box center [834, 237] width 11 height 11
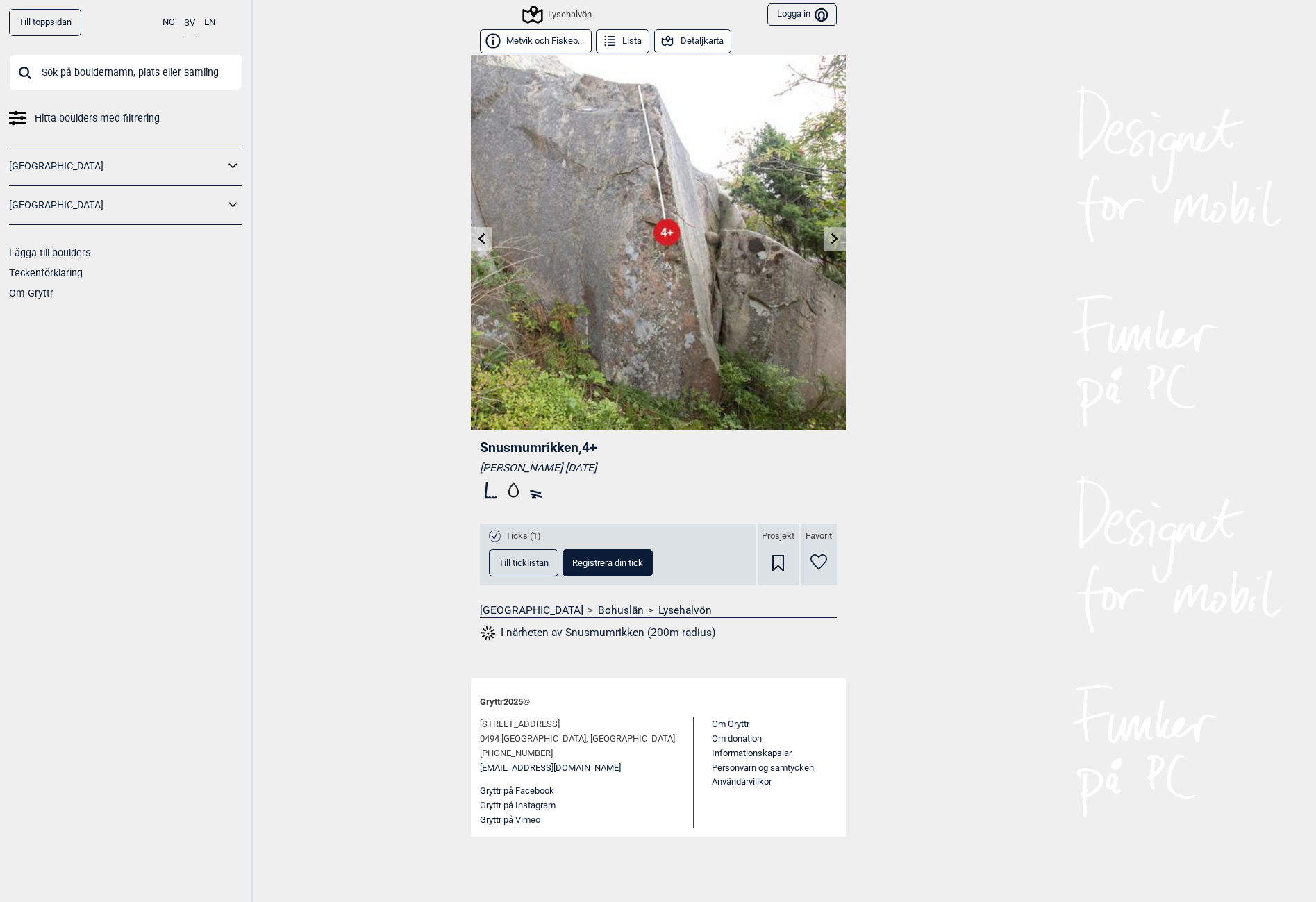
click at [833, 240] on icon at bounding box center [834, 237] width 11 height 11
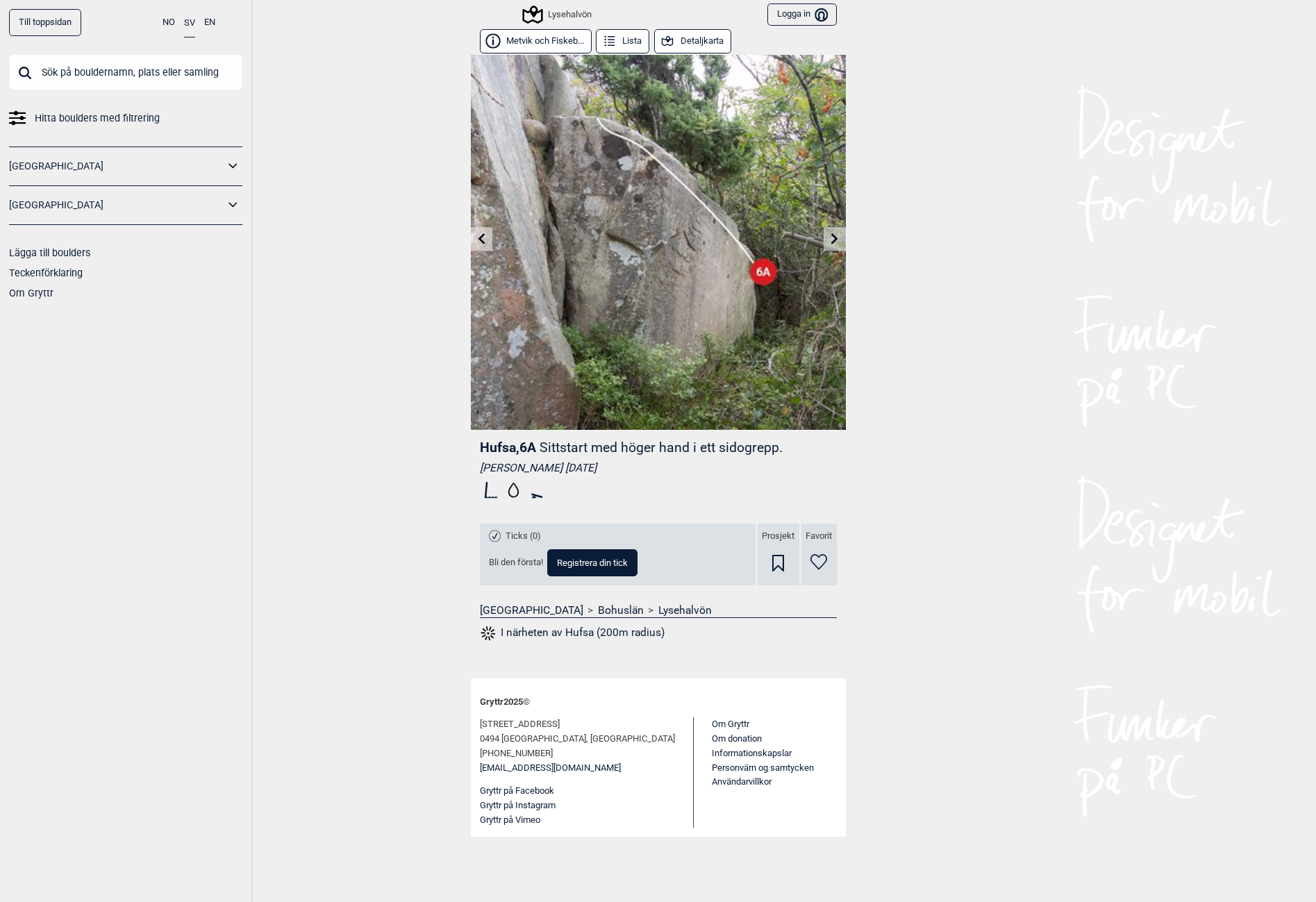
click at [833, 240] on icon at bounding box center [834, 237] width 11 height 11
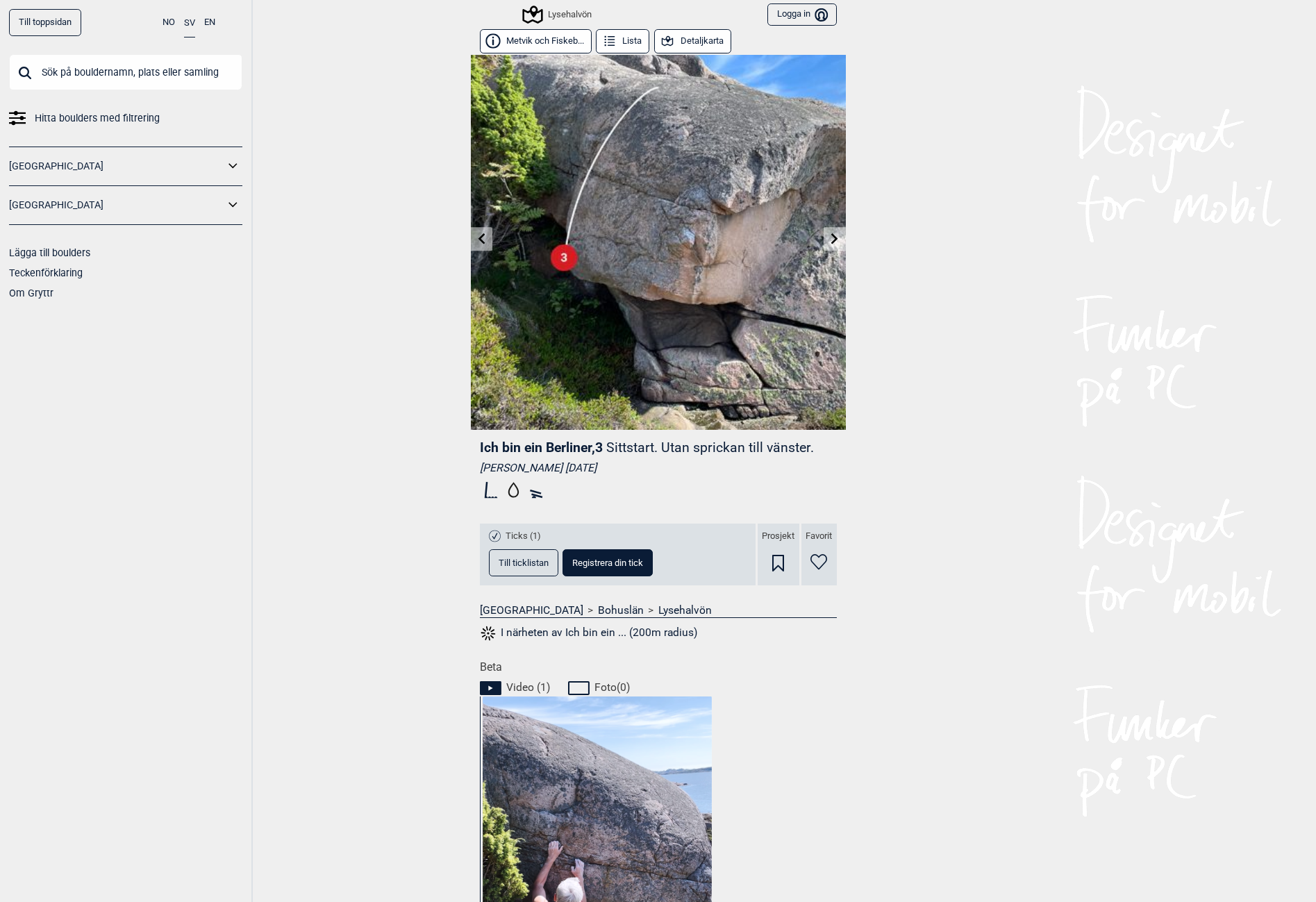
click at [833, 240] on icon at bounding box center [834, 237] width 11 height 11
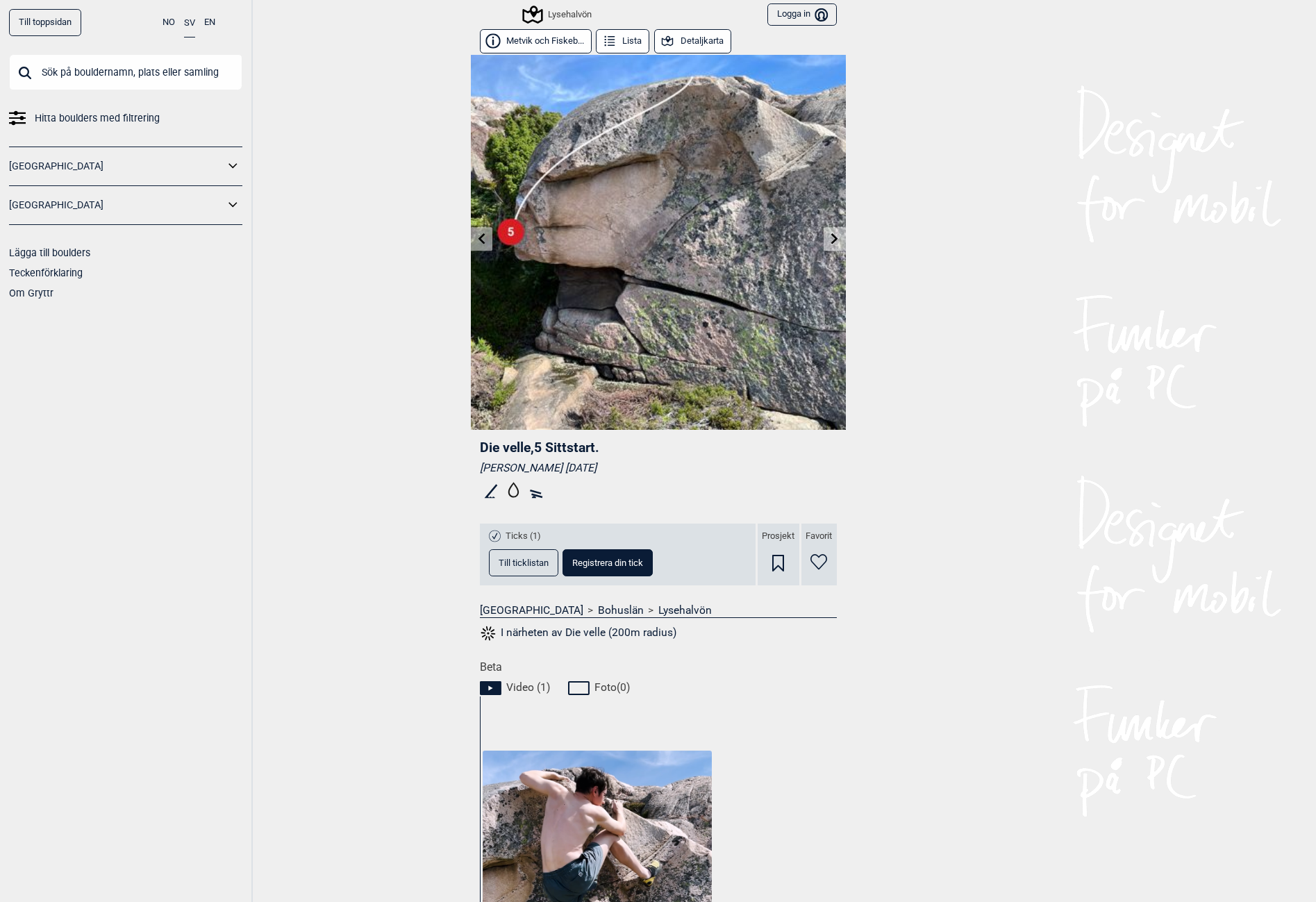
click at [833, 240] on icon at bounding box center [834, 237] width 11 height 11
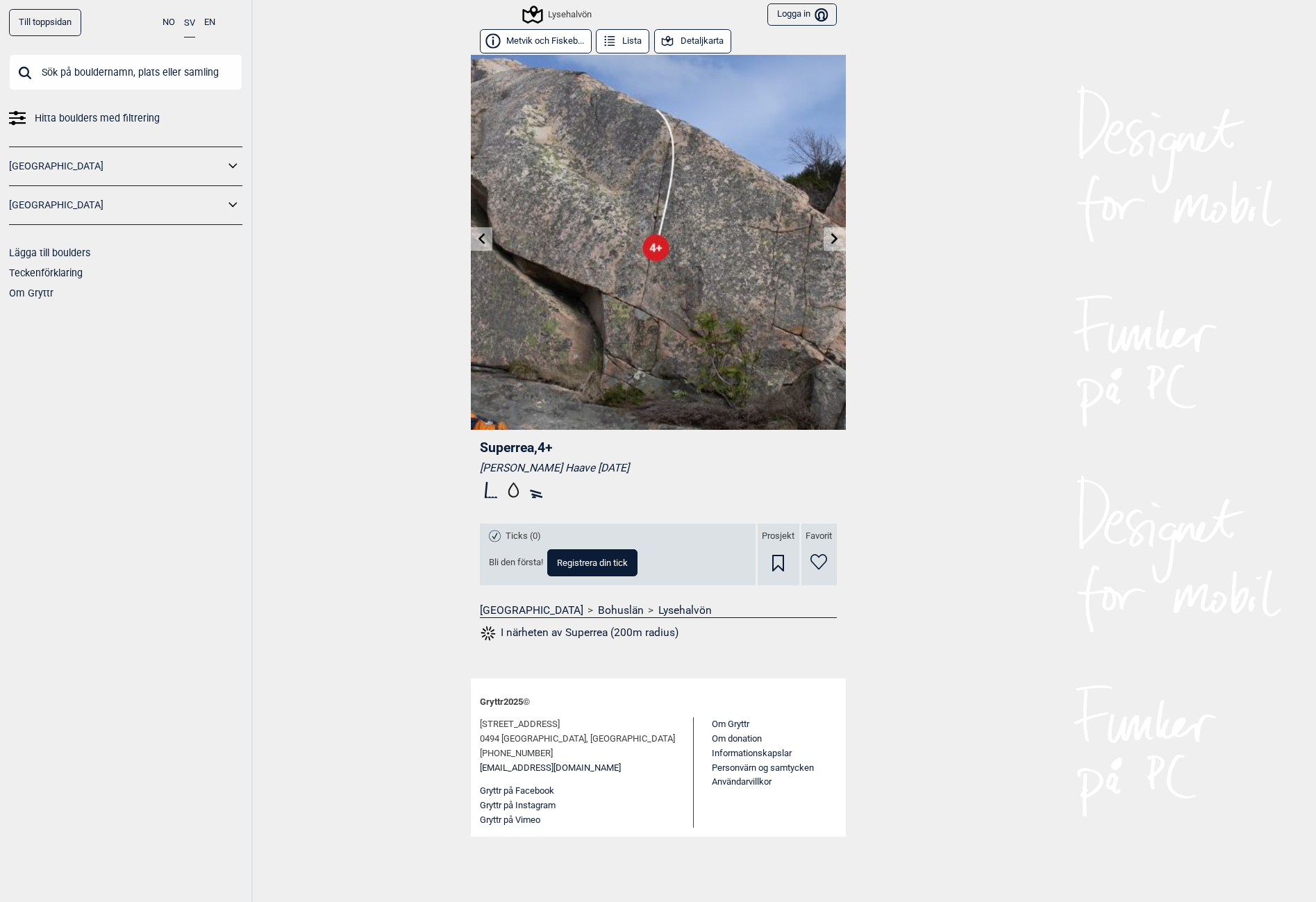
click at [833, 240] on icon at bounding box center [834, 237] width 11 height 11
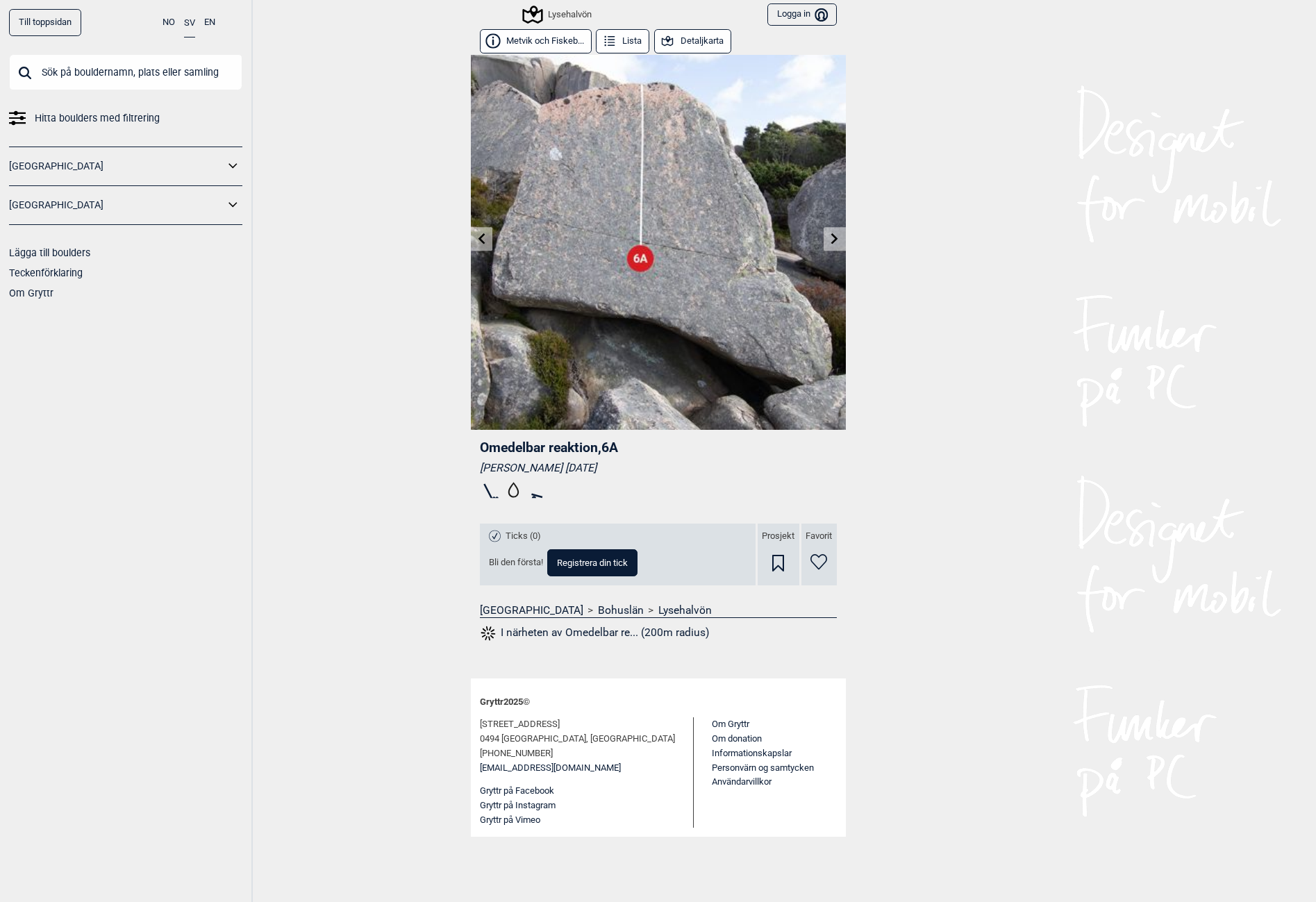
click at [833, 240] on icon at bounding box center [834, 237] width 11 height 11
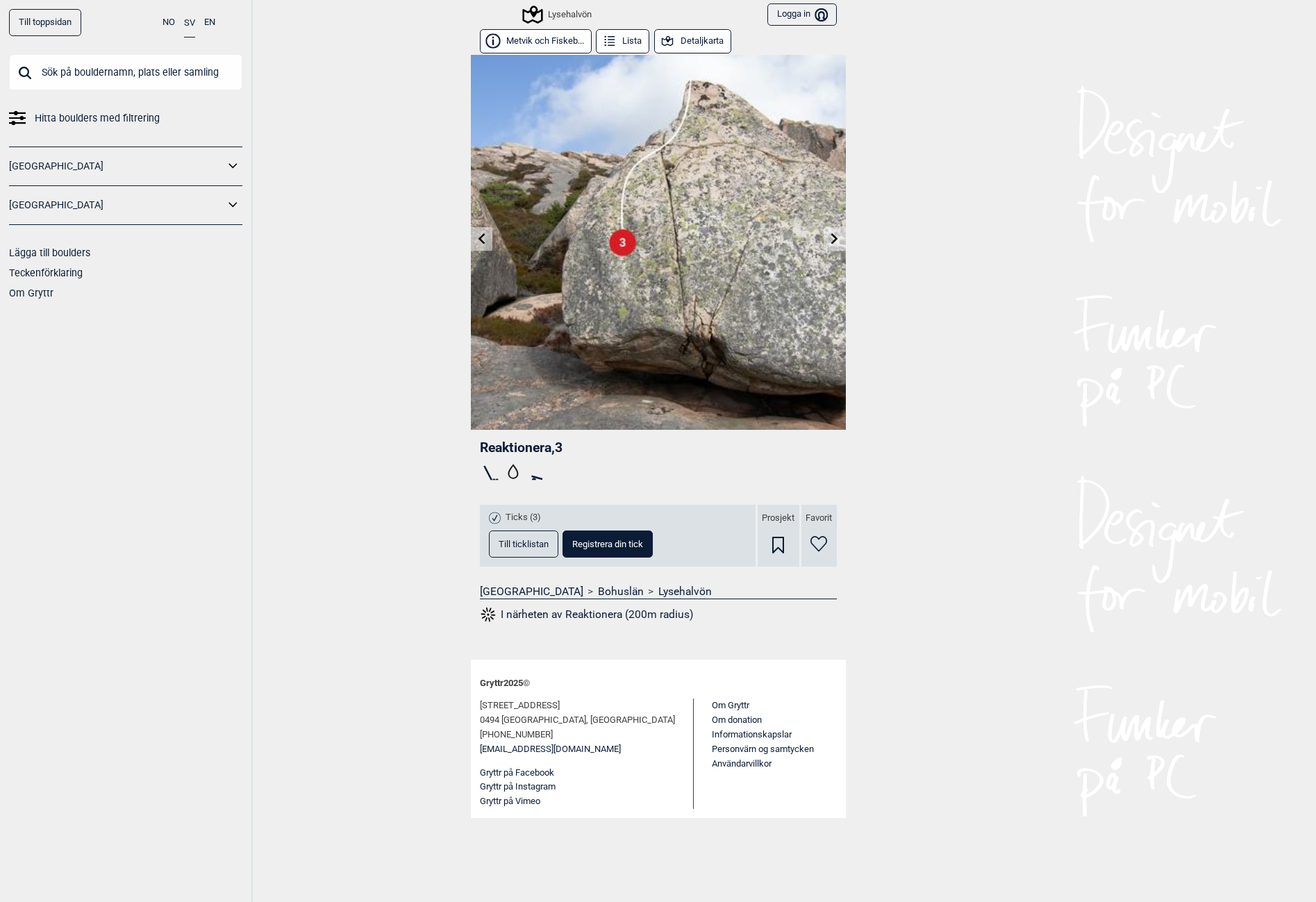
click at [833, 240] on icon at bounding box center [834, 237] width 11 height 11
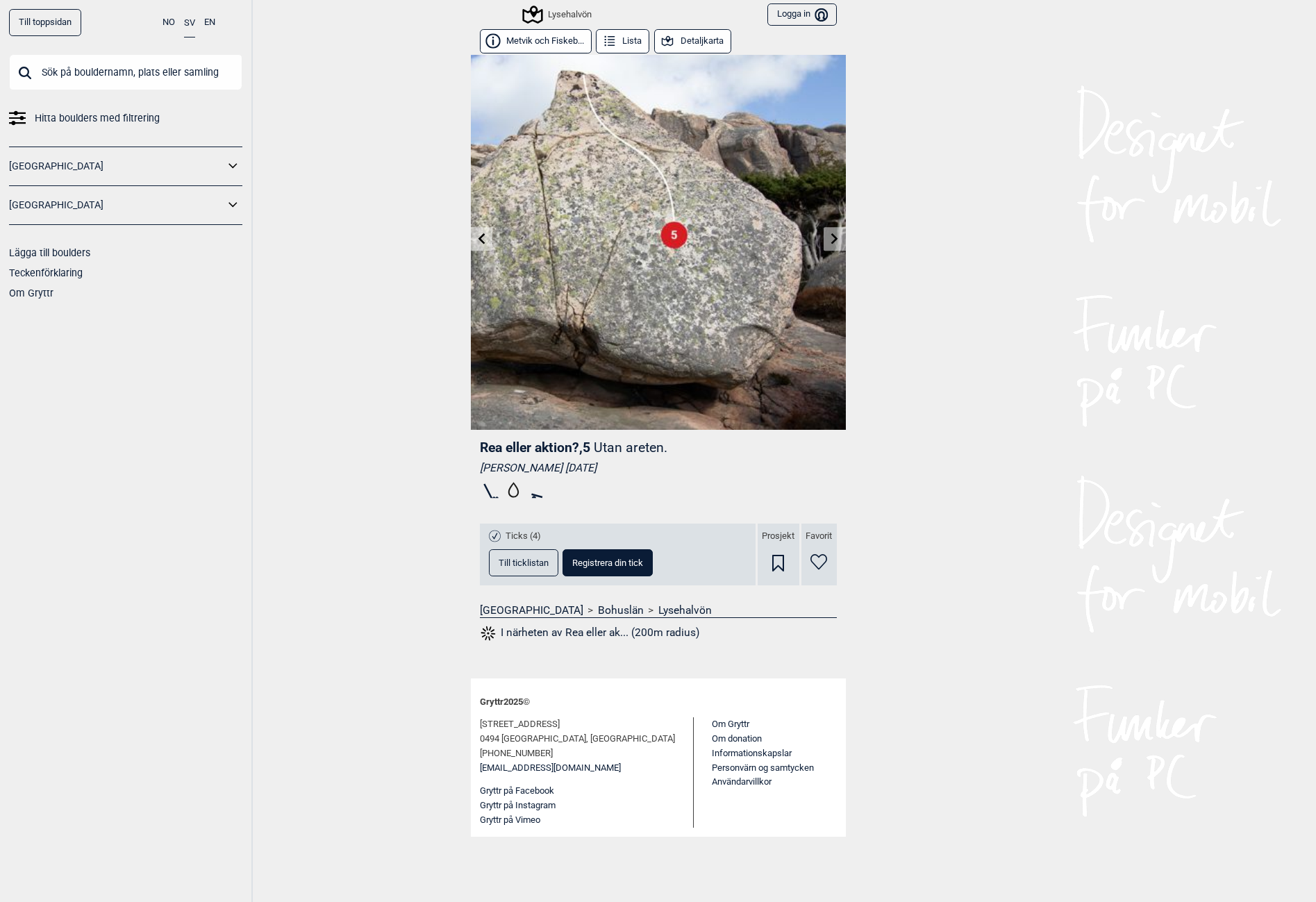
click at [833, 240] on icon at bounding box center [834, 237] width 11 height 11
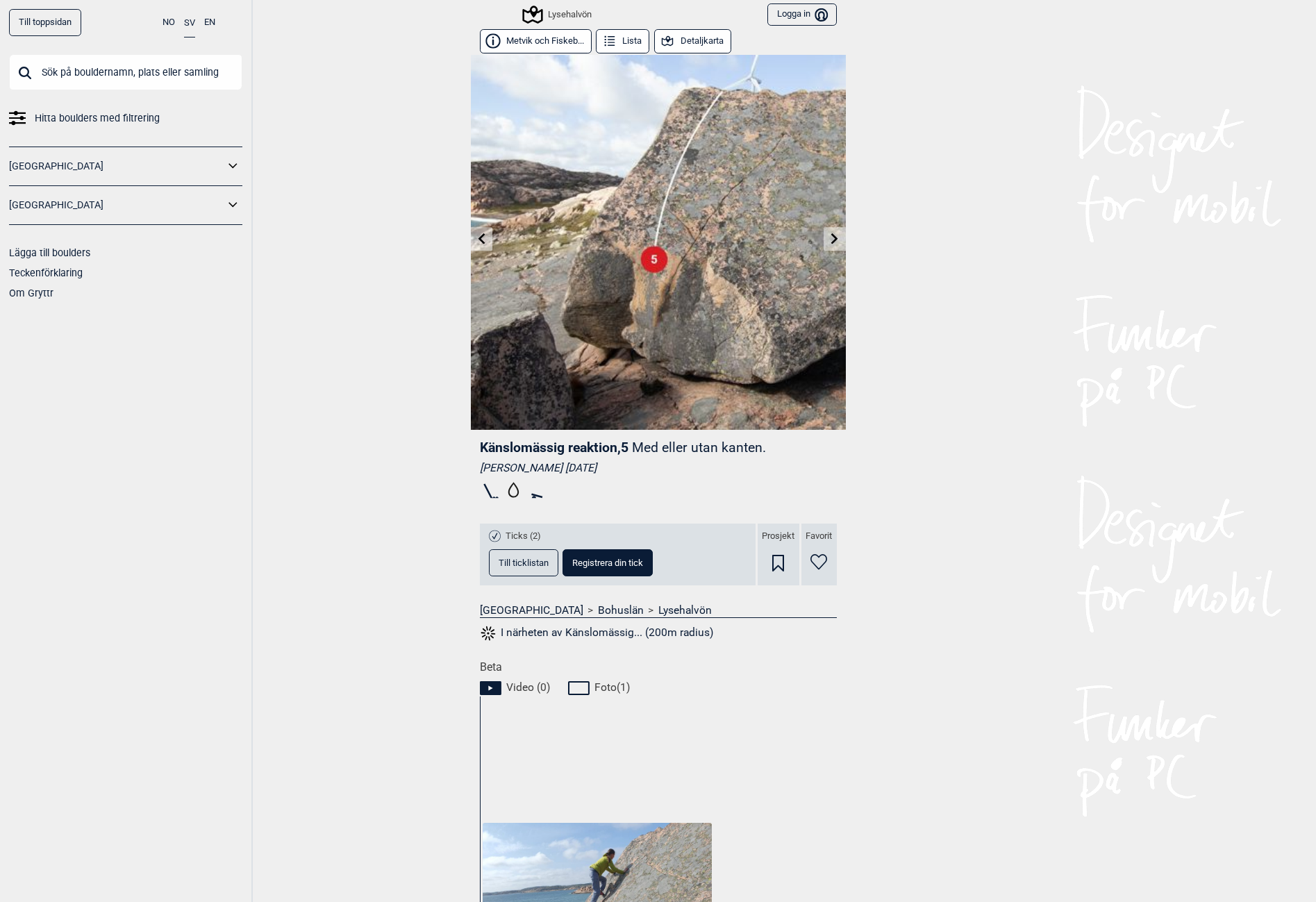
click at [833, 240] on icon at bounding box center [834, 237] width 11 height 11
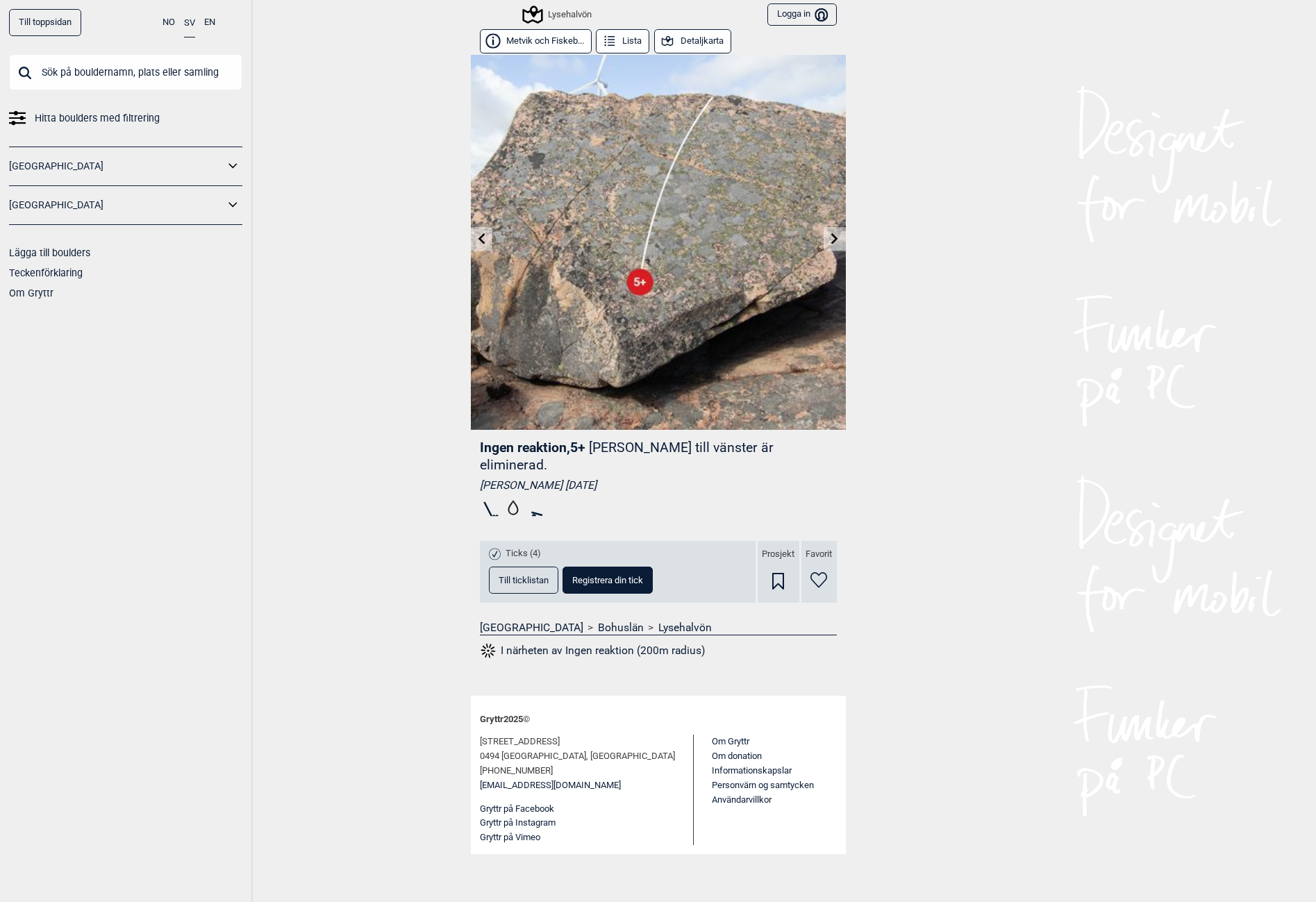
click at [833, 240] on icon at bounding box center [834, 237] width 11 height 11
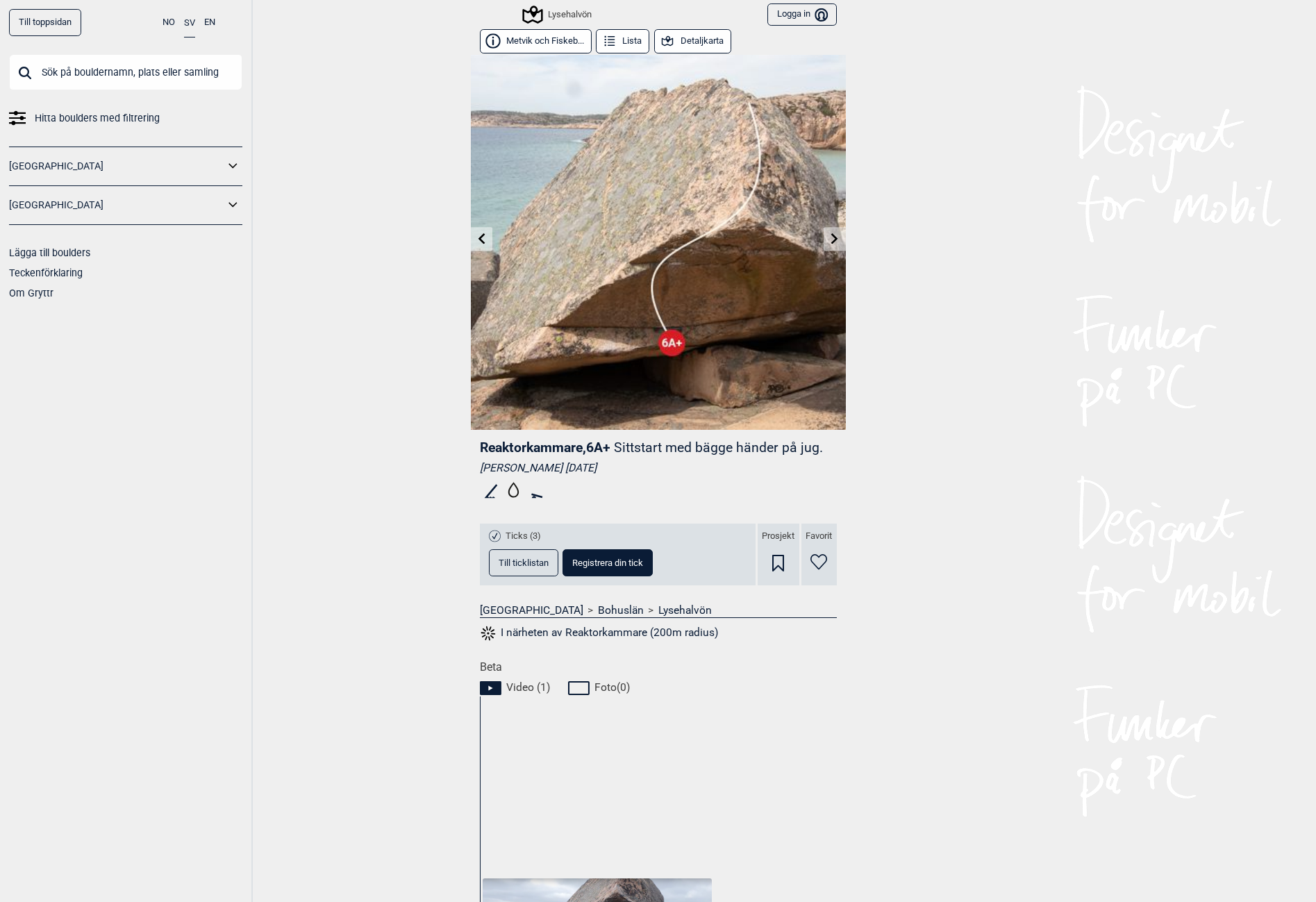
click at [833, 240] on icon at bounding box center [834, 237] width 11 height 11
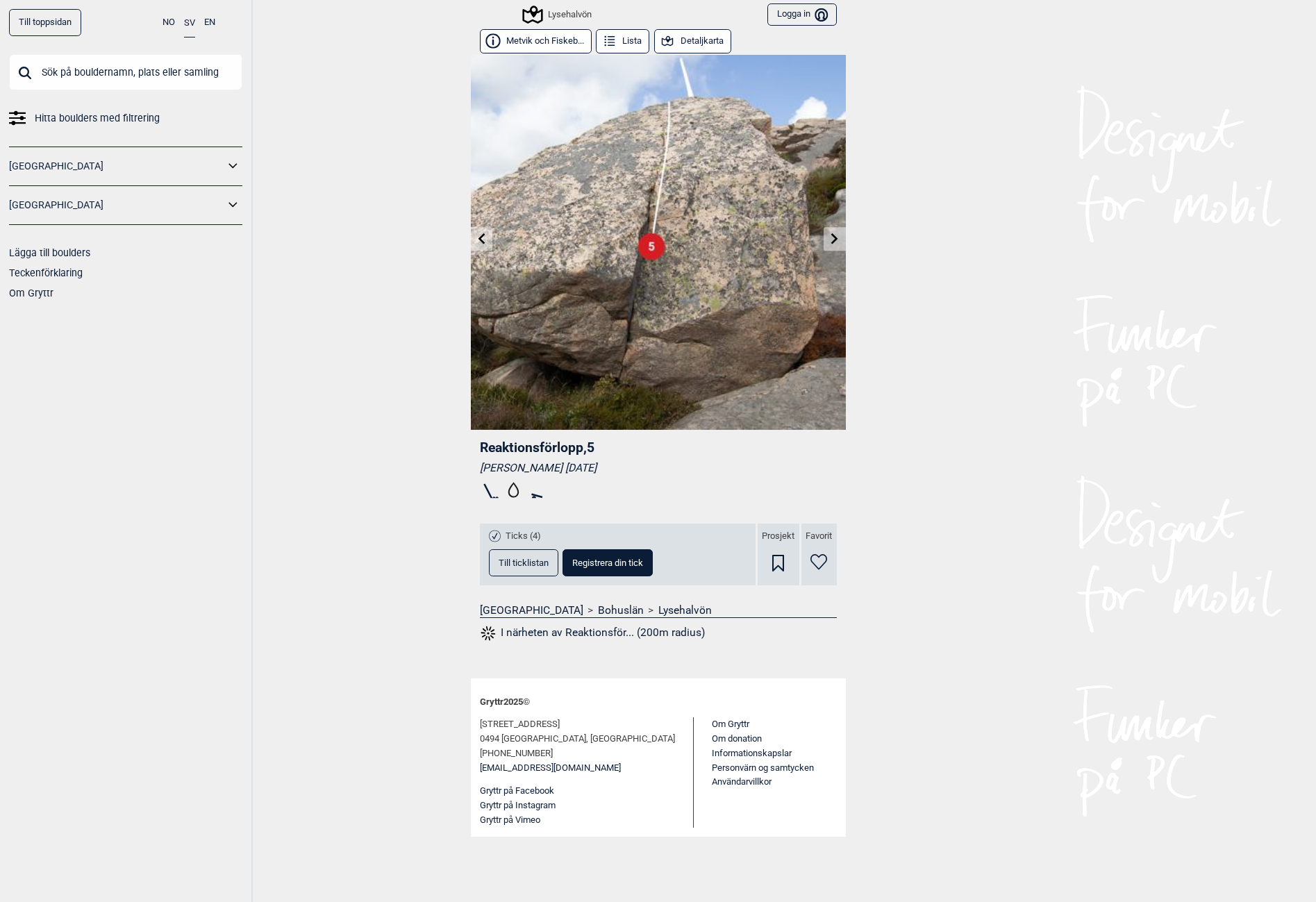
click at [833, 240] on icon at bounding box center [834, 237] width 11 height 11
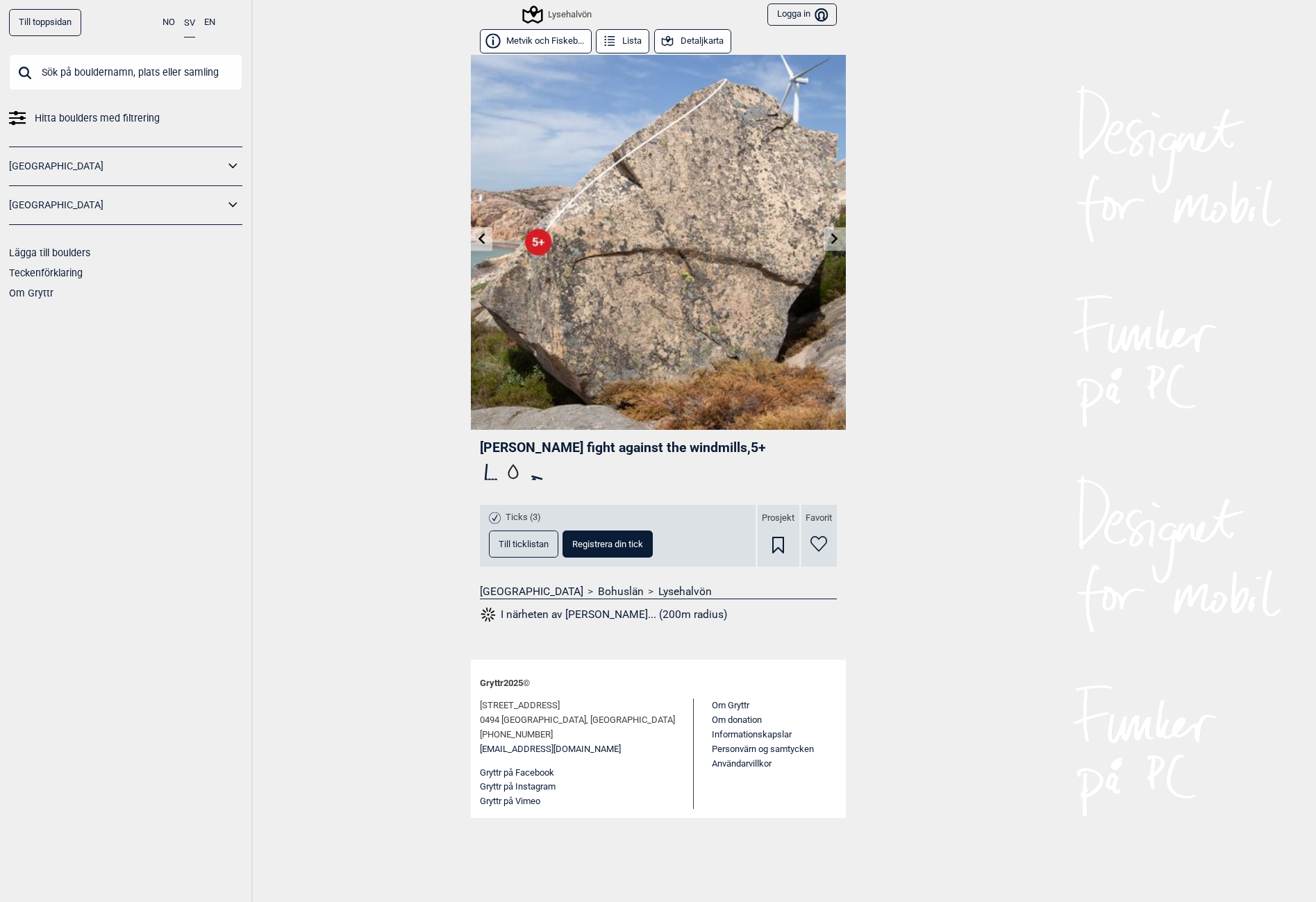
click at [833, 240] on icon at bounding box center [834, 237] width 11 height 11
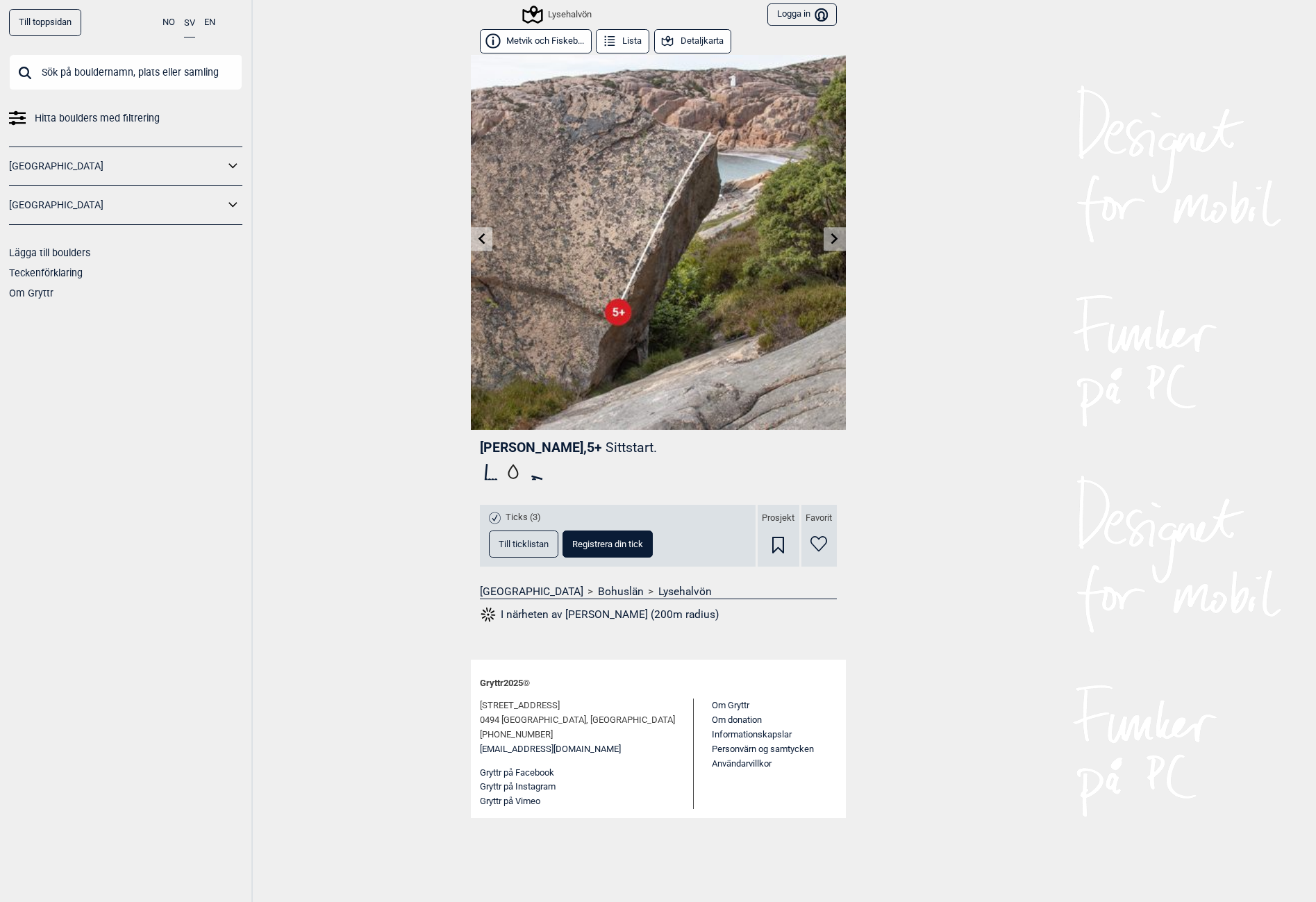
click at [833, 240] on icon at bounding box center [834, 237] width 11 height 11
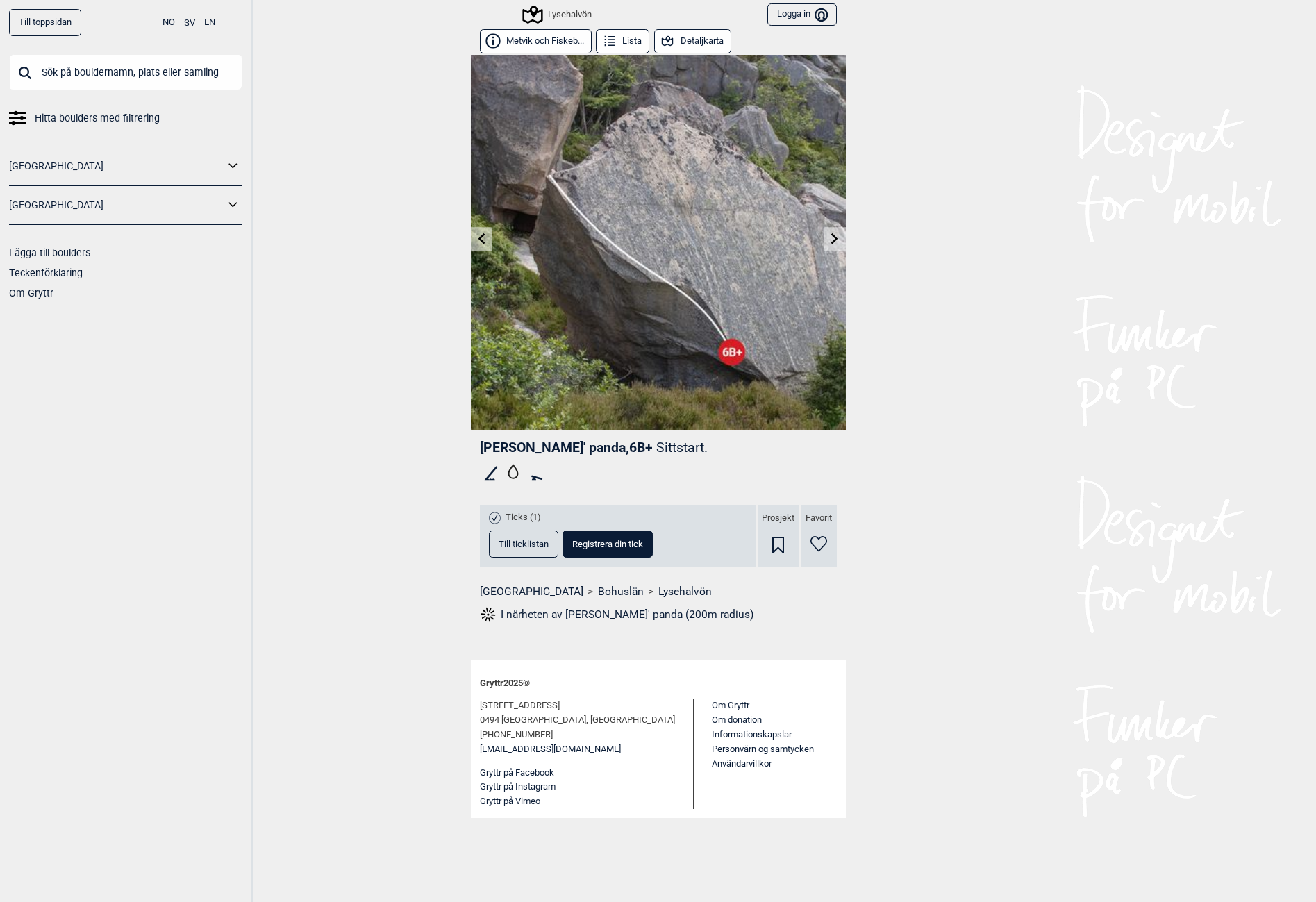
click at [833, 240] on icon at bounding box center [834, 237] width 11 height 11
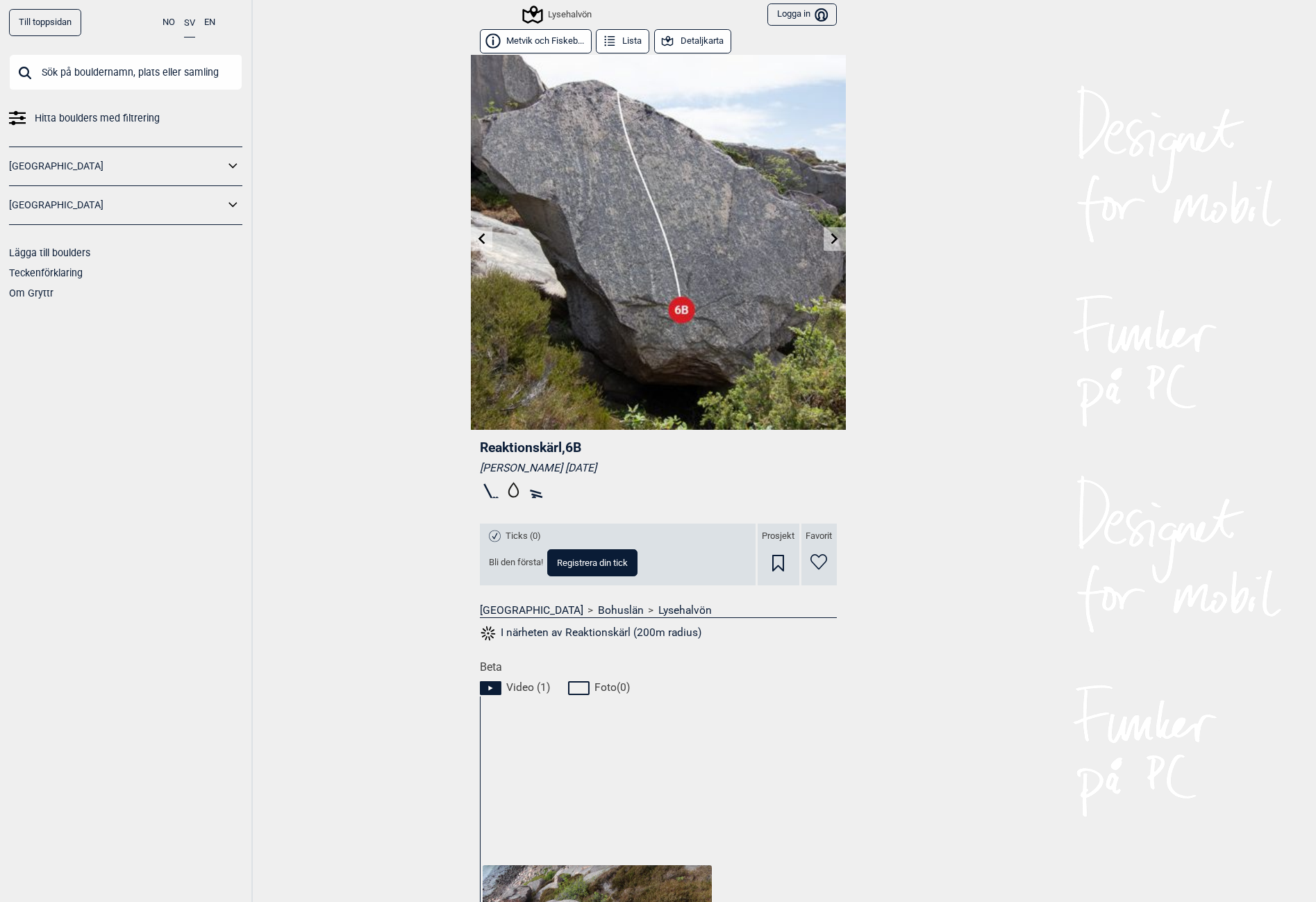
click at [833, 240] on icon at bounding box center [834, 237] width 11 height 11
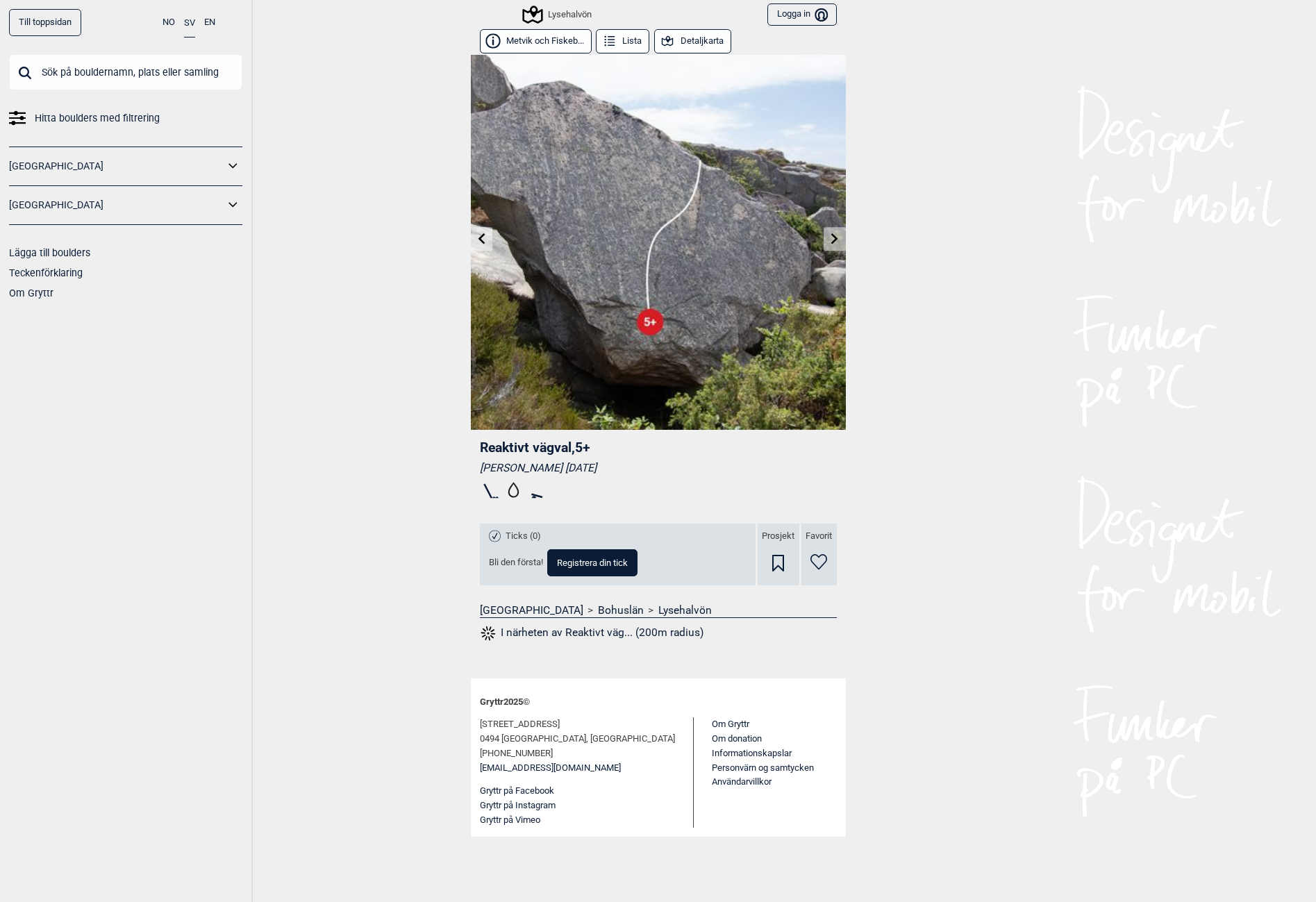
click at [833, 240] on icon at bounding box center [834, 237] width 11 height 11
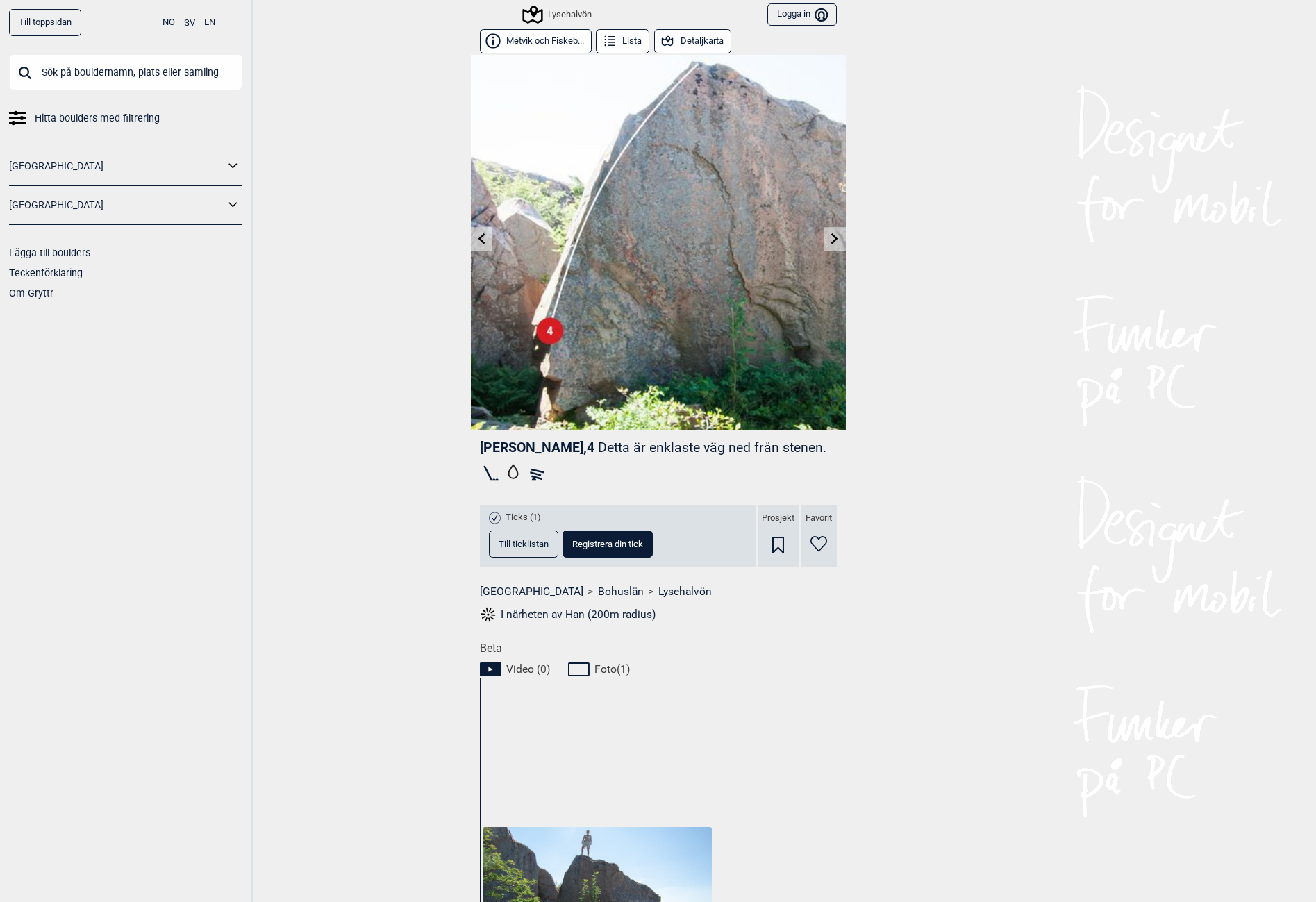
click at [833, 240] on icon at bounding box center [834, 237] width 11 height 11
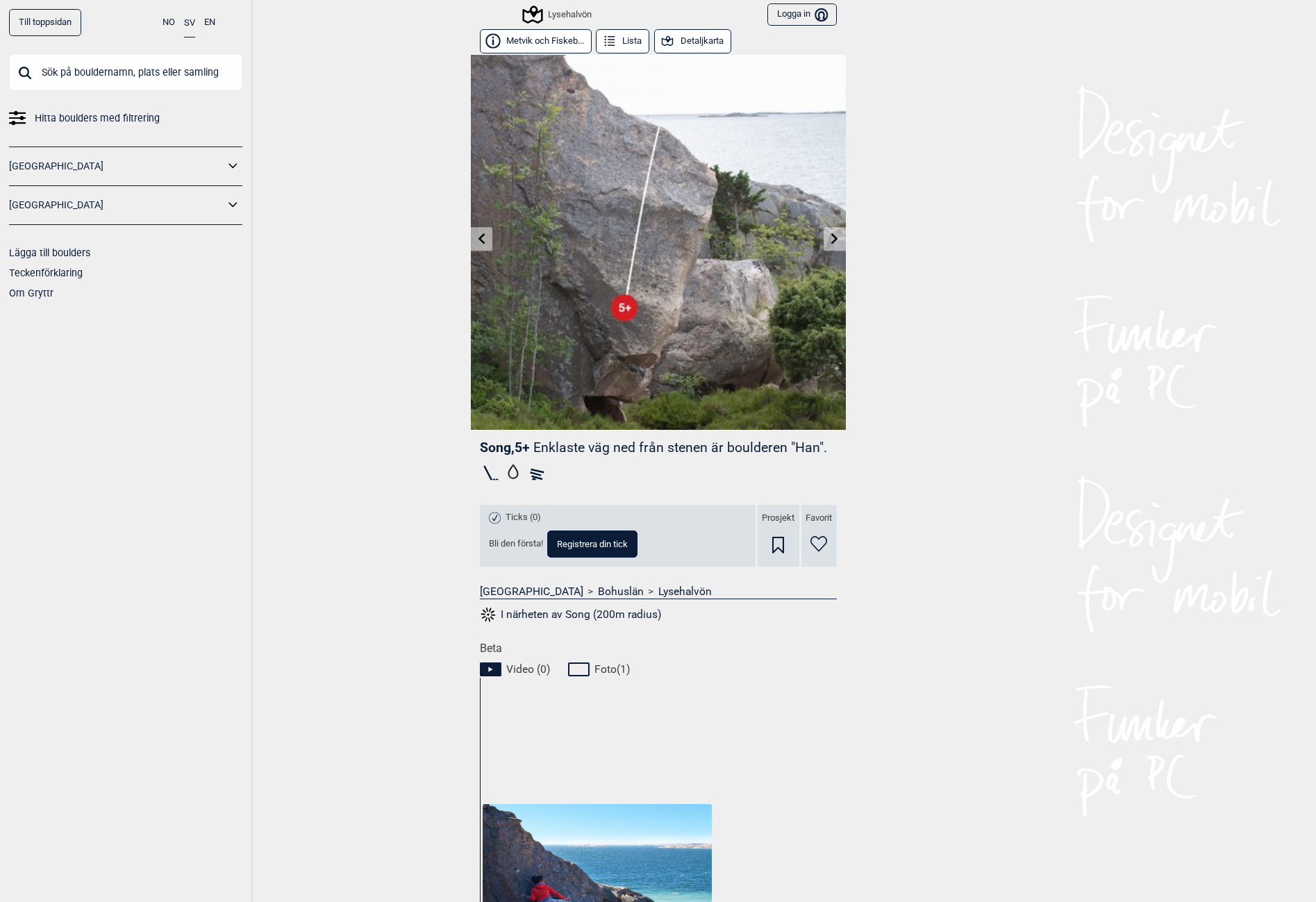
click at [833, 240] on icon at bounding box center [834, 237] width 11 height 11
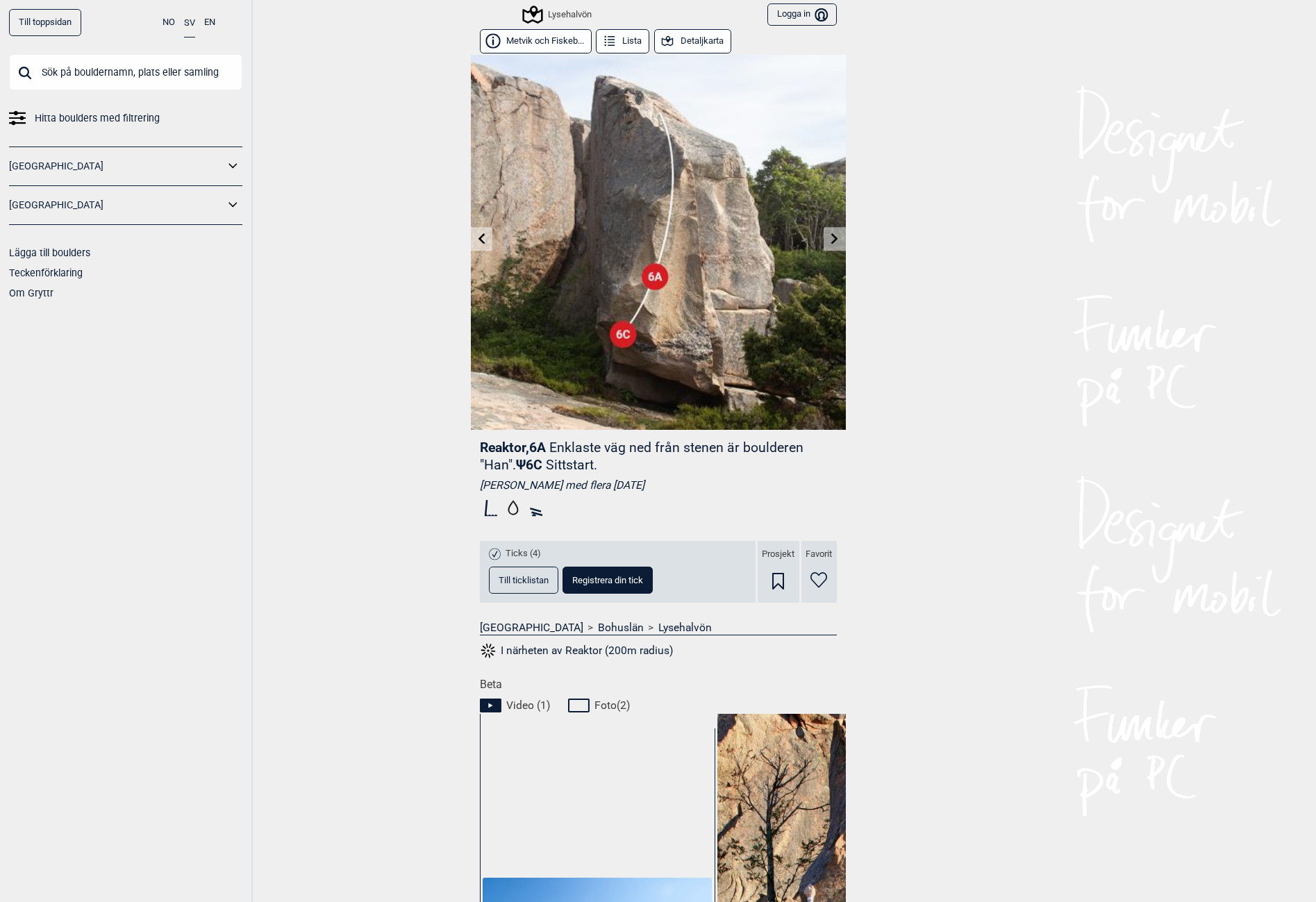
click at [833, 240] on icon at bounding box center [834, 237] width 11 height 11
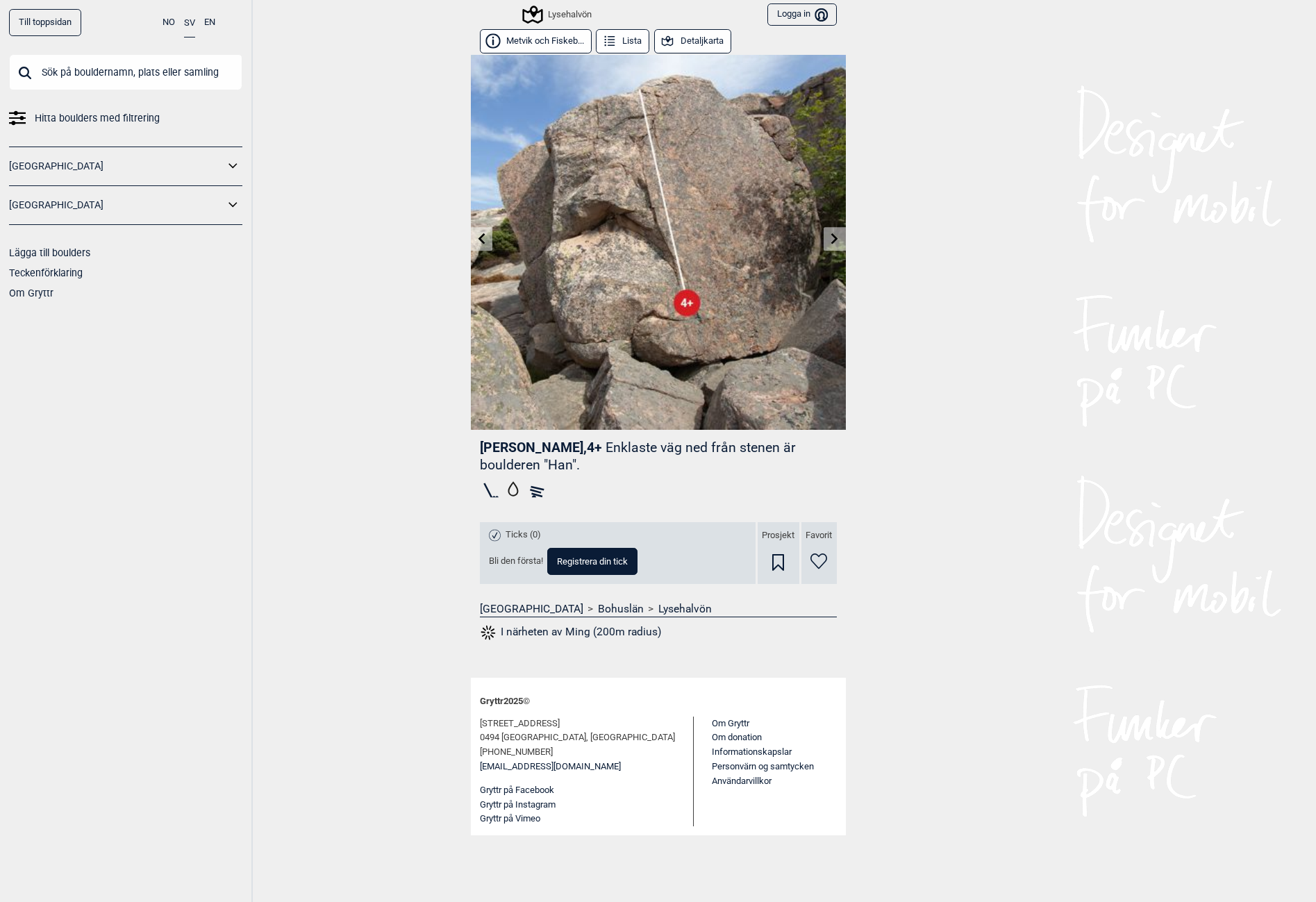
click at [833, 240] on icon at bounding box center [834, 237] width 11 height 11
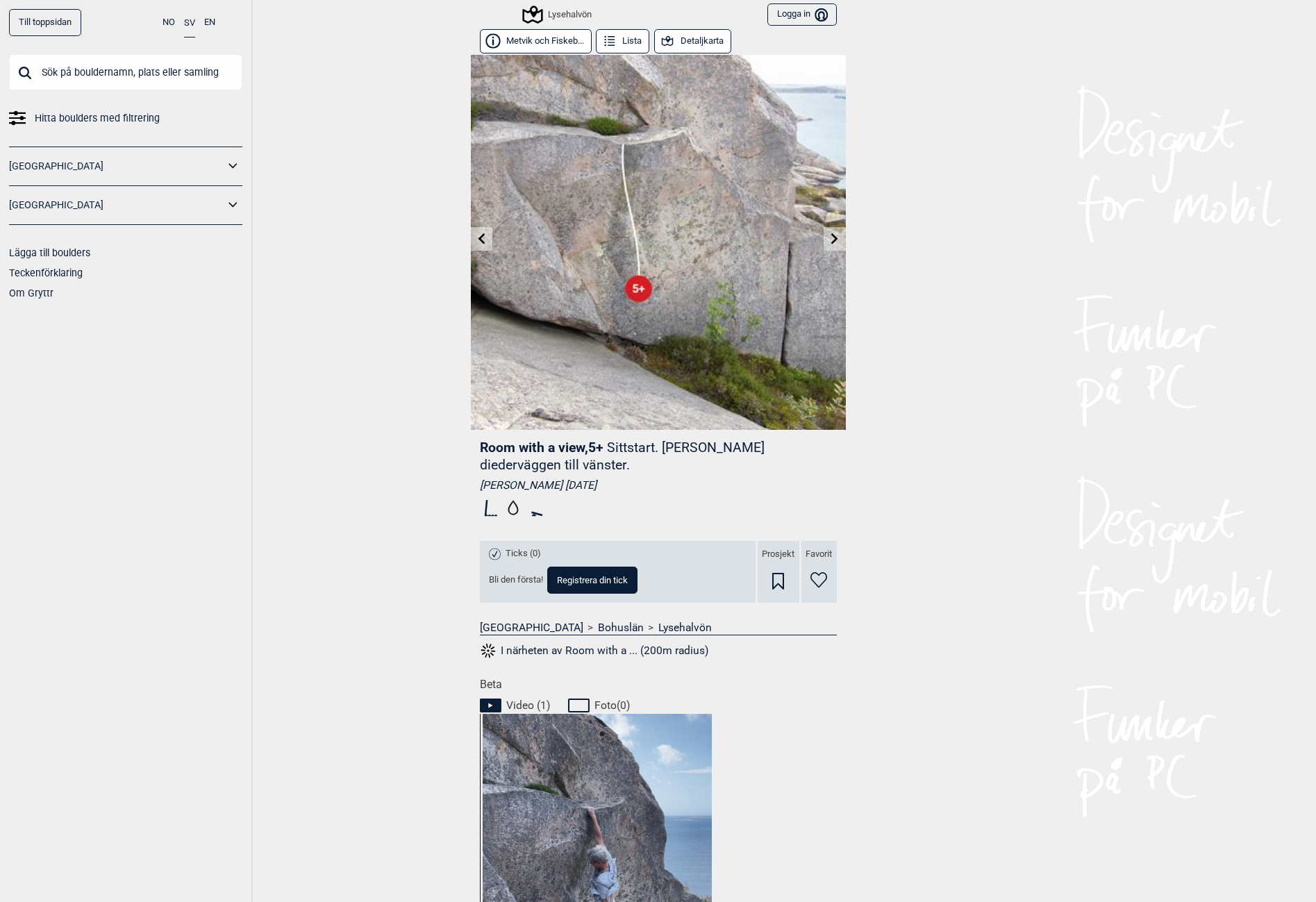
click at [833, 240] on icon at bounding box center [834, 237] width 11 height 11
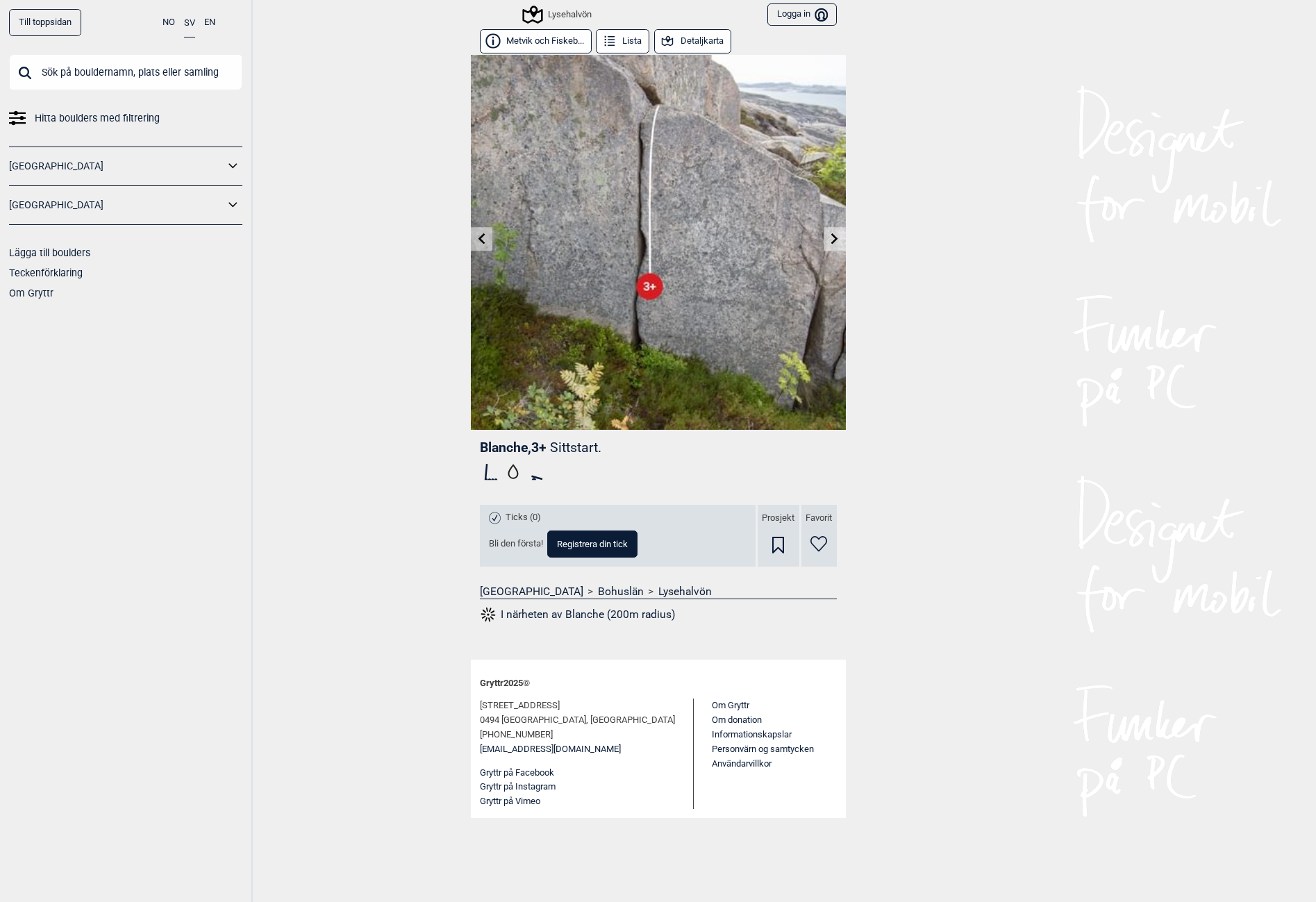
click at [839, 239] on link at bounding box center [834, 239] width 21 height 23
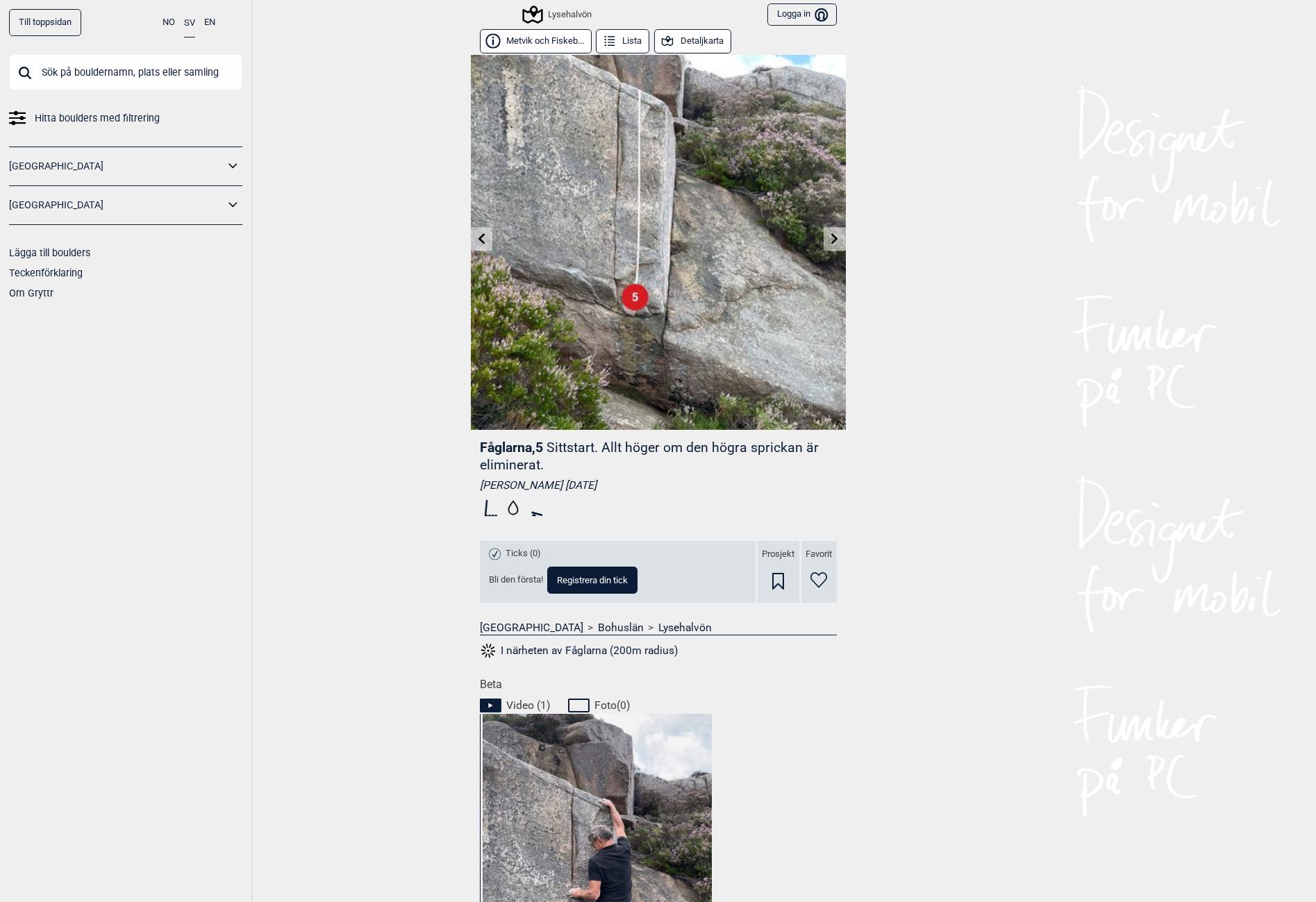
click at [834, 235] on icon at bounding box center [834, 237] width 11 height 11
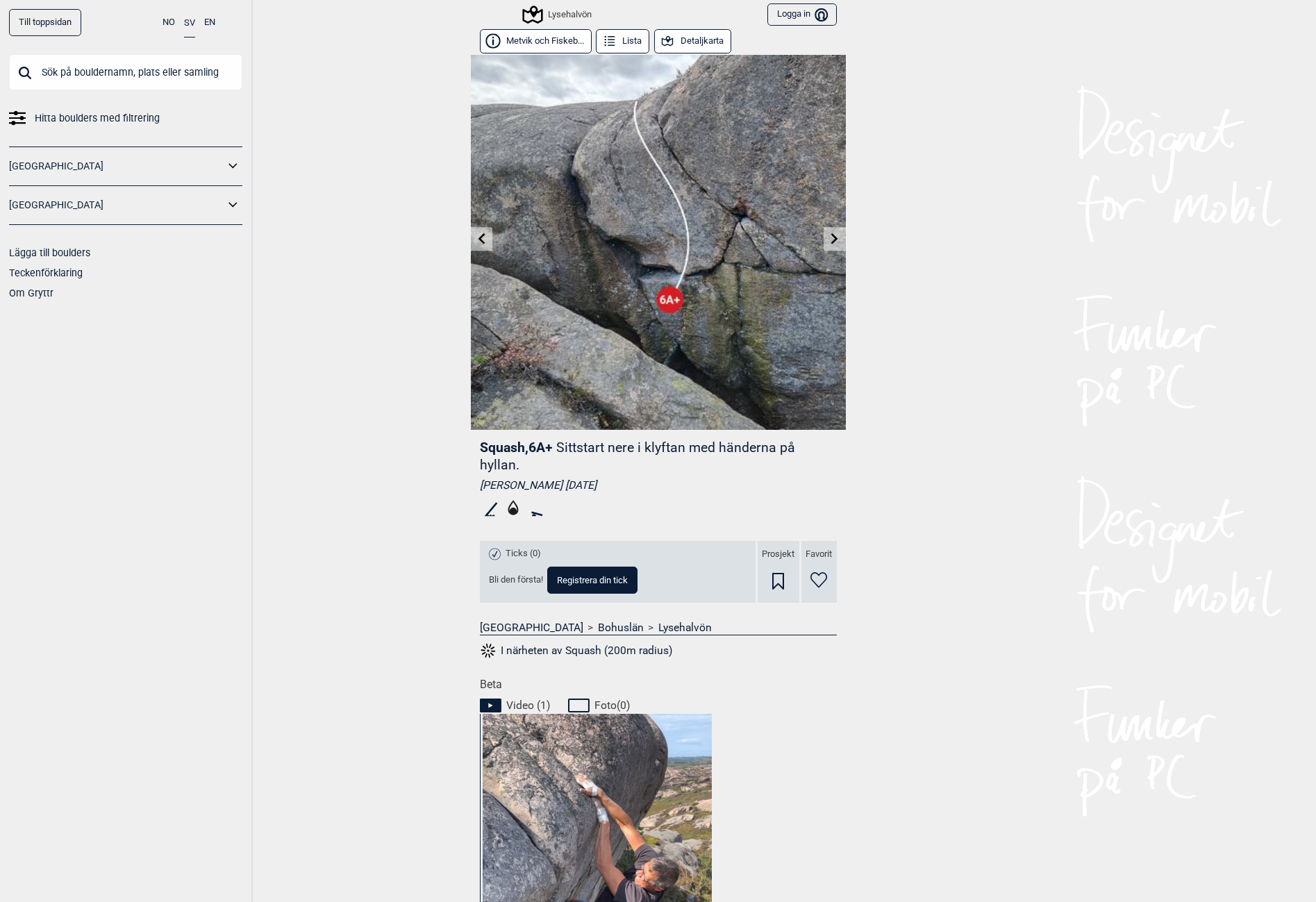
click at [831, 236] on icon at bounding box center [834, 237] width 11 height 11
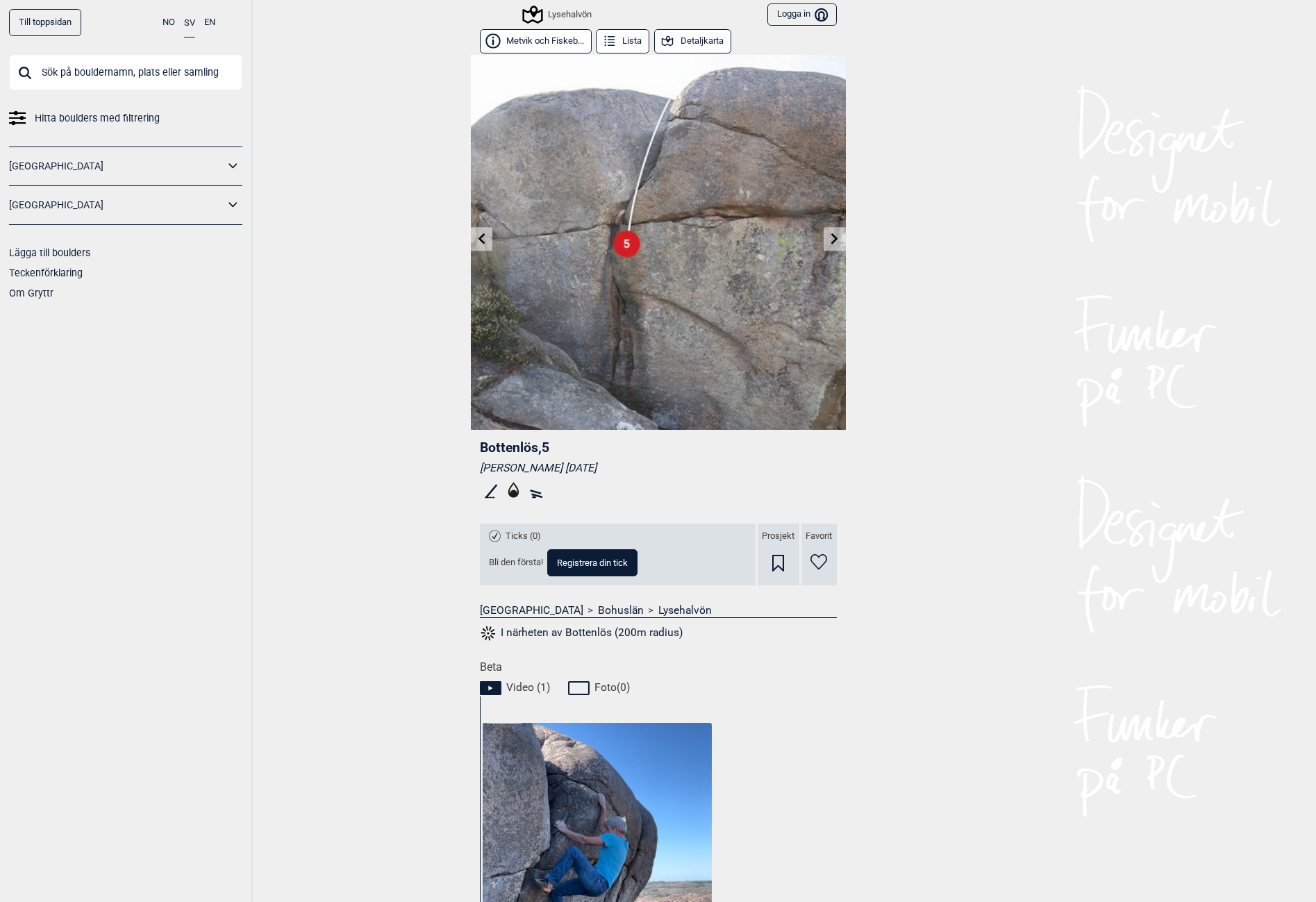
click at [831, 236] on icon at bounding box center [834, 237] width 11 height 11
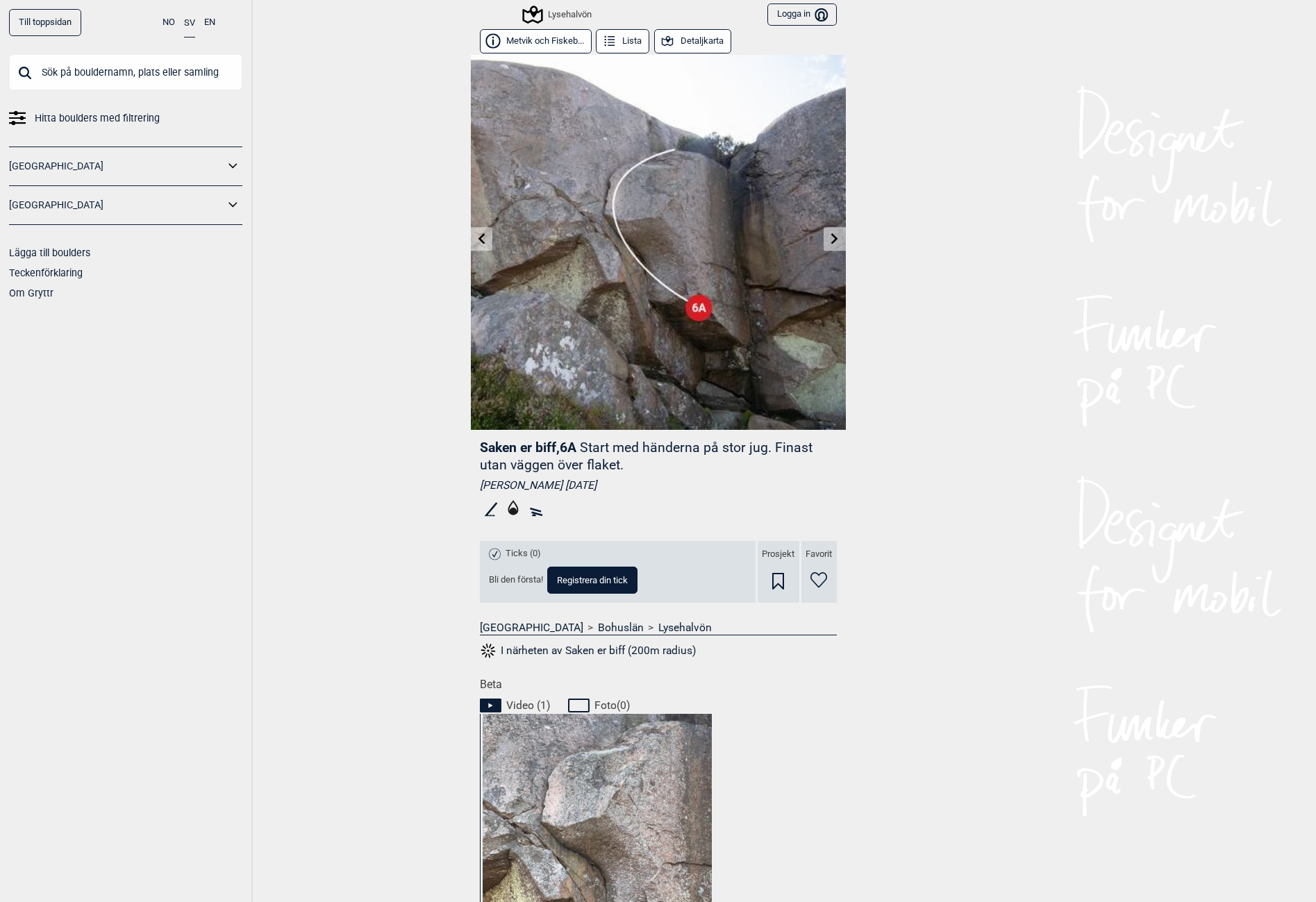
click at [383, 785] on div "Till toppsidan NO SV EN Hitta boulders med filtrering [GEOGRAPHIC_DATA] [GEOGRA…" at bounding box center [658, 451] width 1316 height 902
click at [832, 232] on icon at bounding box center [834, 237] width 11 height 11
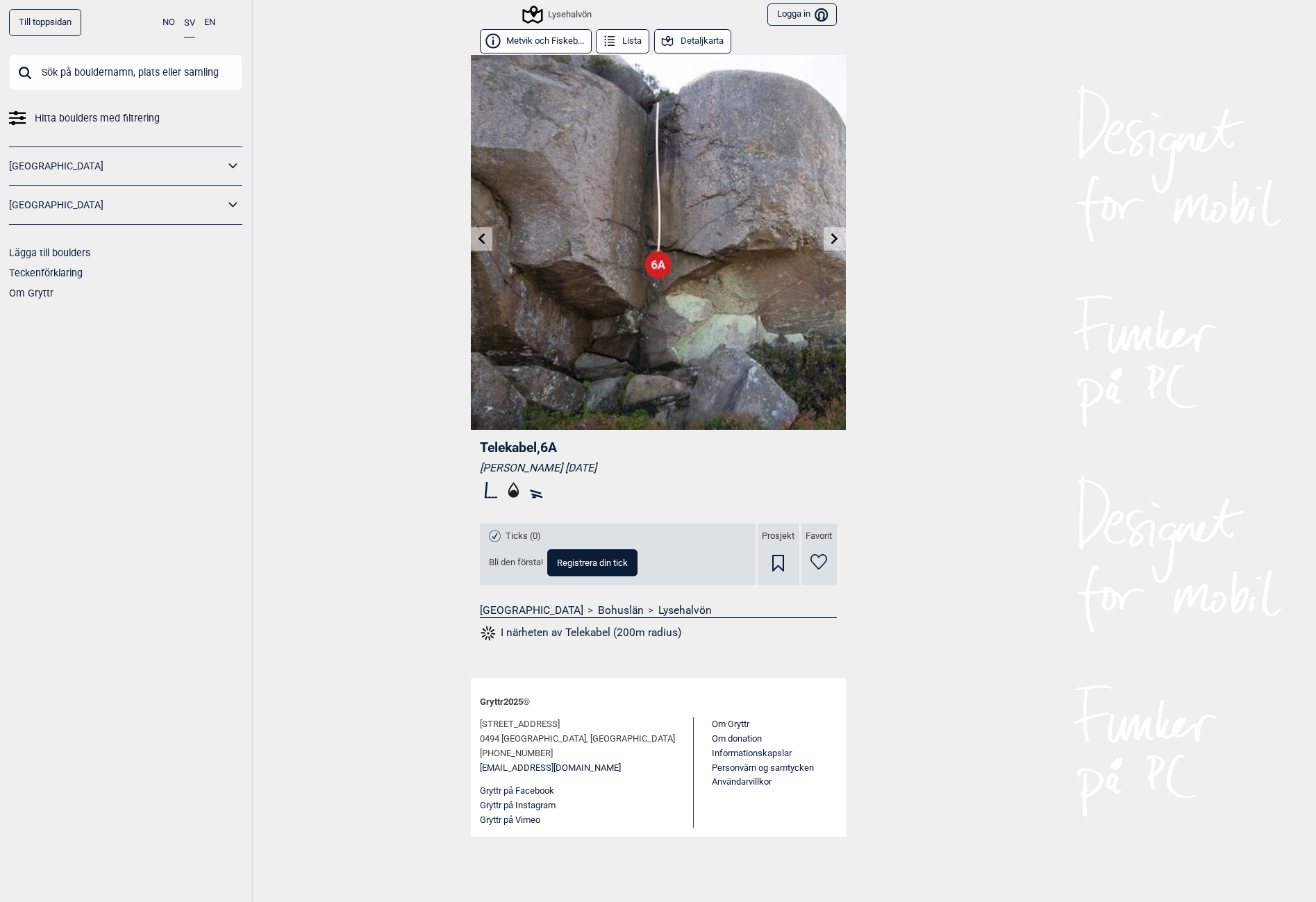
click at [842, 240] on link at bounding box center [834, 239] width 21 height 23
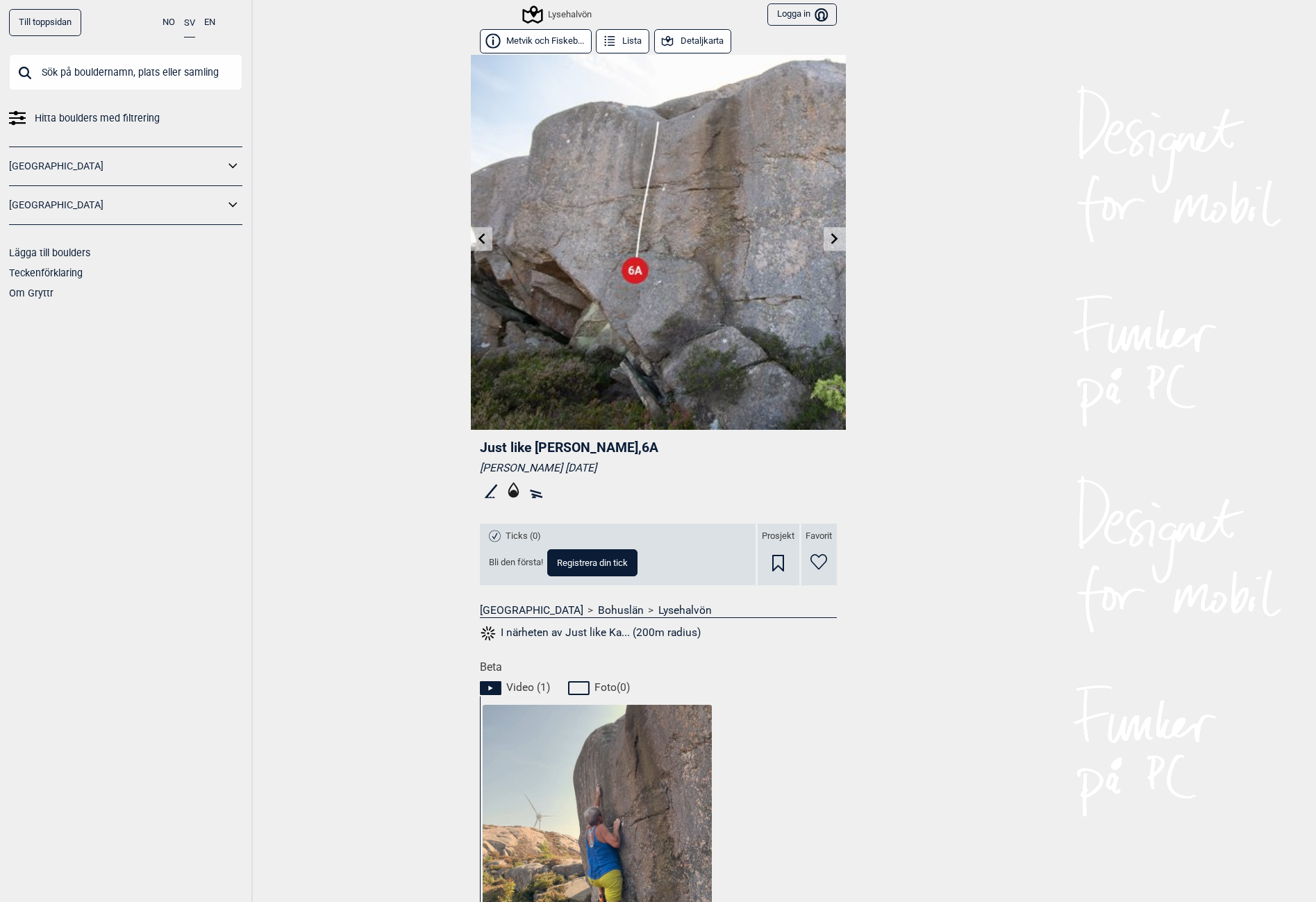
click at [833, 237] on icon at bounding box center [834, 237] width 11 height 11
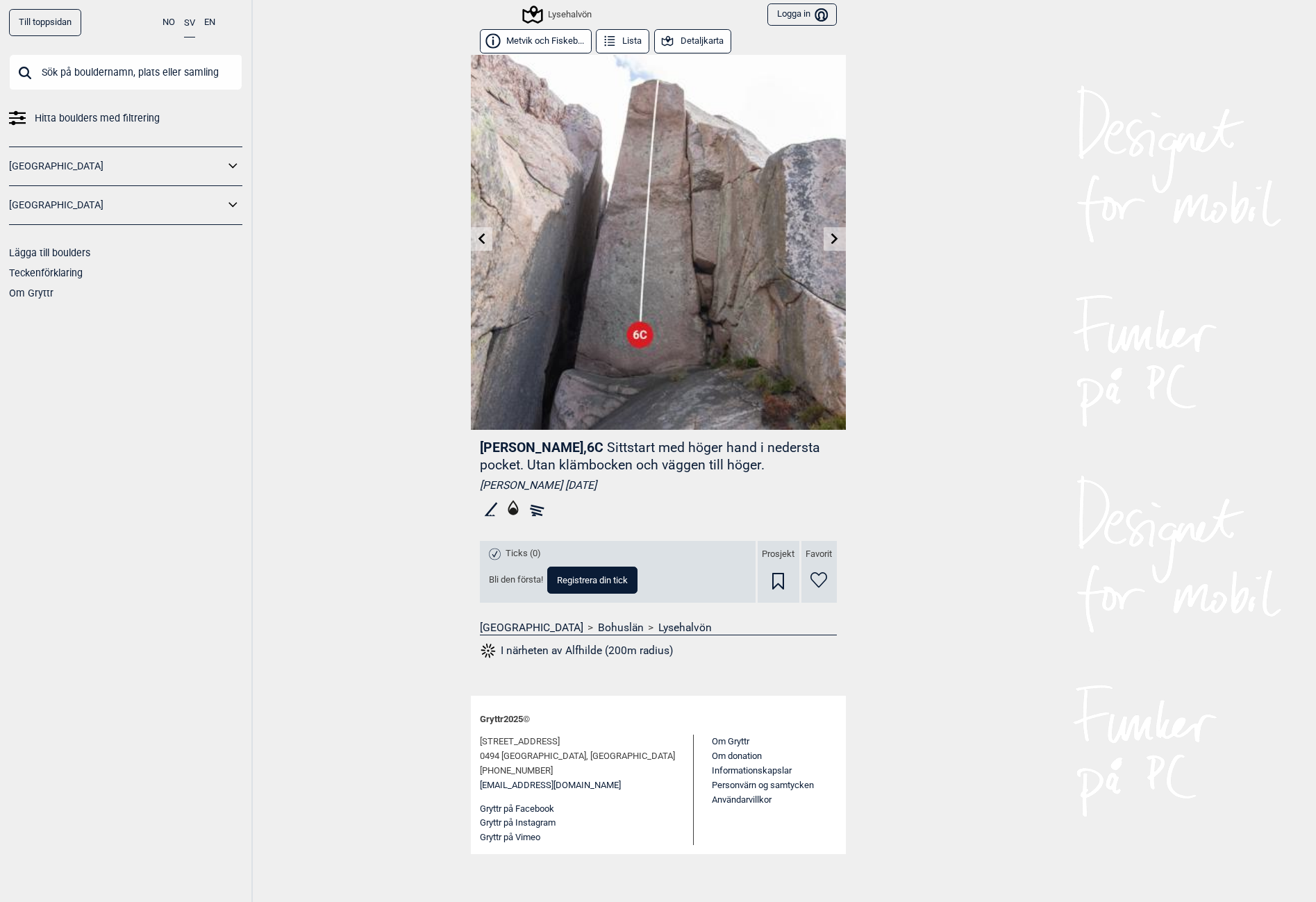
click at [840, 239] on link at bounding box center [834, 239] width 21 height 23
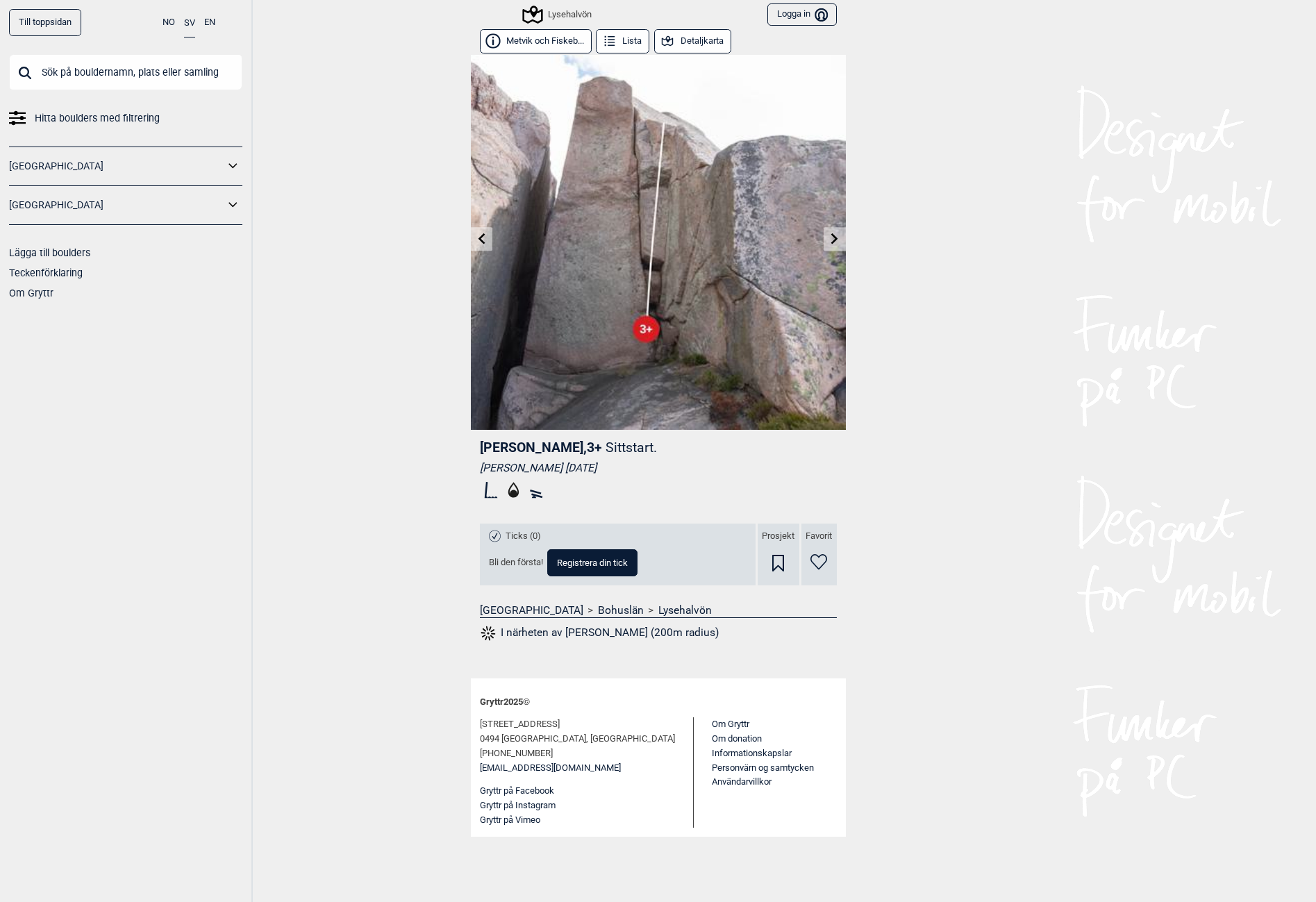
click at [846, 232] on div "Till toppsidan NO SV EN Hitta boulders med filtrering [GEOGRAPHIC_DATA] [GEOGRA…" at bounding box center [658, 451] width 1316 height 902
click at [841, 240] on link at bounding box center [834, 239] width 21 height 23
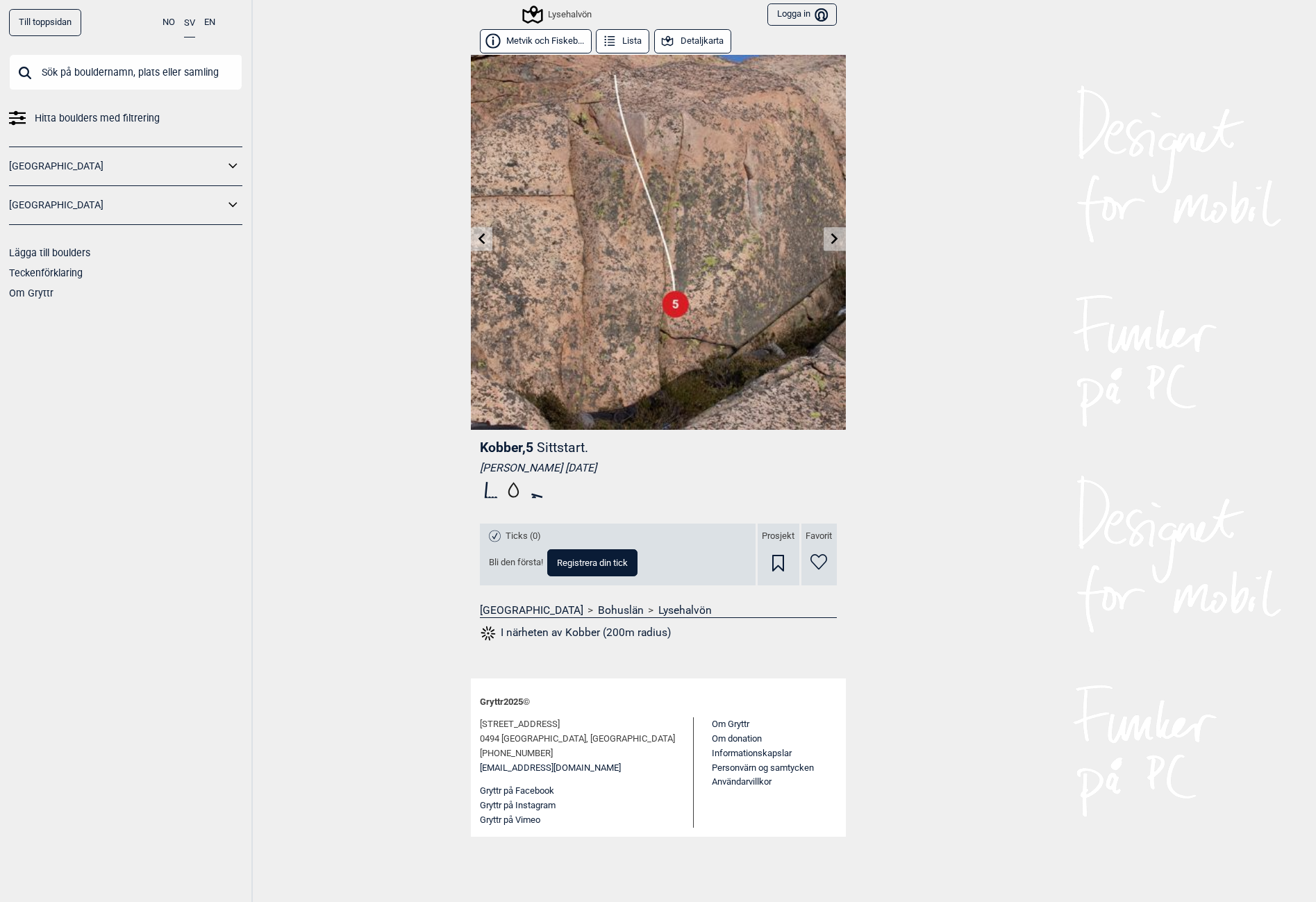
click at [842, 240] on link at bounding box center [834, 239] width 21 height 23
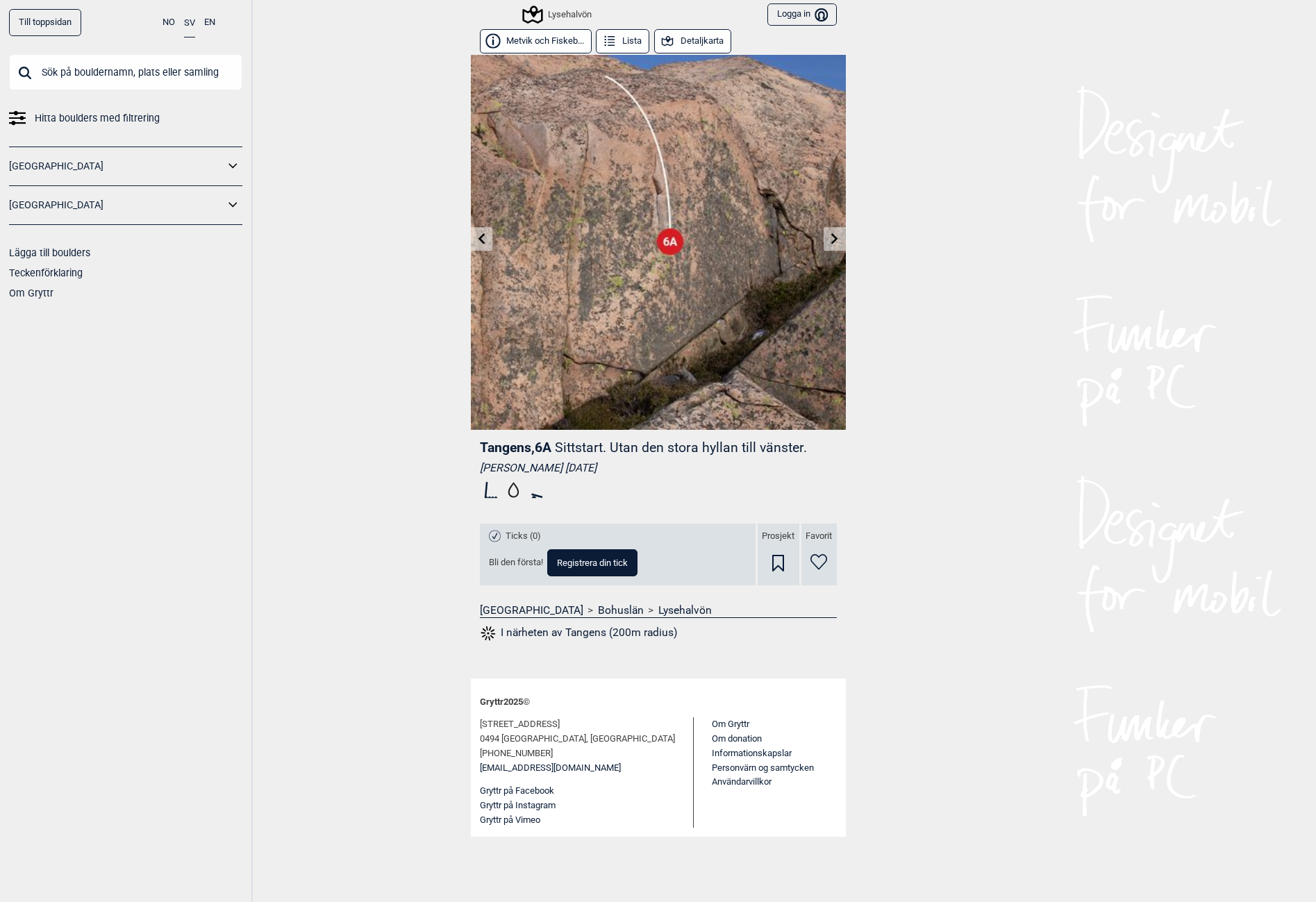
click at [833, 243] on icon at bounding box center [834, 237] width 7 height 11
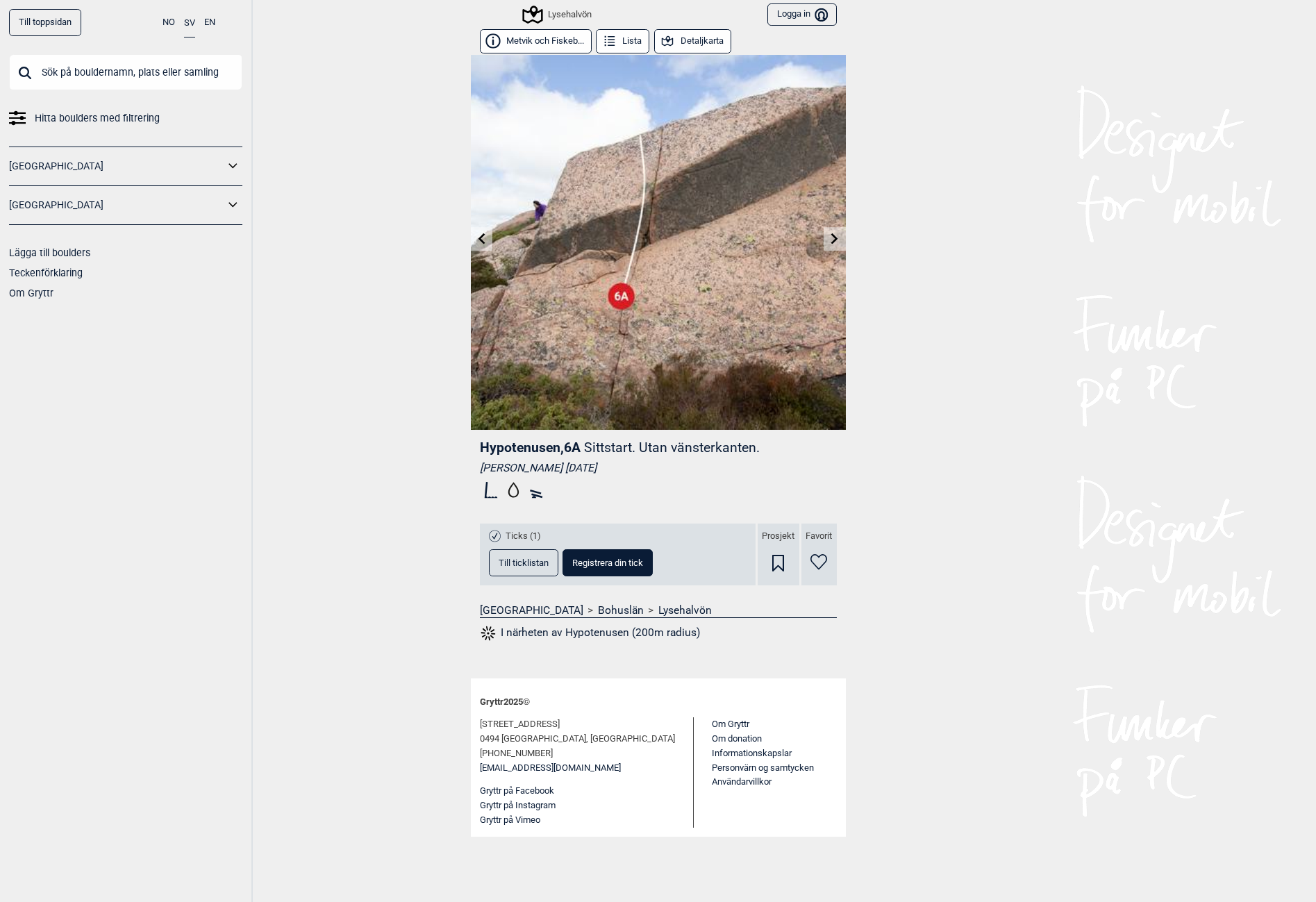
click at [833, 243] on icon at bounding box center [834, 237] width 7 height 11
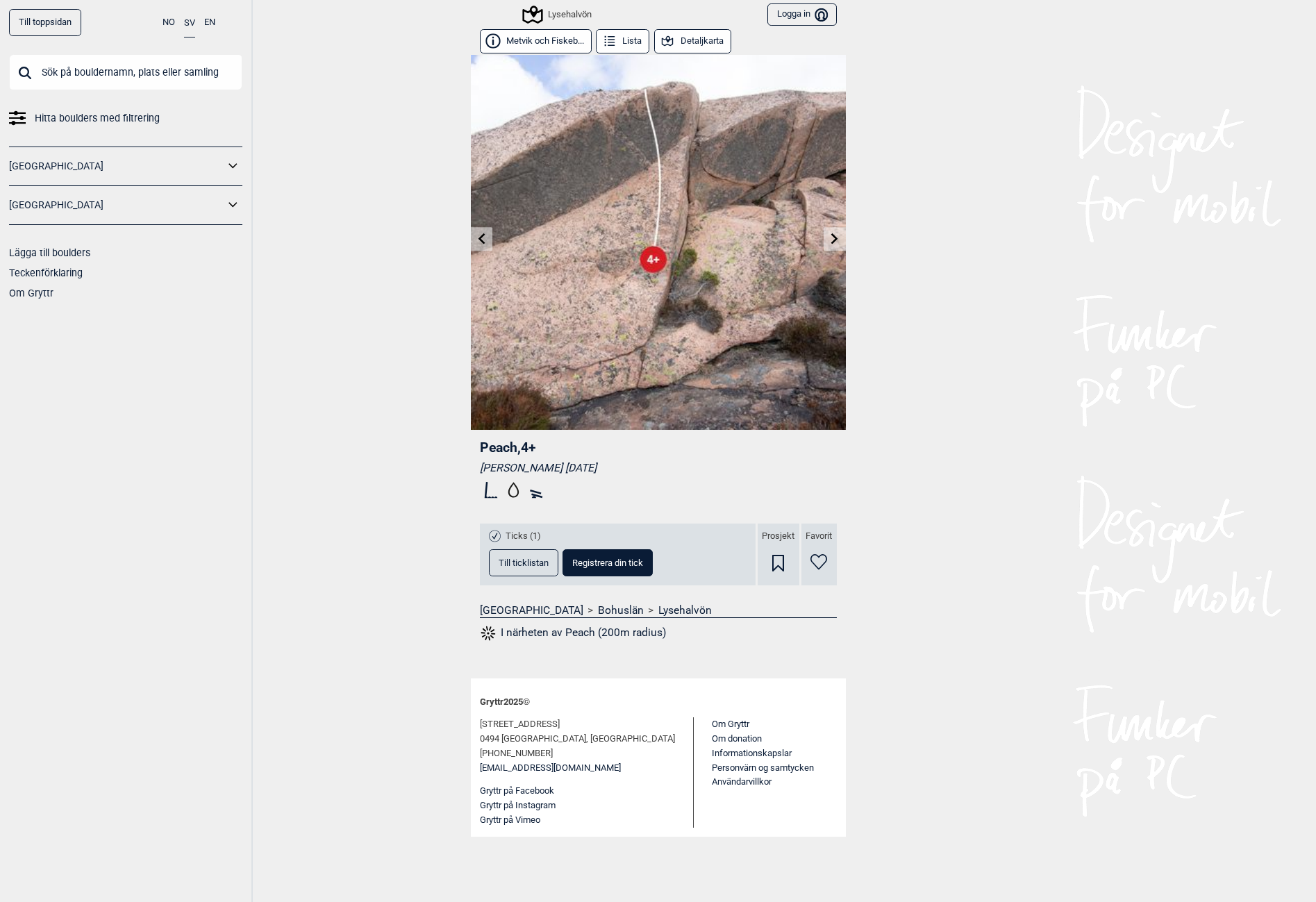
click at [833, 236] on icon at bounding box center [834, 237] width 7 height 11
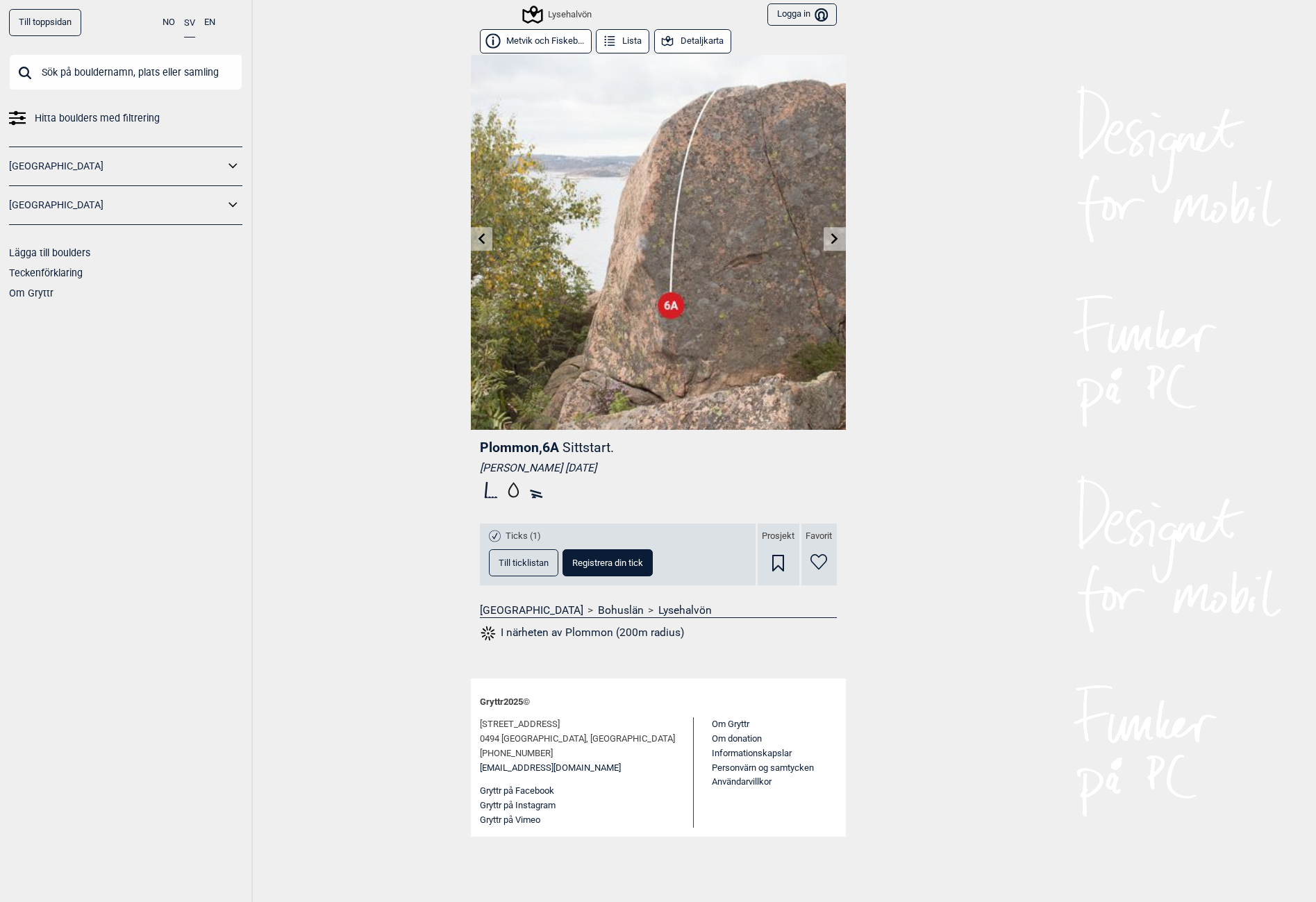
click at [833, 236] on icon at bounding box center [834, 237] width 7 height 11
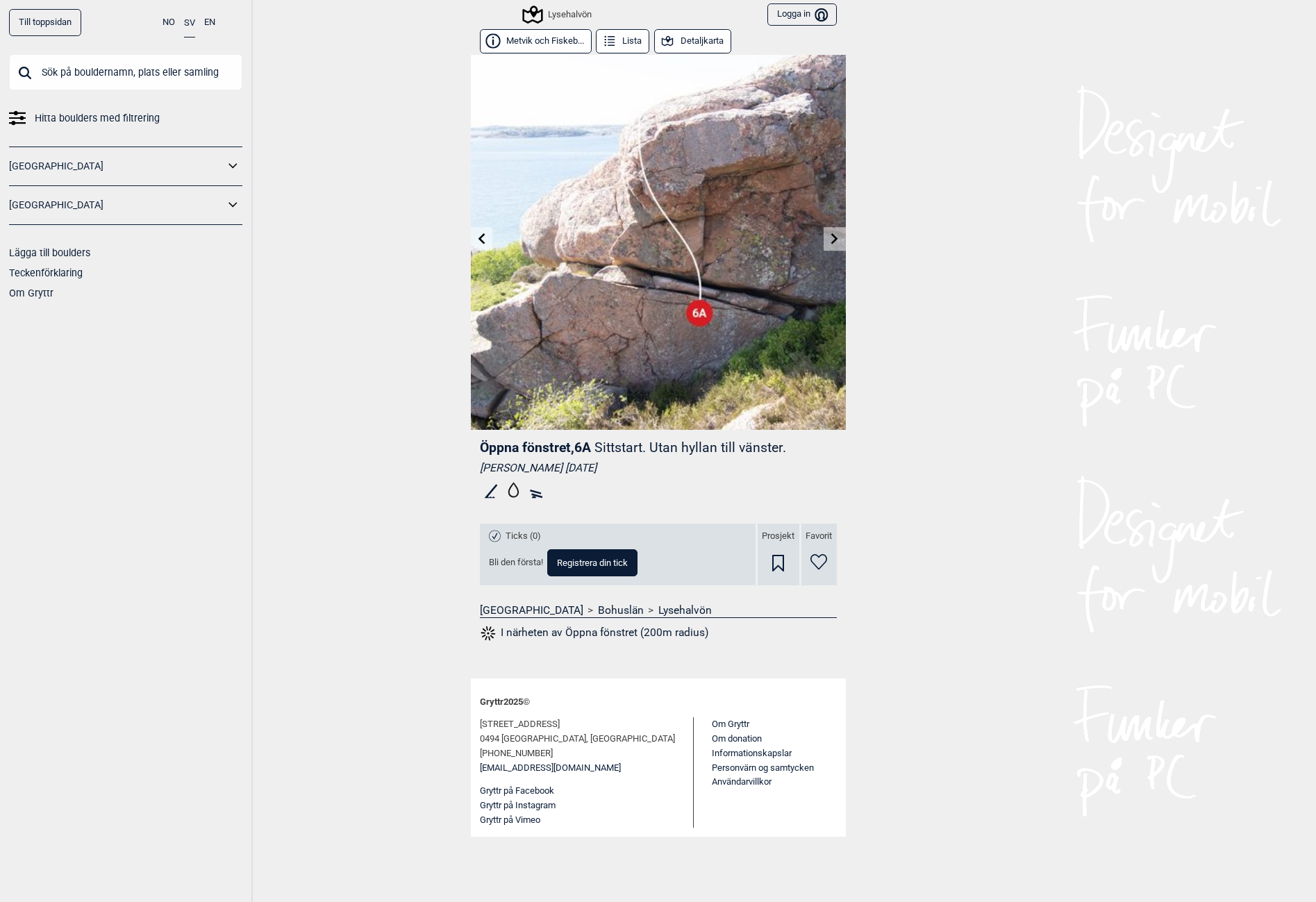
click at [836, 243] on icon at bounding box center [834, 237] width 11 height 11
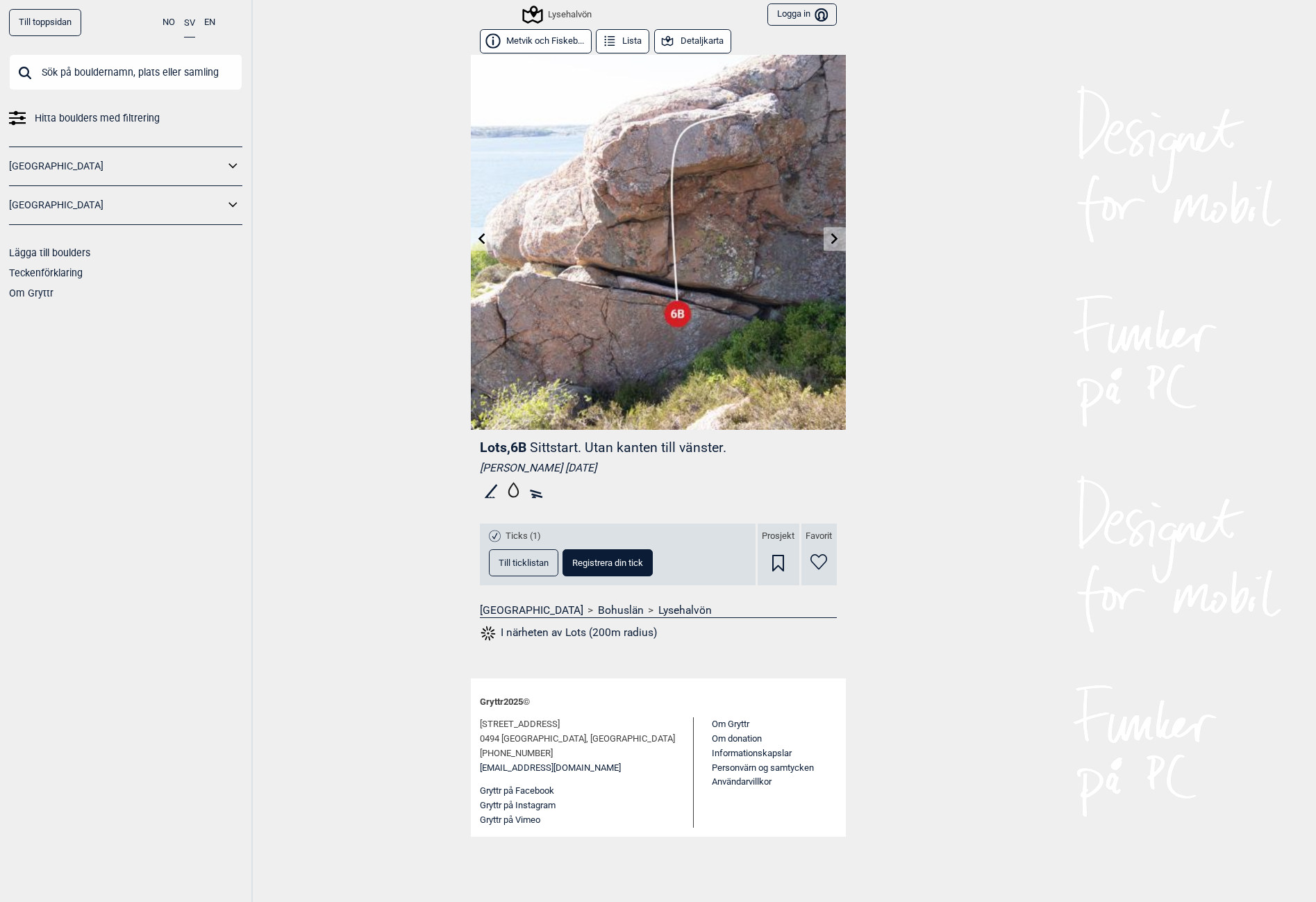
click at [836, 243] on icon at bounding box center [834, 237] width 11 height 11
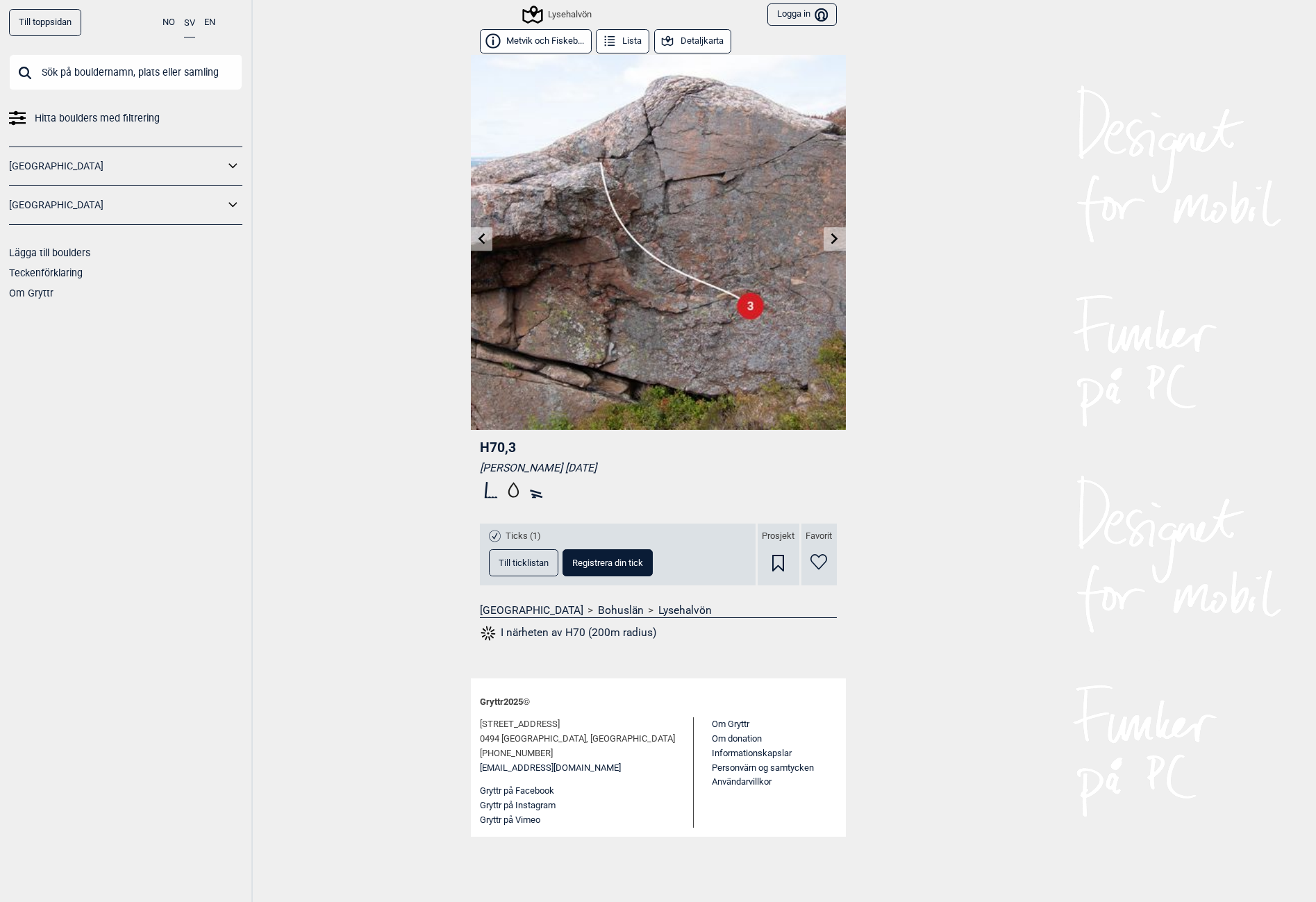
click at [836, 243] on icon at bounding box center [834, 237] width 11 height 11
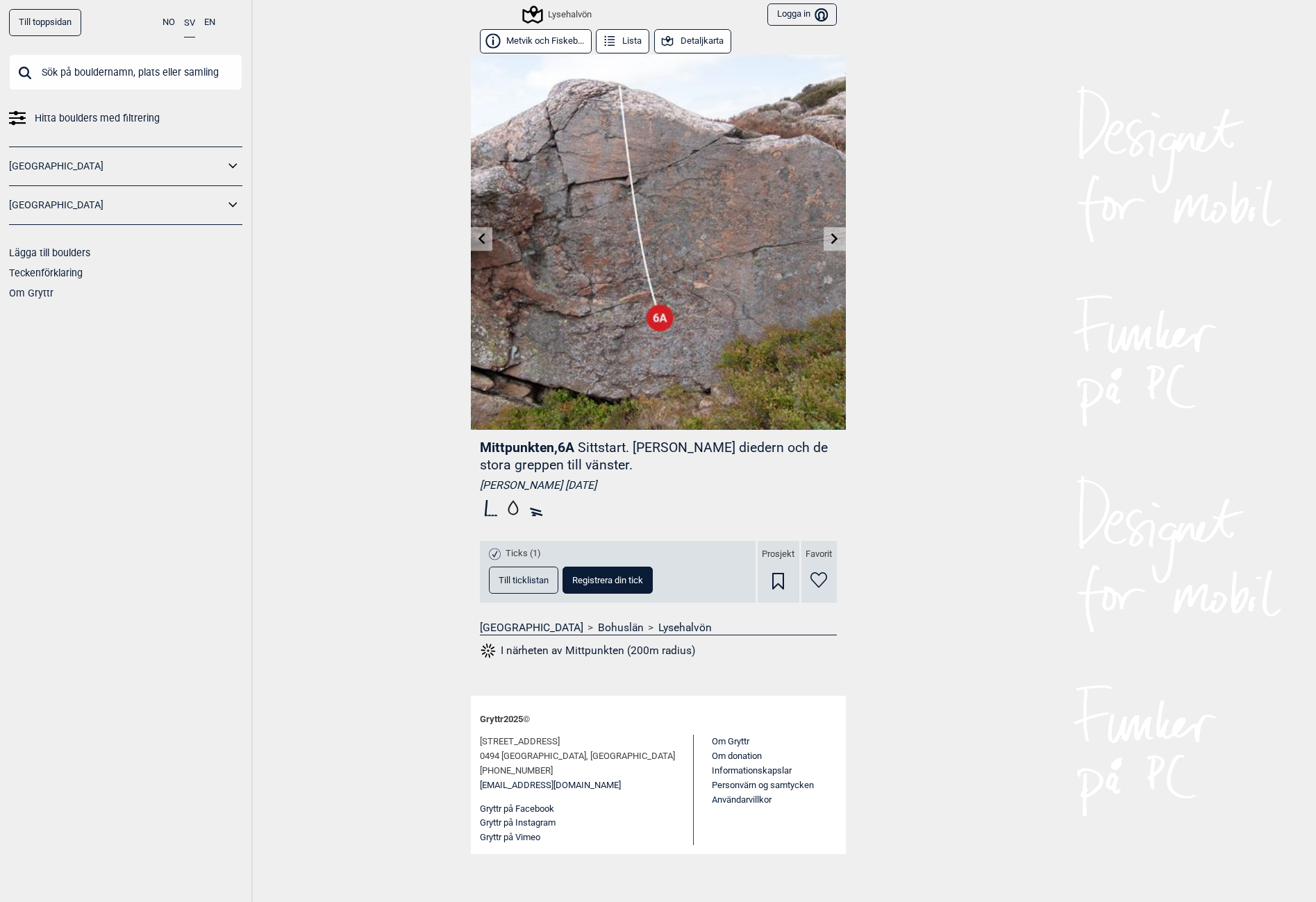
click at [828, 243] on link at bounding box center [834, 239] width 21 height 23
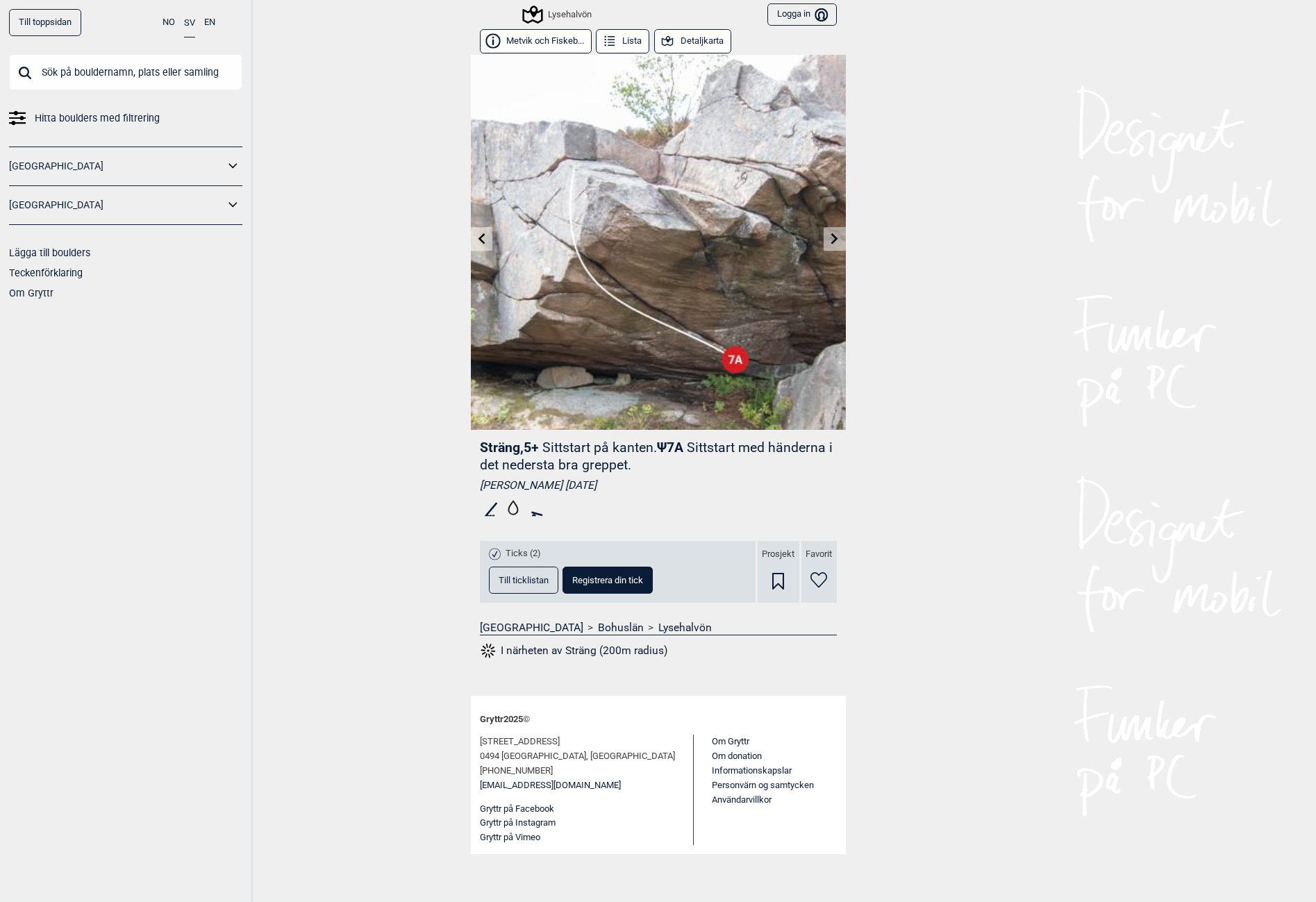
click at [825, 245] on link at bounding box center [834, 239] width 21 height 23
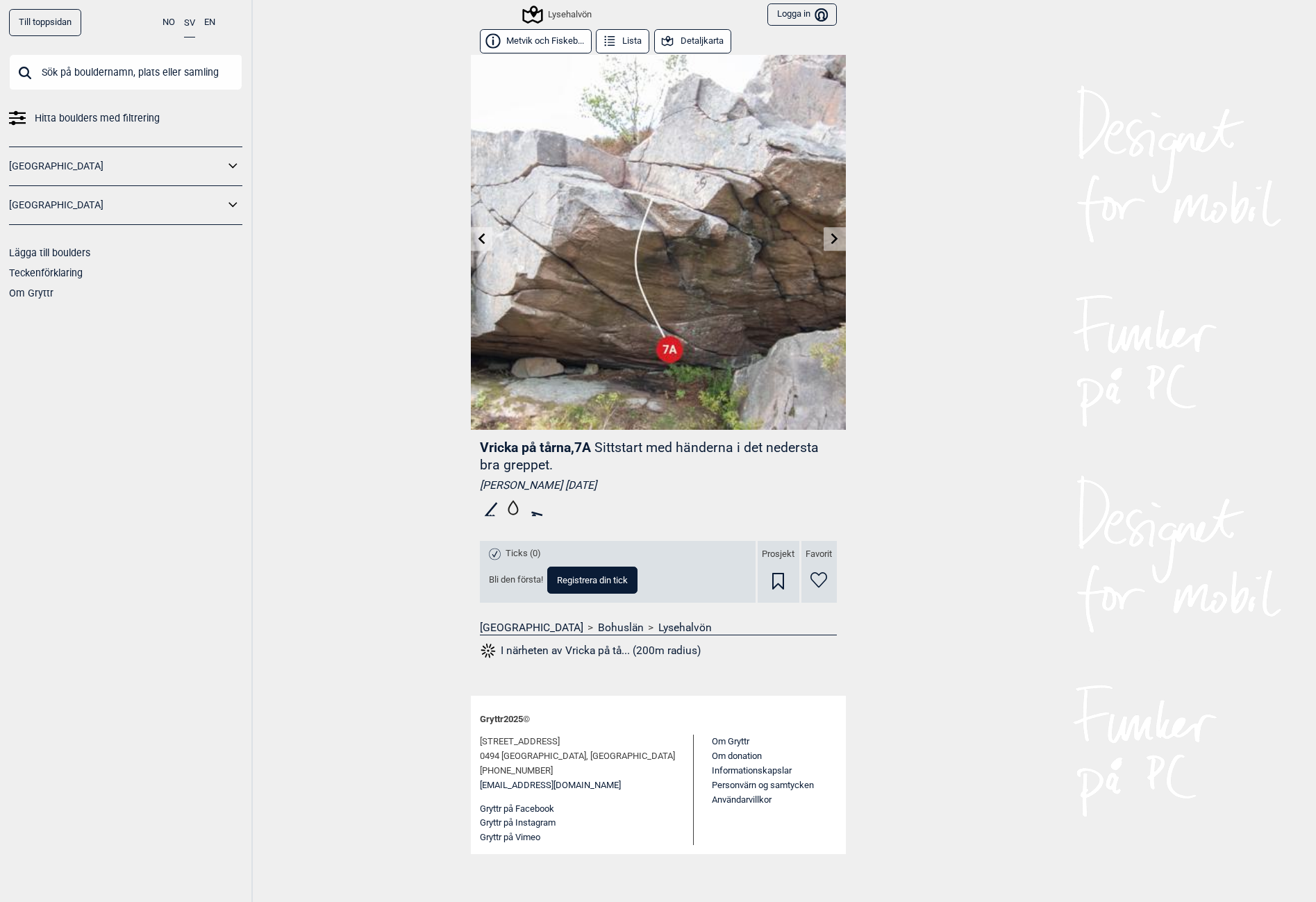
click at [828, 243] on link at bounding box center [834, 239] width 21 height 23
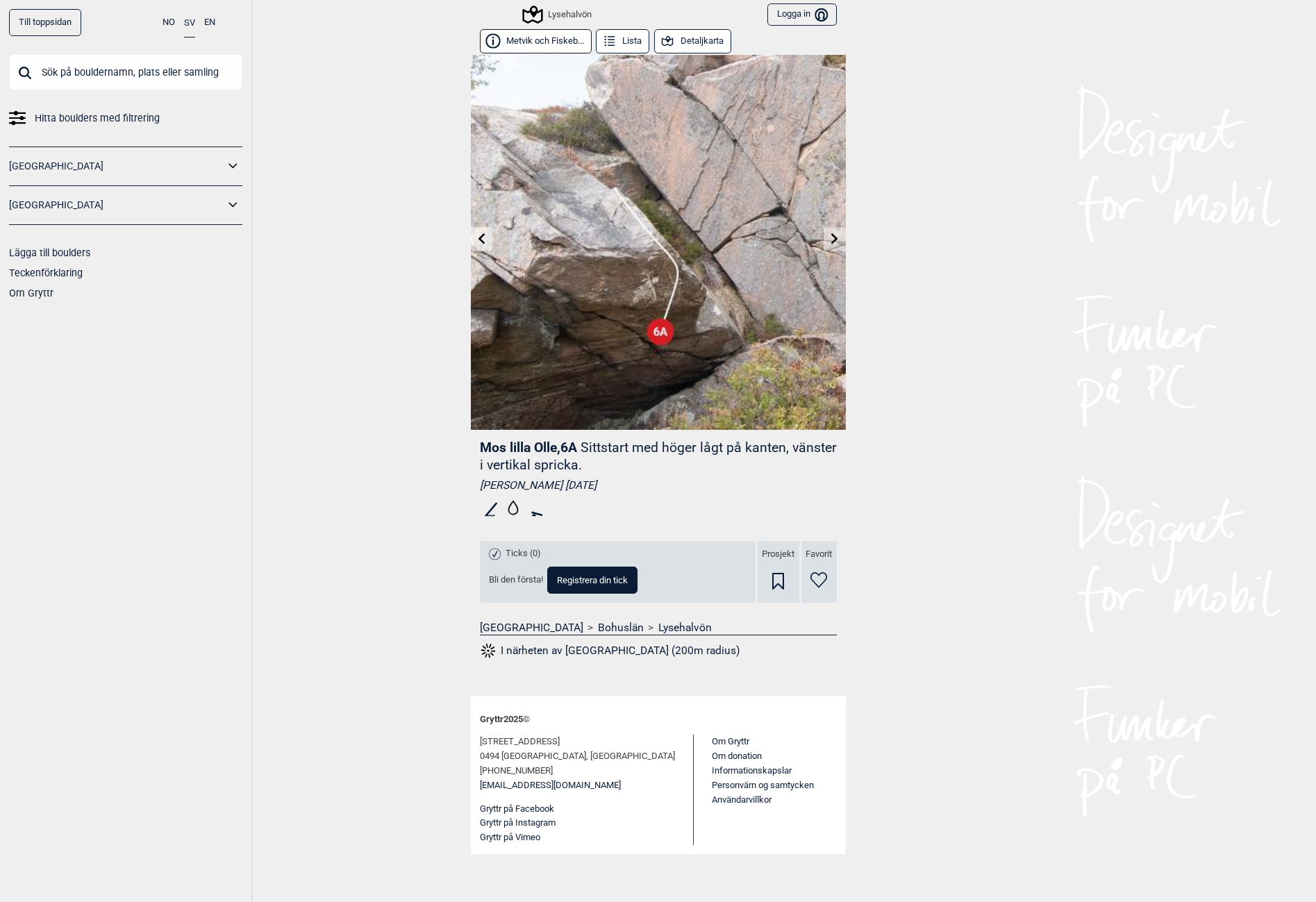
click at [828, 243] on link at bounding box center [834, 239] width 21 height 23
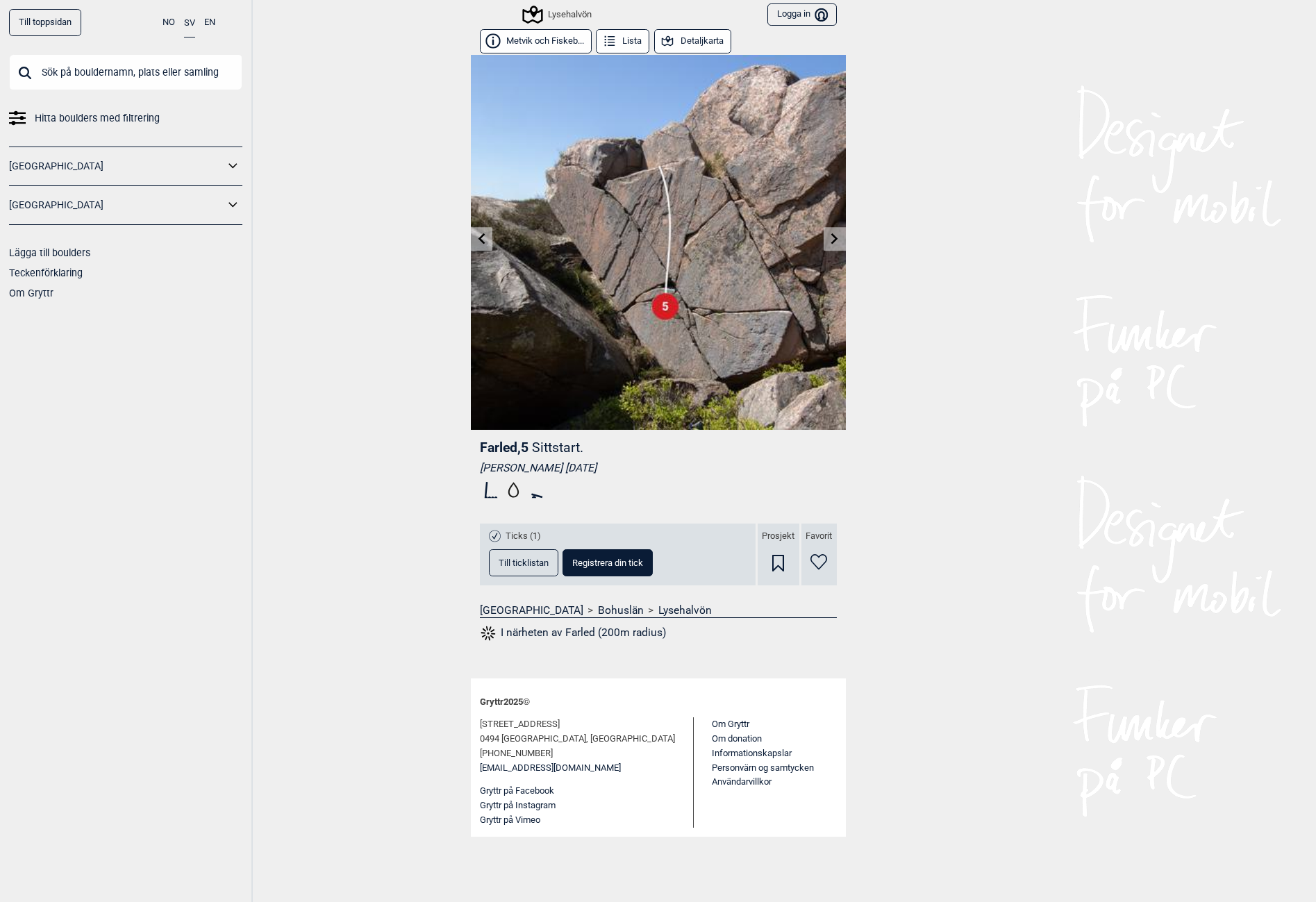
click at [828, 243] on link at bounding box center [834, 239] width 21 height 23
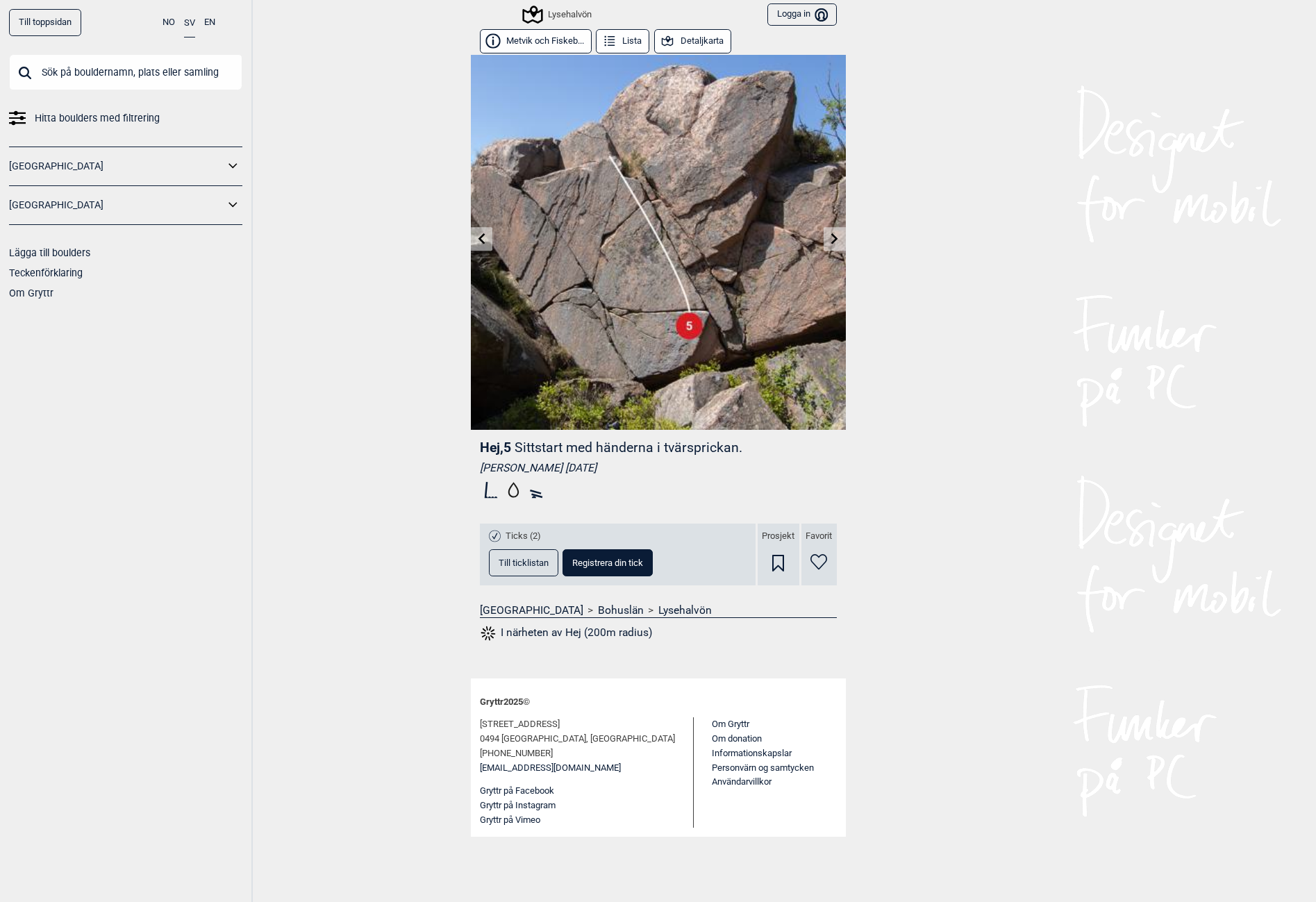
click at [828, 243] on link at bounding box center [834, 239] width 21 height 23
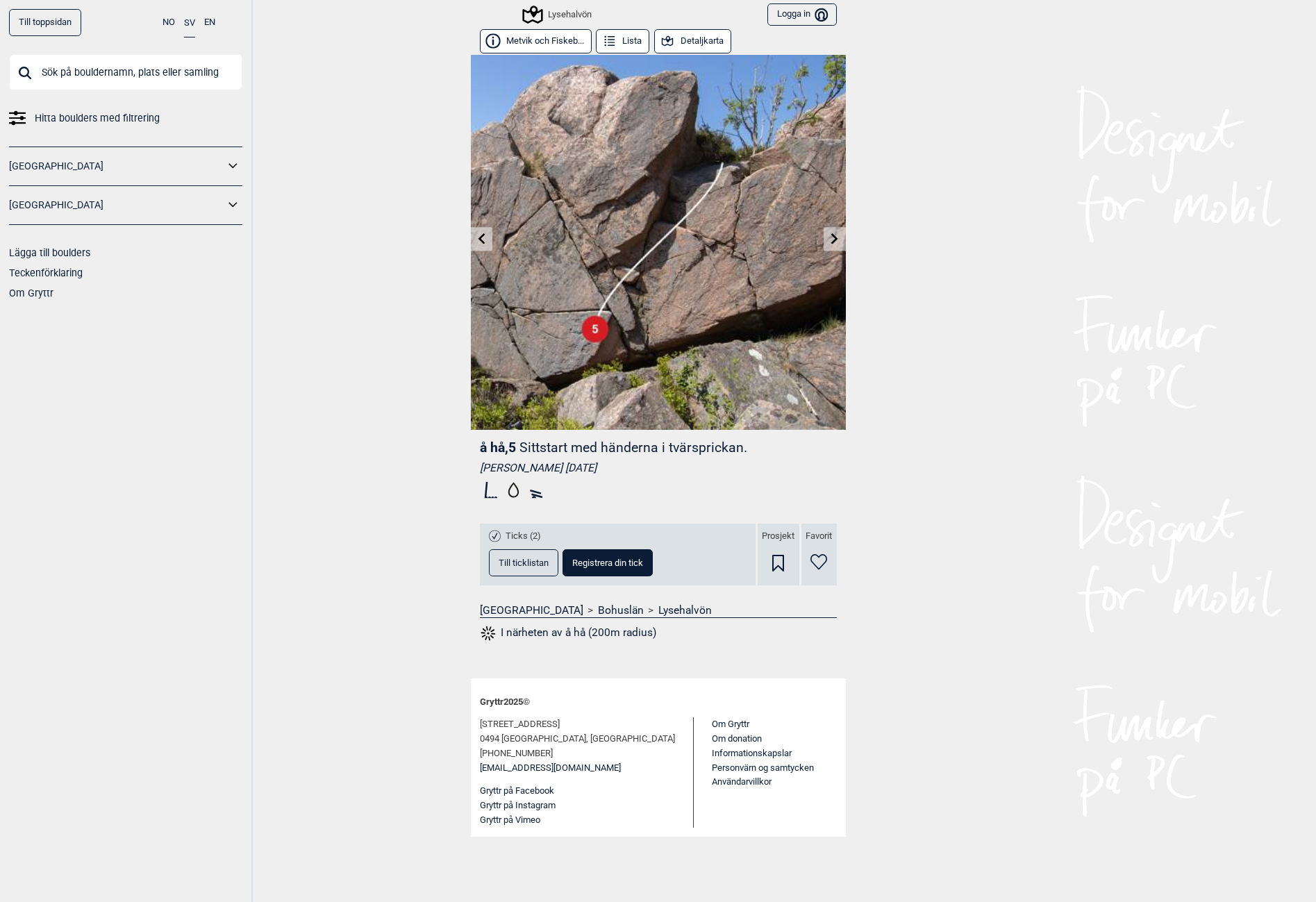
click at [112, 815] on div "Till toppsidan NO SV EN Hitta boulders med filtrering [GEOGRAPHIC_DATA] [GEOGRA…" at bounding box center [126, 451] width 253 height 902
click at [833, 239] on icon at bounding box center [834, 237] width 11 height 11
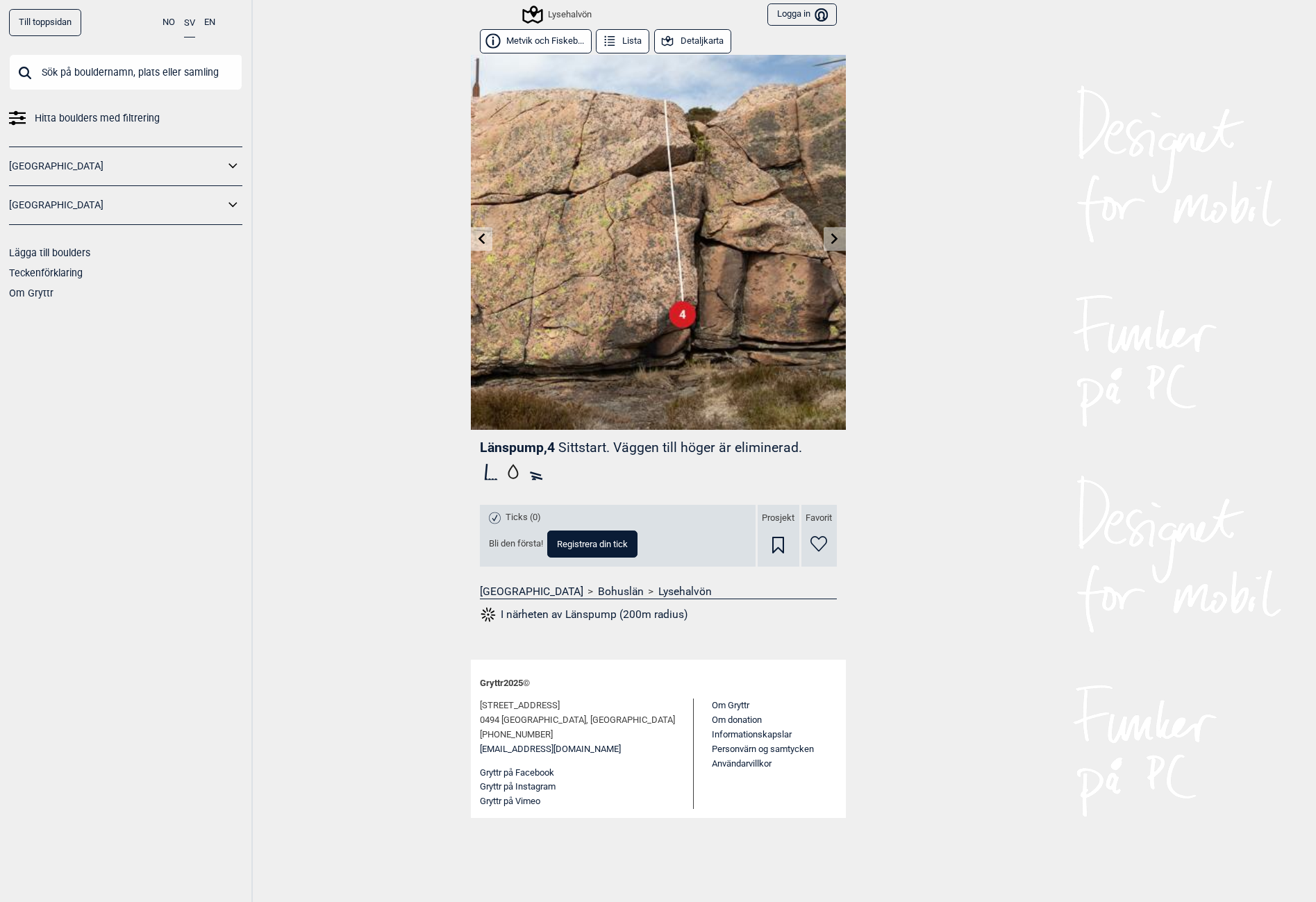
click at [844, 236] on link at bounding box center [834, 239] width 21 height 23
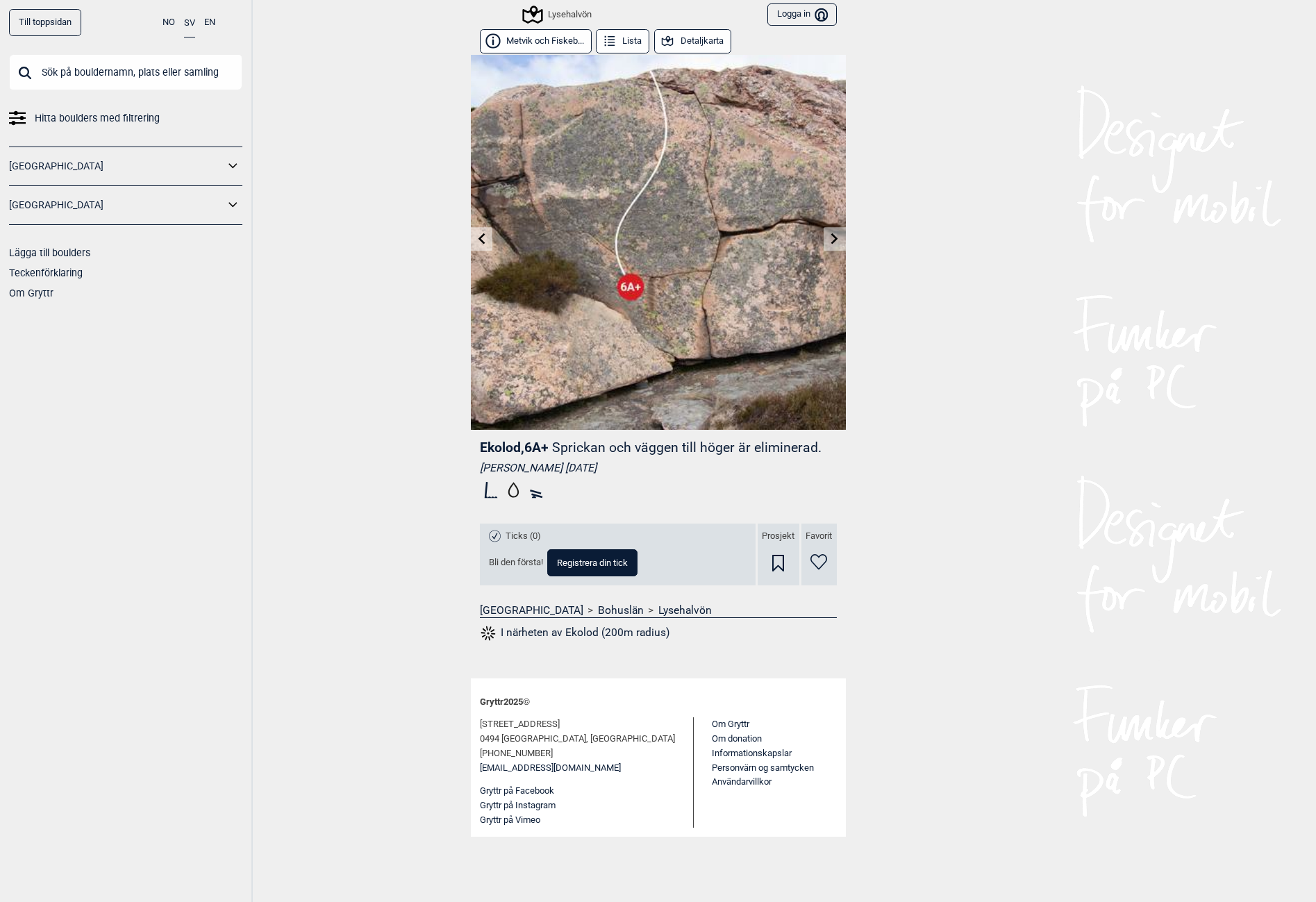
click at [832, 242] on icon at bounding box center [834, 237] width 11 height 11
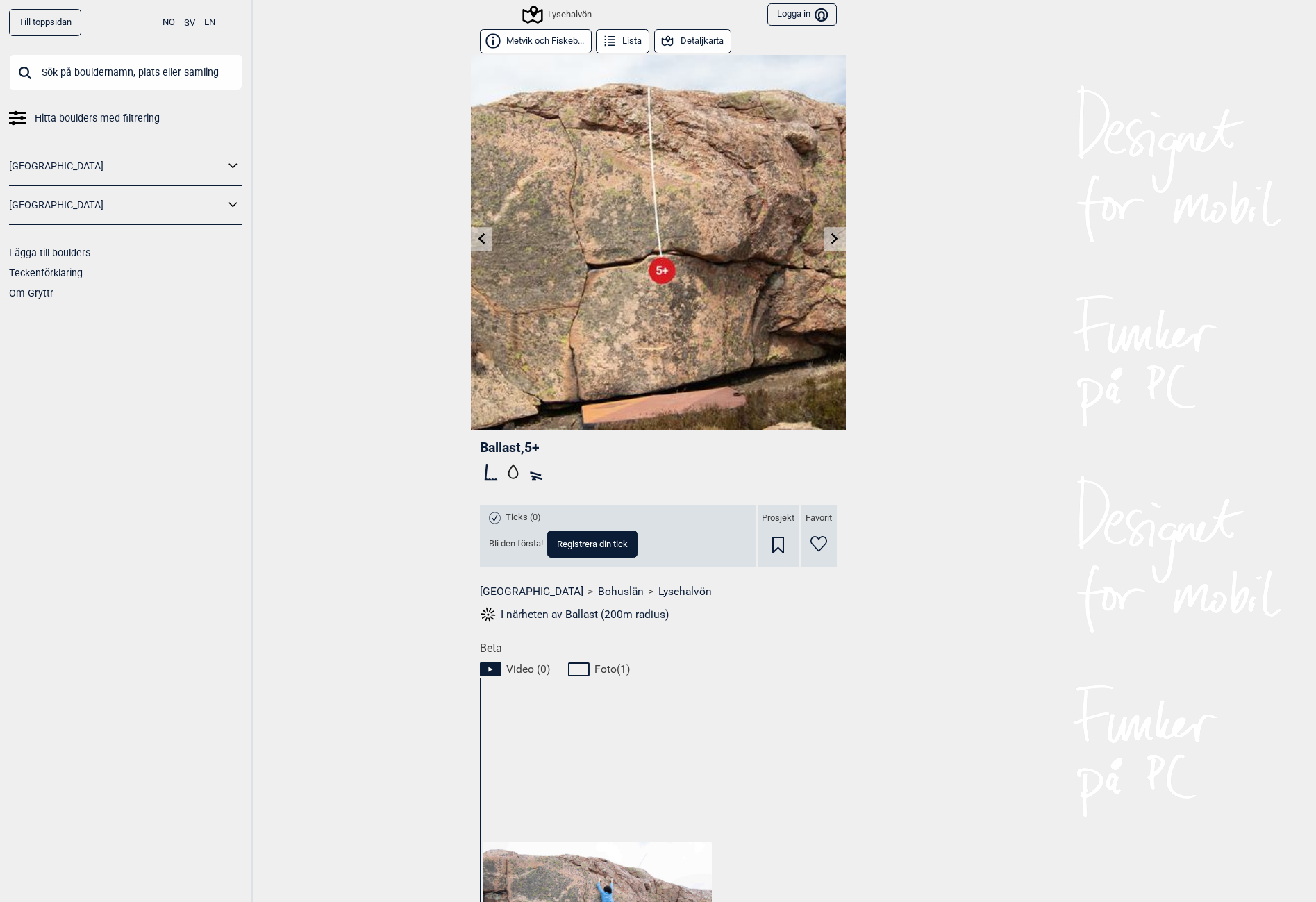
click at [832, 242] on icon at bounding box center [834, 237] width 11 height 11
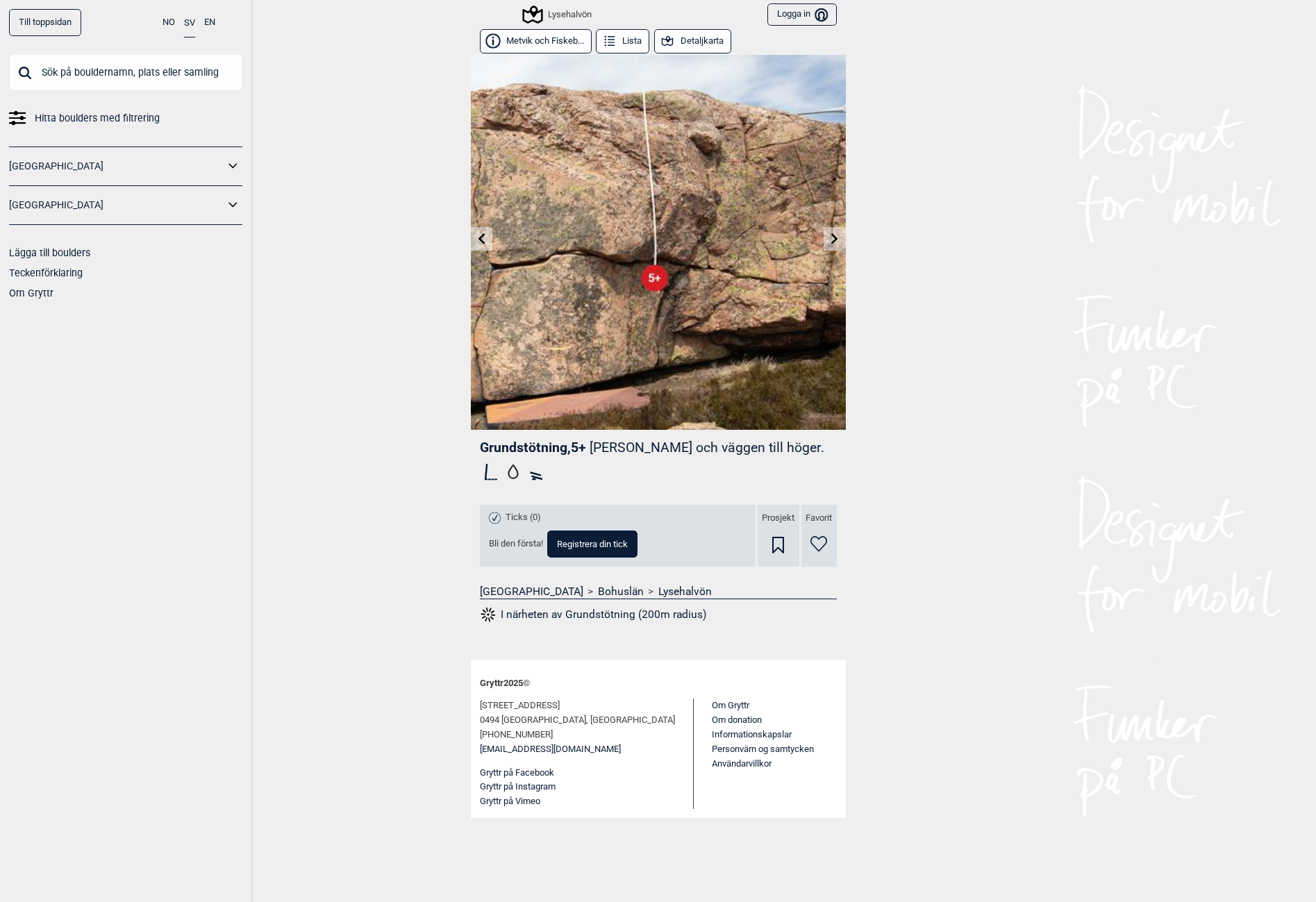
click at [829, 237] on icon at bounding box center [834, 237] width 11 height 11
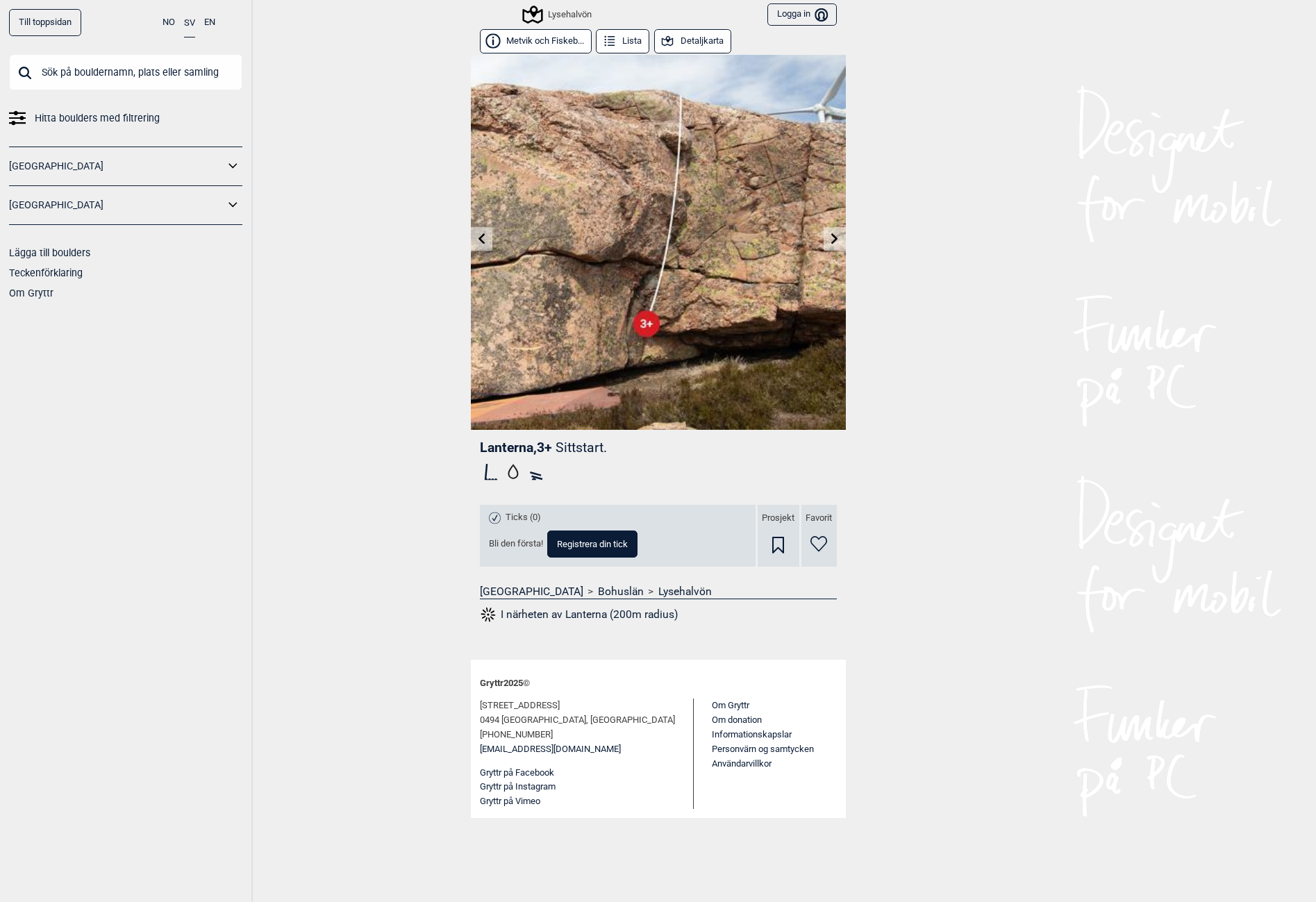
click at [829, 237] on icon at bounding box center [834, 237] width 11 height 11
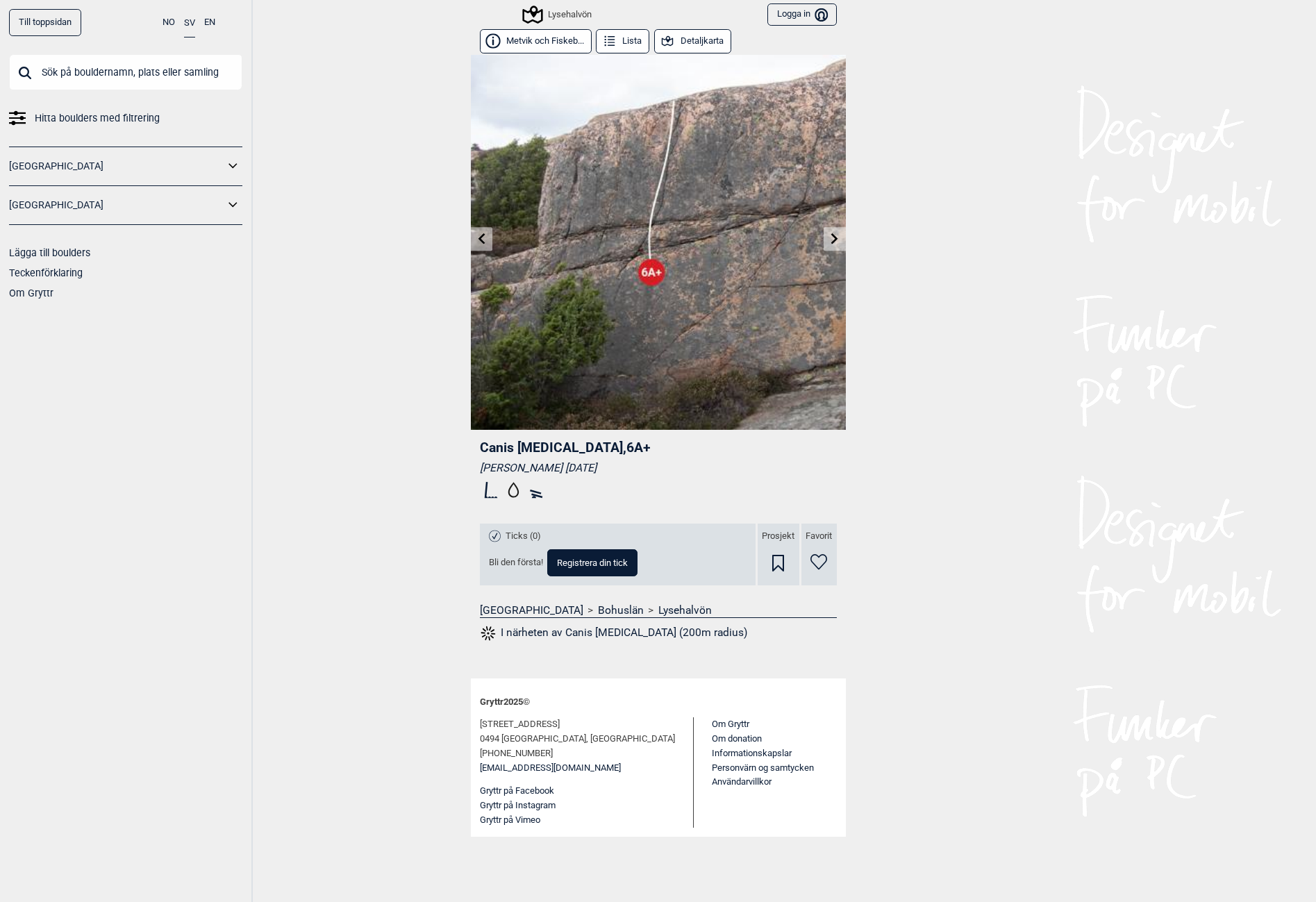
click at [829, 237] on icon at bounding box center [834, 237] width 11 height 11
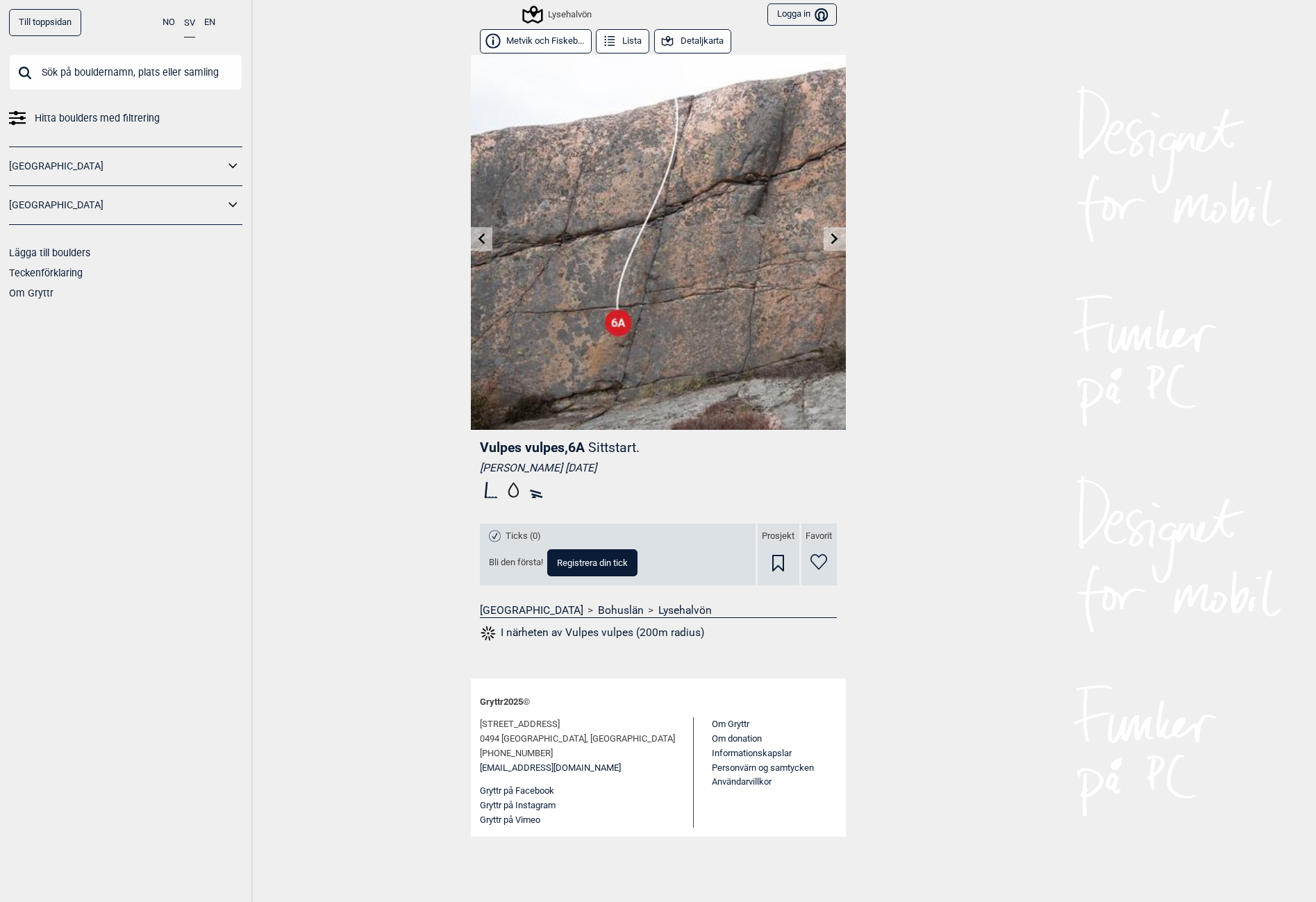
click at [267, 796] on div "Till toppsidan NO SV EN Hitta boulders med filtrering [GEOGRAPHIC_DATA] [GEOGRA…" at bounding box center [658, 451] width 1316 height 902
click at [837, 238] on icon at bounding box center [834, 237] width 7 height 11
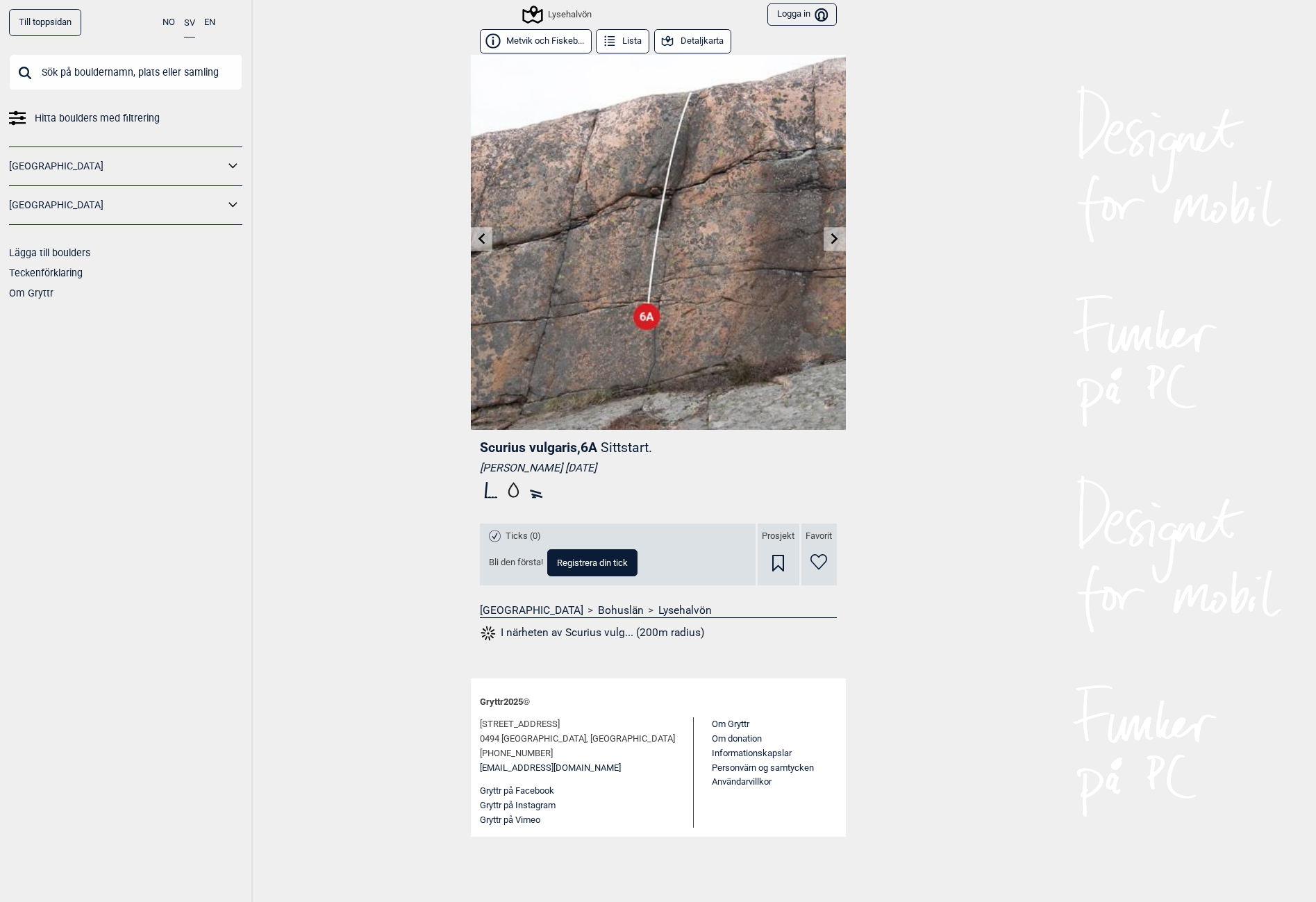
click at [828, 247] on link at bounding box center [834, 239] width 21 height 23
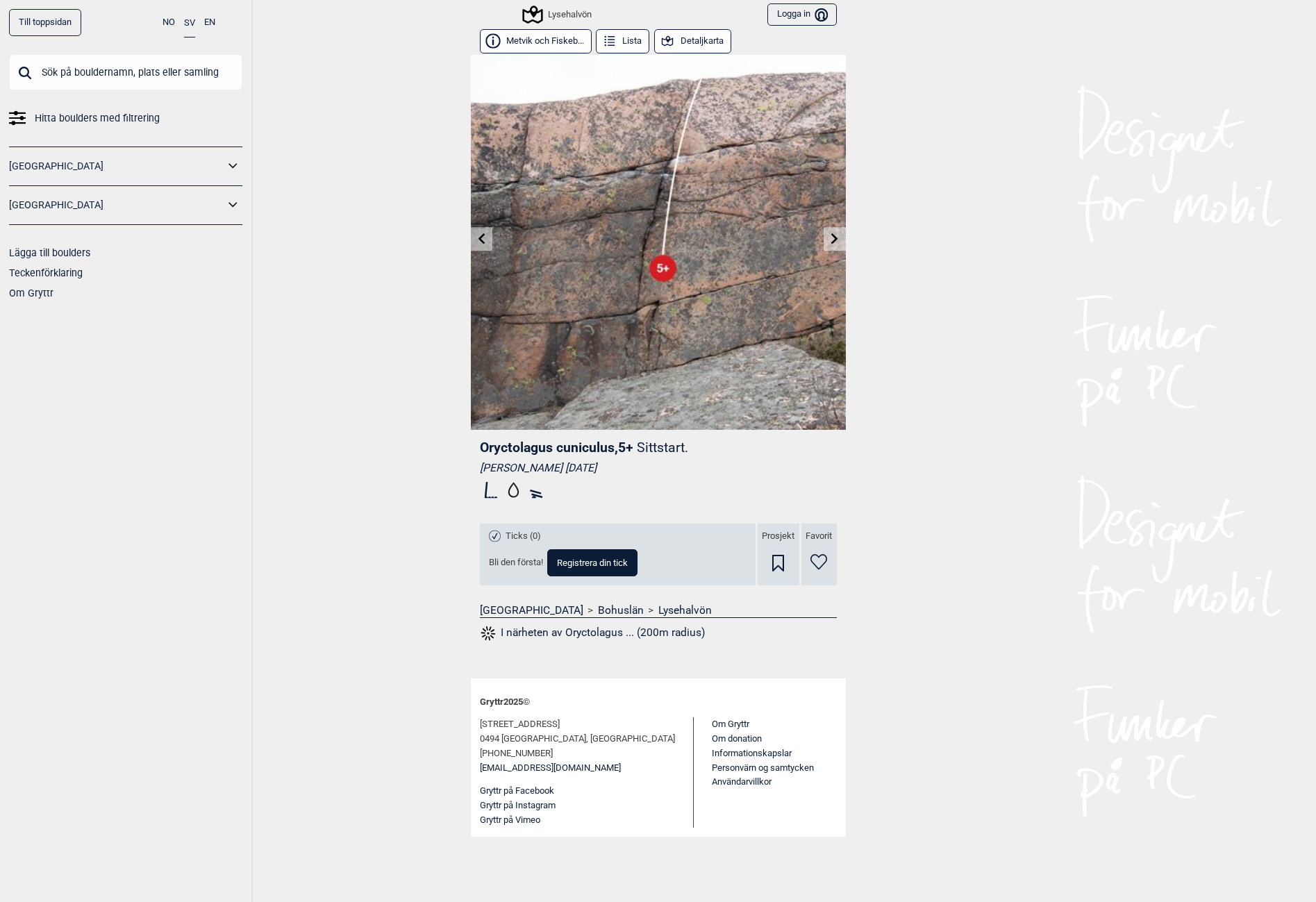
click at [828, 247] on link at bounding box center [834, 239] width 21 height 23
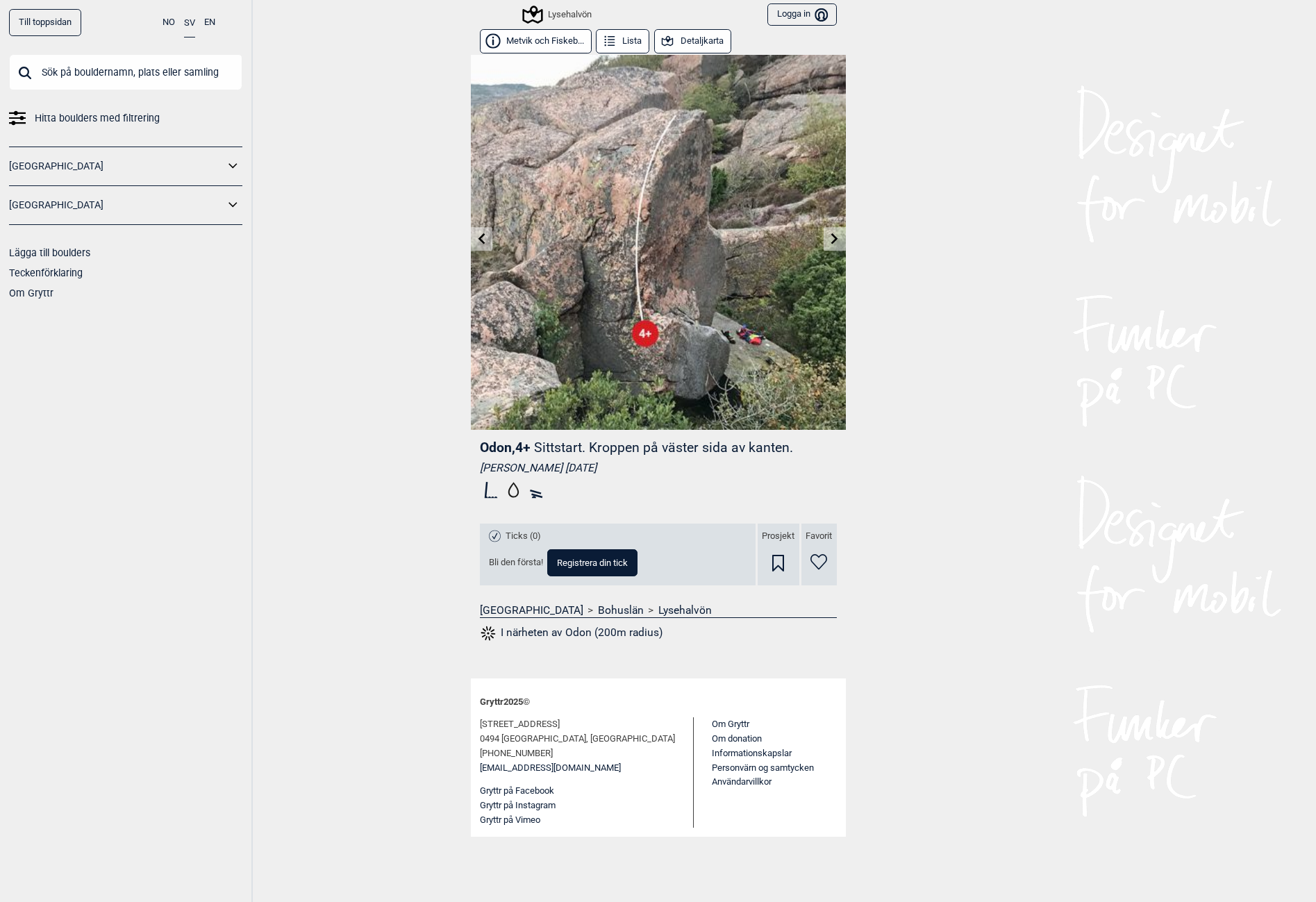
click at [828, 247] on link at bounding box center [834, 239] width 21 height 23
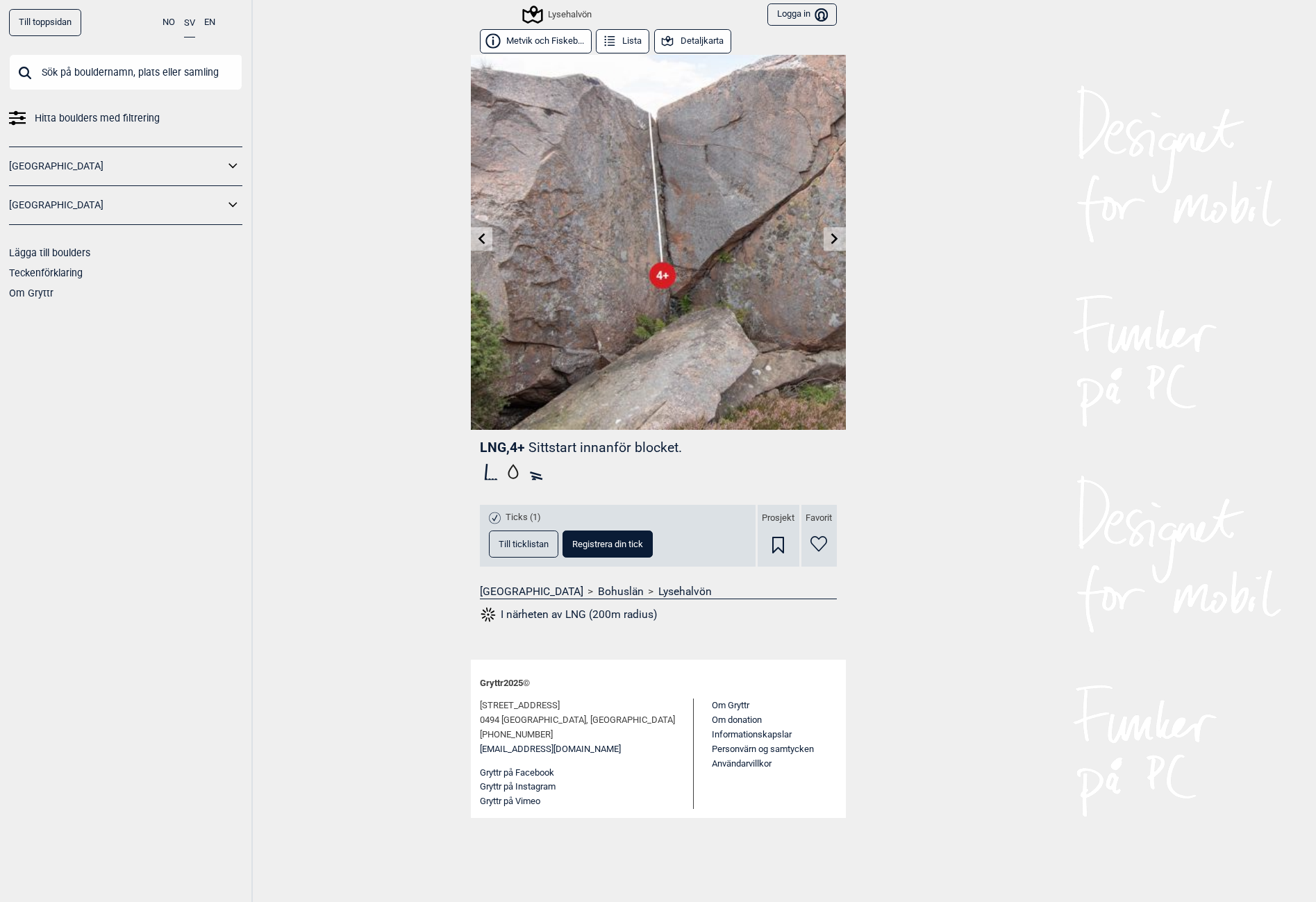
click at [826, 250] on link at bounding box center [834, 239] width 21 height 23
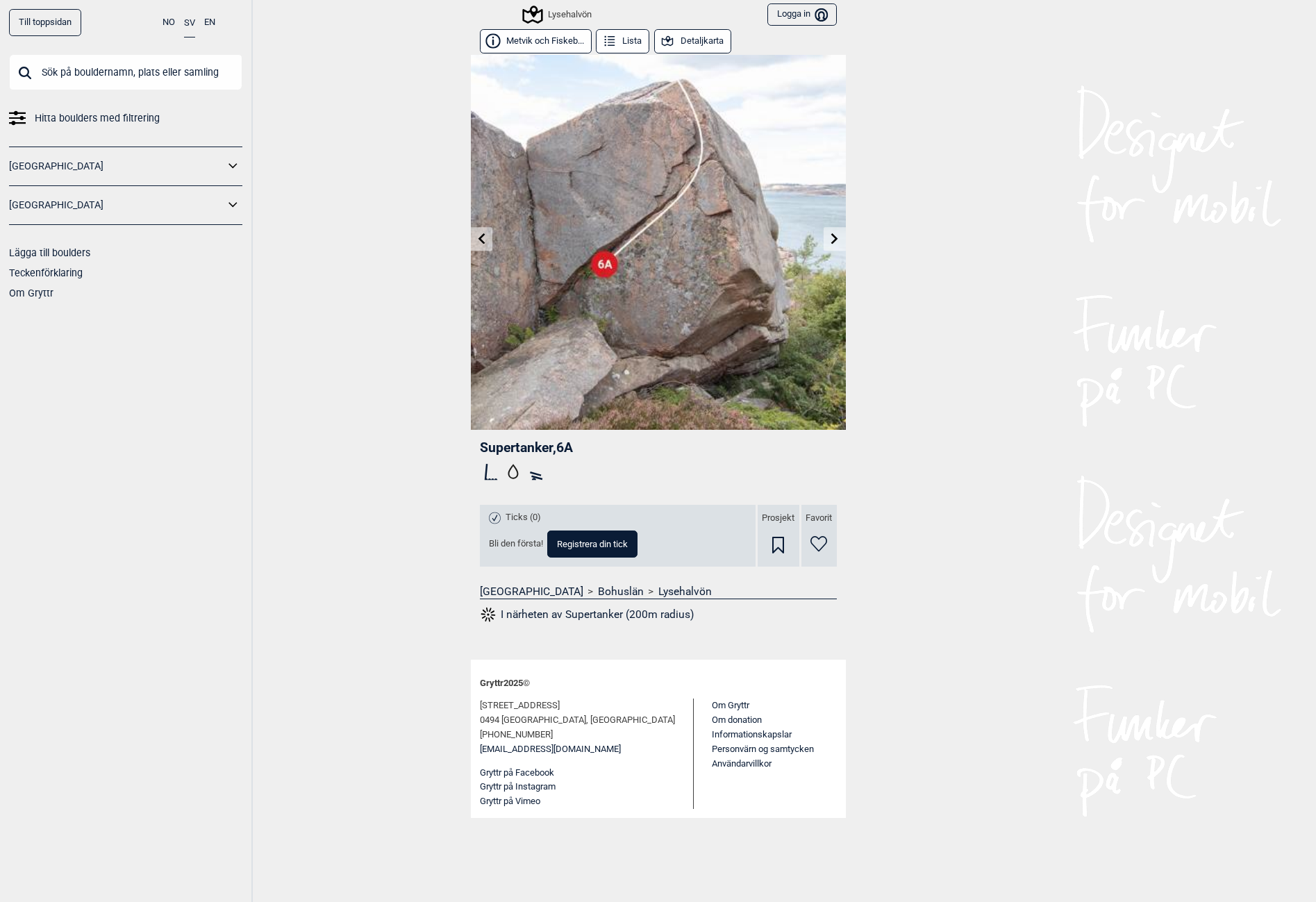
click at [826, 250] on link at bounding box center [834, 239] width 21 height 23
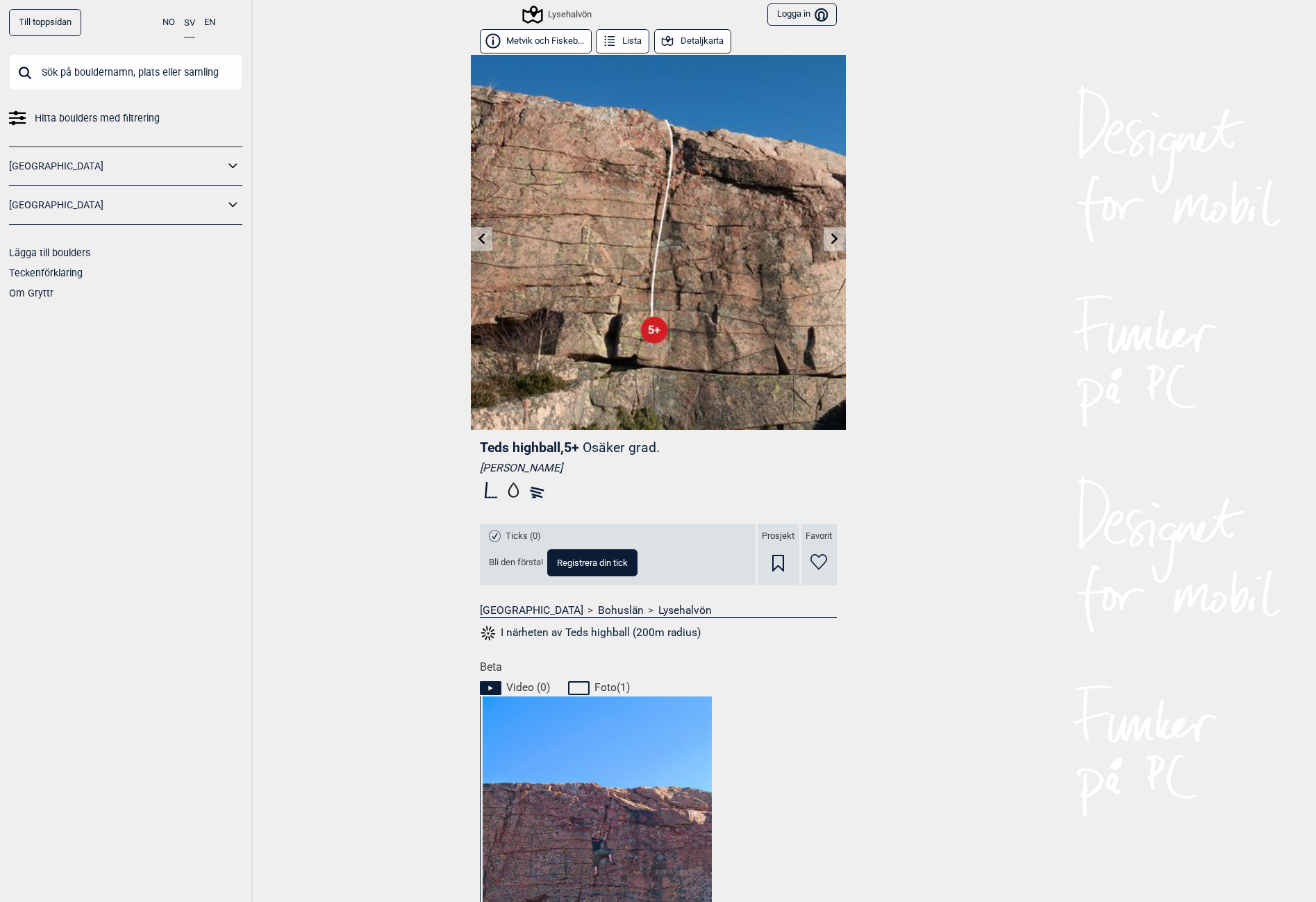
click at [476, 243] on icon at bounding box center [481, 237] width 11 height 11
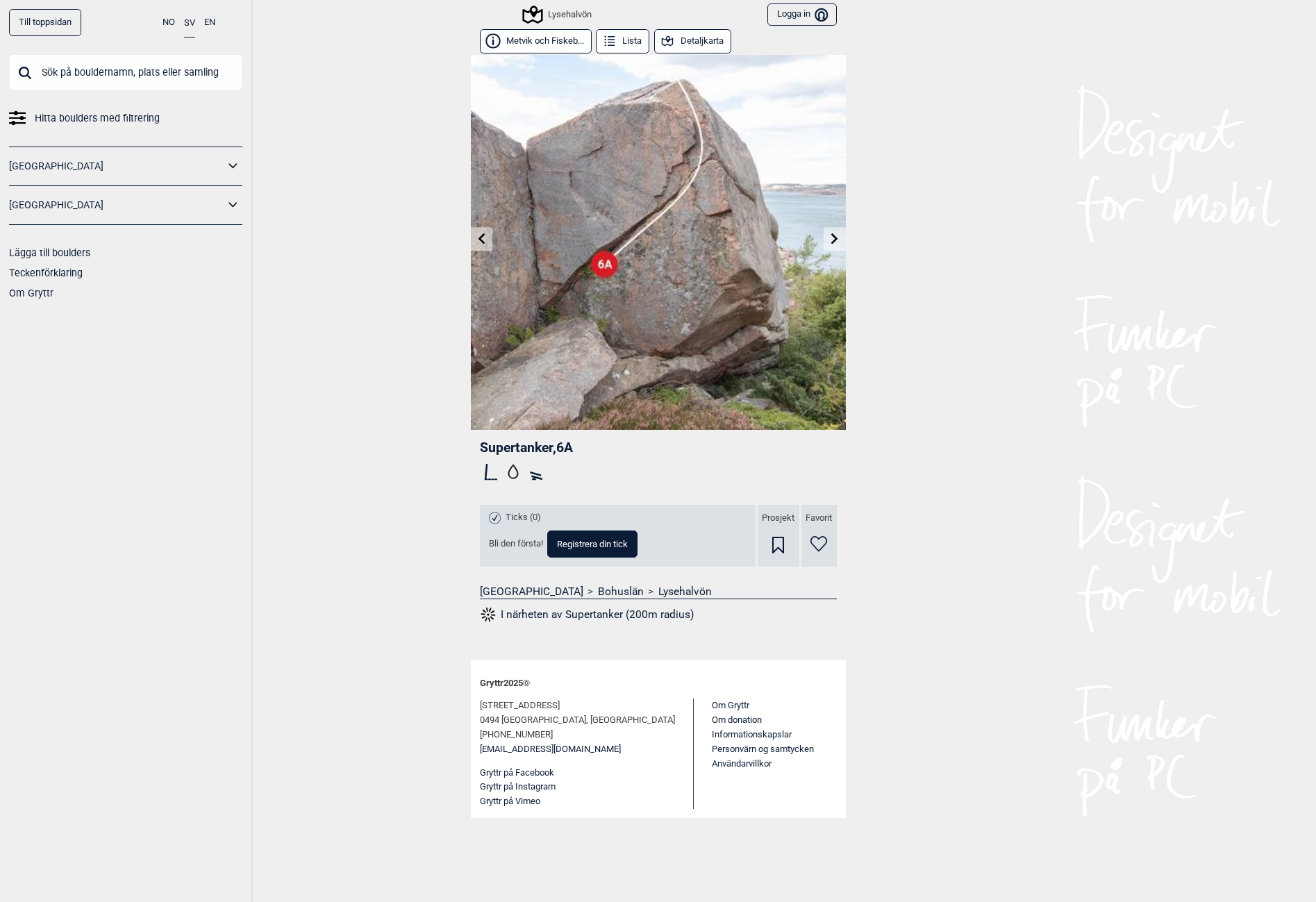
click at [835, 226] on img at bounding box center [658, 242] width 375 height 375
click at [834, 237] on icon at bounding box center [834, 237] width 7 height 11
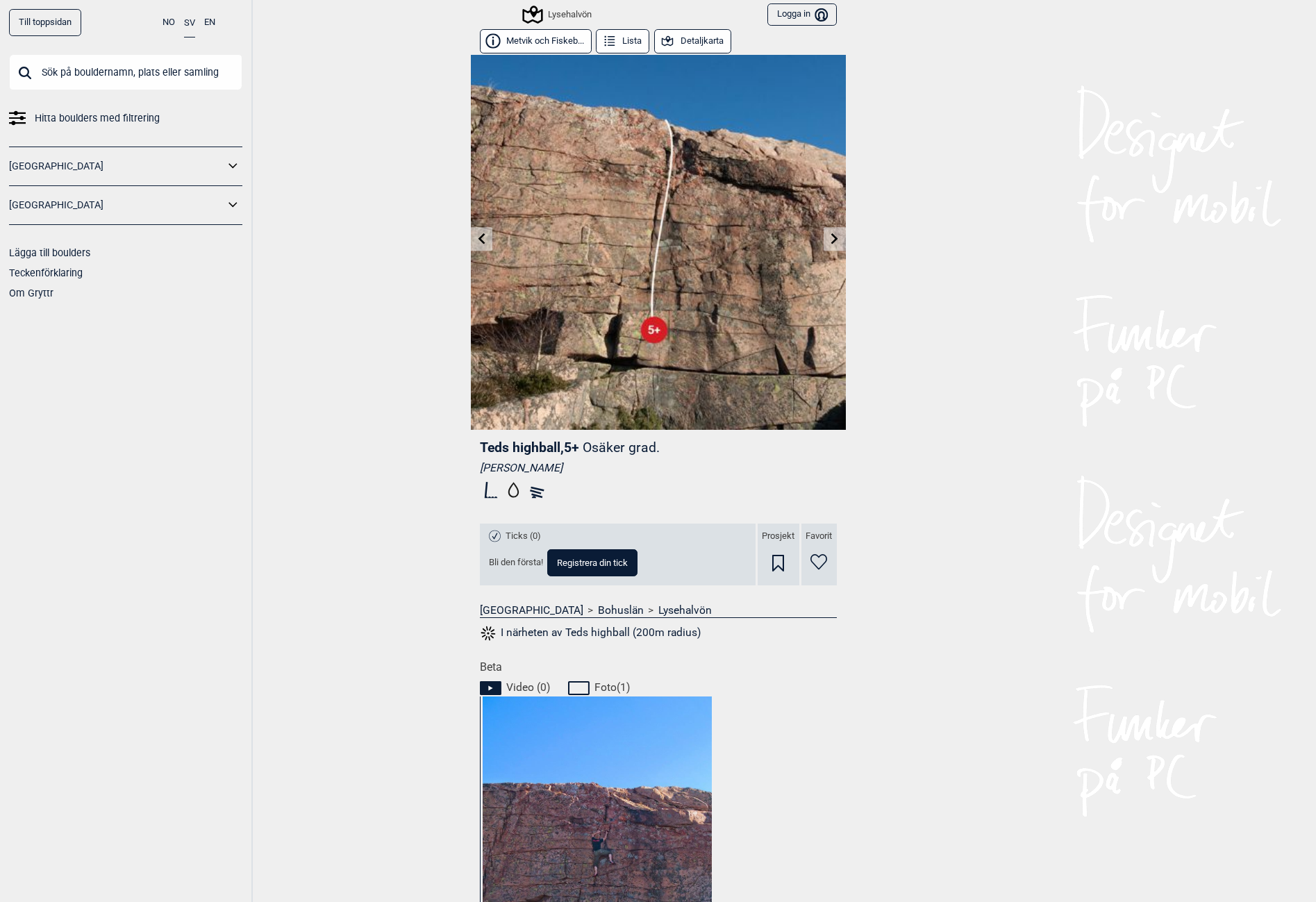
click at [834, 237] on icon at bounding box center [834, 237] width 11 height 11
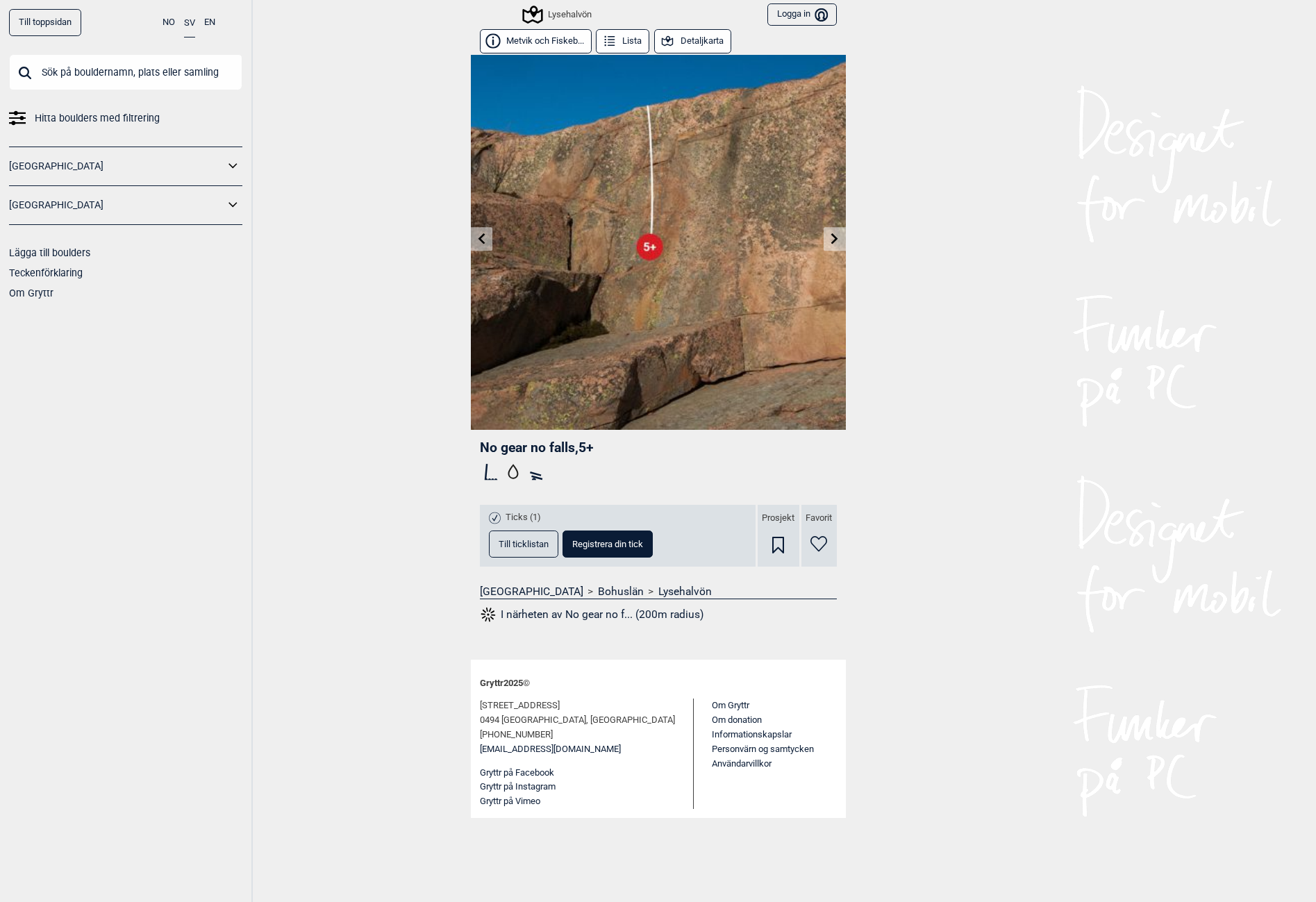
click at [488, 243] on link at bounding box center [481, 239] width 21 height 23
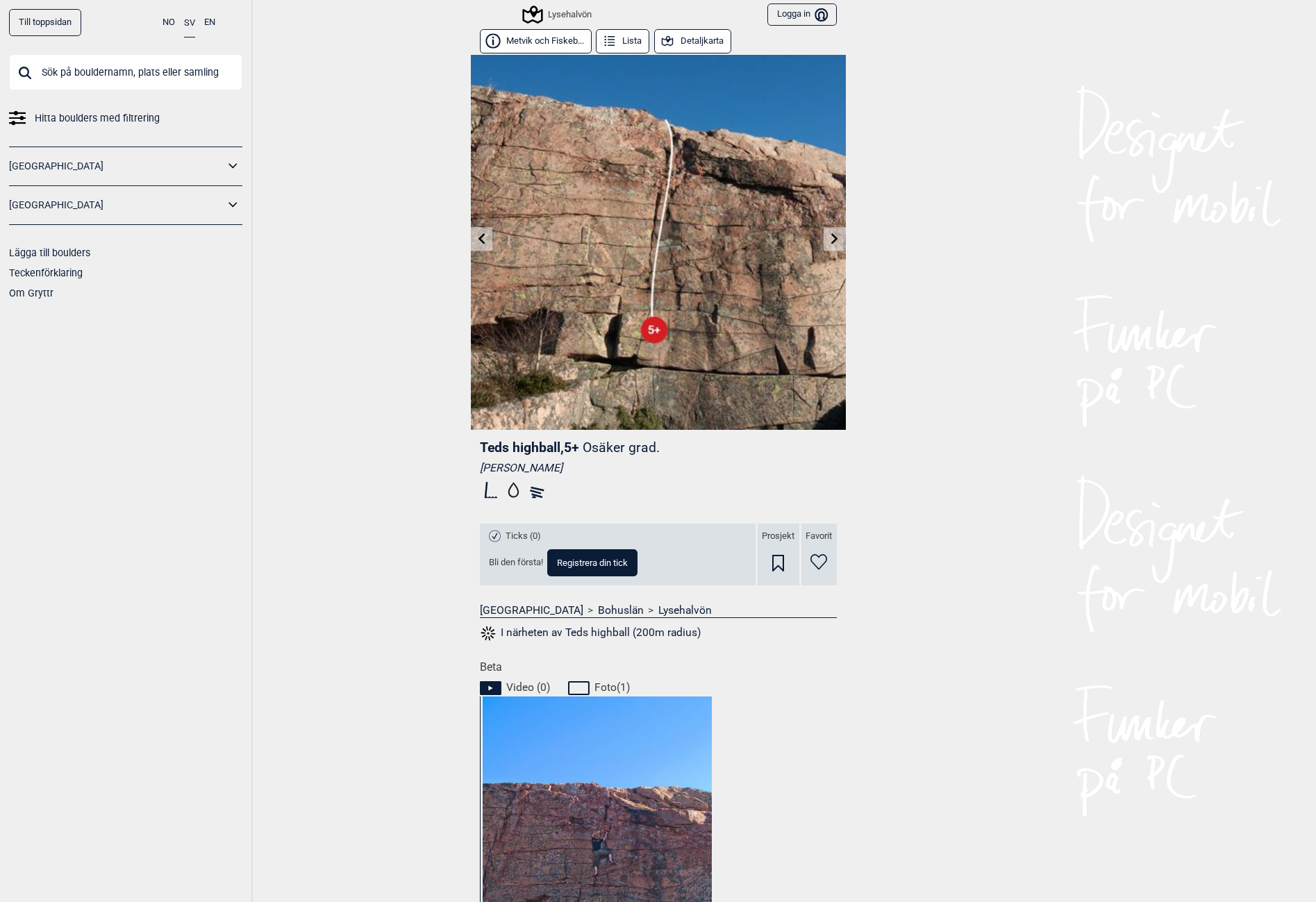
scroll to position [208, 0]
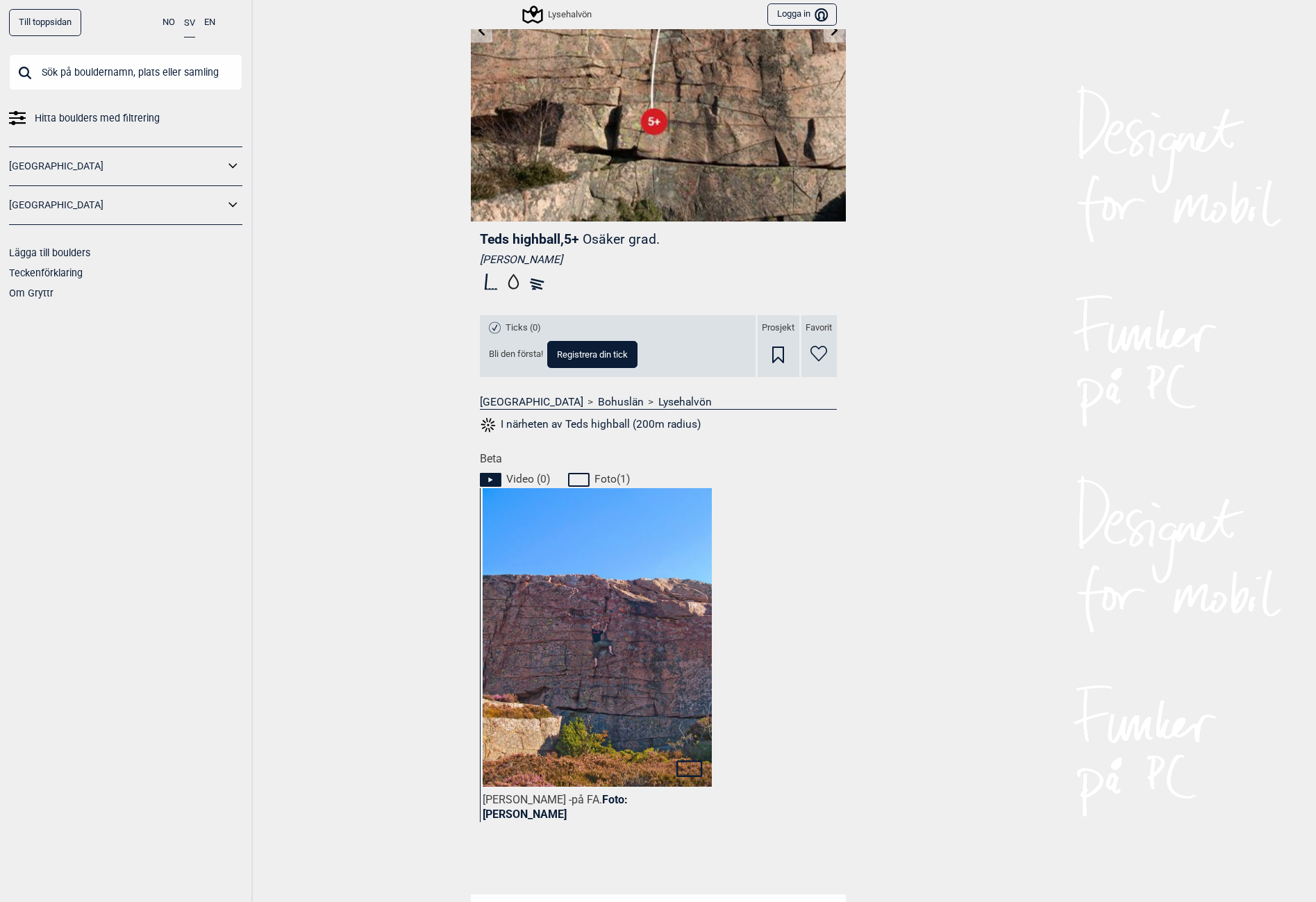
click at [619, 686] on img at bounding box center [597, 634] width 229 height 305
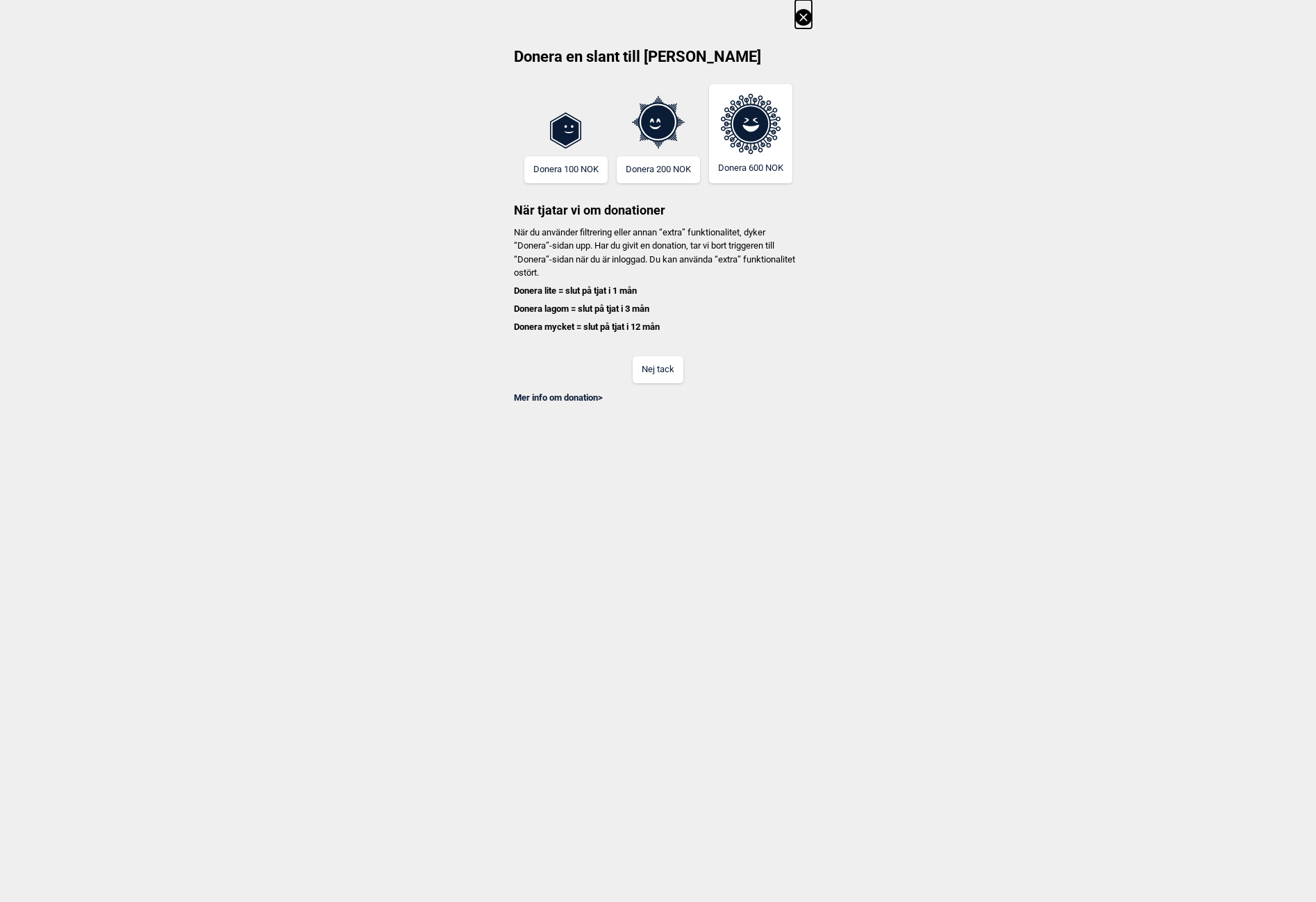
click at [645, 359] on button "Nej tack" at bounding box center [658, 370] width 50 height 27
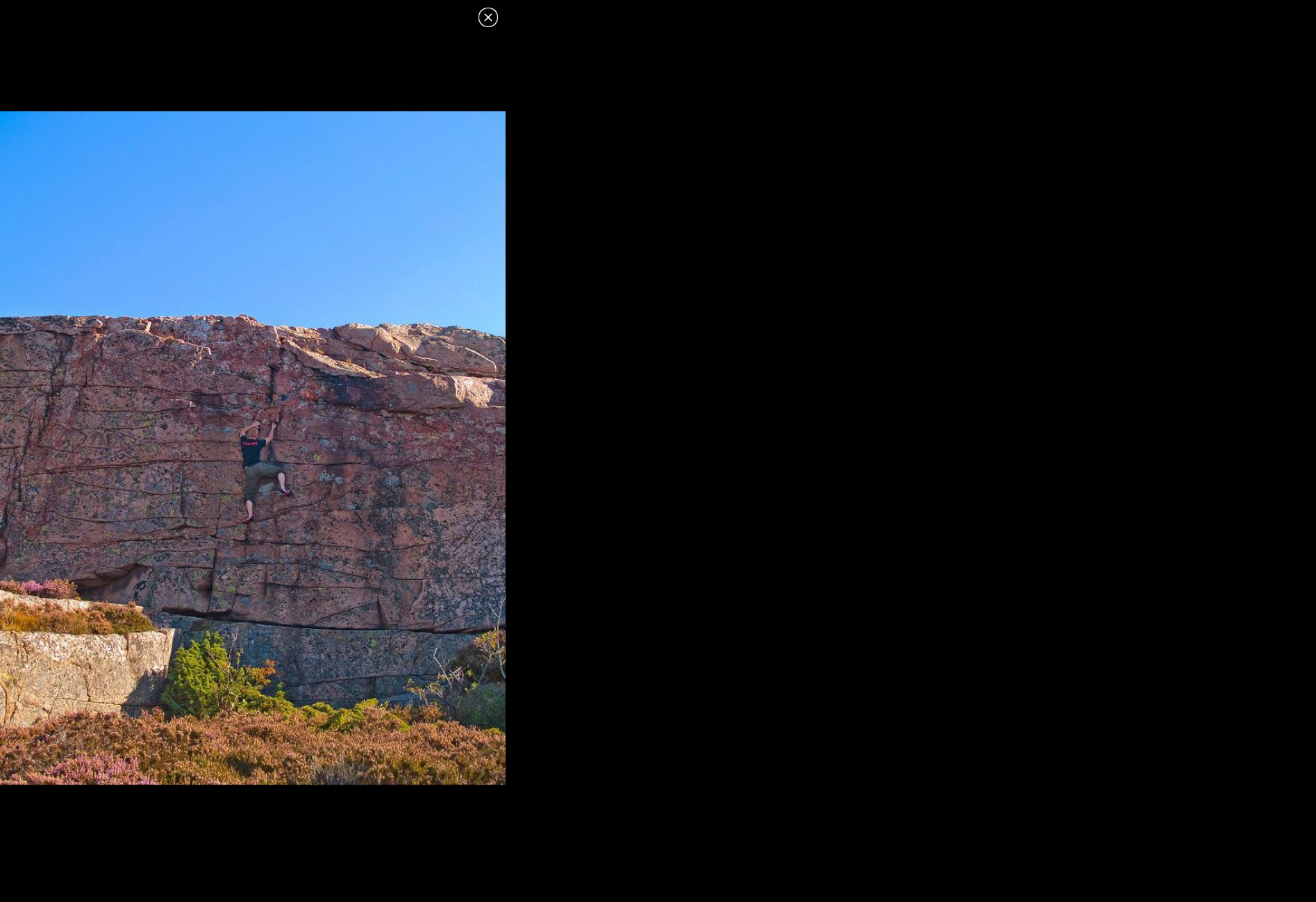
drag, startPoint x: 650, startPoint y: 783, endPoint x: 413, endPoint y: 768, distance: 237.5
click at [680, 757] on dialog at bounding box center [658, 451] width 1316 height 902
